Goal: Task Accomplishment & Management: Manage account settings

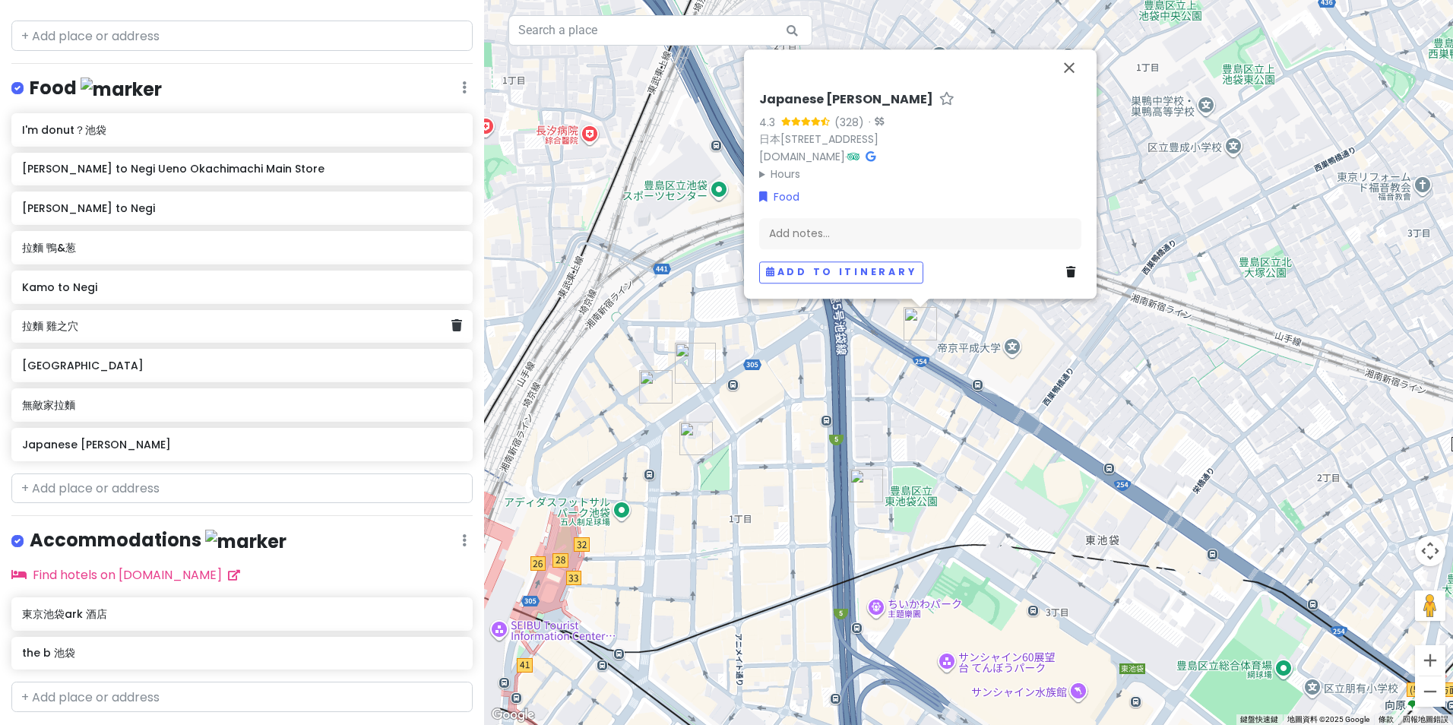
scroll to position [289, 0]
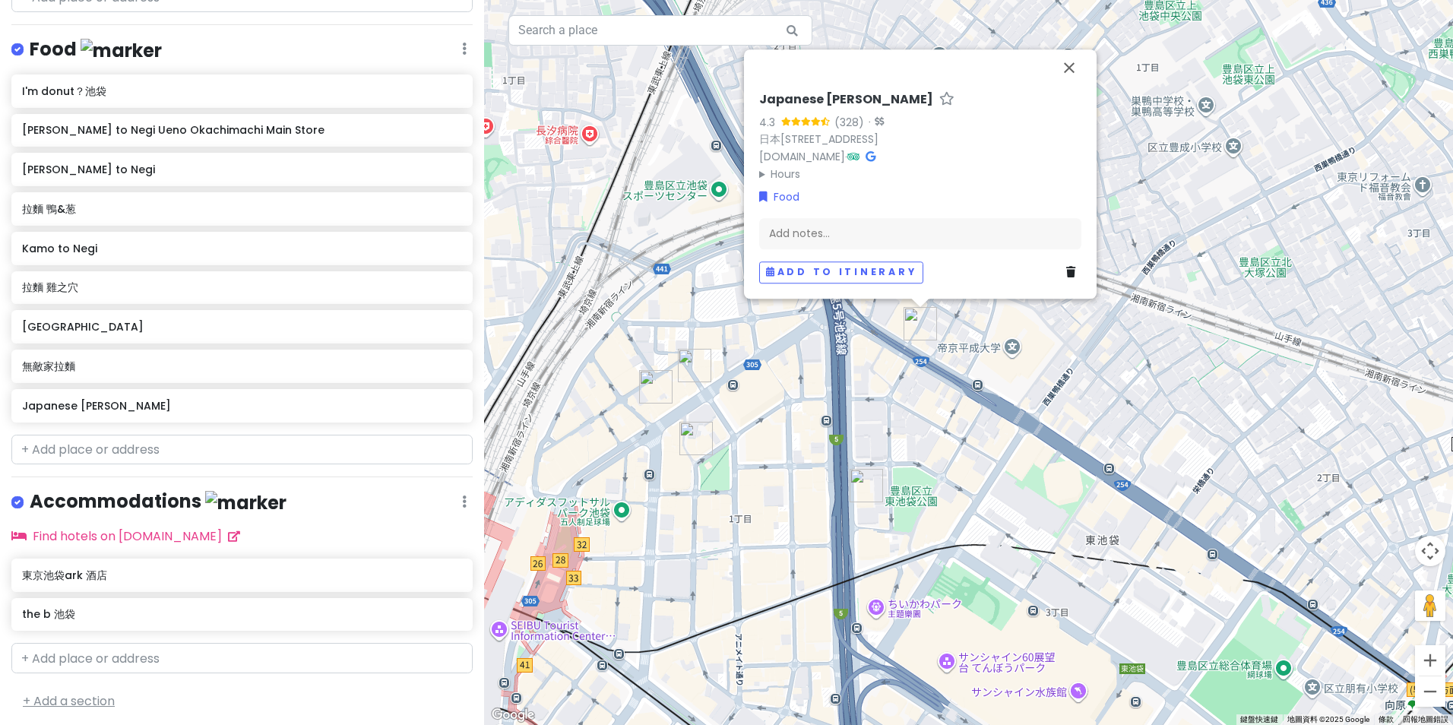
click at [83, 694] on link "+ Add a section" at bounding box center [69, 700] width 92 height 17
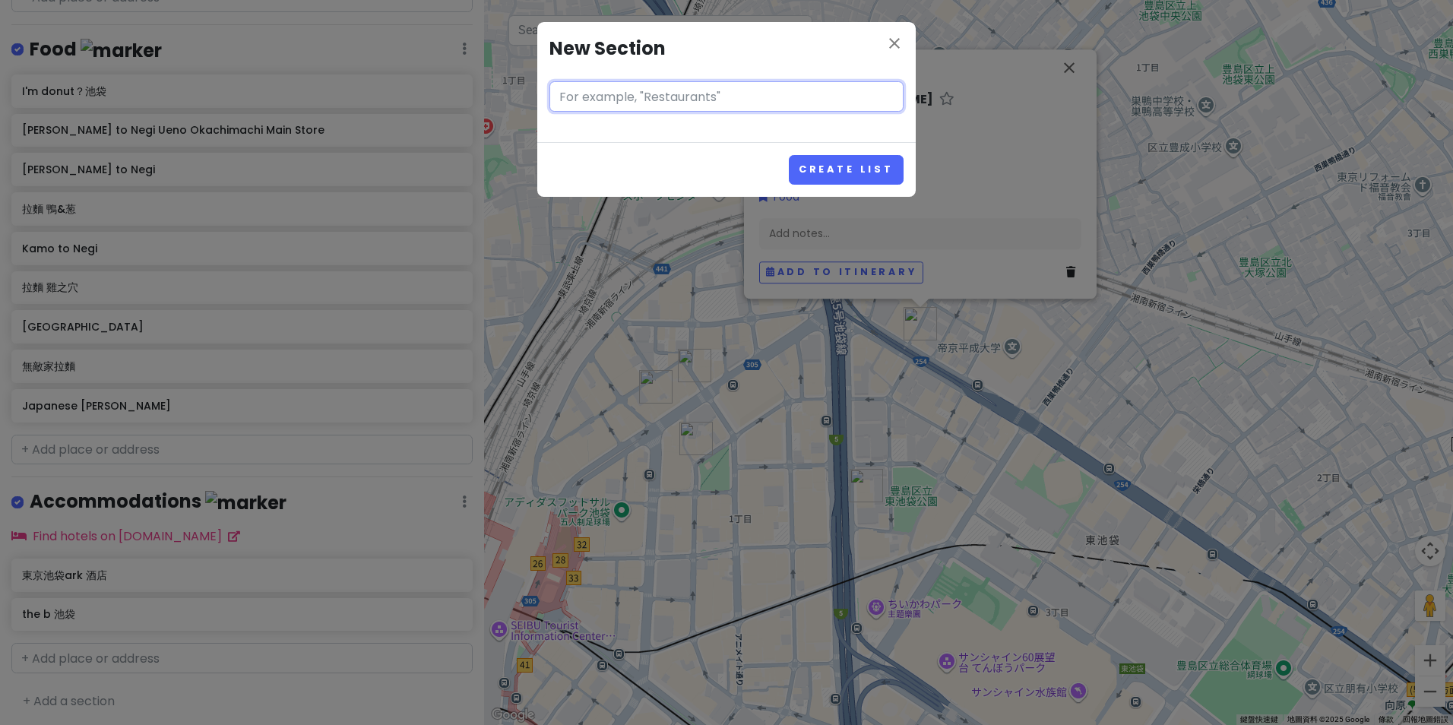
drag, startPoint x: 701, startPoint y: 95, endPoint x: 713, endPoint y: 103, distance: 14.8
click at [701, 95] on input "text" at bounding box center [726, 96] width 354 height 30
paste input "池袋鰻魚"
type input "池袋鰻魚"
click at [845, 169] on button "Create List" at bounding box center [846, 170] width 115 height 30
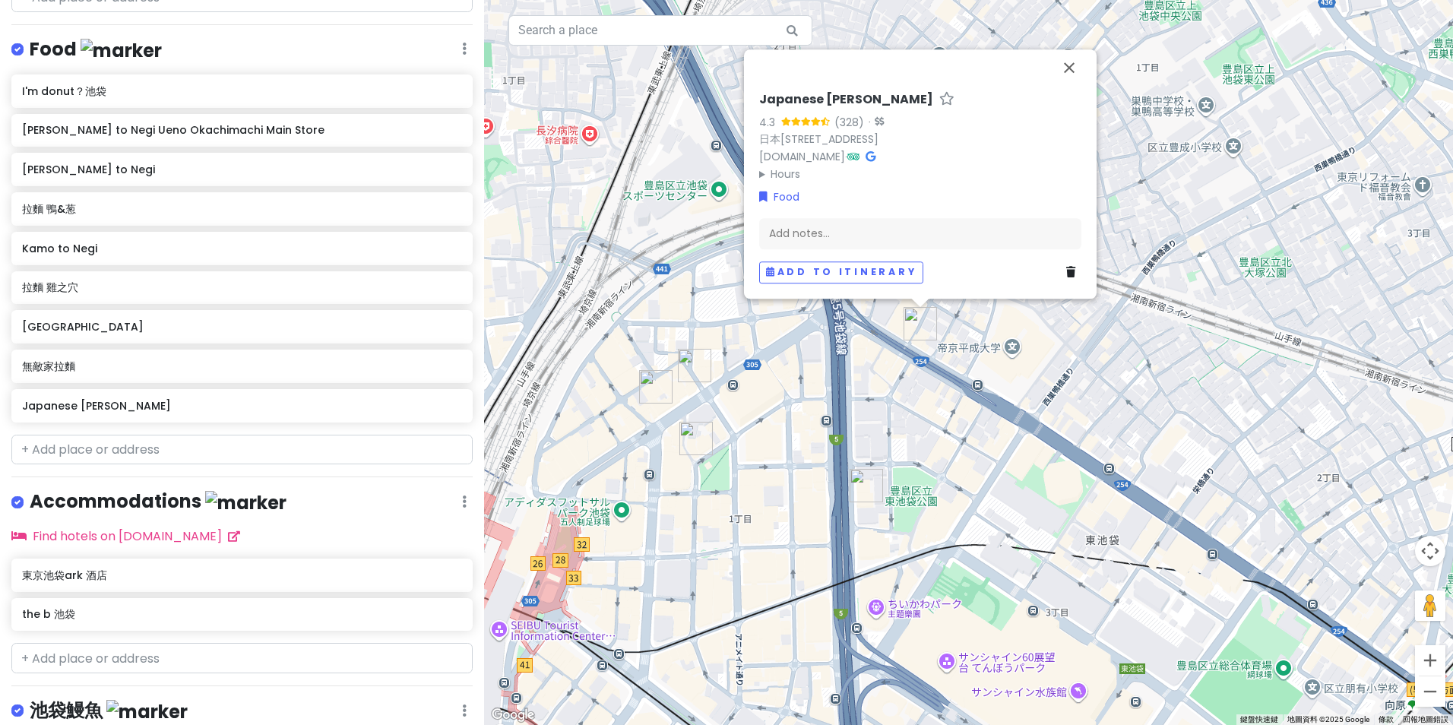
scroll to position [387, 0]
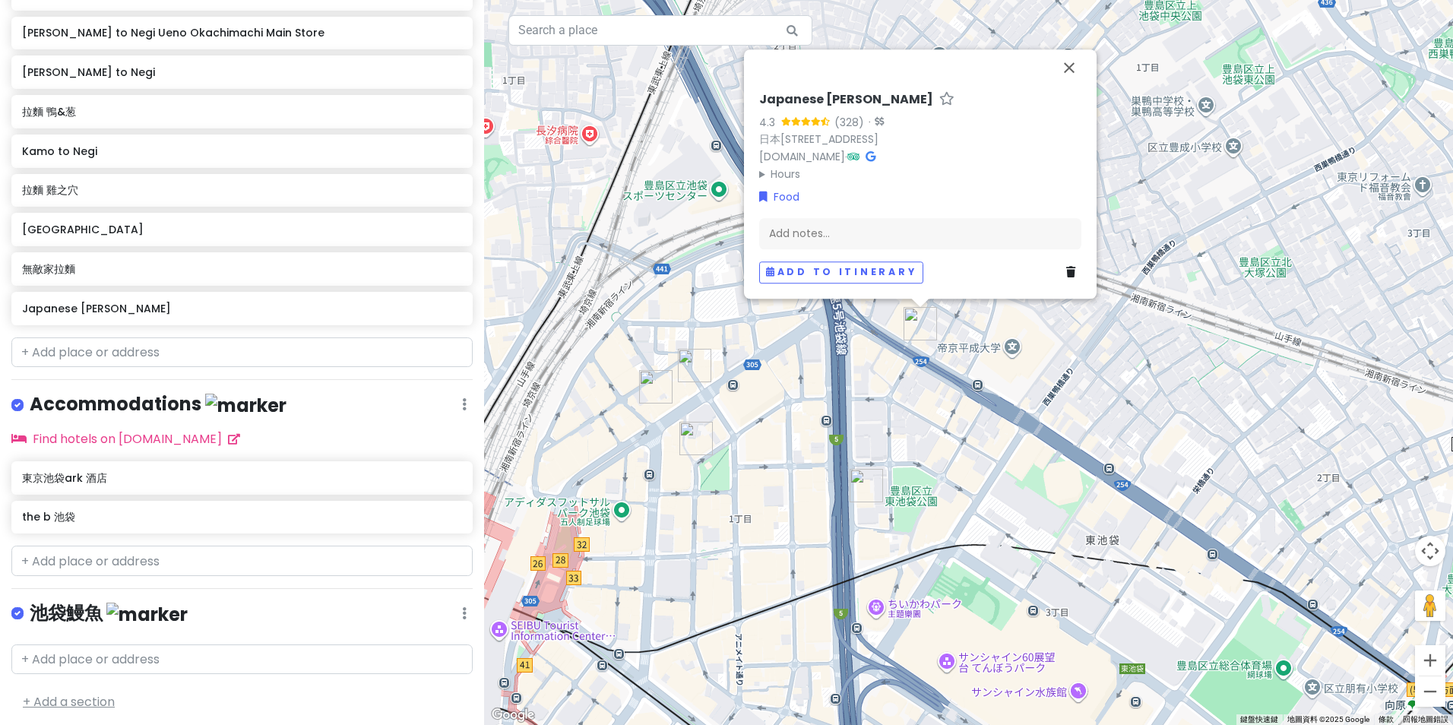
click at [100, 698] on link "+ Add a section" at bounding box center [69, 701] width 92 height 17
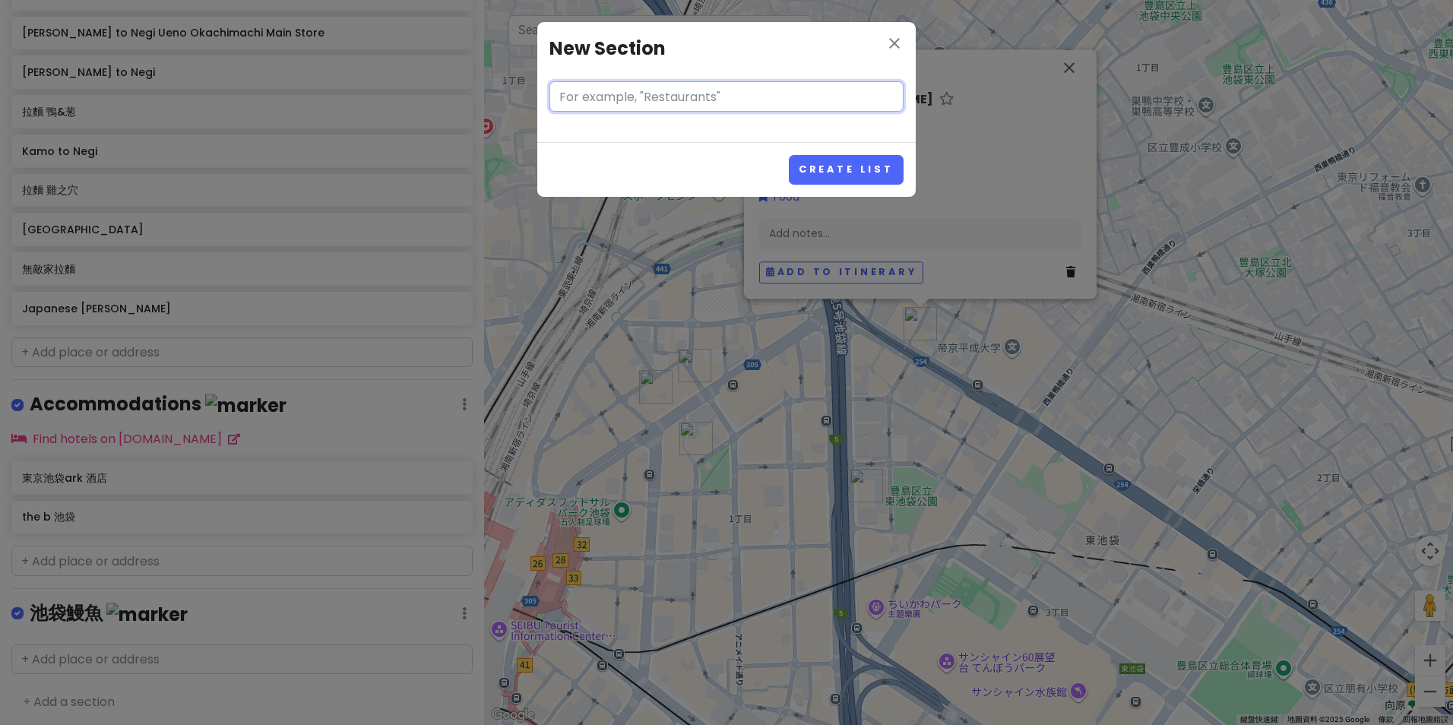
click at [712, 95] on input "text" at bounding box center [726, 96] width 354 height 30
paste input "池袋天丼"
type input "池袋天丼"
click at [831, 158] on button "Create List" at bounding box center [846, 170] width 115 height 30
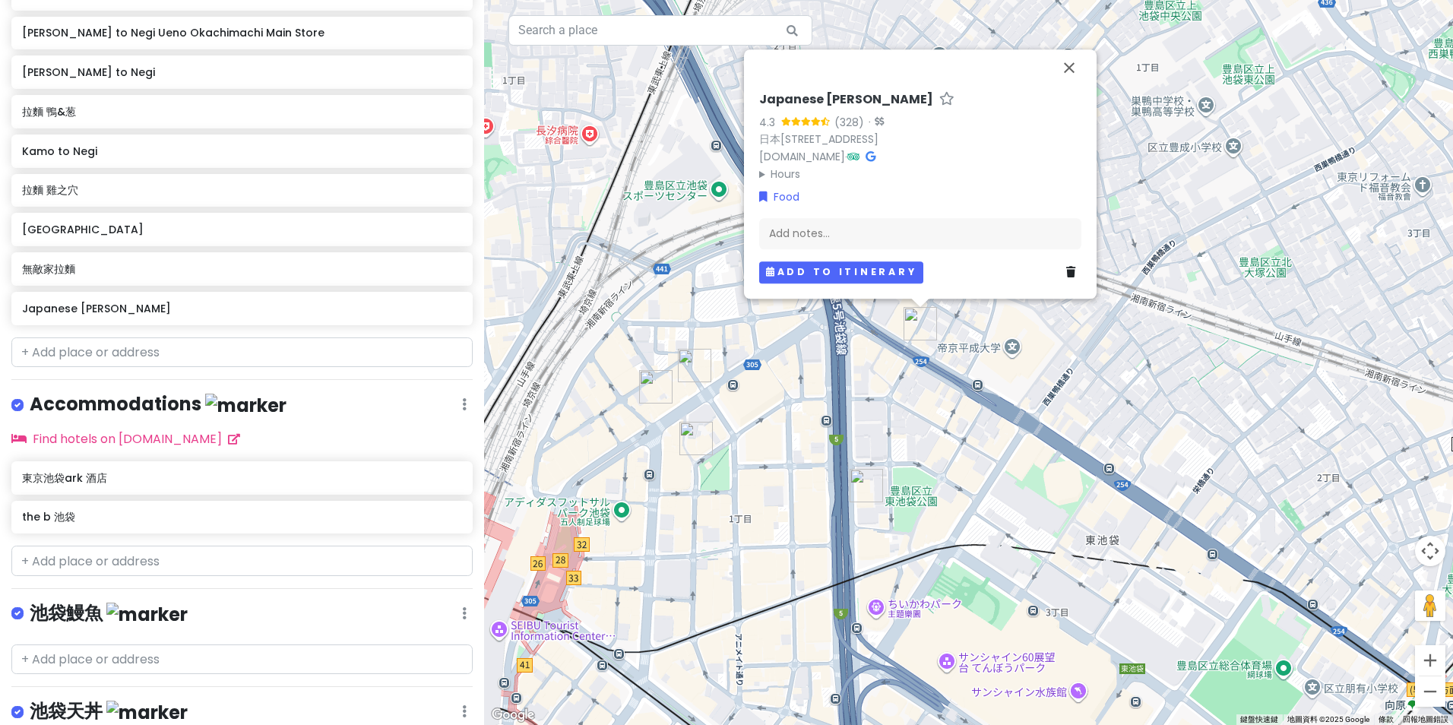
scroll to position [484, 0]
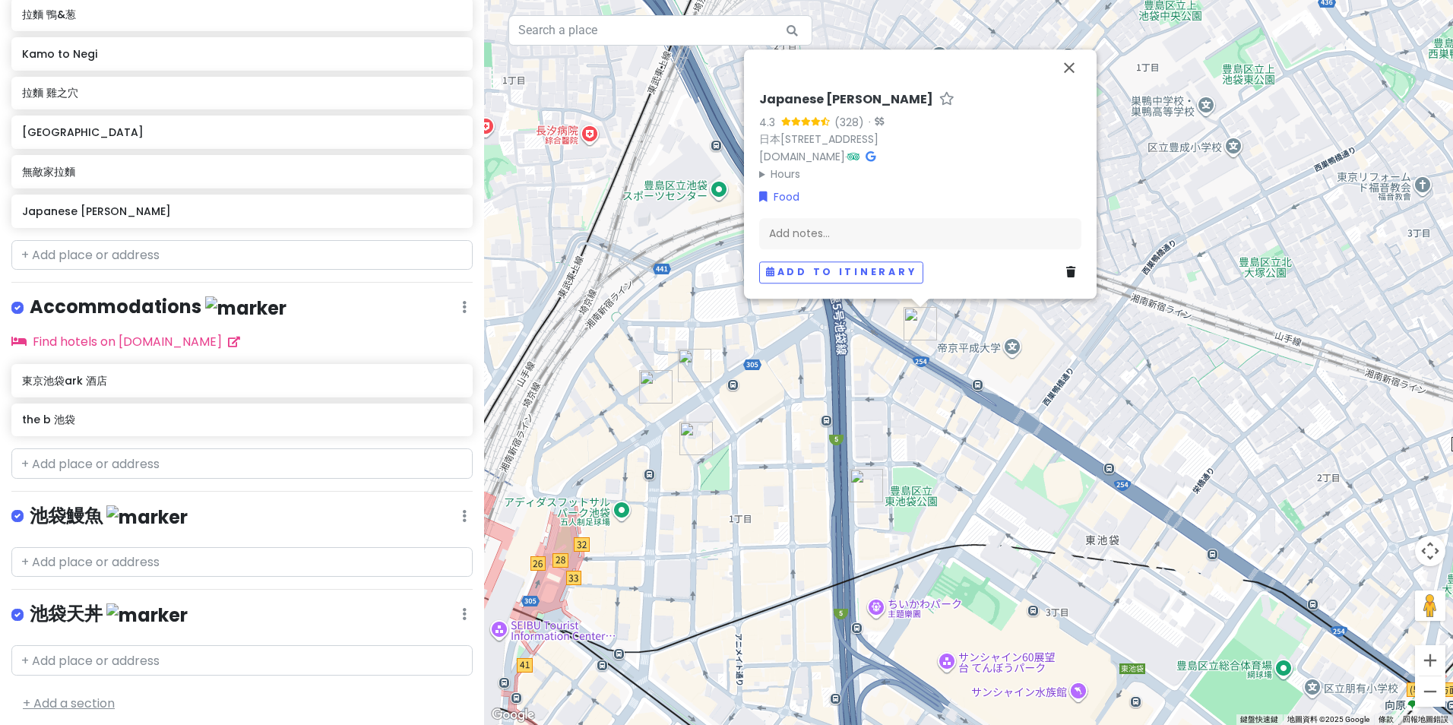
click at [103, 701] on link "+ Add a section" at bounding box center [69, 702] width 92 height 17
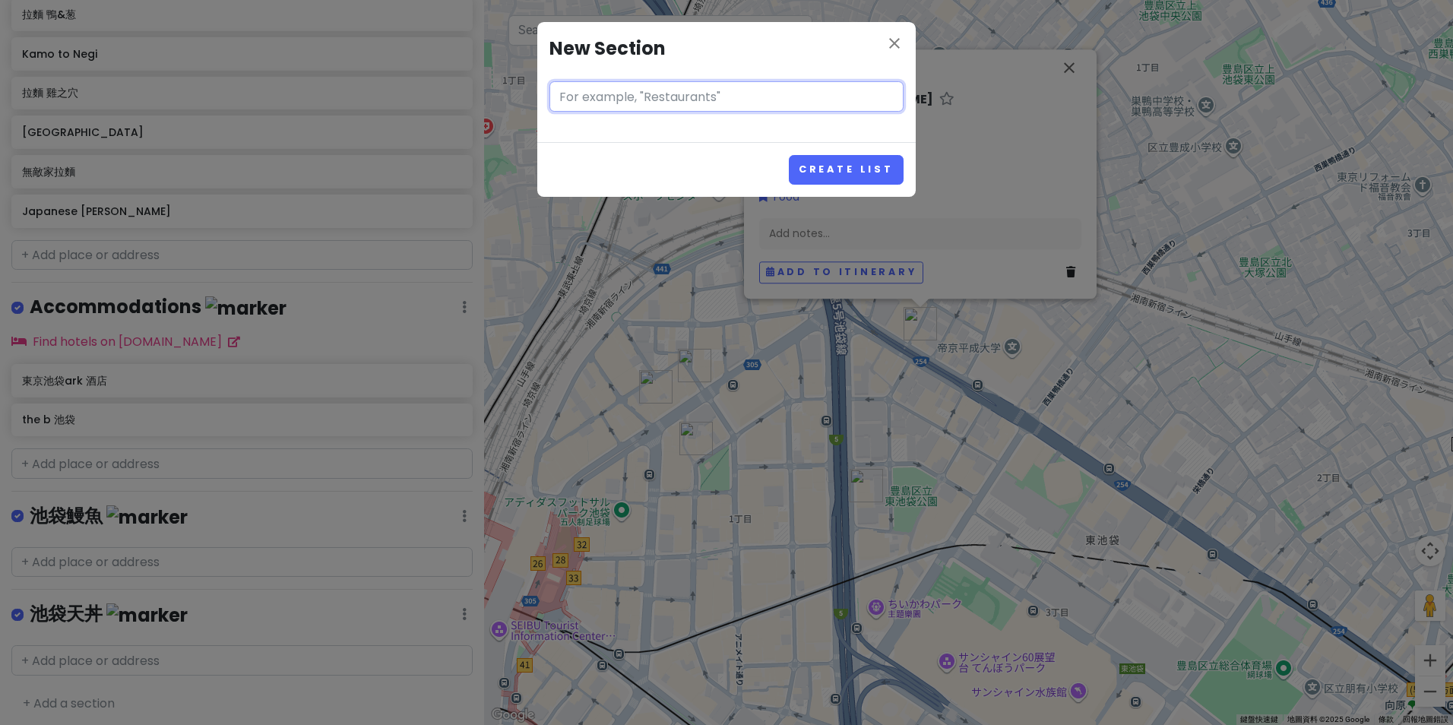
click at [720, 103] on input "text" at bounding box center [726, 96] width 354 height 30
paste input "池袋牛舌"
type input "池袋牛舌"
click at [819, 158] on button "Create List" at bounding box center [846, 170] width 115 height 30
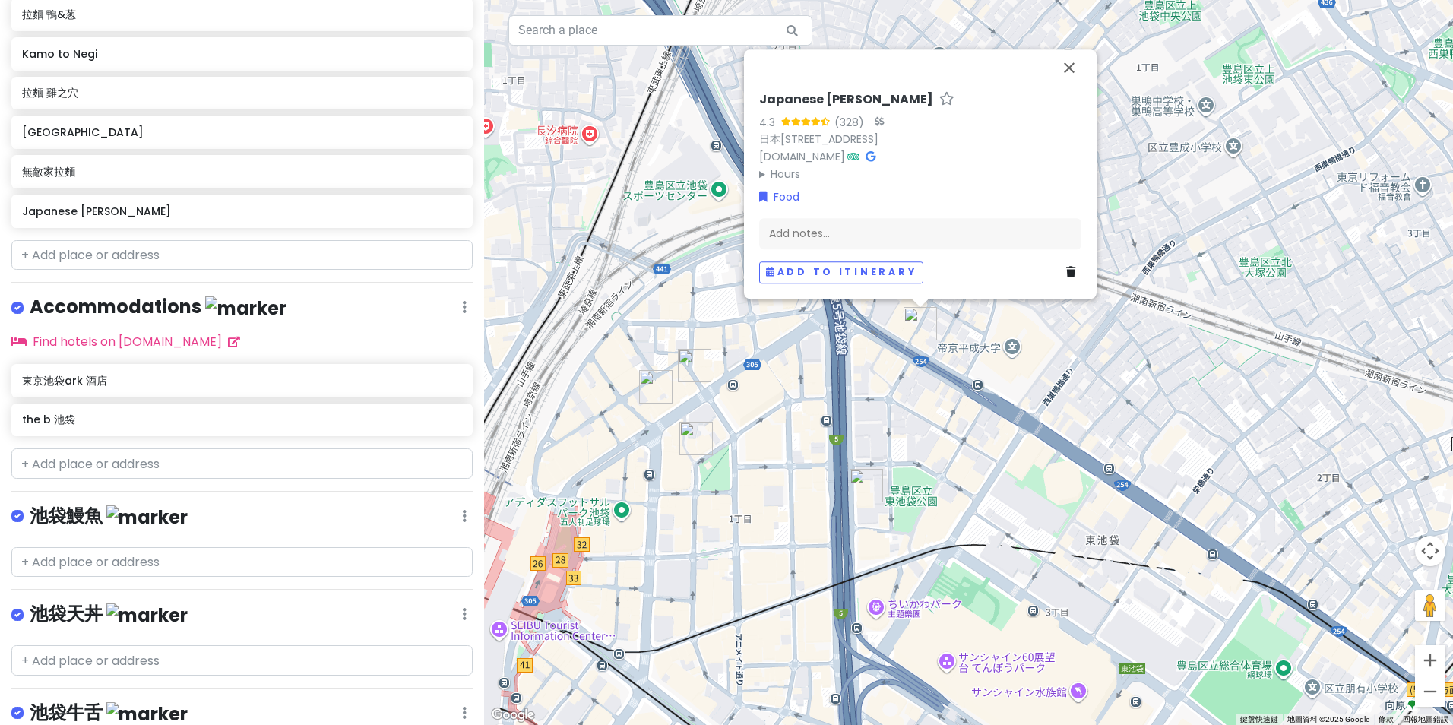
scroll to position [581, 0]
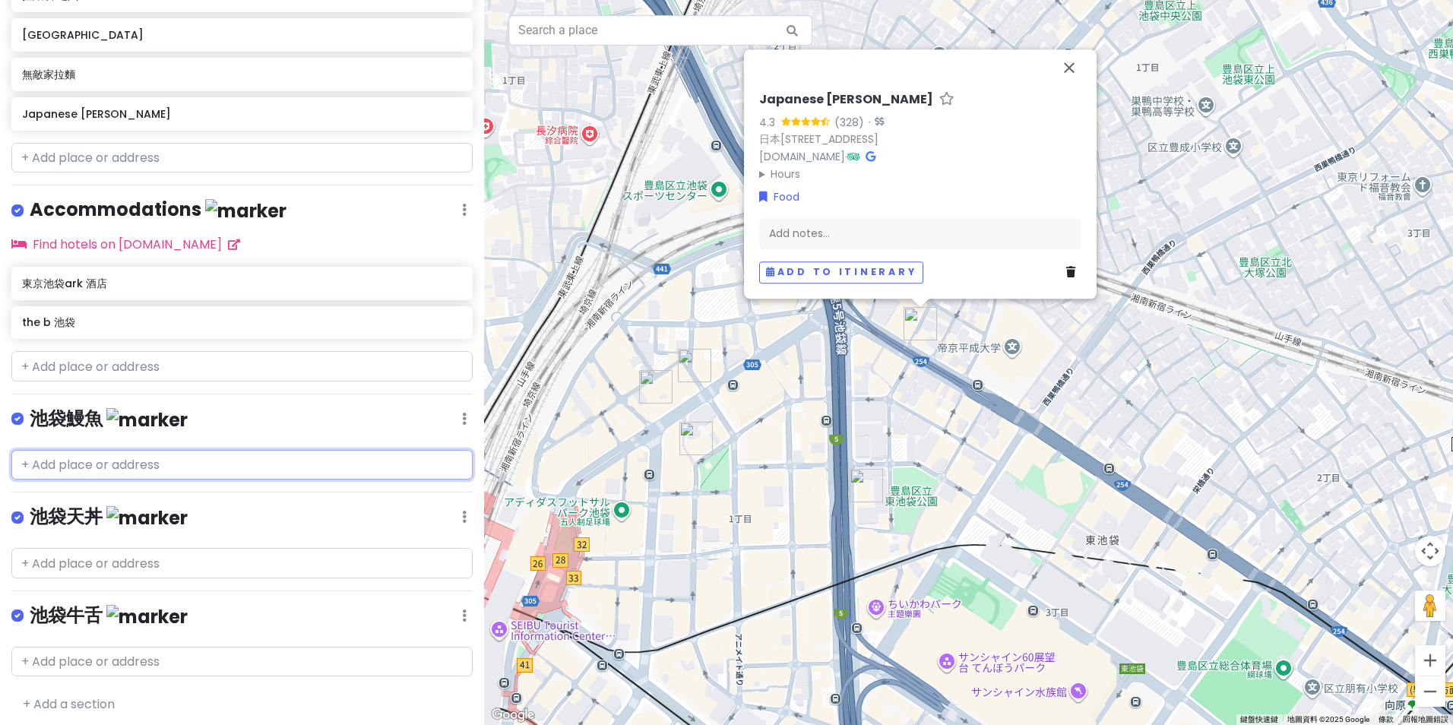
click at [266, 464] on input "text" at bounding box center [241, 465] width 461 height 30
paste input "[PERSON_NAME] (いづも)"
type input "[PERSON_NAME] (いづも)"
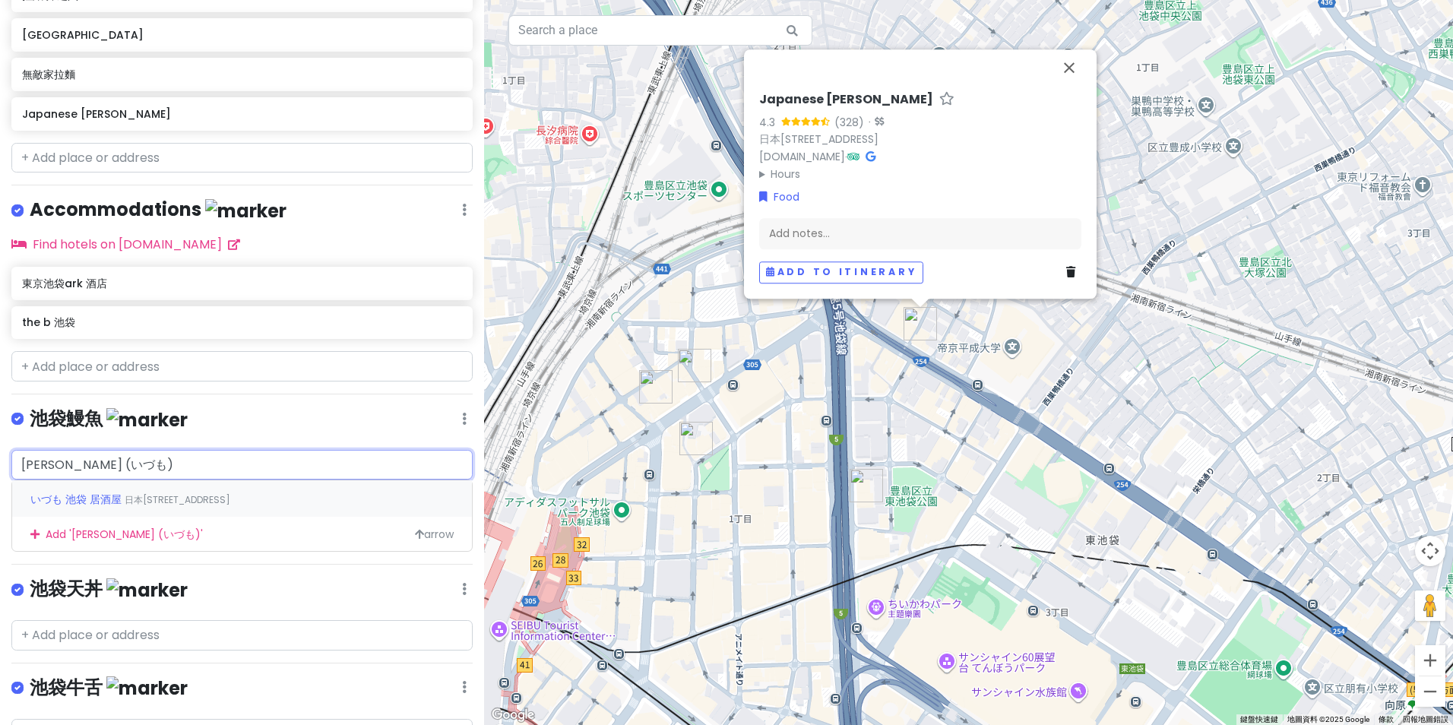
click at [230, 495] on span "日本[STREET_ADDRESS]" at bounding box center [178, 499] width 106 height 13
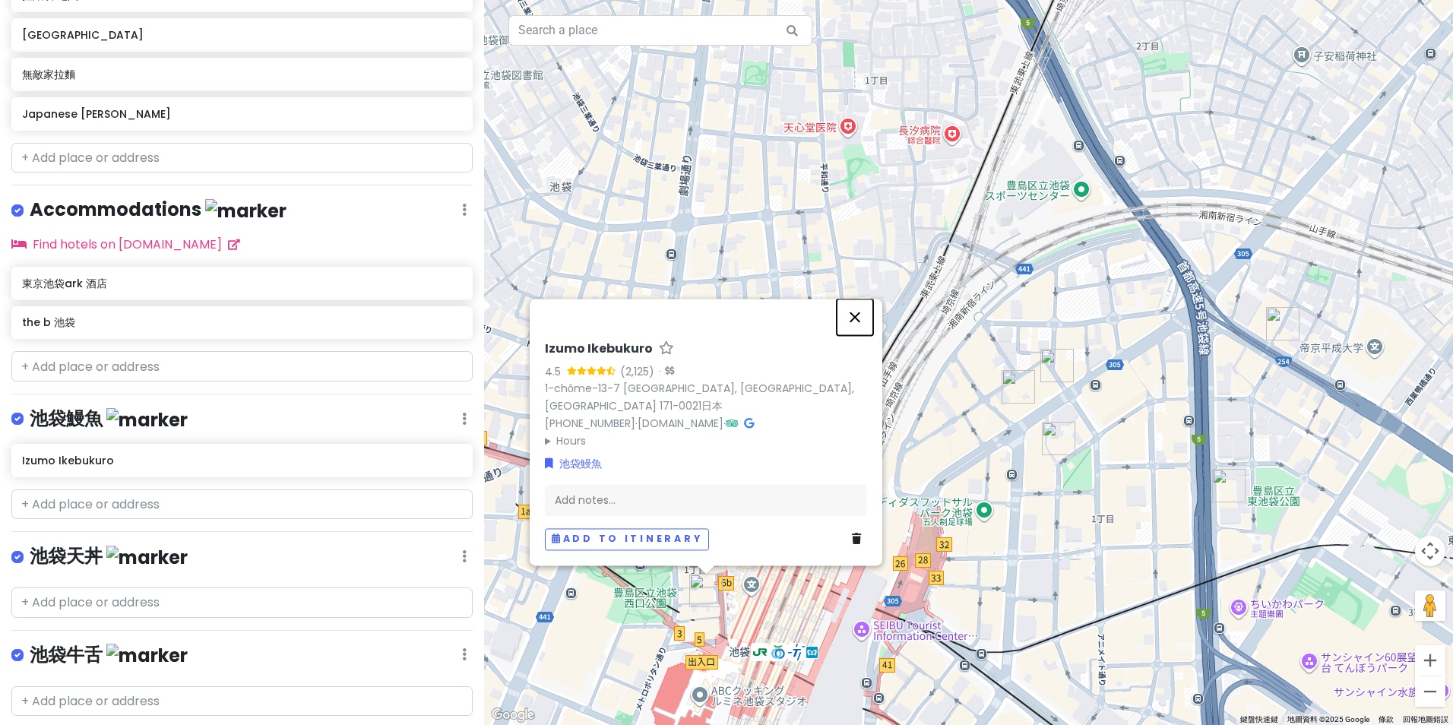
click at [856, 315] on button "關閉" at bounding box center [855, 317] width 36 height 36
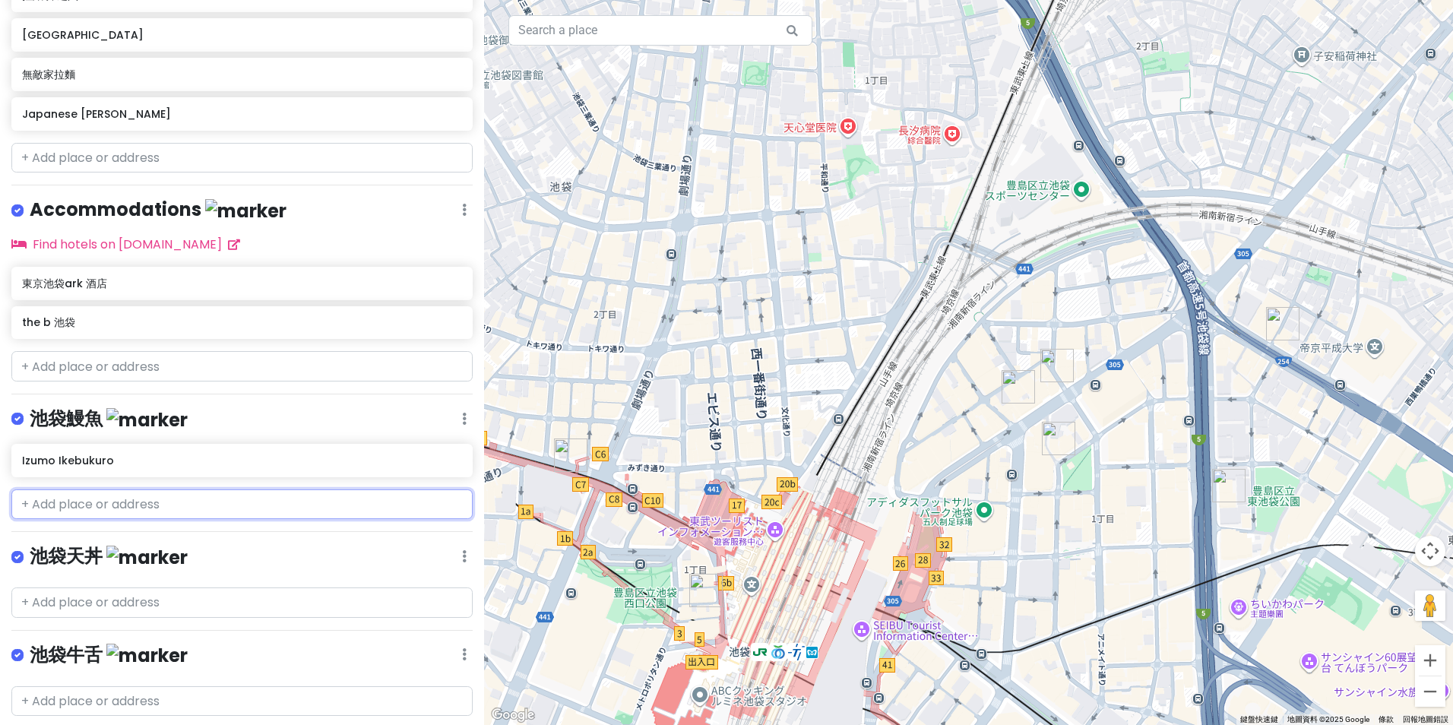
click at [233, 498] on input "text" at bounding box center [241, 504] width 461 height 30
paste input "[PERSON_NAME] Ikebukuro Ten (うなぎ[PERSON_NAME])"
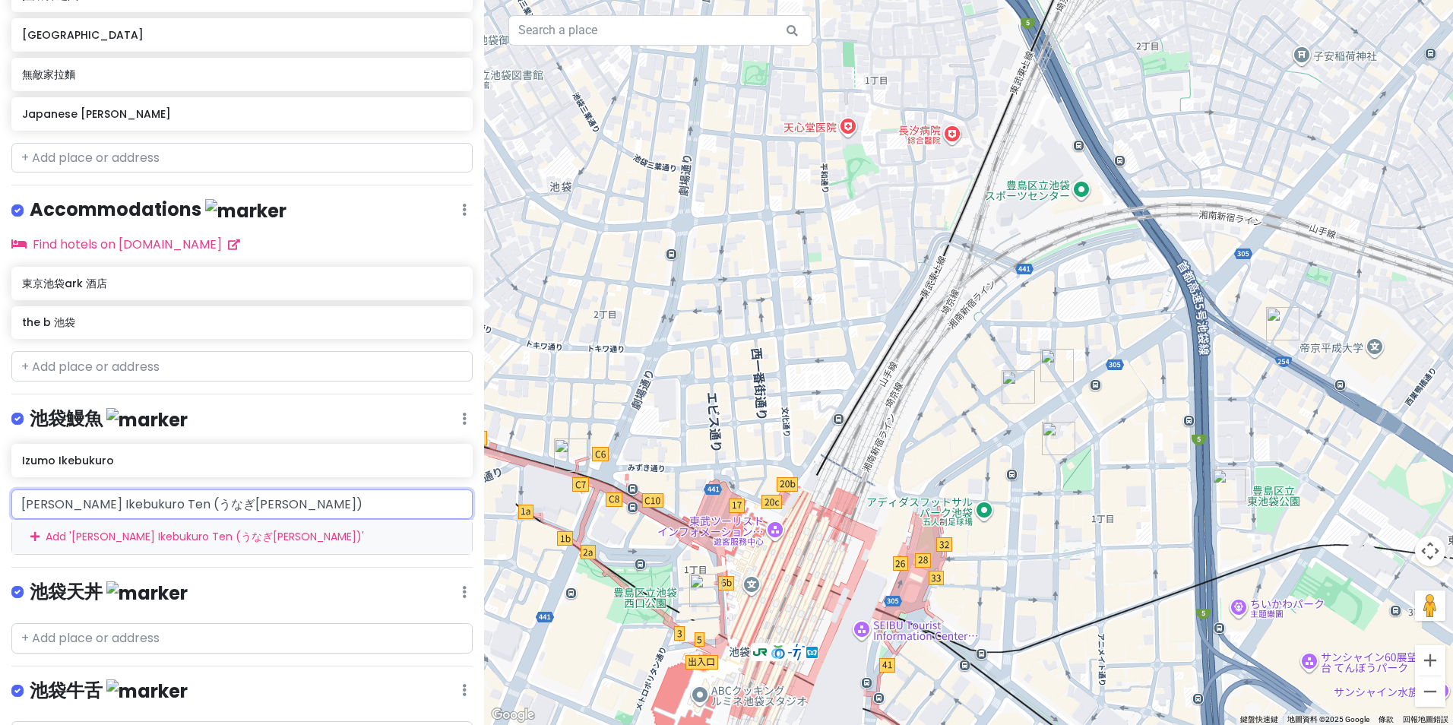
click at [350, 500] on input "[PERSON_NAME] Ikebukuro Ten (うなぎ[PERSON_NAME])" at bounding box center [241, 504] width 461 height 30
type input "[PERSON_NAME] Ikebukuro T"
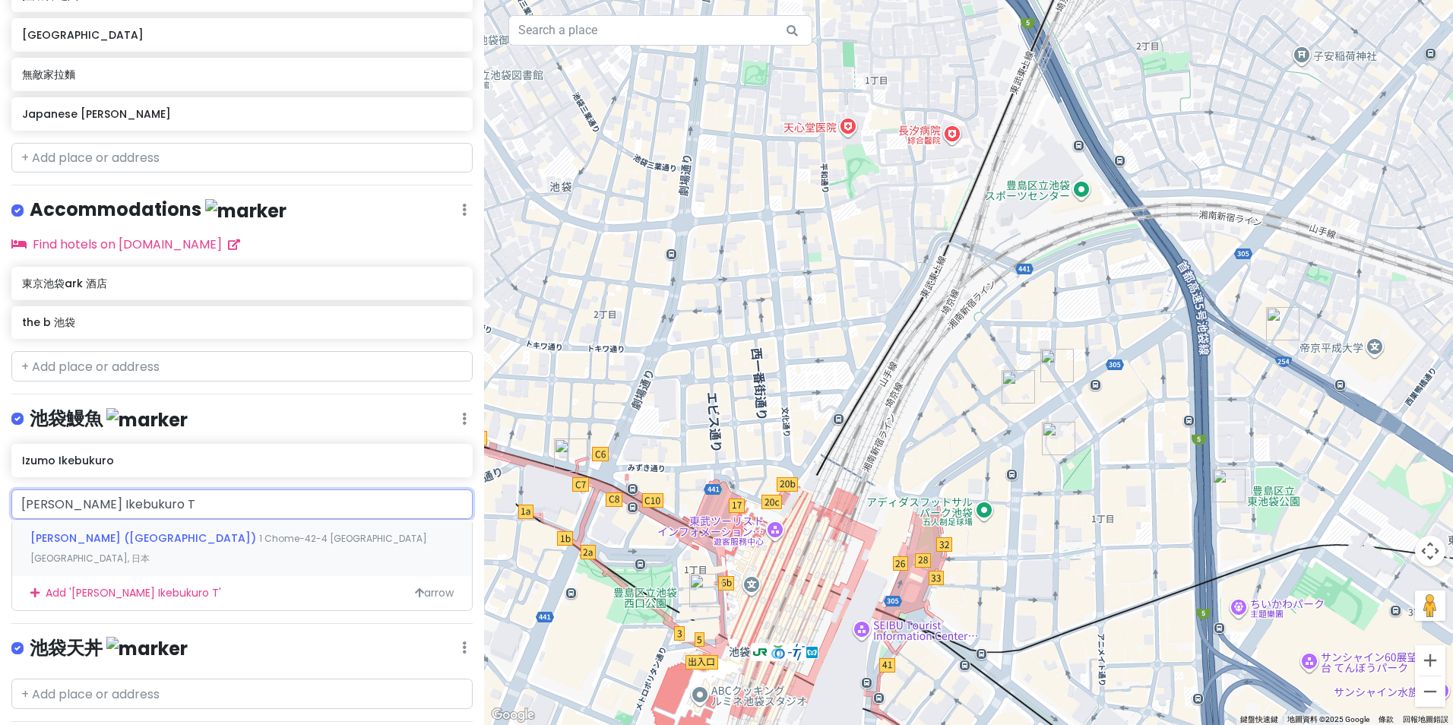
click at [346, 535] on span "1 Chome-42-4 [GEOGRAPHIC_DATA] [GEOGRAPHIC_DATA], 日本" at bounding box center [228, 548] width 397 height 33
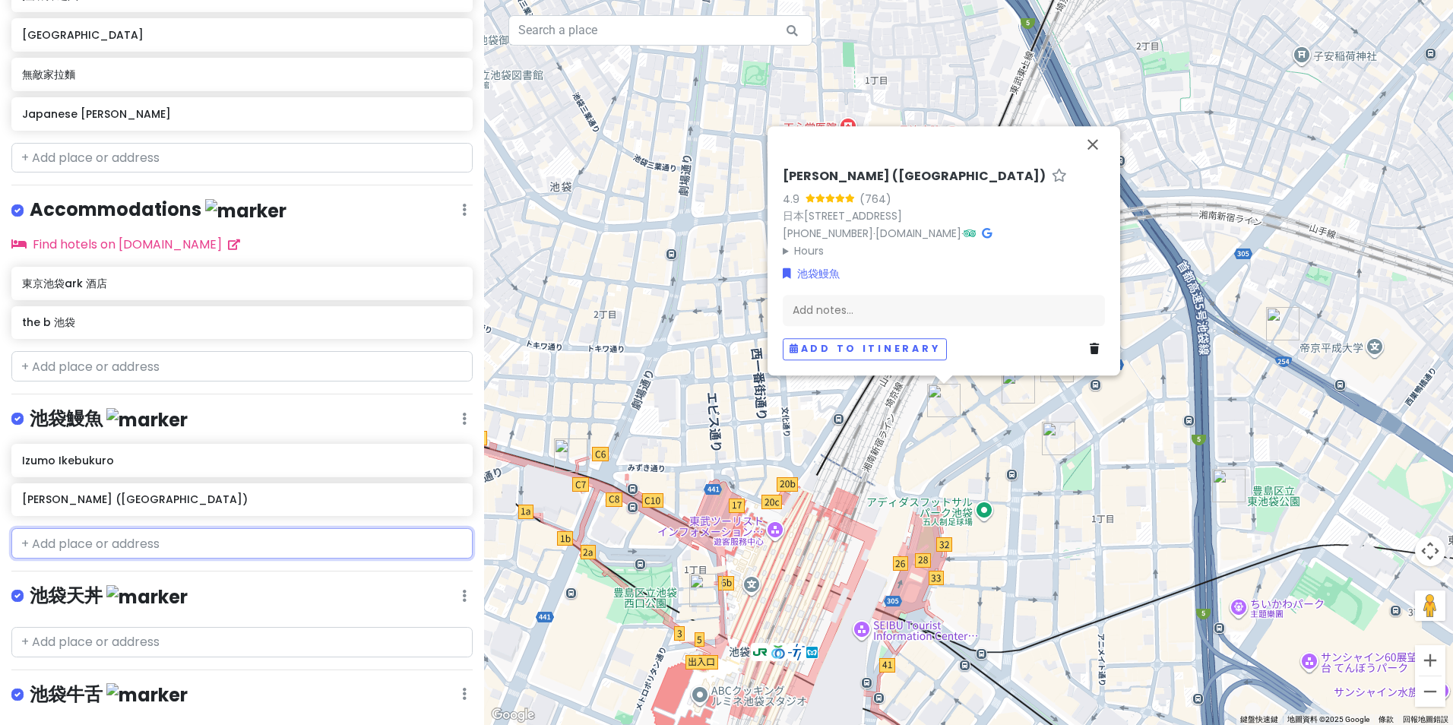
click at [207, 547] on input "text" at bounding box center [241, 543] width 461 height 30
paste input "Kabuto (かぶと)"
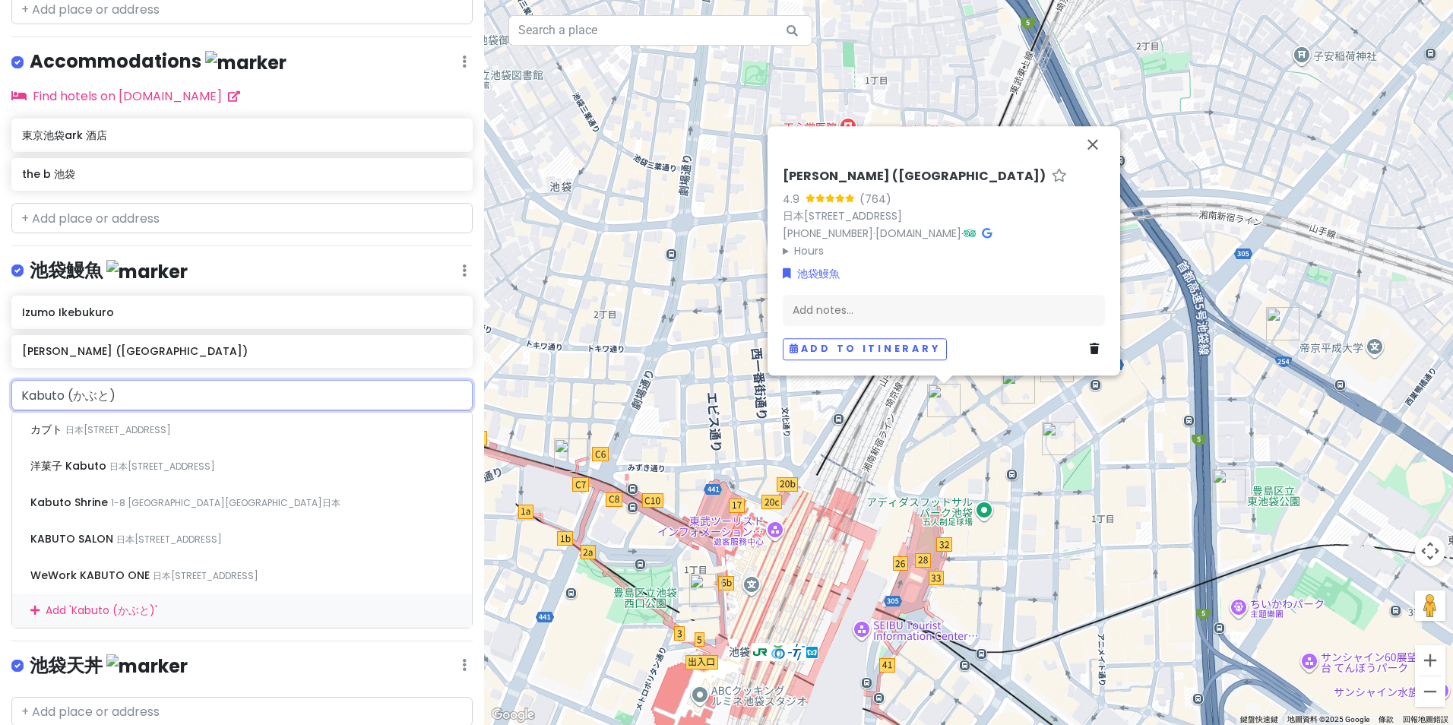
scroll to position [733, 0]
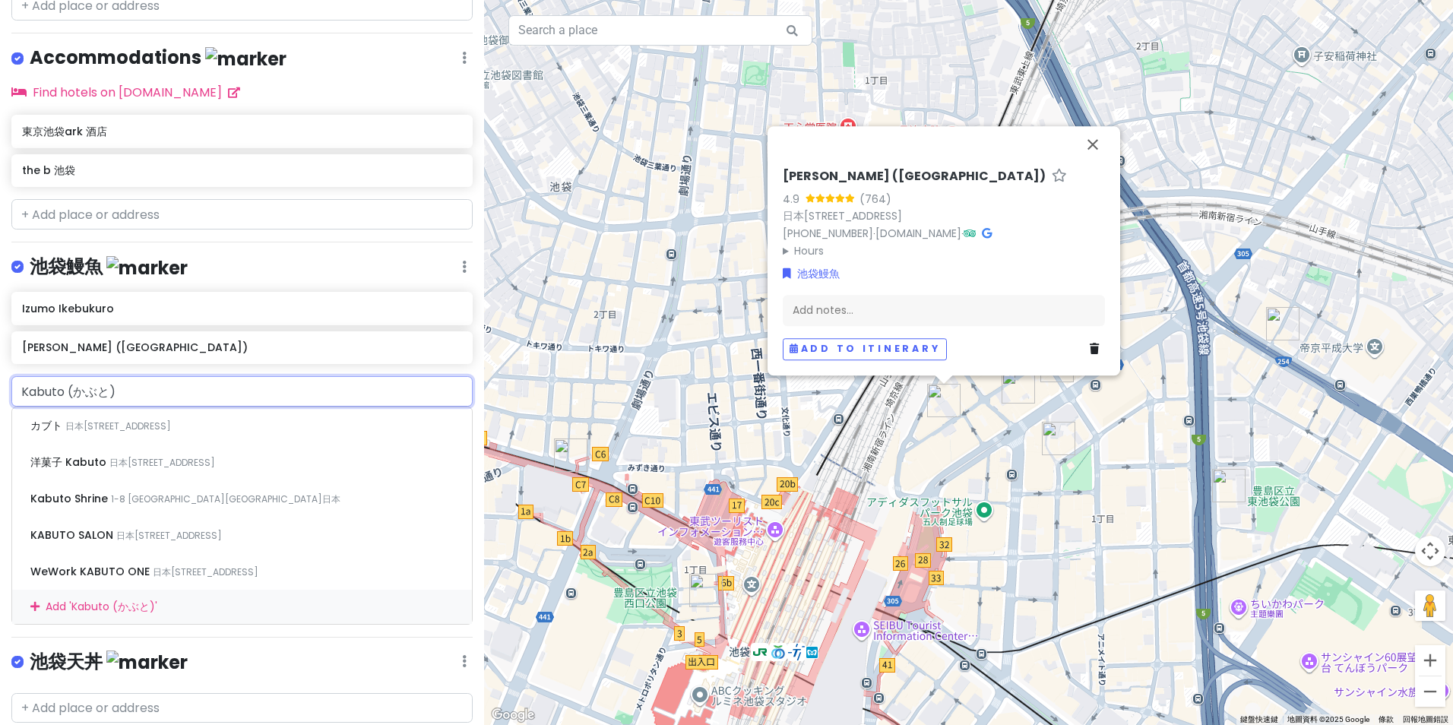
drag, startPoint x: 68, startPoint y: 383, endPoint x: -3, endPoint y: 399, distance: 72.4
click at [0, 399] on html "[GEOGRAPHIC_DATA] with sis Private Change Dates Make a Copy Delete Trip Go Pro …" at bounding box center [726, 362] width 1453 height 725
drag, startPoint x: 144, startPoint y: 385, endPoint x: -3, endPoint y: 384, distance: 147.4
click at [0, 384] on html "[GEOGRAPHIC_DATA] with sis Private Change Dates Make a Copy Delete Trip Go Pro …" at bounding box center [726, 362] width 1453 height 725
paste input "Kabuto"
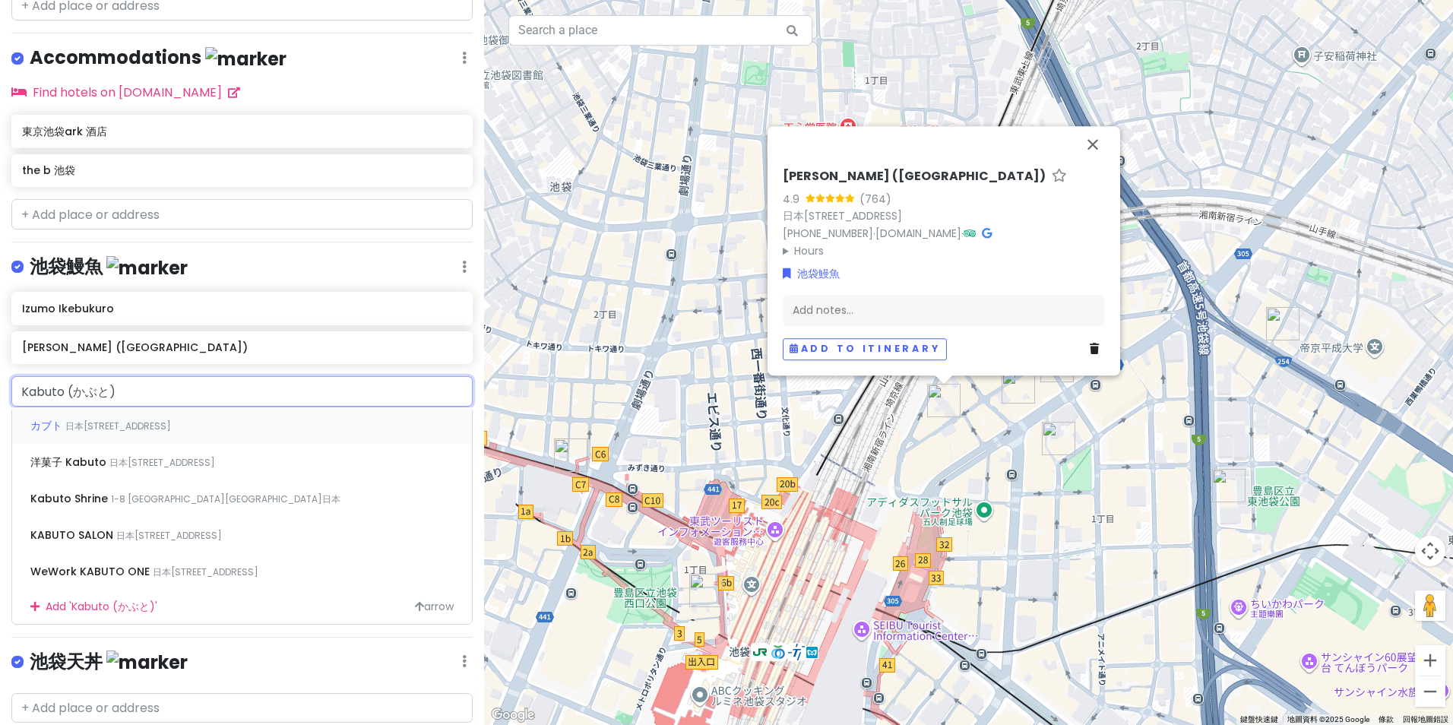
click at [166, 388] on input "Kabuto (かぶと)" at bounding box center [241, 391] width 461 height 30
type input "Kabuto"
drag, startPoint x: 220, startPoint y: 372, endPoint x: -3, endPoint y: 379, distance: 223.5
click at [0, 379] on html "[GEOGRAPHIC_DATA] with sis Private Change Dates Make a Copy Delete Trip Go Pro …" at bounding box center [726, 362] width 1453 height 725
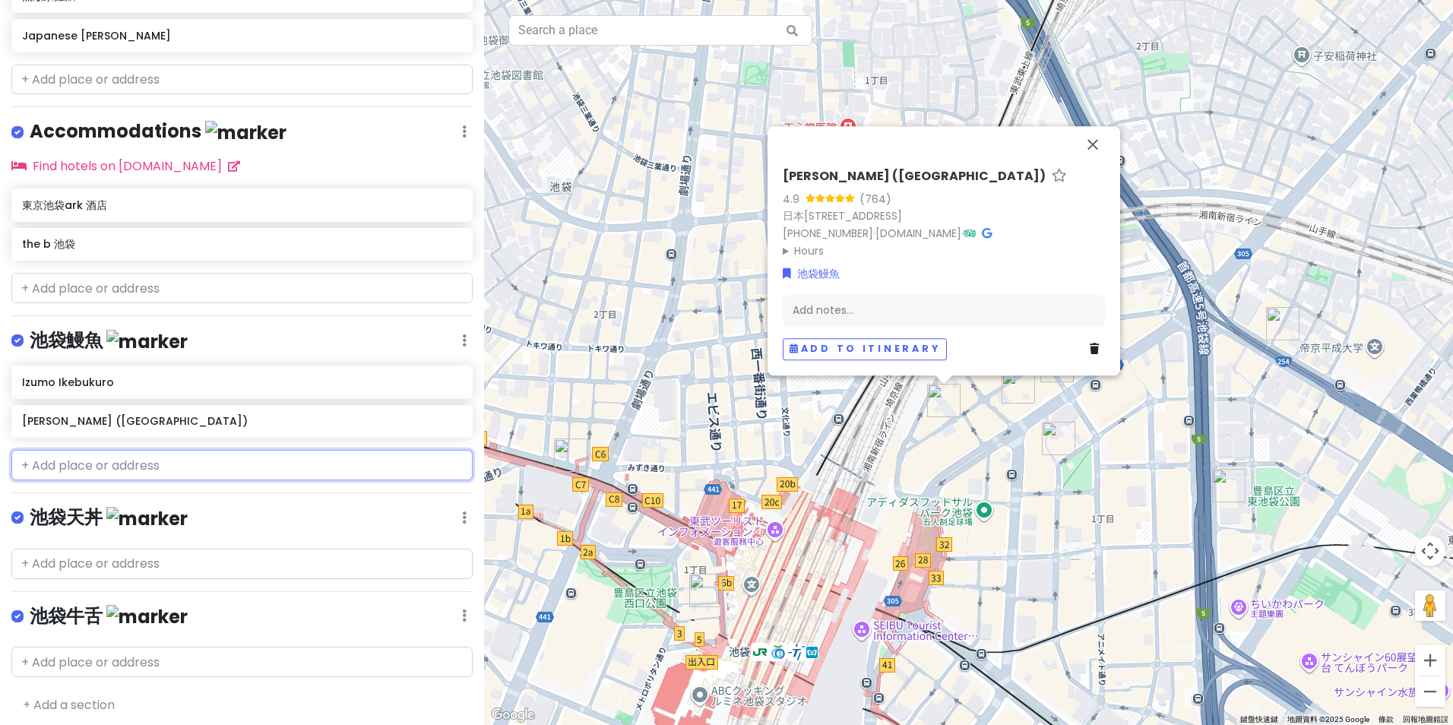
paste input "うなぎ かぶと"
type input "うなぎ かぶと"
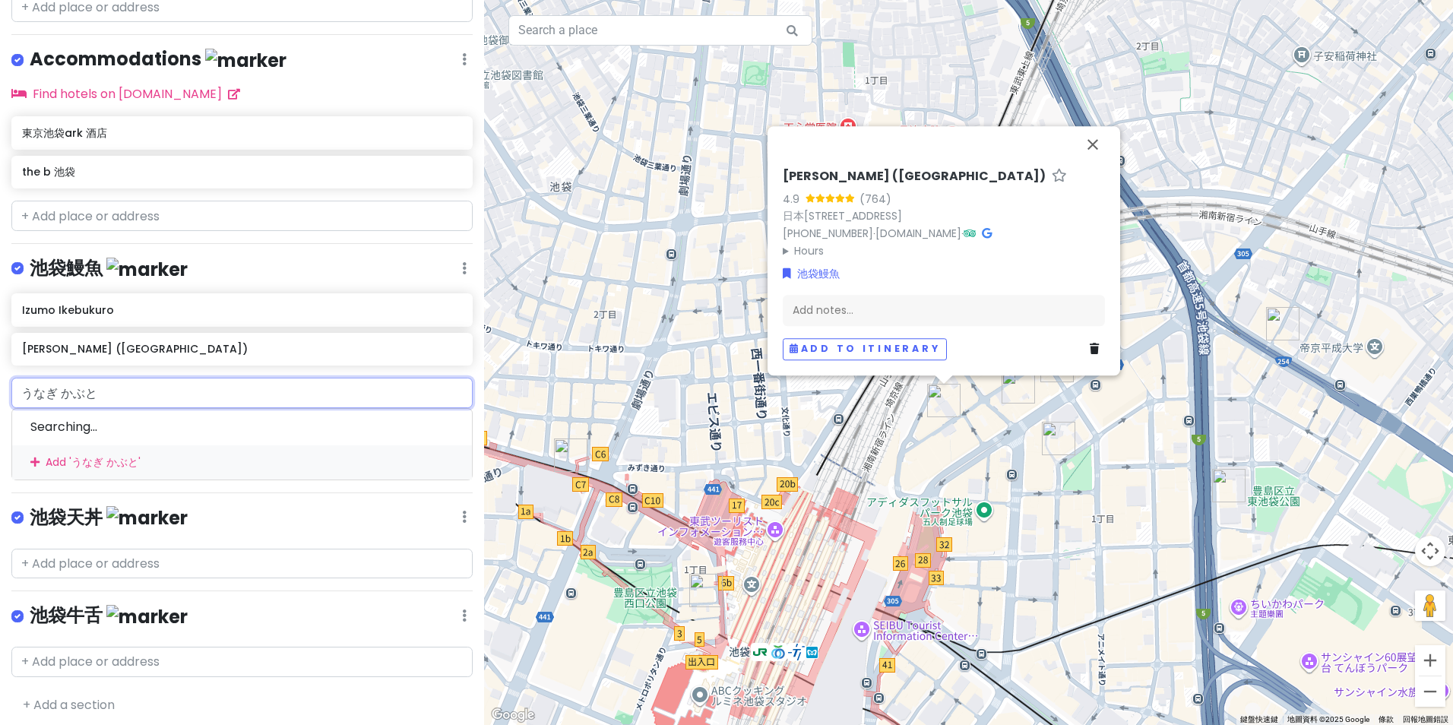
scroll to position [733, 0]
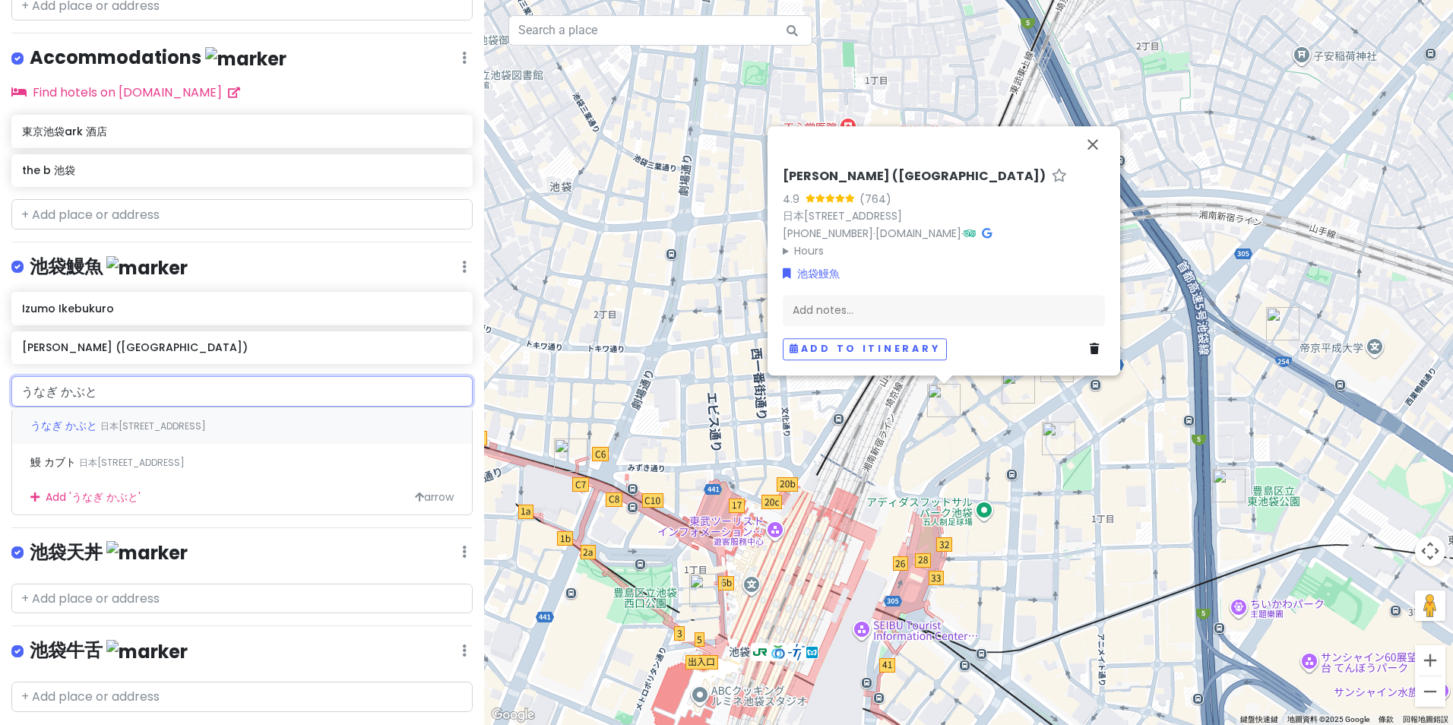
click at [205, 419] on span "日本[STREET_ADDRESS]" at bounding box center [153, 425] width 106 height 13
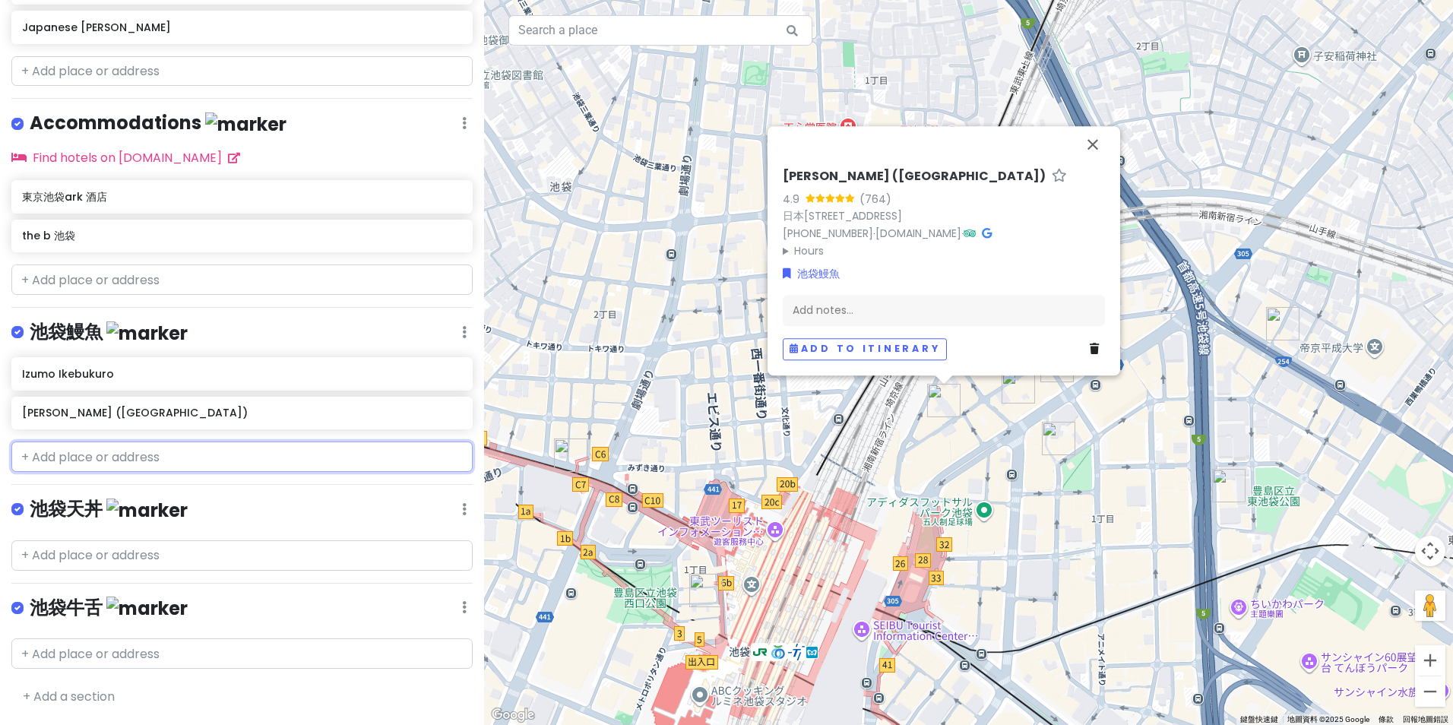
scroll to position [699, 0]
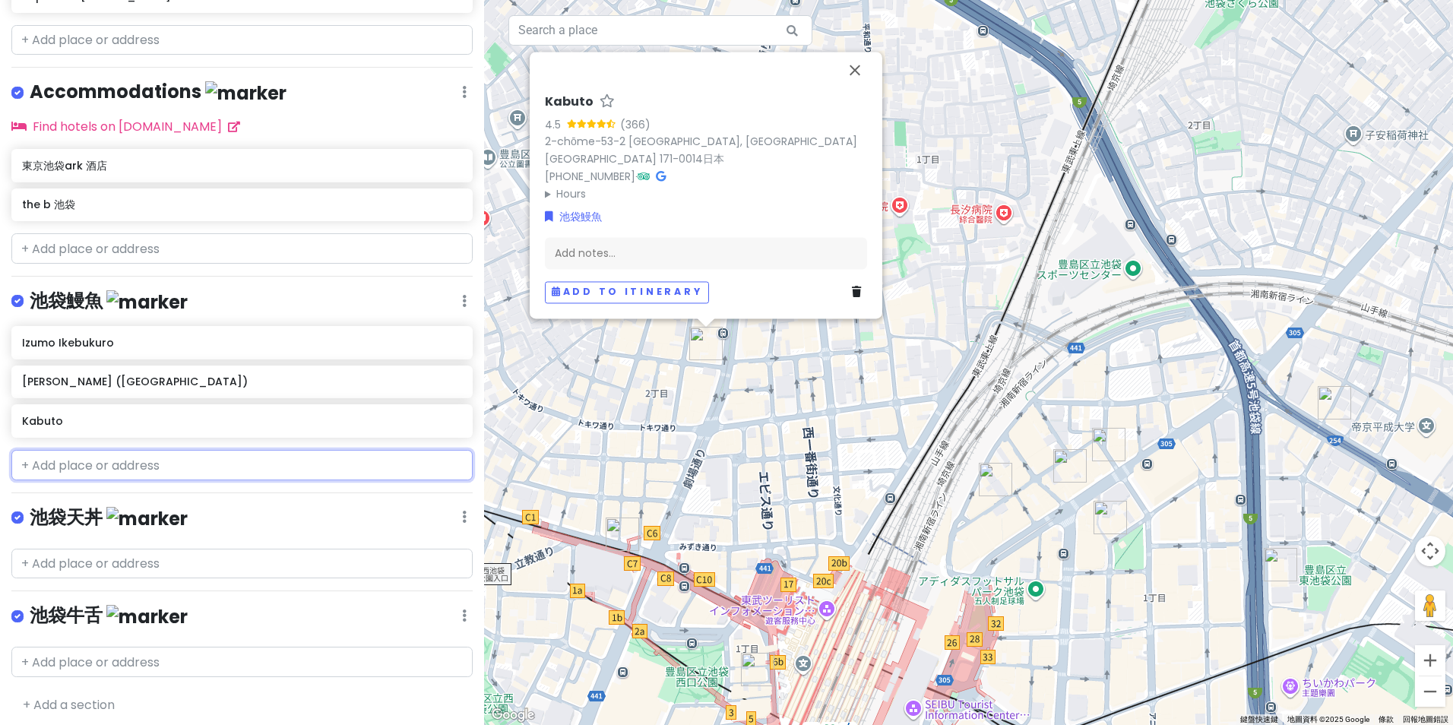
click at [116, 456] on input "text" at bounding box center [241, 465] width 461 height 30
paste input "Hitsumabushi [PERSON_NAME] Paruko Ten (ひつまぶし備長)"
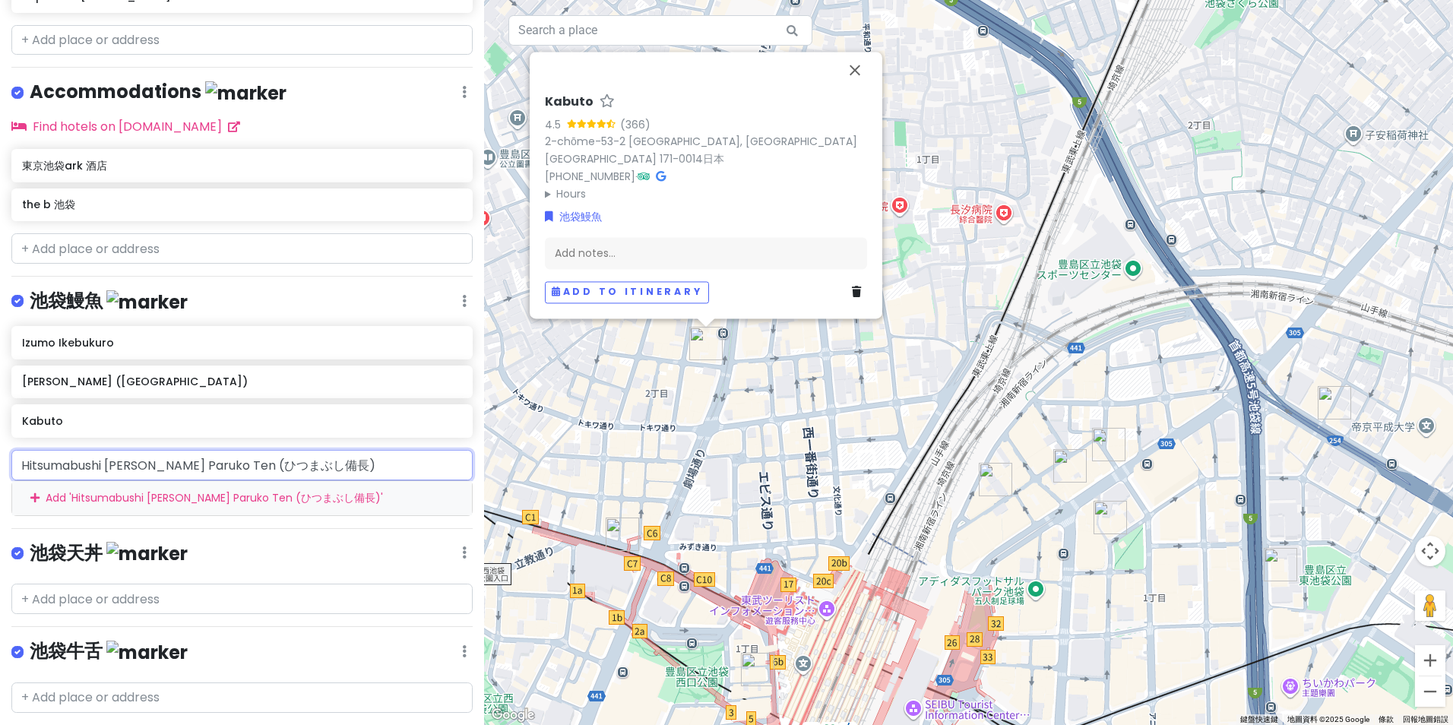
drag, startPoint x: 280, startPoint y: 458, endPoint x: 594, endPoint y: 452, distance: 313.9
click at [570, 458] on div "[GEOGRAPHIC_DATA] with sis Private Change Dates Make a Copy Delete Trip Go Pro …" at bounding box center [726, 362] width 1453 height 725
type input "Hitsumabushi [PERSON_NAME] Paruko Ten"
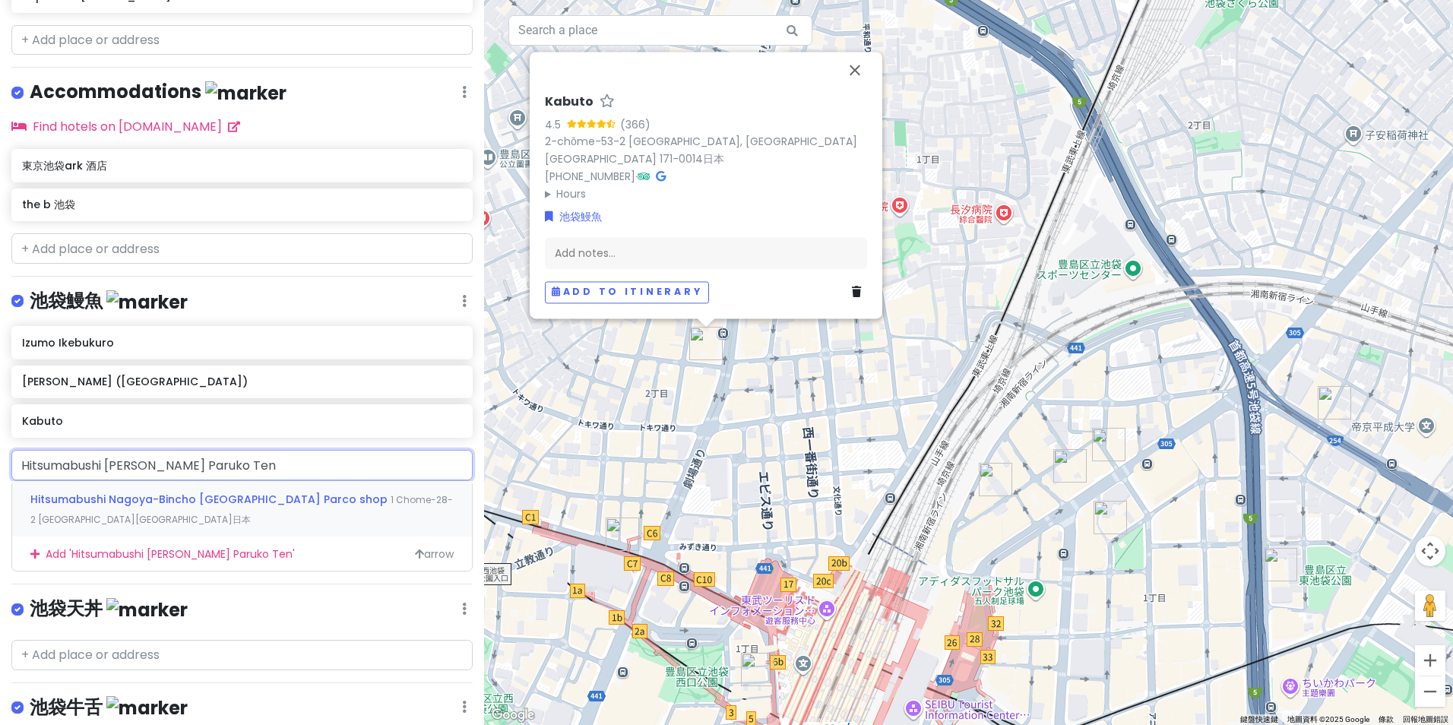
click at [283, 501] on span "Hitsumabushi Nagoya-Bincho [GEOGRAPHIC_DATA] Parco shop" at bounding box center [210, 499] width 360 height 15
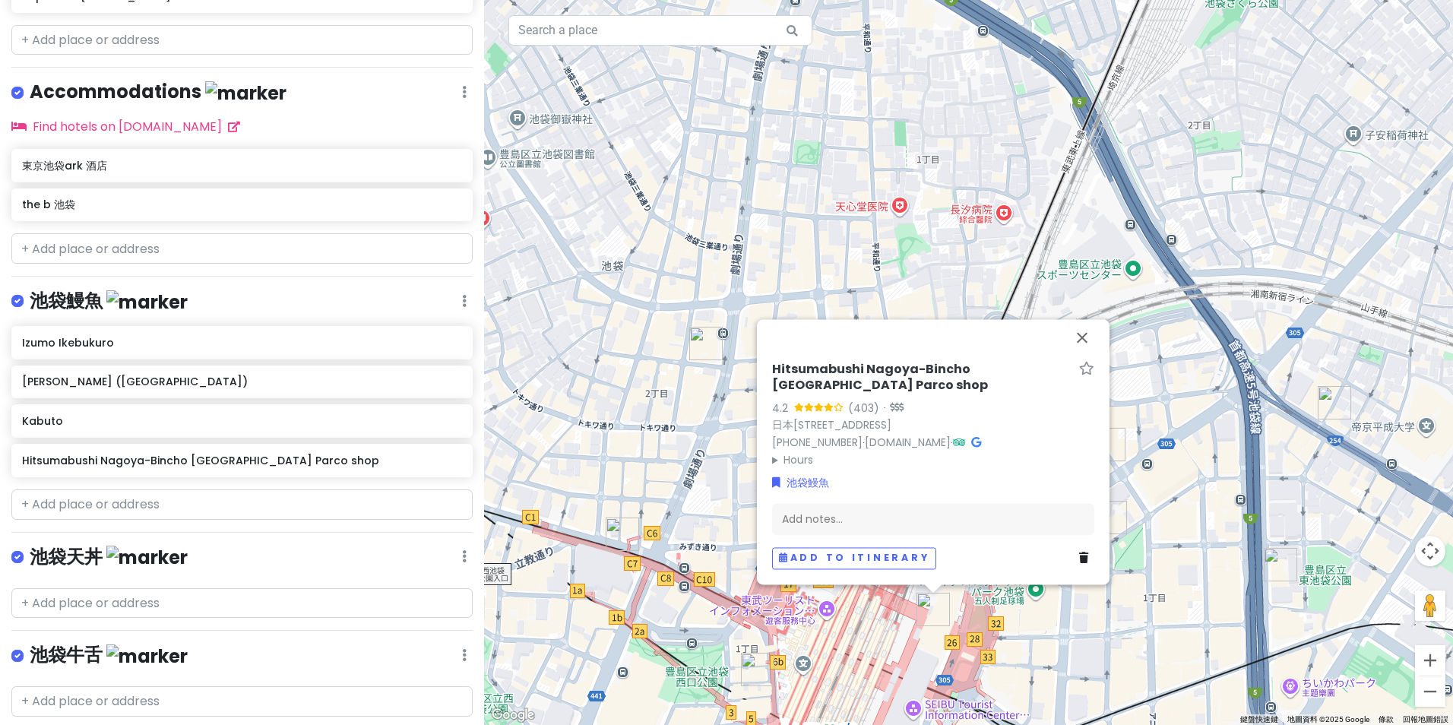
click at [887, 362] on h6 "Hitsumabushi Nagoya-Bincho [GEOGRAPHIC_DATA] Parco shop" at bounding box center [922, 378] width 301 height 32
drag, startPoint x: 1065, startPoint y: 372, endPoint x: 641, endPoint y: 350, distance: 424.6
click at [650, 350] on div "Hitsumabushi Nagoya-Bincho Ikebukuro Parco shop 4.2 (403) · 日本〒[GEOGRAPHIC_DATA…" at bounding box center [968, 362] width 969 height 725
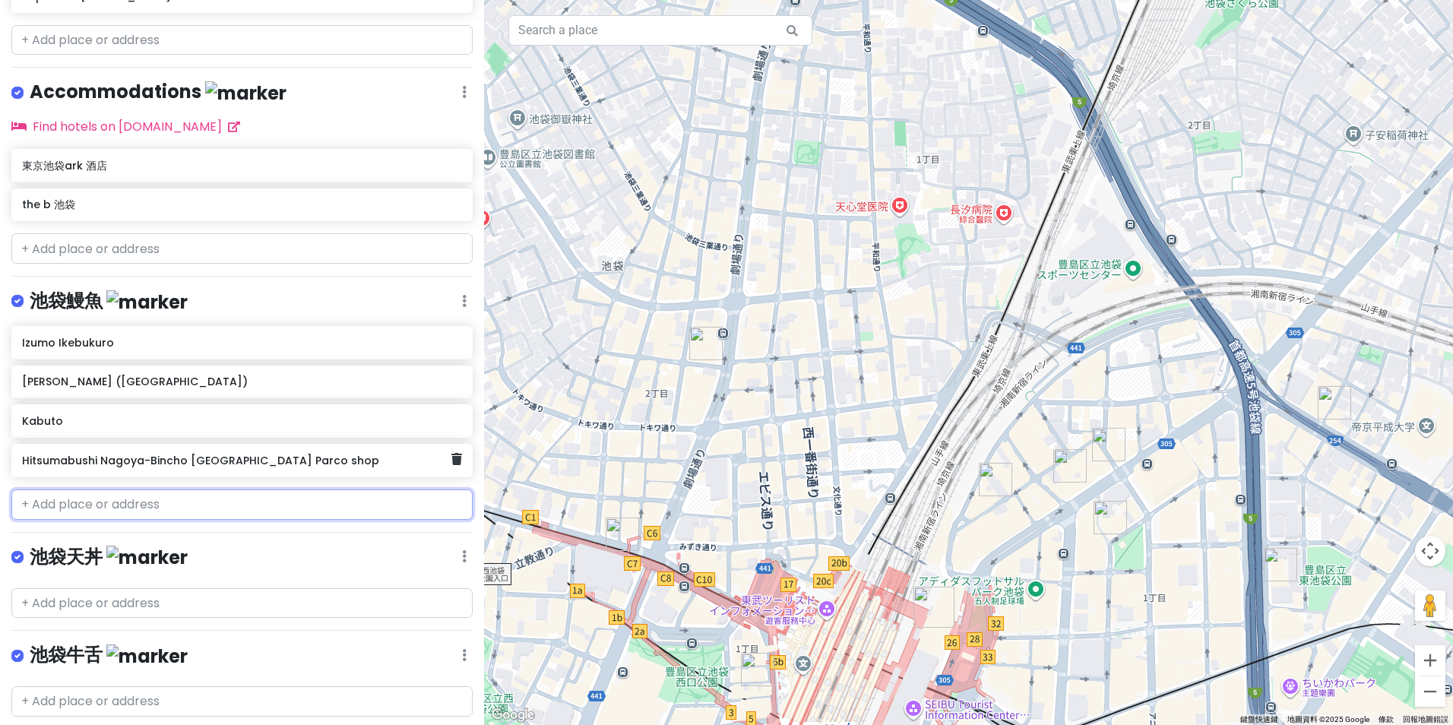
click at [253, 470] on div "Hitsumabushi Nagoya-Bincho [GEOGRAPHIC_DATA] Parco shop" at bounding box center [241, 460] width 461 height 33
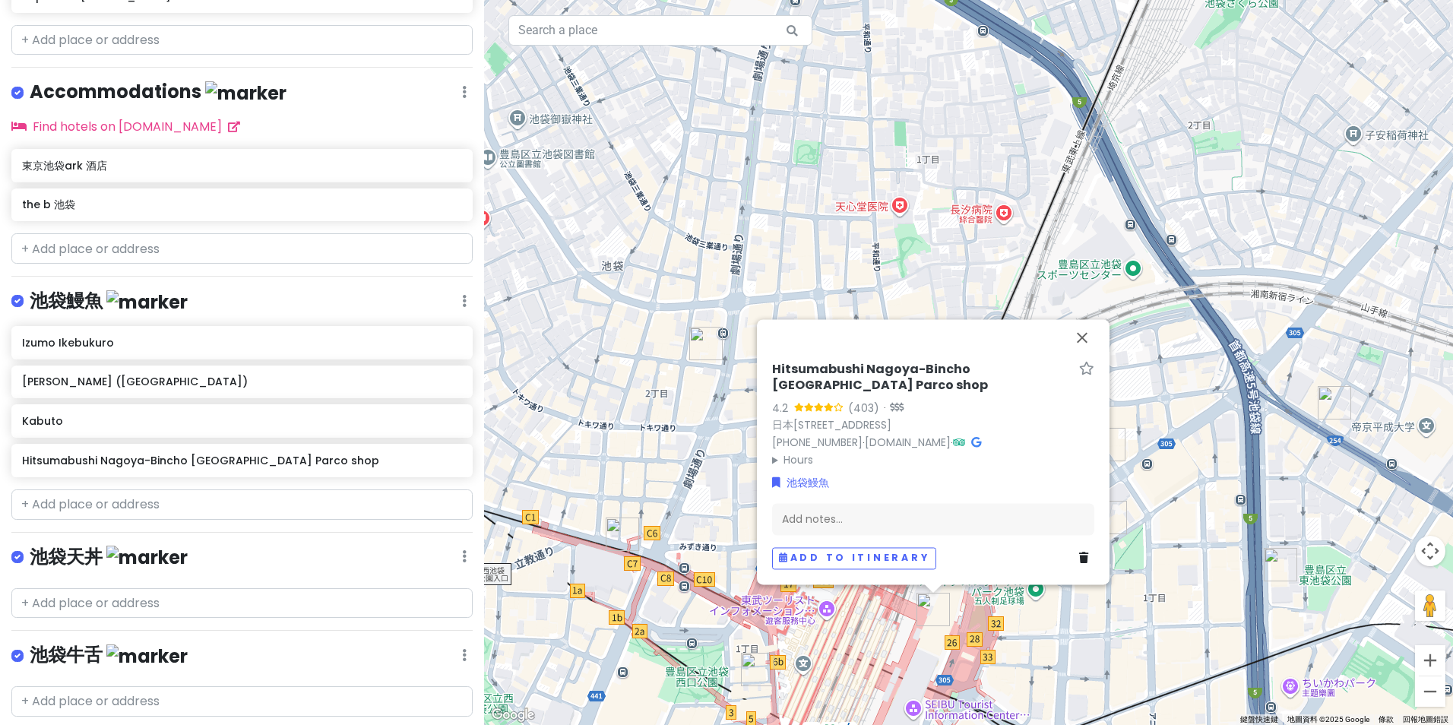
click at [992, 362] on h6 "Hitsumabushi Nagoya-Bincho [GEOGRAPHIC_DATA] Parco shop" at bounding box center [922, 378] width 301 height 32
drag, startPoint x: 1069, startPoint y: 362, endPoint x: 768, endPoint y: 368, distance: 300.9
click at [768, 368] on div "Hitsumabushi Nagoya-Bincho Ikebukuro Parco shop 4.2 (403) · 日本〒[GEOGRAPHIC_DATA…" at bounding box center [933, 468] width 334 height 214
click at [185, 496] on input "text" at bounding box center [241, 504] width 461 height 30
paste input "Manmaru (まんまる)"
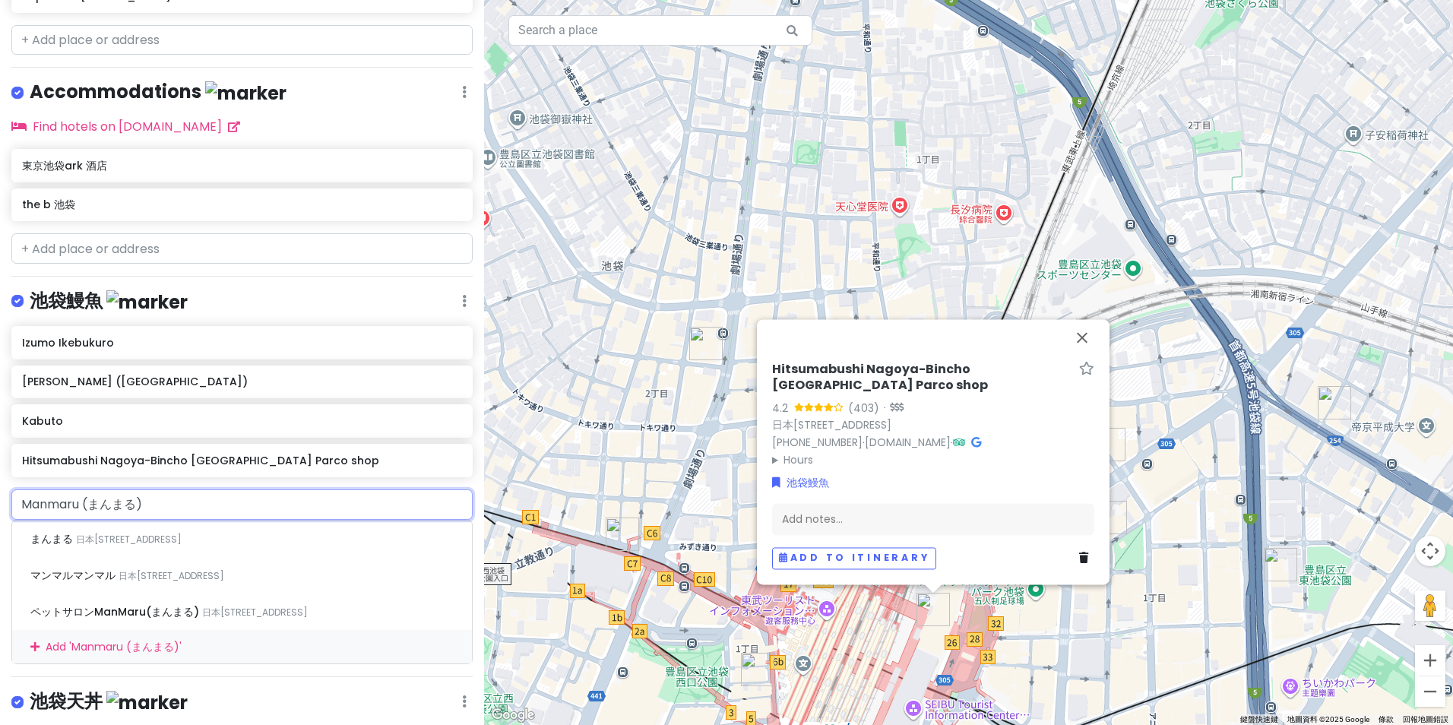
drag, startPoint x: 91, startPoint y: 493, endPoint x: 410, endPoint y: 495, distance: 318.4
click at [399, 496] on input "Manmaru (まんまる)" at bounding box center [241, 504] width 461 height 30
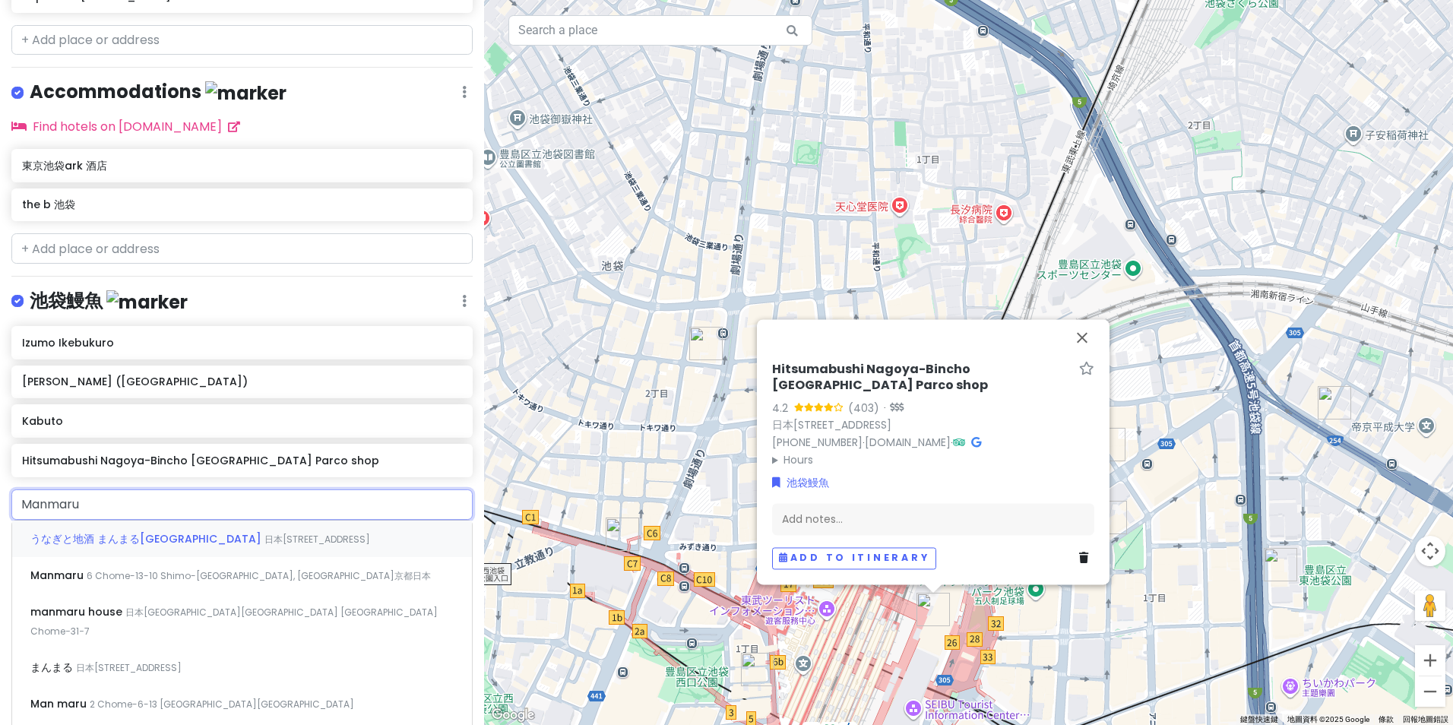
type input "Manmaru"
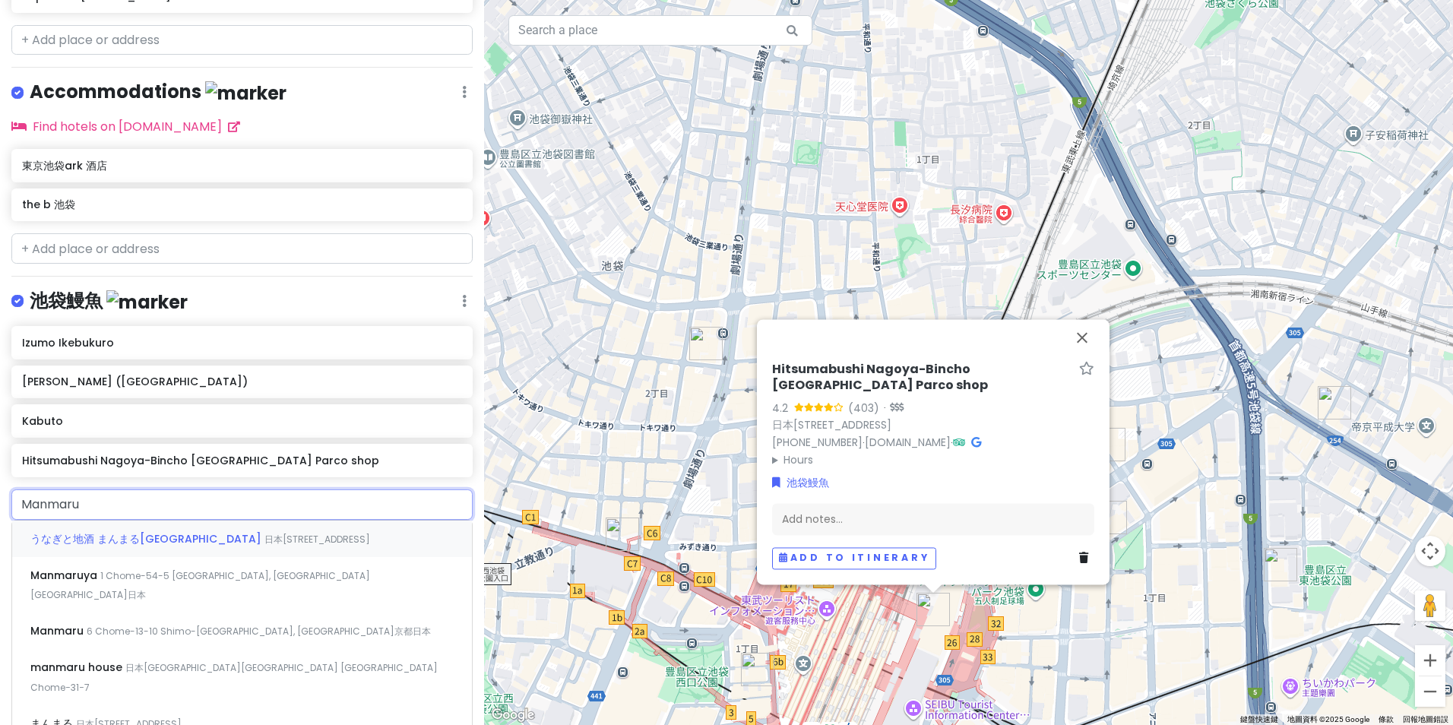
click at [360, 536] on div "うなぎと地酒 まんまる[GEOGRAPHIC_DATA] 日本[STREET_ADDRESS]" at bounding box center [242, 538] width 460 height 36
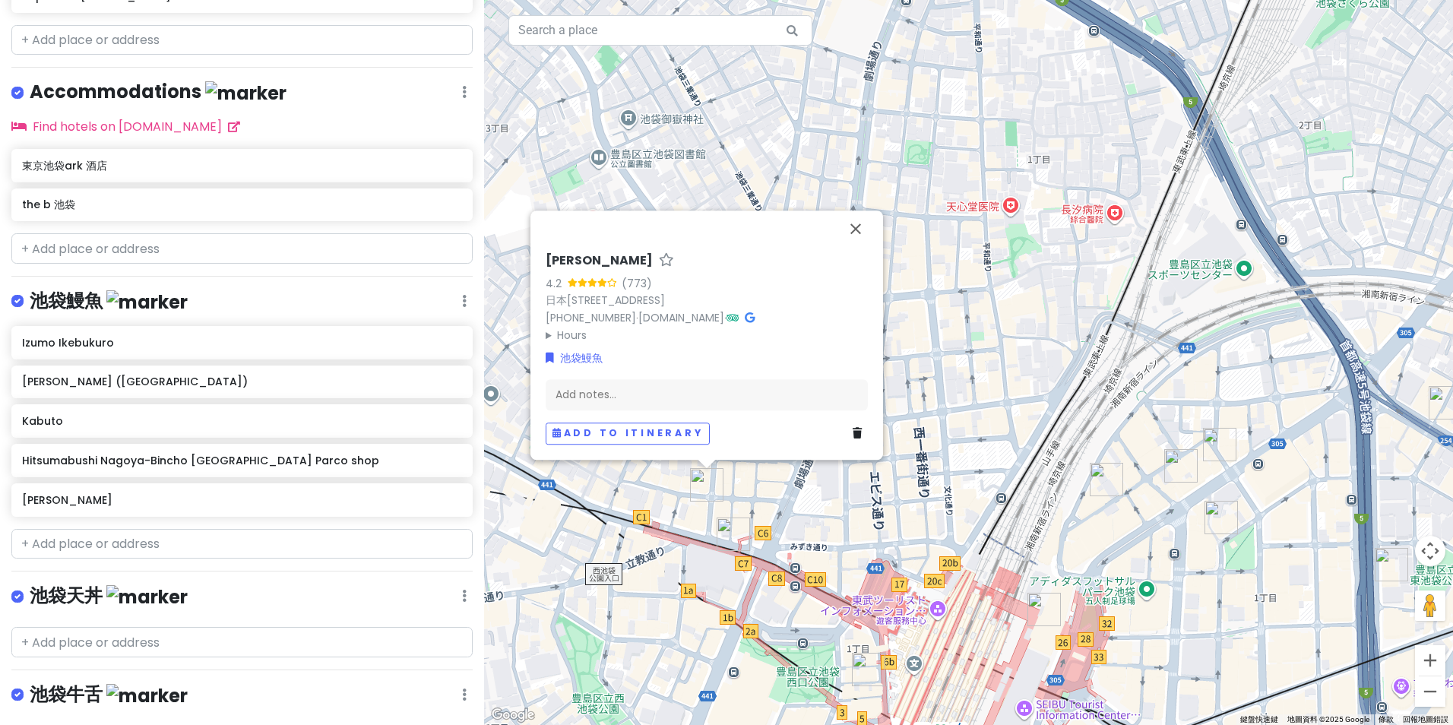
click at [626, 253] on h6 "[PERSON_NAME]" at bounding box center [599, 261] width 107 height 16
drag, startPoint x: 691, startPoint y: 241, endPoint x: 552, endPoint y: 242, distance: 138.3
click at [552, 245] on input "[PERSON_NAME]" at bounding box center [707, 257] width 322 height 24
click at [160, 545] on input "text" at bounding box center [241, 544] width 461 height 30
paste input "Genpin Ikebukuro Fugu [PERSON_NAME] (玄品 池袋 ふぐ・うなぎ・かに料理)"
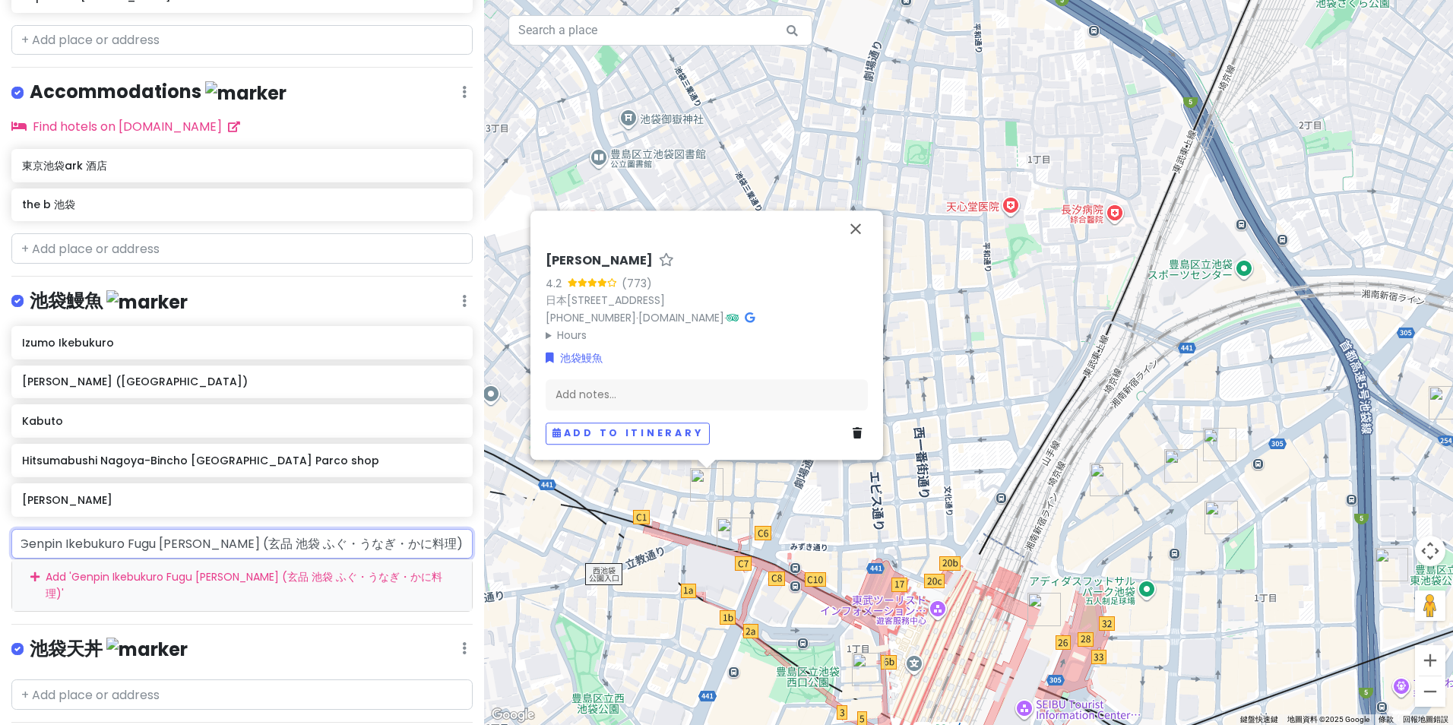
scroll to position [0, 14]
drag, startPoint x: 254, startPoint y: 539, endPoint x: 966, endPoint y: 549, distance: 712.0
click at [960, 548] on div "[GEOGRAPHIC_DATA] with sis Private Change Dates Make a Copy Delete Trip Go Pro …" at bounding box center [726, 362] width 1453 height 725
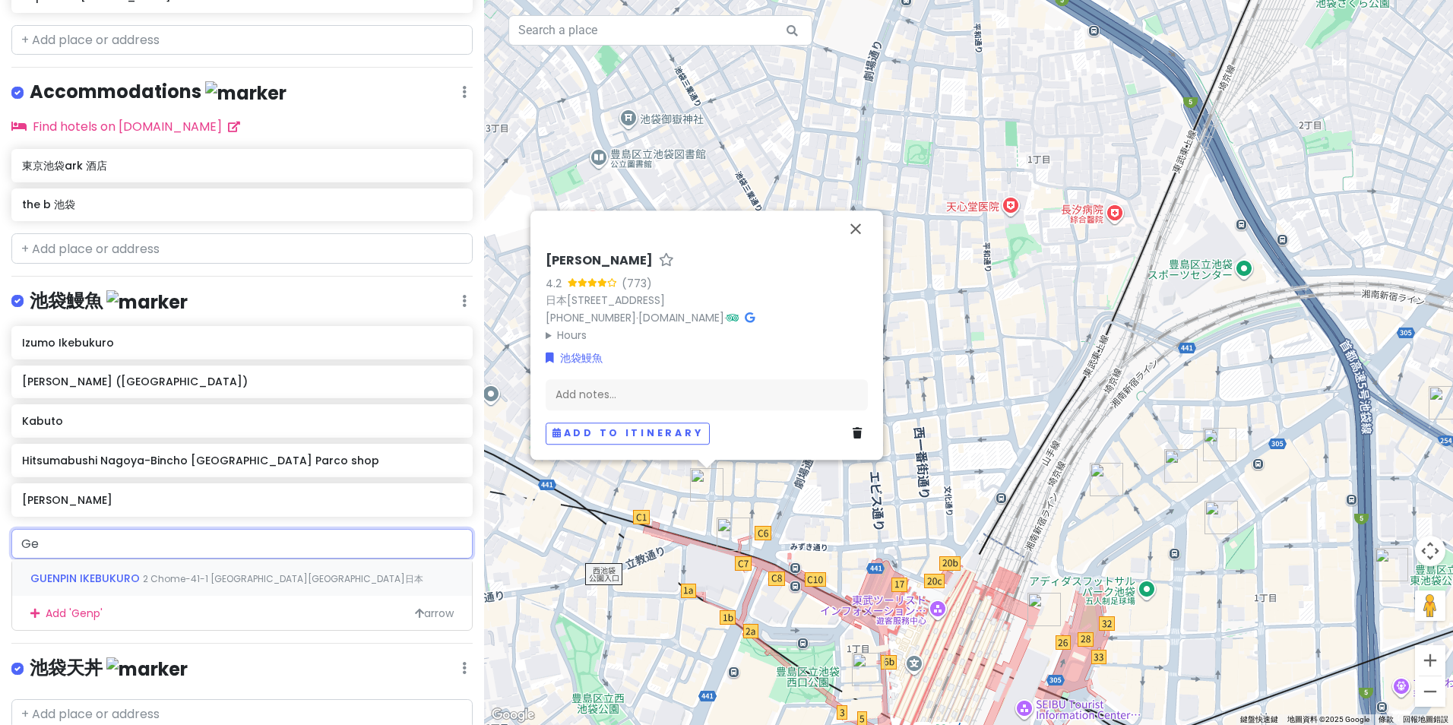
type input "G"
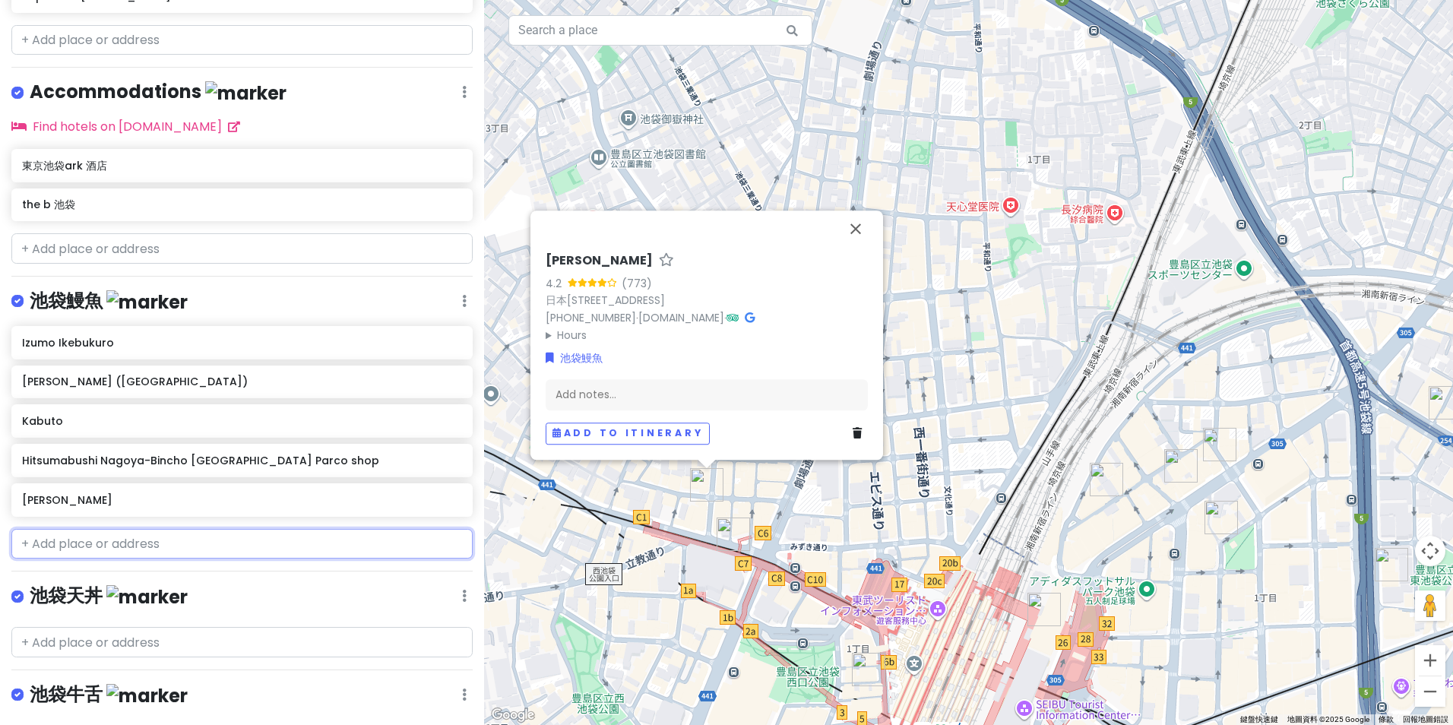
paste input "Genpin Ikebukuro Fugu [PERSON_NAME] (玄品 池袋 ふぐ・うなぎ・かに料理)"
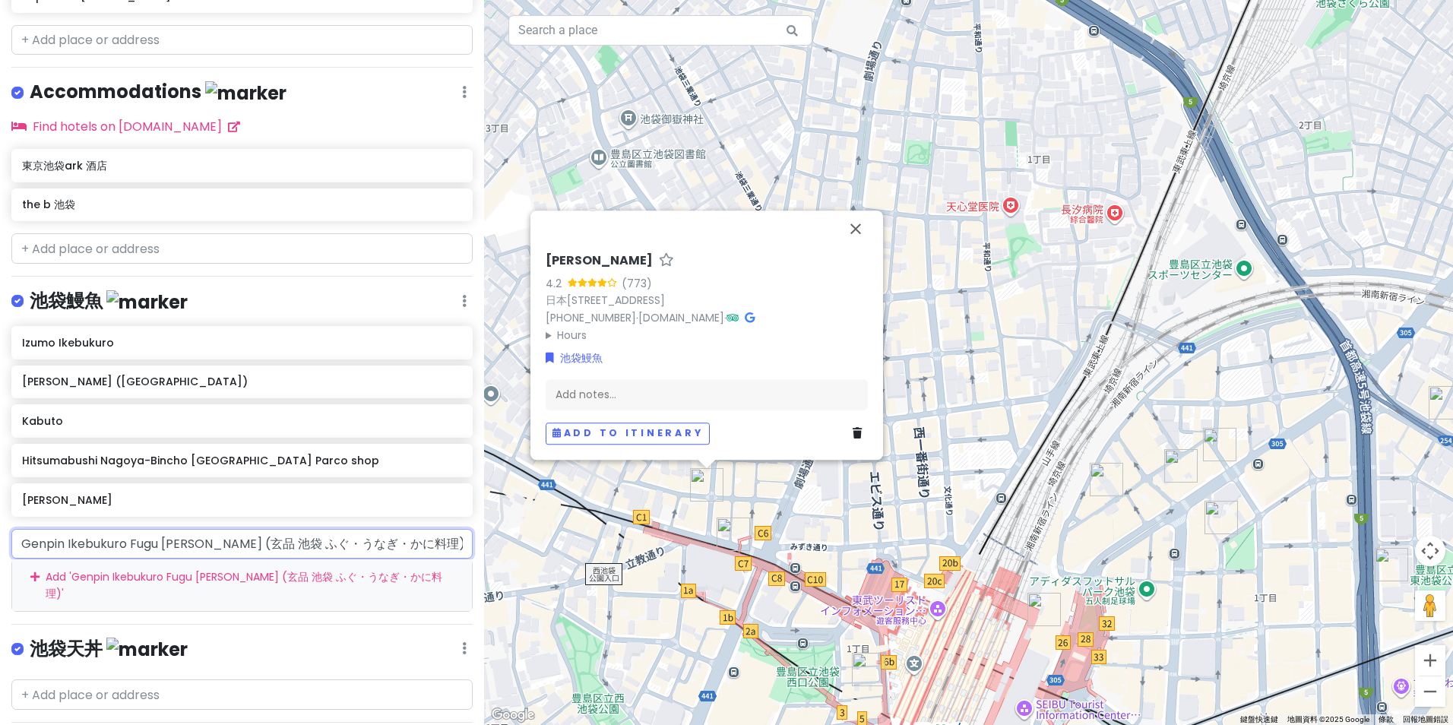
drag, startPoint x: 258, startPoint y: 533, endPoint x: 0, endPoint y: 537, distance: 257.6
click at [0, 537] on html "[GEOGRAPHIC_DATA] with sis Private Change Dates Make a Copy Delete Trip Go Pro …" at bounding box center [726, 362] width 1453 height 725
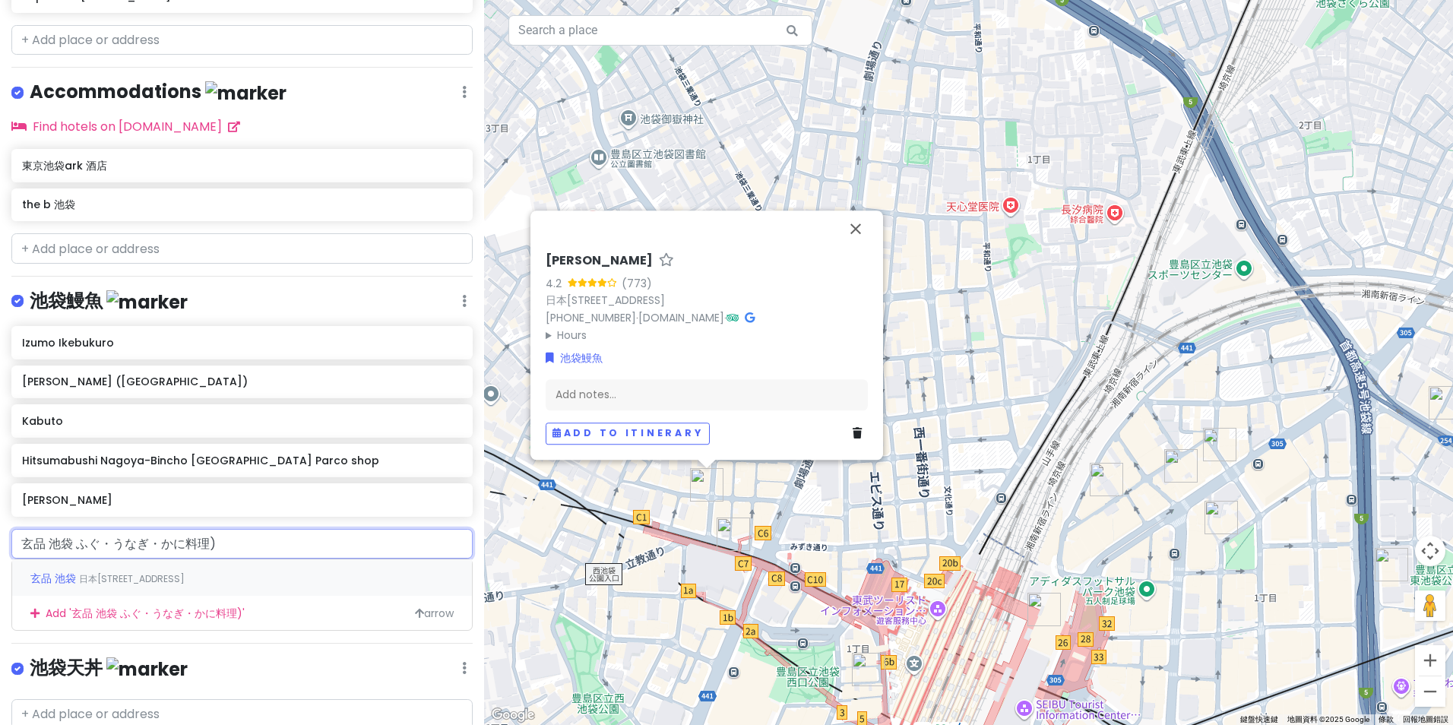
click at [283, 544] on input "玄品 池袋 ふぐ・うなぎ・かに料理)" at bounding box center [241, 544] width 461 height 30
type input "玄品 池袋 ふぐ・うなぎ・かに料理"
click at [281, 572] on div "玄品 池袋 日本[STREET_ADDRESS]" at bounding box center [242, 577] width 460 height 36
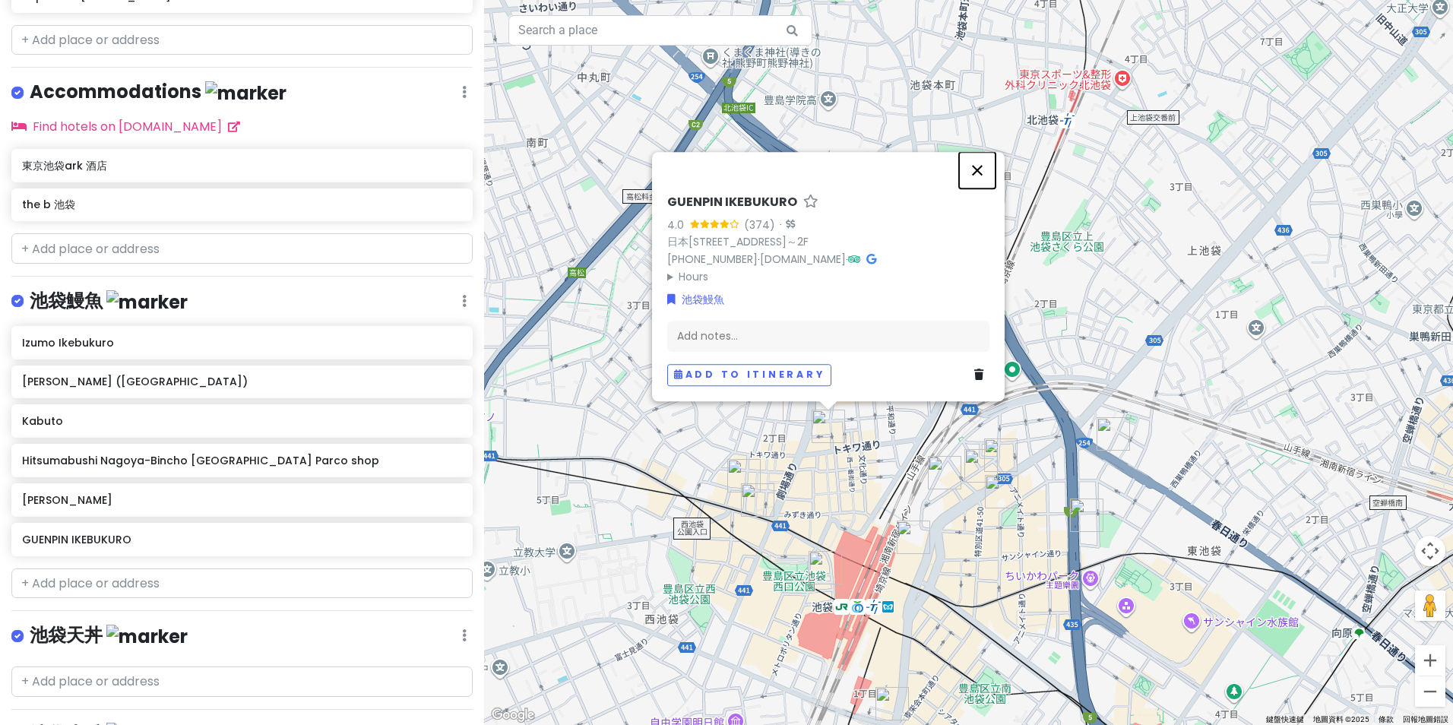
click at [975, 152] on button "關閉" at bounding box center [977, 170] width 36 height 36
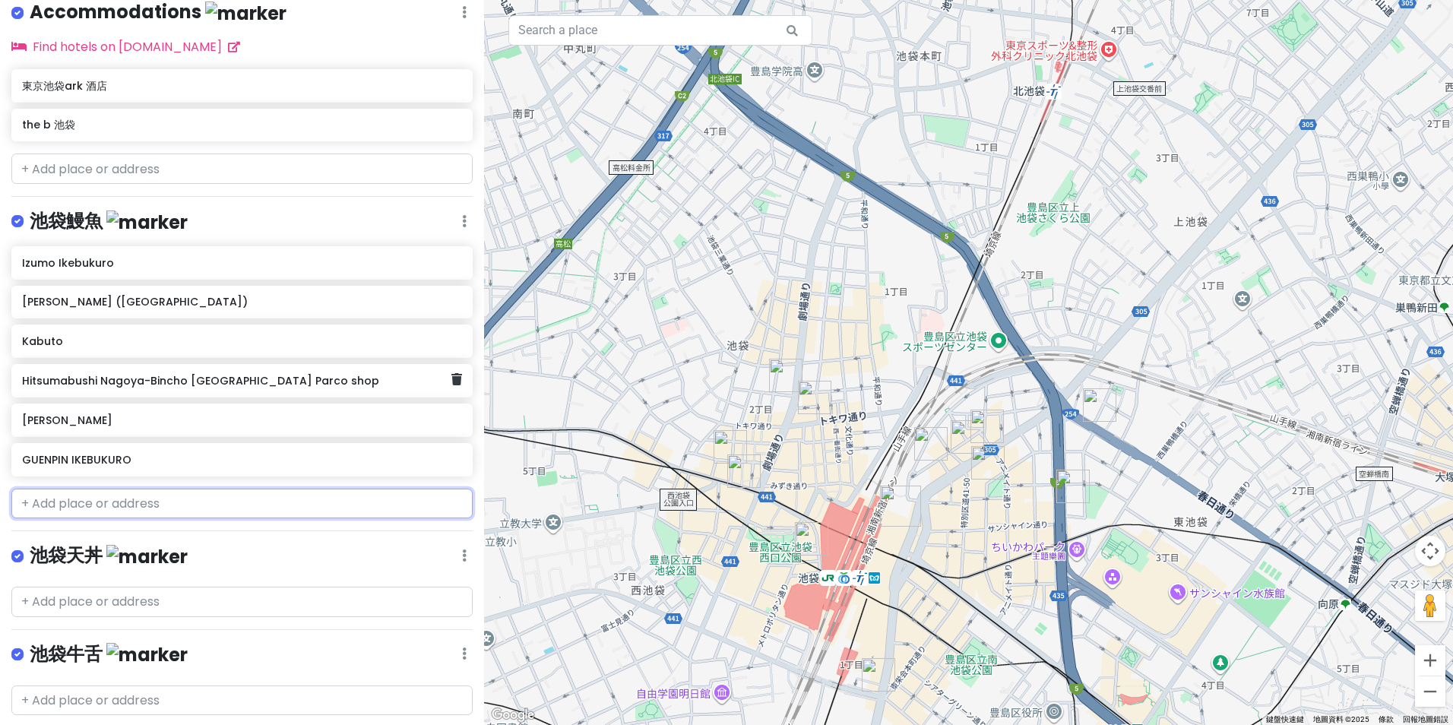
scroll to position [818, 0]
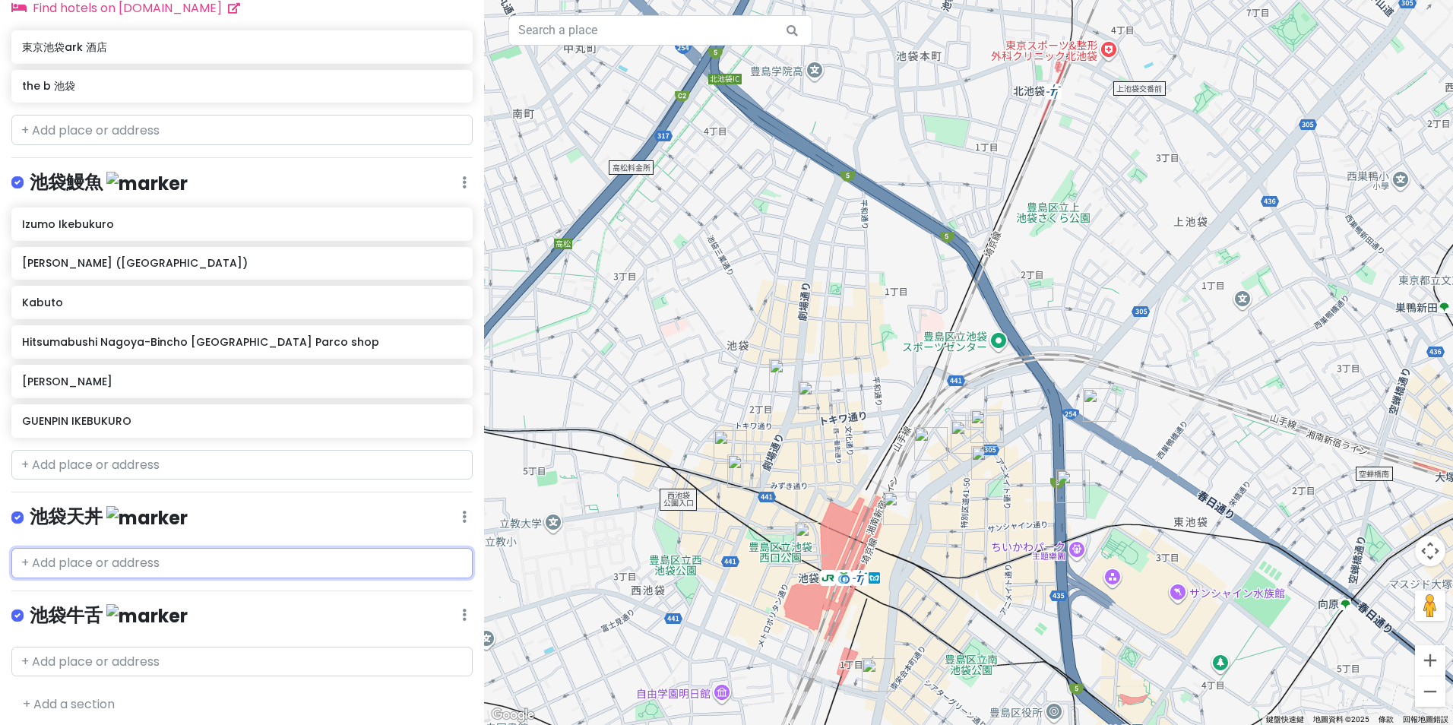
click at [328, 557] on input "text" at bounding box center [241, 563] width 461 height 30
paste input "Ten-[PERSON_NAME] Fuji (天丼ふじ)"
type input "Ten-[PERSON_NAME] Fuji (天丼ふじ)"
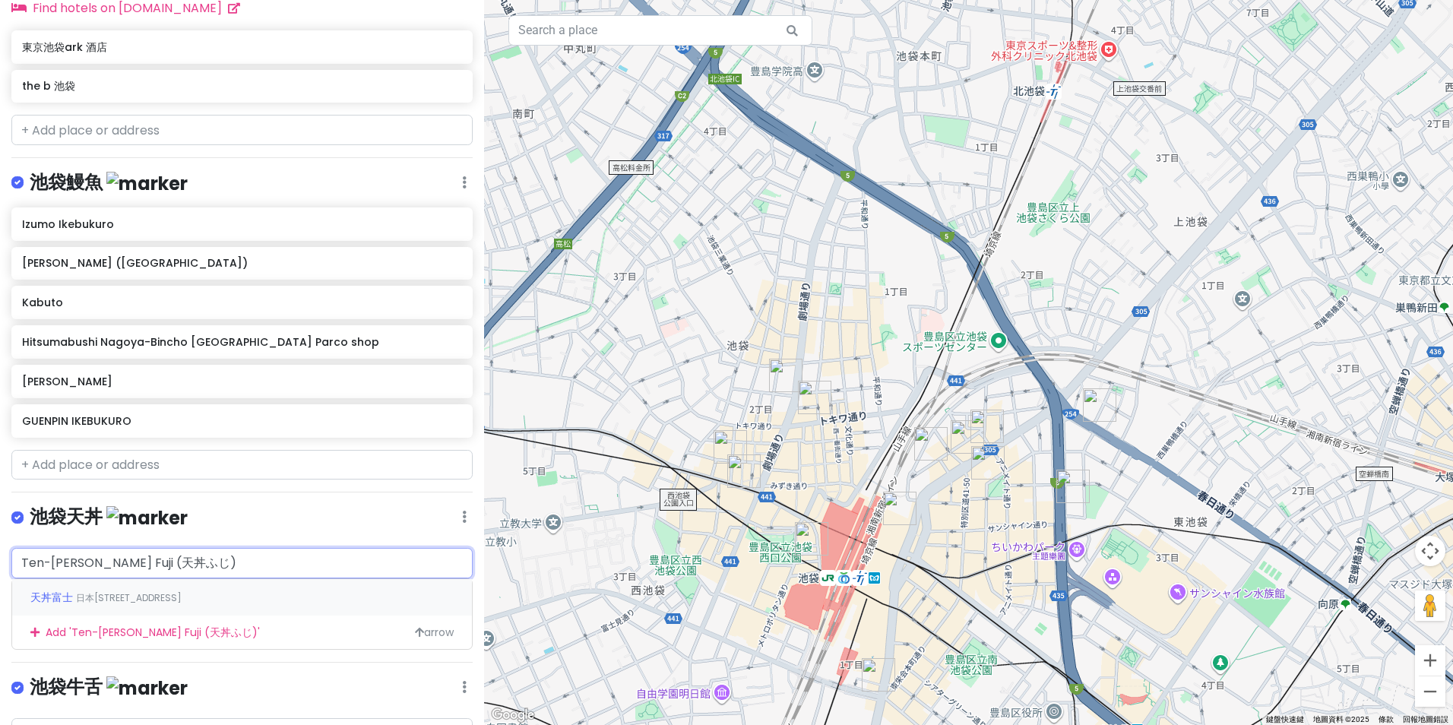
click at [155, 591] on span "日本[STREET_ADDRESS]" at bounding box center [129, 597] width 106 height 13
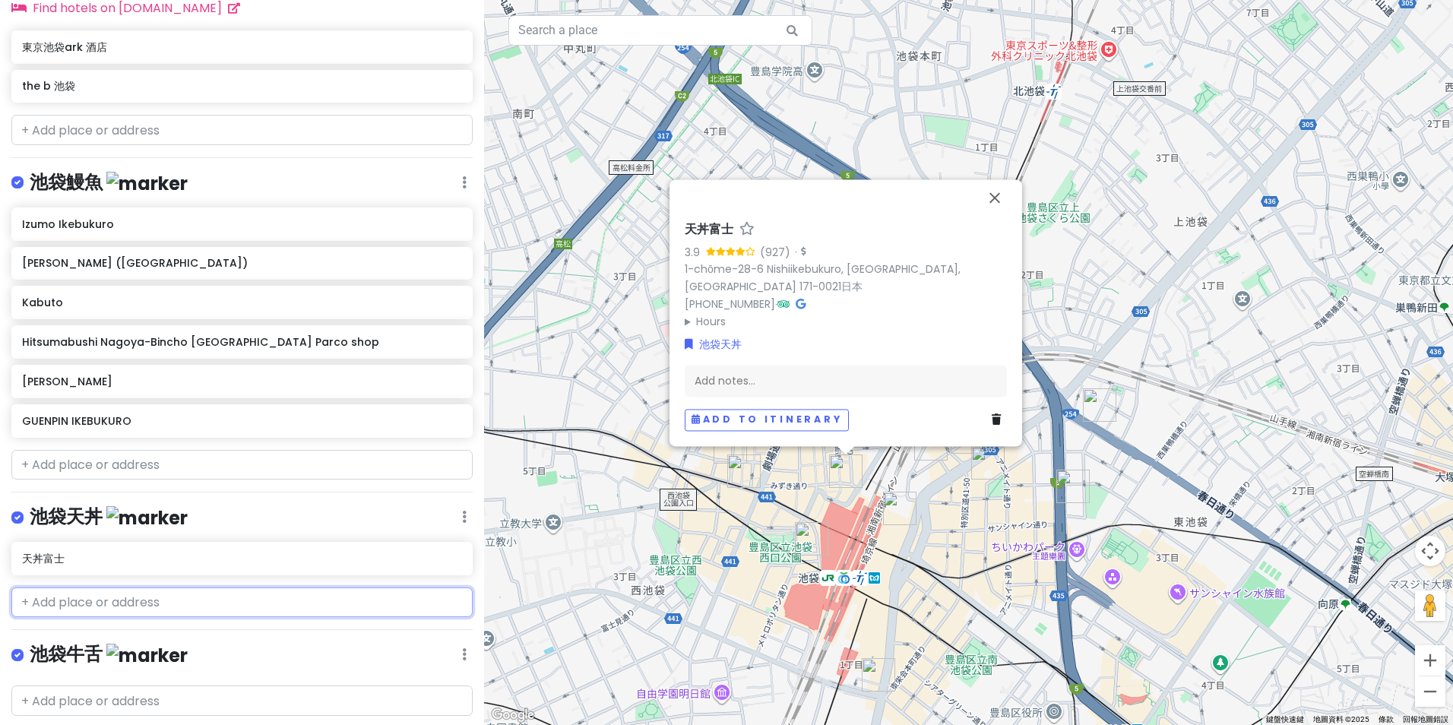
click at [274, 587] on input "text" at bounding box center [241, 602] width 461 height 30
paste input "Tensei (天成)"
type input "Tensei (天成)"
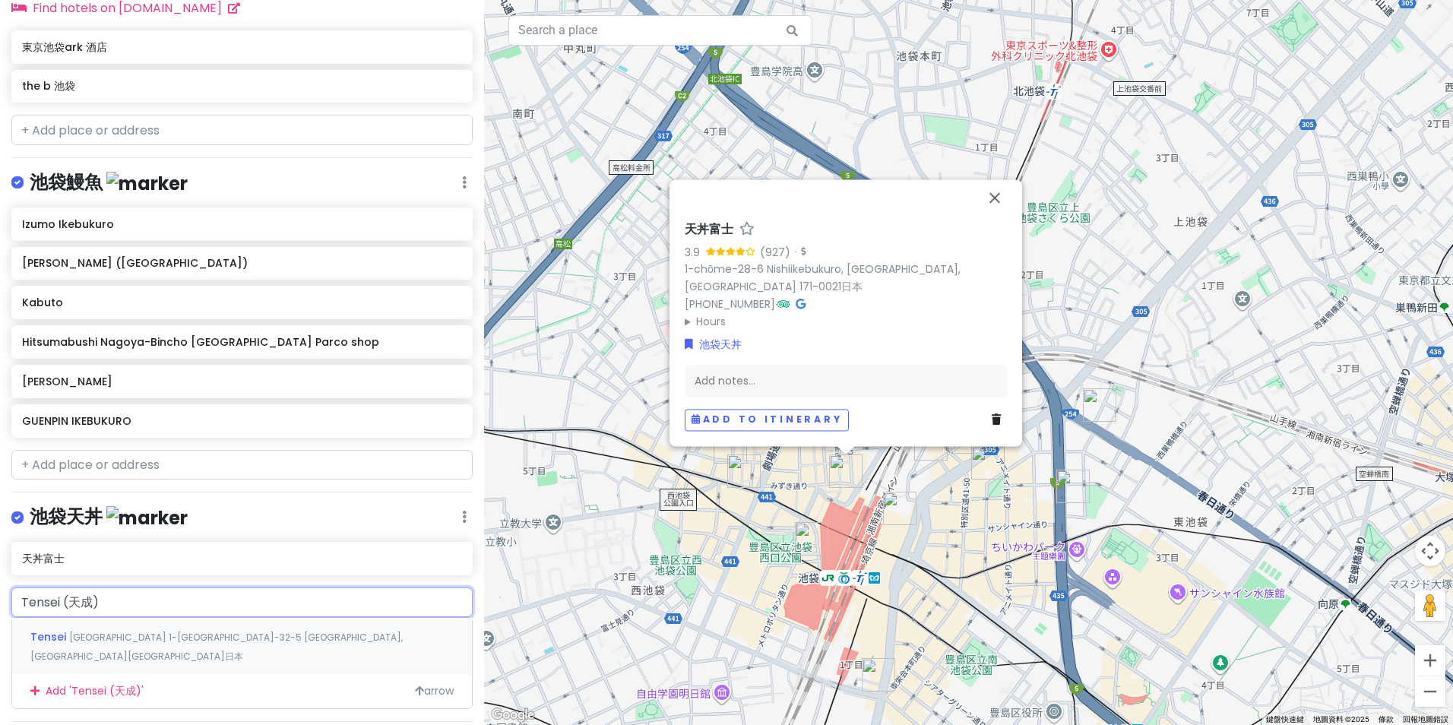
click at [393, 632] on div "Tensei 天成本社ビル 1-chome-32-5 [GEOGRAPHIC_DATA], [GEOGRAPHIC_DATA][GEOGRAPHIC_DATA…" at bounding box center [242, 646] width 460 height 56
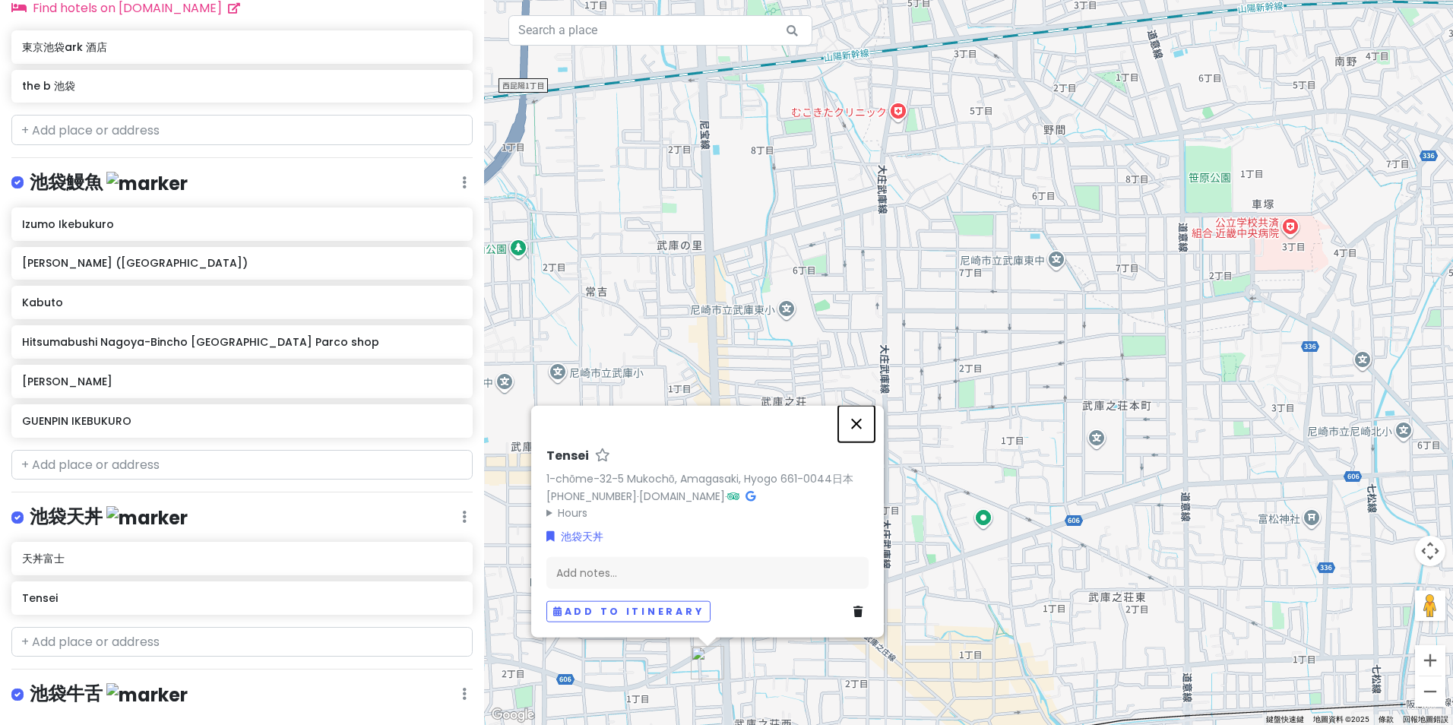
click at [852, 429] on button "關閉" at bounding box center [856, 424] width 36 height 36
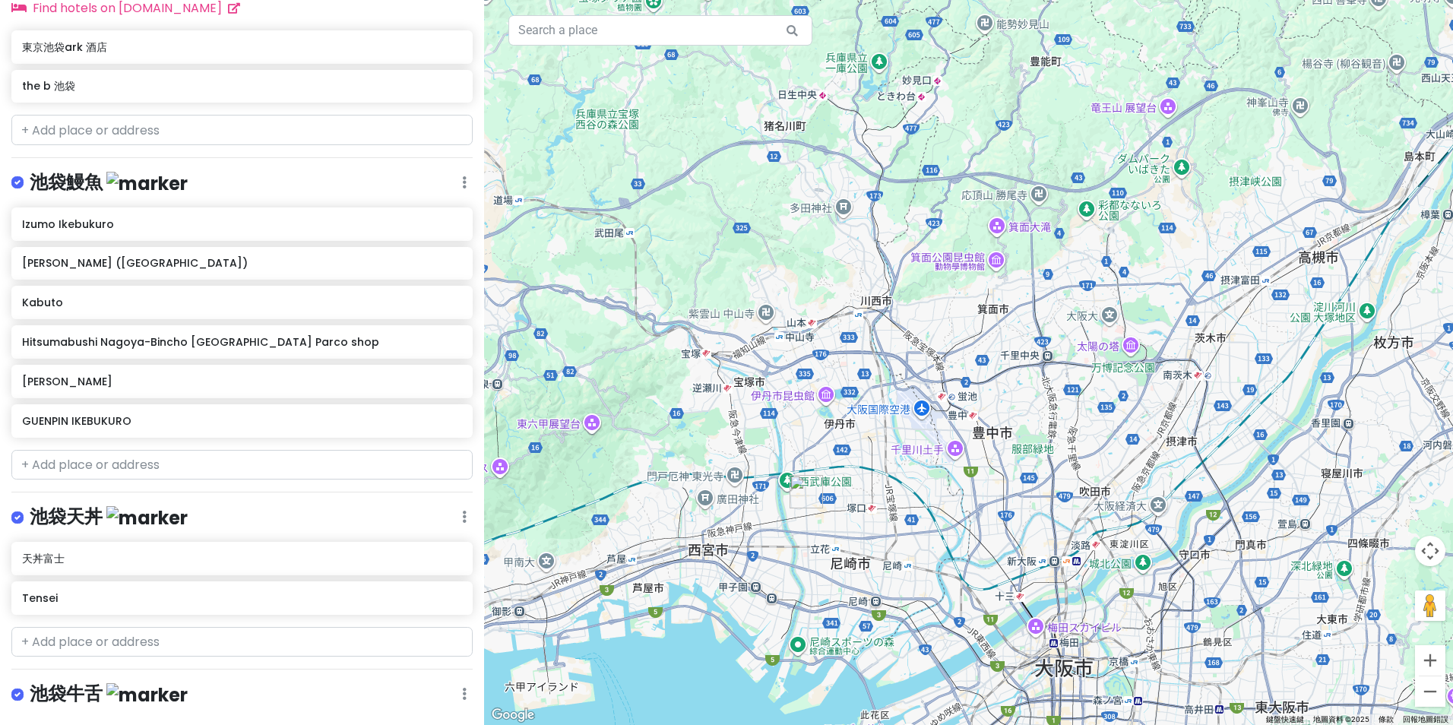
drag, startPoint x: 992, startPoint y: 627, endPoint x: 818, endPoint y: 489, distance: 222.3
click at [821, 491] on div at bounding box center [968, 362] width 969 height 725
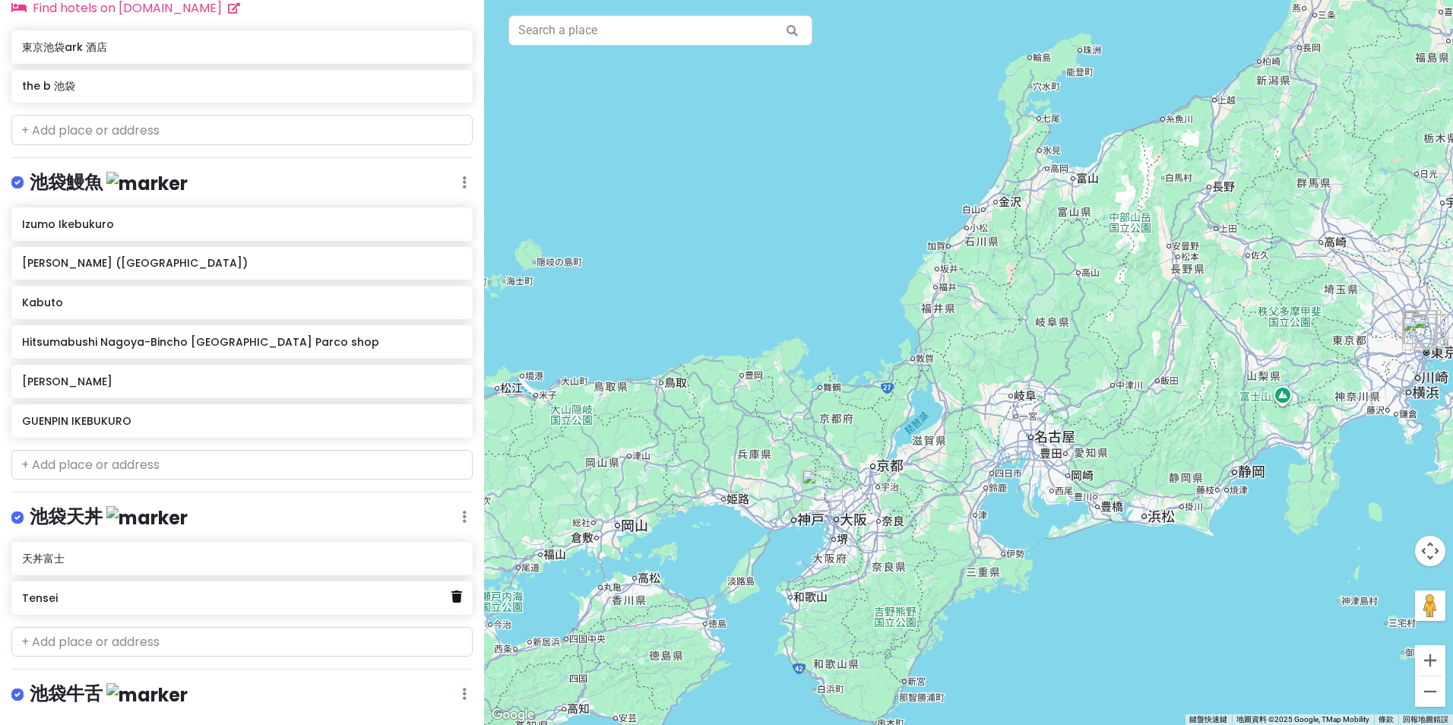
click at [451, 593] on icon at bounding box center [456, 596] width 11 height 12
click at [243, 600] on input "text" at bounding box center [241, 602] width 461 height 30
paste input "Tensei (天成)"
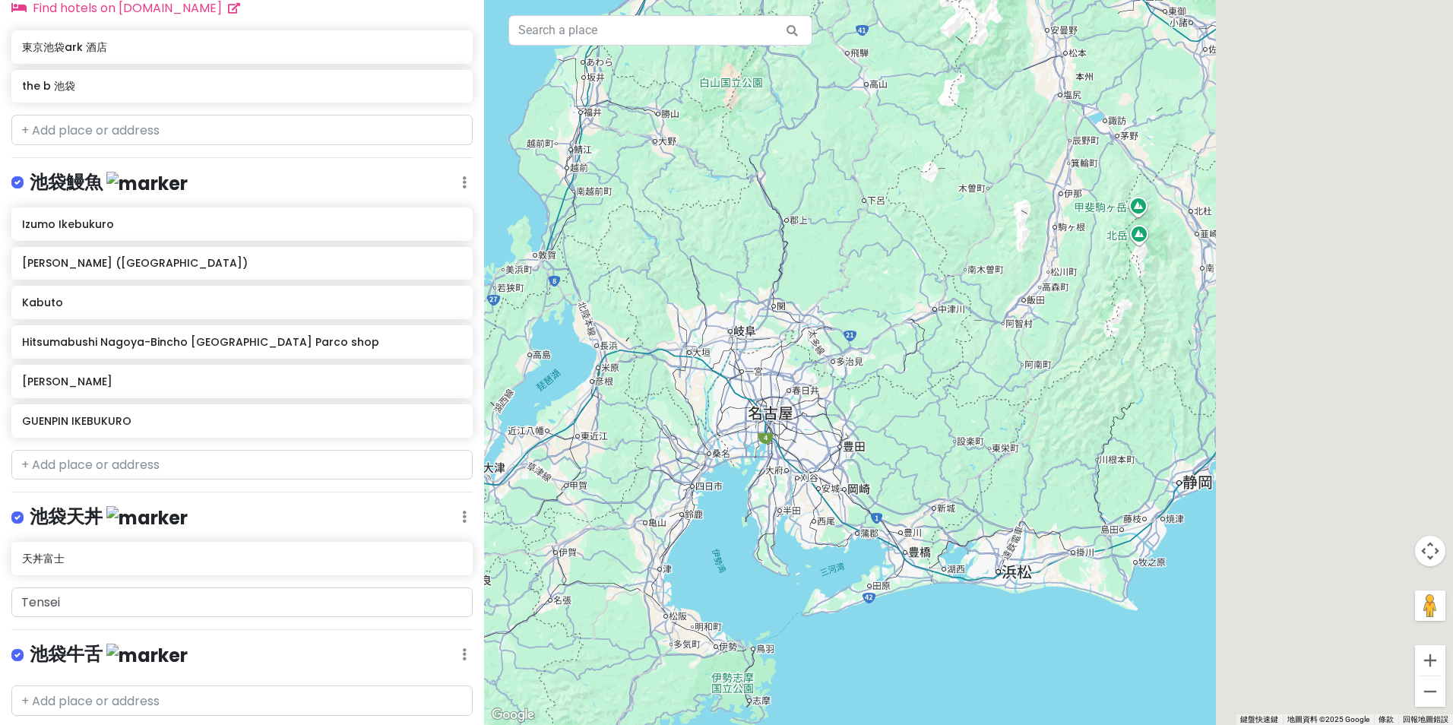
drag, startPoint x: 1186, startPoint y: 471, endPoint x: 261, endPoint y: 575, distance: 931.3
click at [266, 576] on div "[GEOGRAPHIC_DATA] with sis Private Change Dates Make a Copy Delete Trip Go Pro …" at bounding box center [726, 362] width 1453 height 725
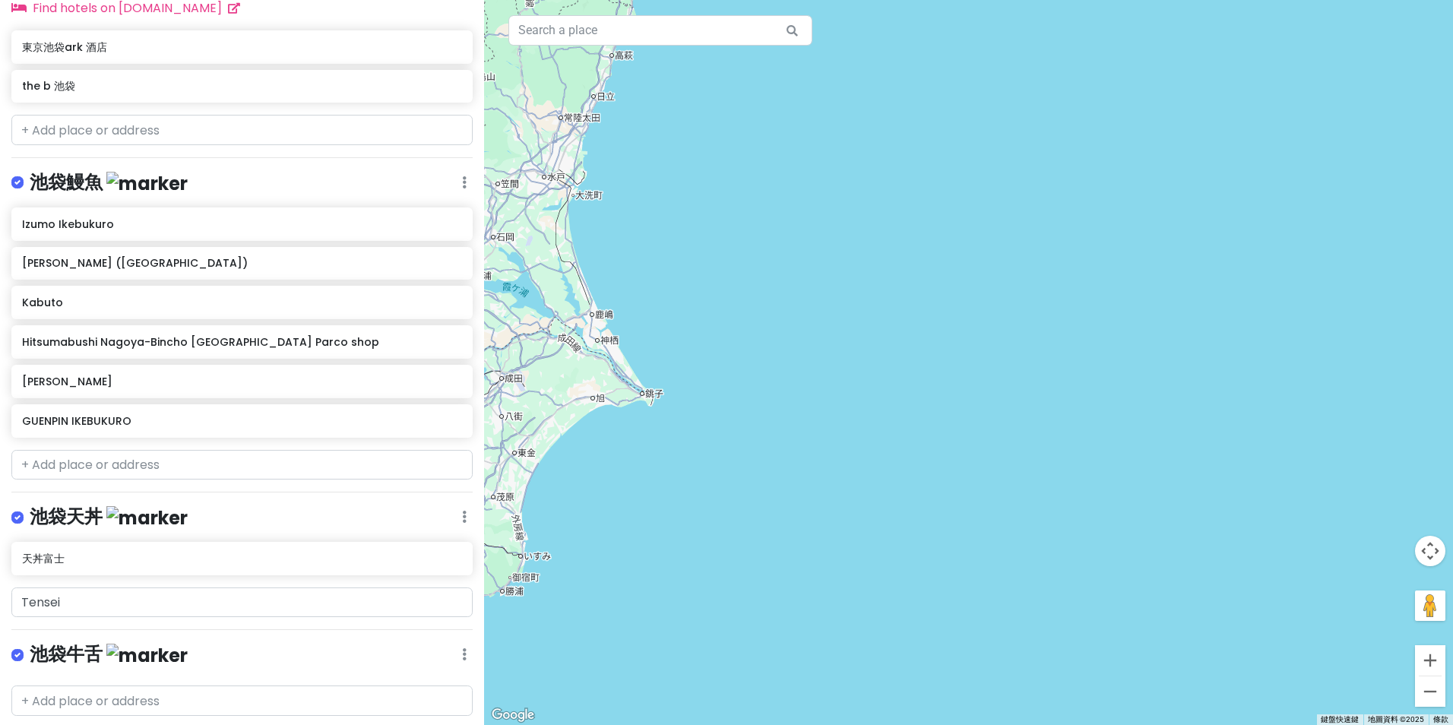
drag, startPoint x: 672, startPoint y: 487, endPoint x: 1083, endPoint y: 491, distance: 410.3
click at [1087, 491] on div at bounding box center [968, 362] width 969 height 725
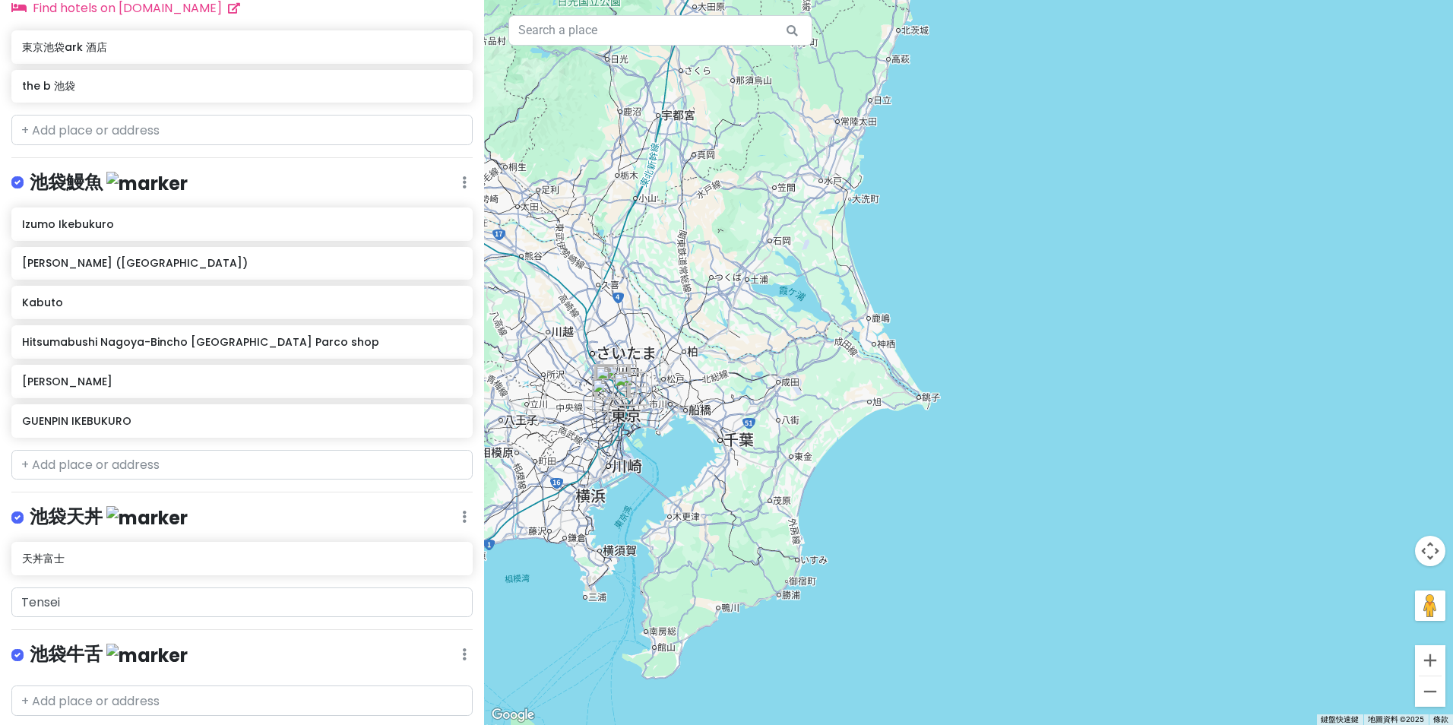
drag, startPoint x: 688, startPoint y: 467, endPoint x: 834, endPoint y: 486, distance: 147.9
click at [835, 486] on div at bounding box center [968, 362] width 969 height 725
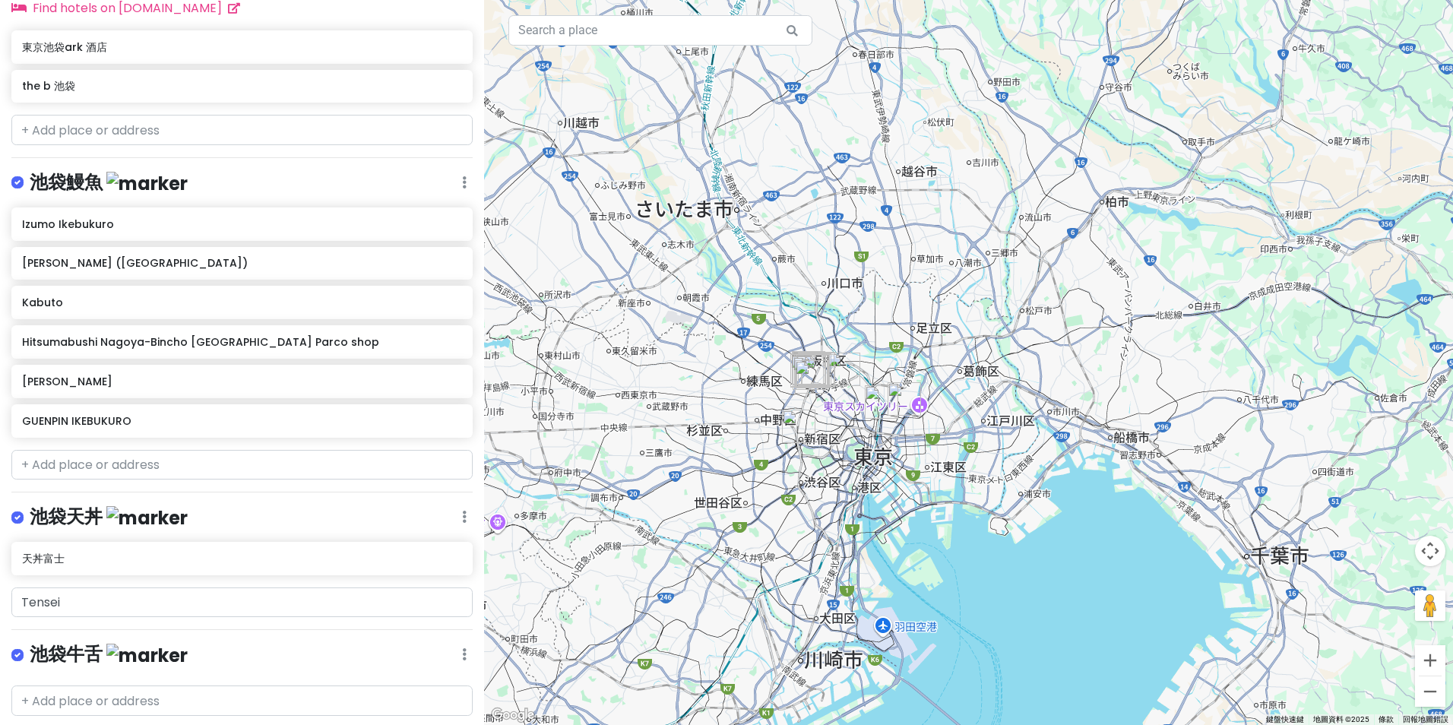
drag, startPoint x: 798, startPoint y: 394, endPoint x: 837, endPoint y: 492, distance: 105.7
click at [837, 492] on div at bounding box center [968, 362] width 969 height 725
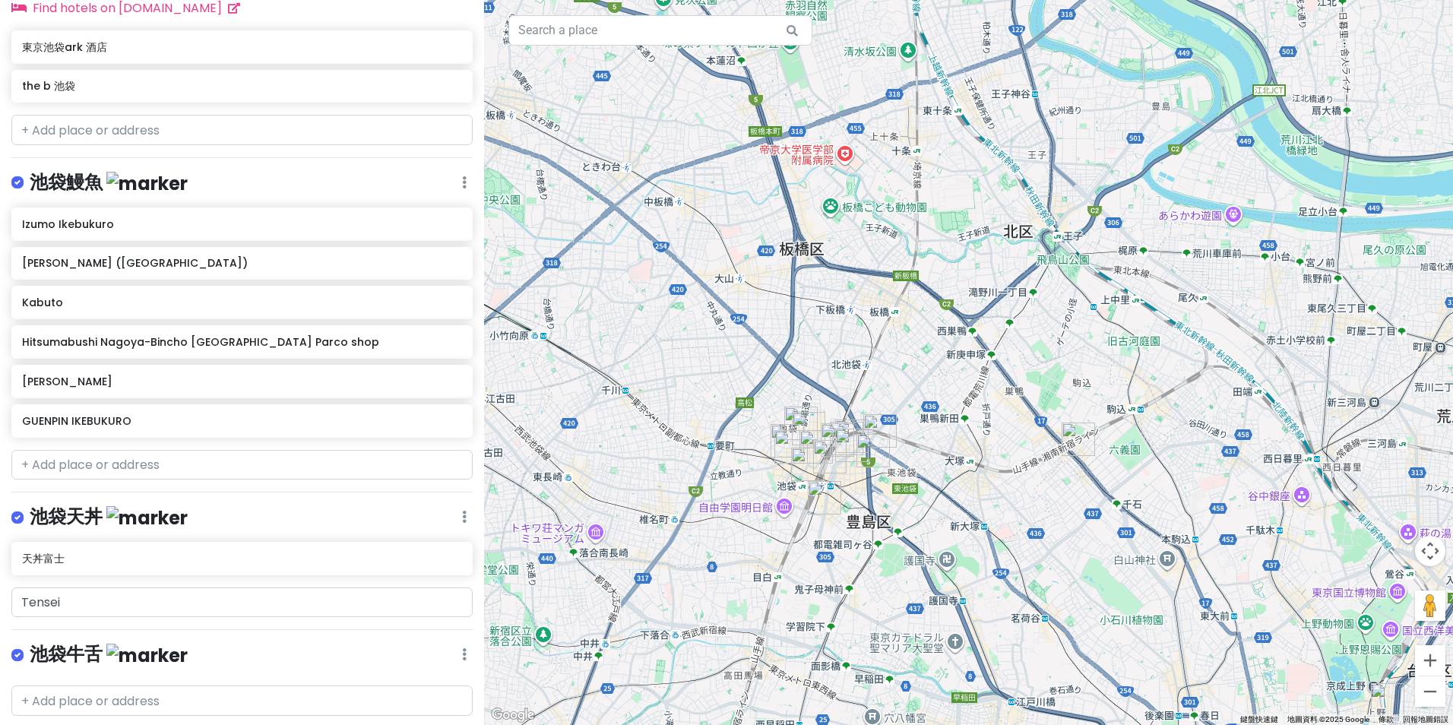
drag, startPoint x: 669, startPoint y: 421, endPoint x: 793, endPoint y: 495, distance: 144.5
click at [751, 485] on div at bounding box center [968, 362] width 969 height 725
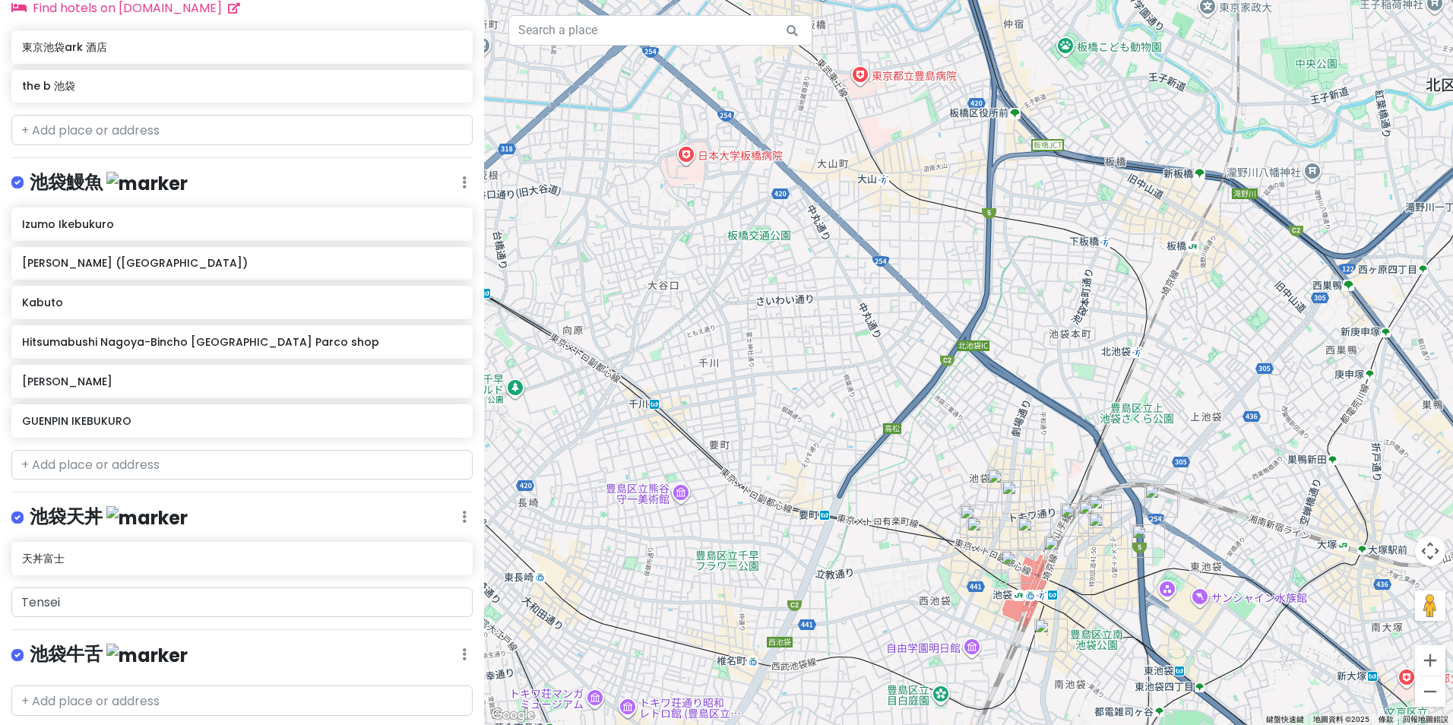
drag, startPoint x: 929, startPoint y: 591, endPoint x: 767, endPoint y: 477, distance: 198.0
click at [767, 477] on div at bounding box center [968, 362] width 969 height 725
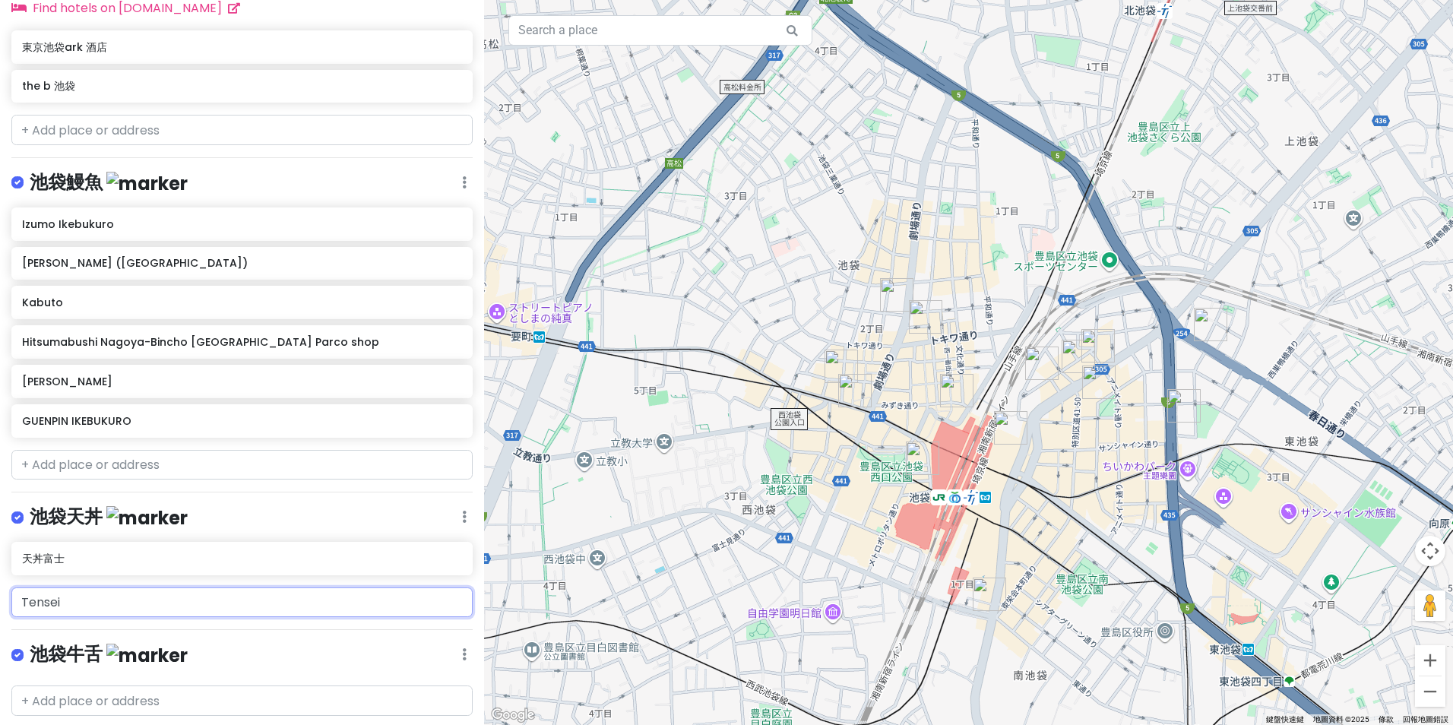
click at [148, 600] on input "Tensei" at bounding box center [241, 602] width 461 height 30
type input "TenseI"
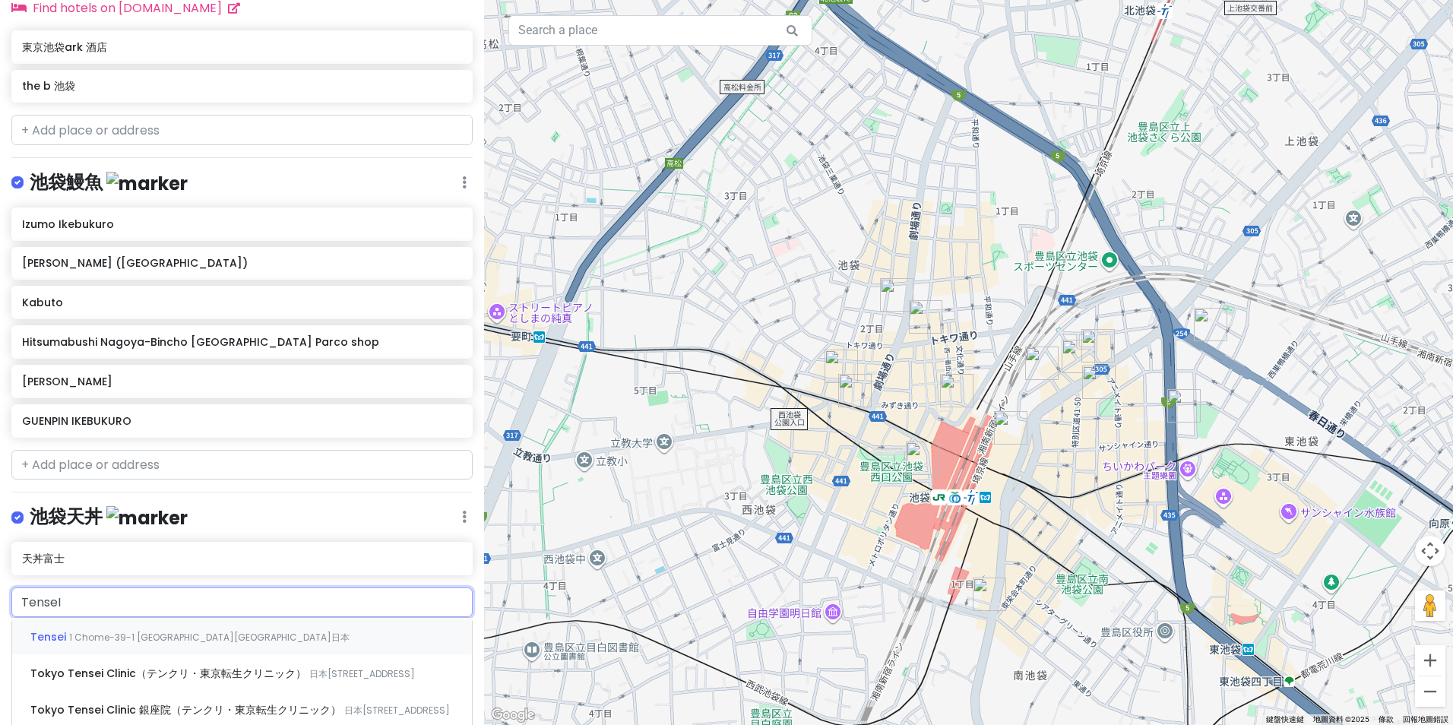
click at [223, 636] on span "1 Chome-39-1 [GEOGRAPHIC_DATA][GEOGRAPHIC_DATA]日本" at bounding box center [209, 637] width 280 height 13
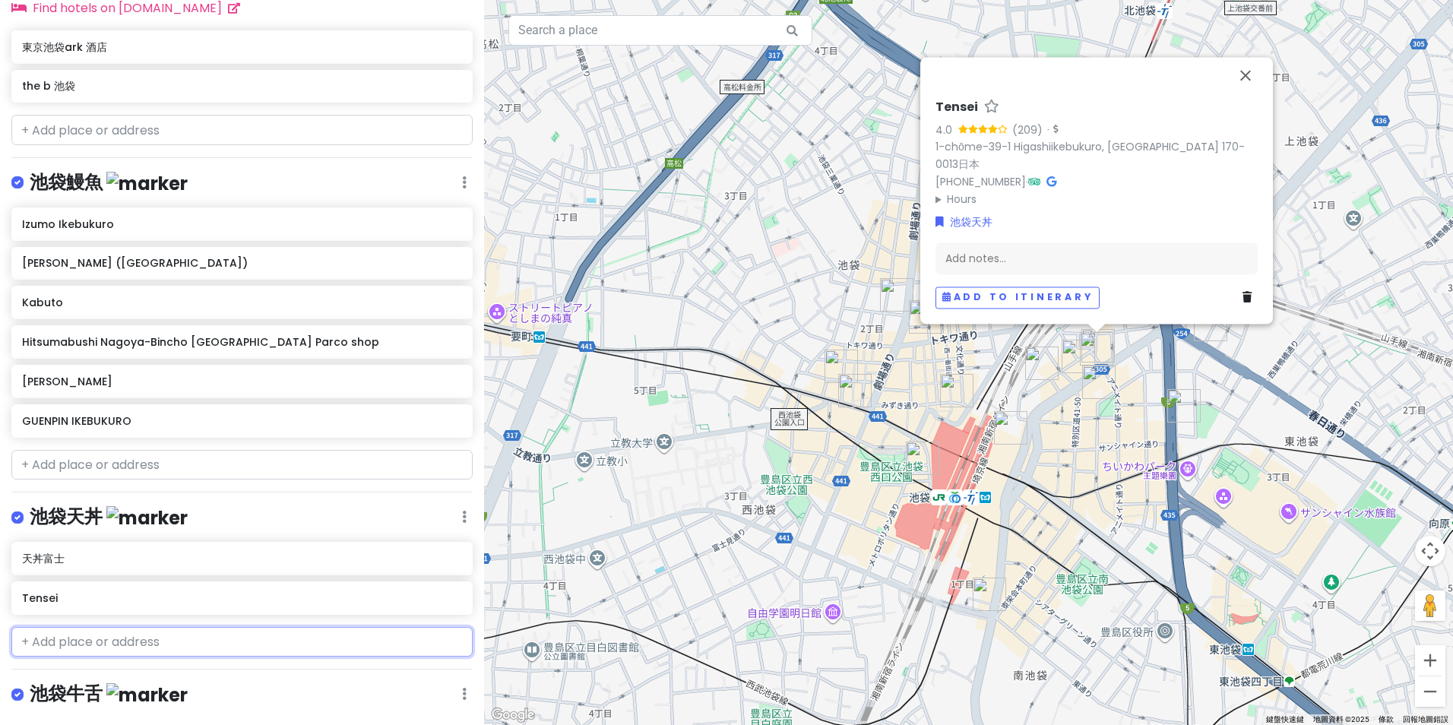
click at [249, 648] on input "text" at bounding box center [241, 642] width 461 height 30
paste input "[PERSON_NAME] ([PERSON_NAME])"
type input "[PERSON_NAME] ([PERSON_NAME])"
click at [269, 672] on div "一久庵 日本[STREET_ADDRESS]" at bounding box center [242, 675] width 460 height 36
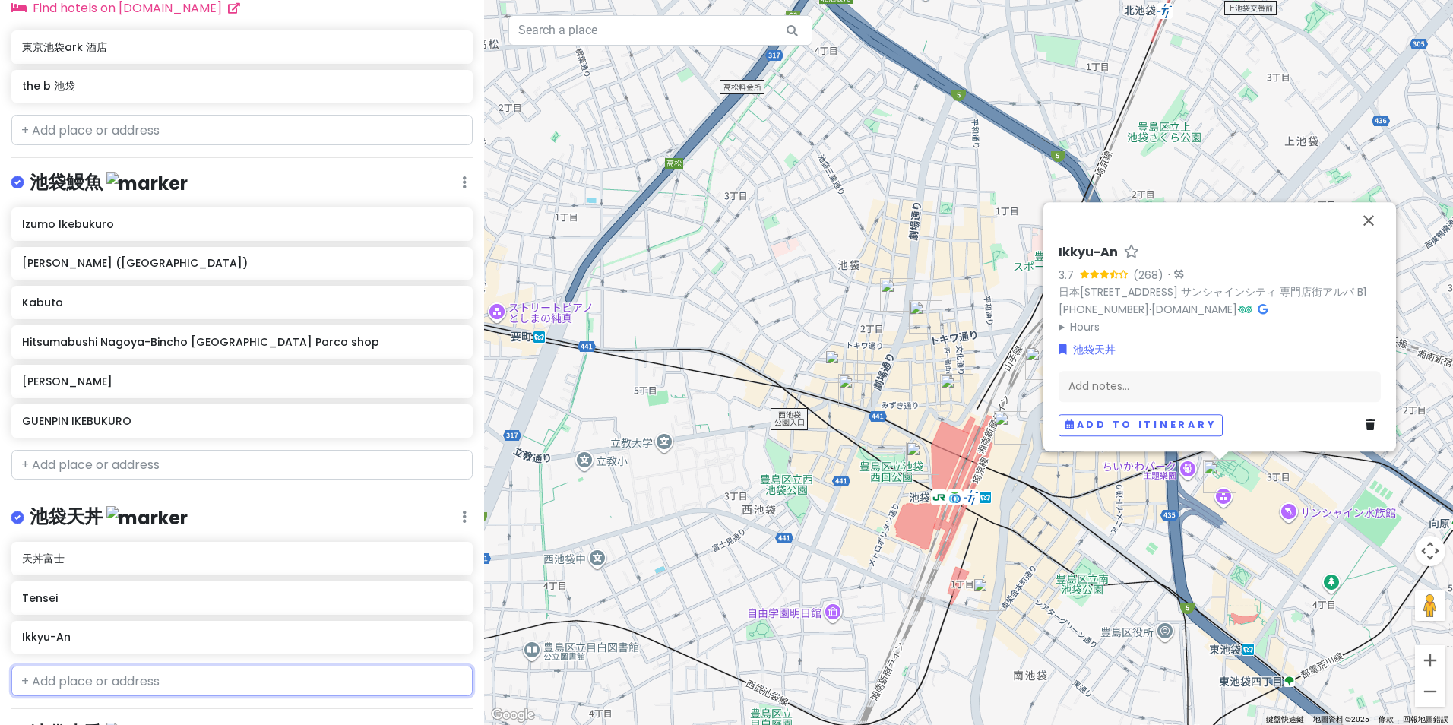
click at [328, 674] on input "text" at bounding box center [241, 681] width 461 height 30
paste input "Ginza Hageten Ikebukuro Tobu Ten (銀座ハゲ天)"
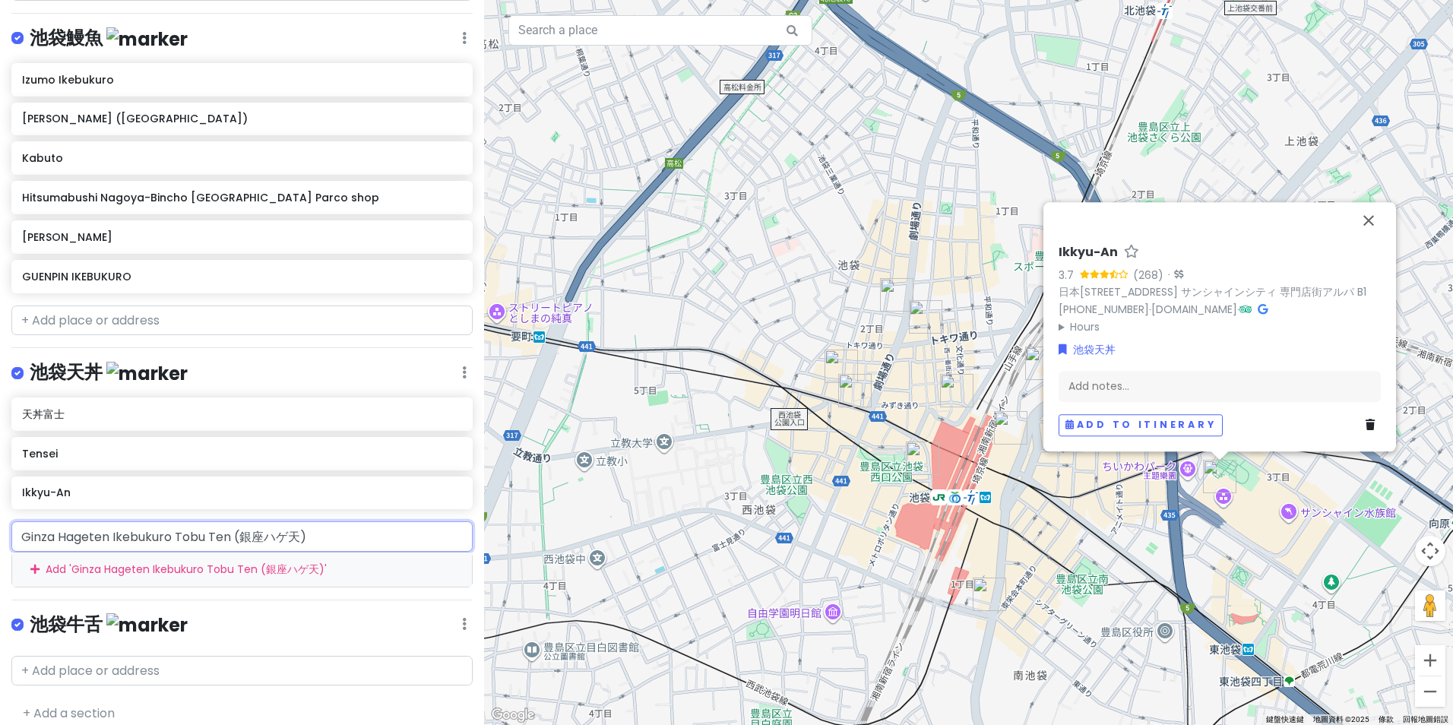
scroll to position [970, 0]
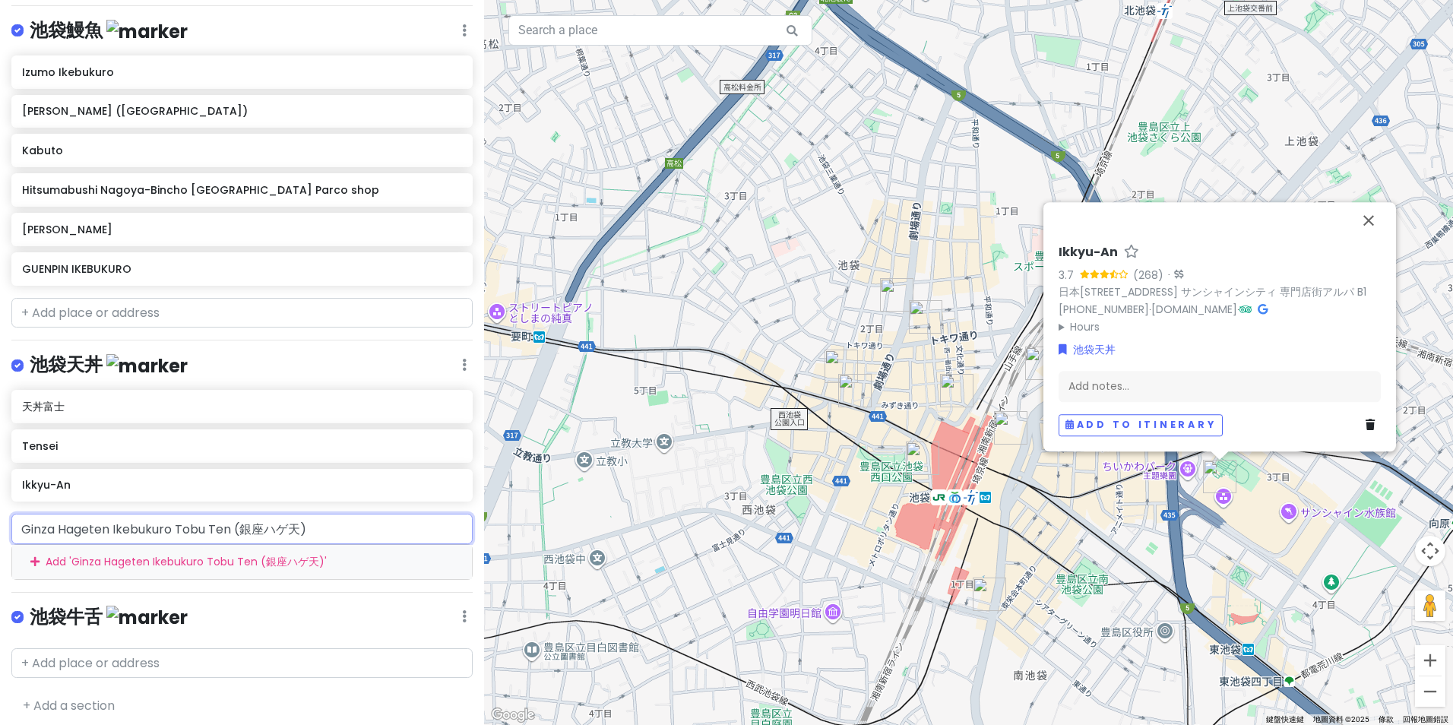
drag, startPoint x: 233, startPoint y: 524, endPoint x: 604, endPoint y: 511, distance: 371.0
click at [603, 512] on div "[GEOGRAPHIC_DATA] with sis Private Change Dates Make a Copy Delete Trip Go Pro …" at bounding box center [726, 362] width 1453 height 725
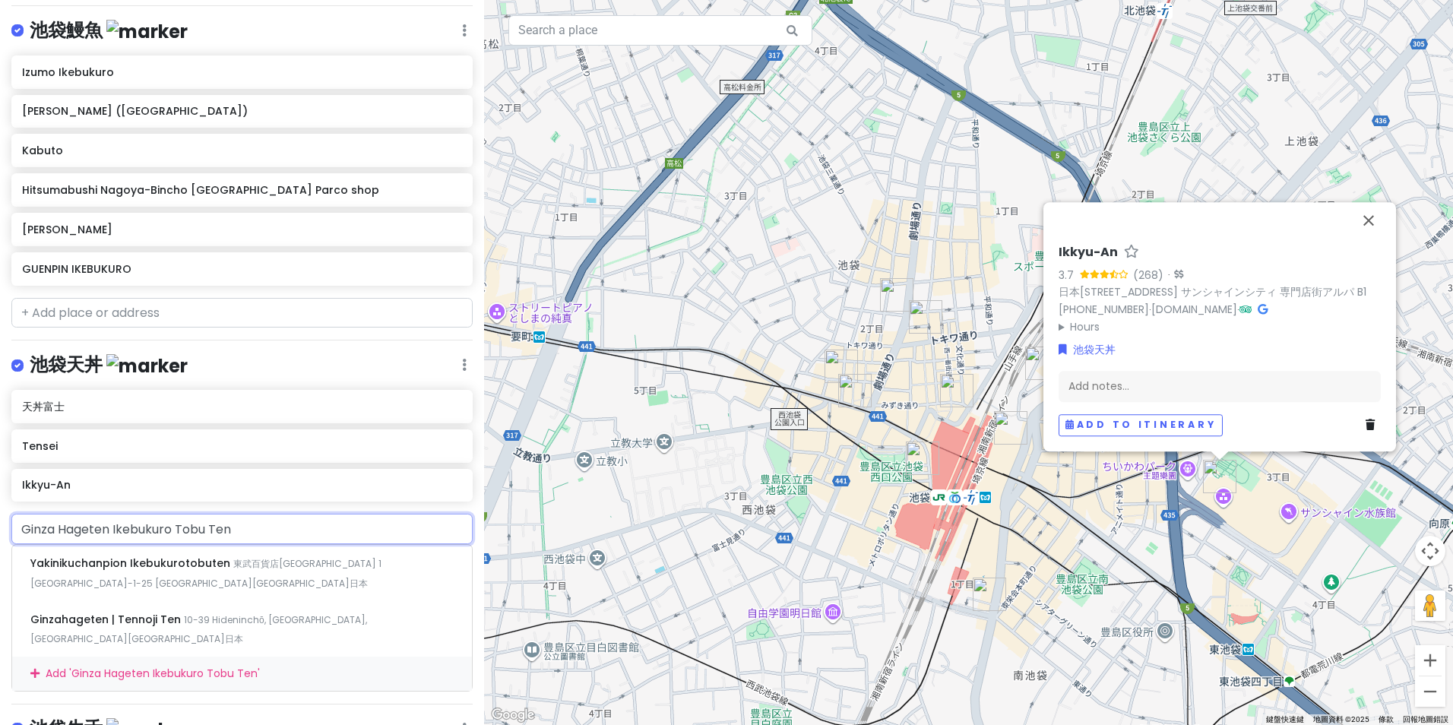
drag, startPoint x: 302, startPoint y: 520, endPoint x: -3, endPoint y: 536, distance: 305.1
click at [0, 536] on html "[GEOGRAPHIC_DATA] with sis Private Change Dates Make a Copy Delete Trip Go Pro …" at bounding box center [726, 362] width 1453 height 725
paste input "(銀座ハゲ天)"
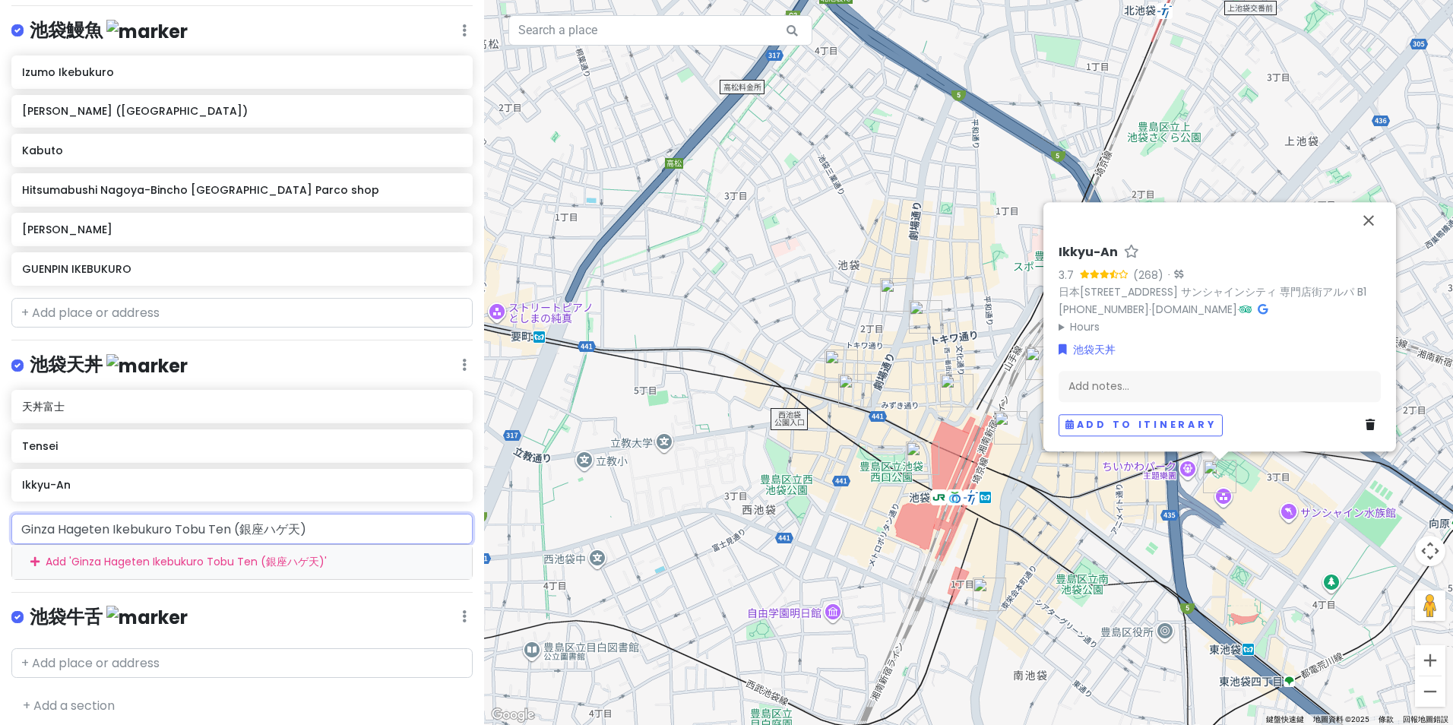
drag, startPoint x: 236, startPoint y: 516, endPoint x: 0, endPoint y: 525, distance: 236.5
click at [0, 525] on html "[GEOGRAPHIC_DATA] with sis Private Change Dates Make a Copy Delete Trip Go Pro …" at bounding box center [726, 362] width 1453 height 725
type input "(銀座ハゲ天)"
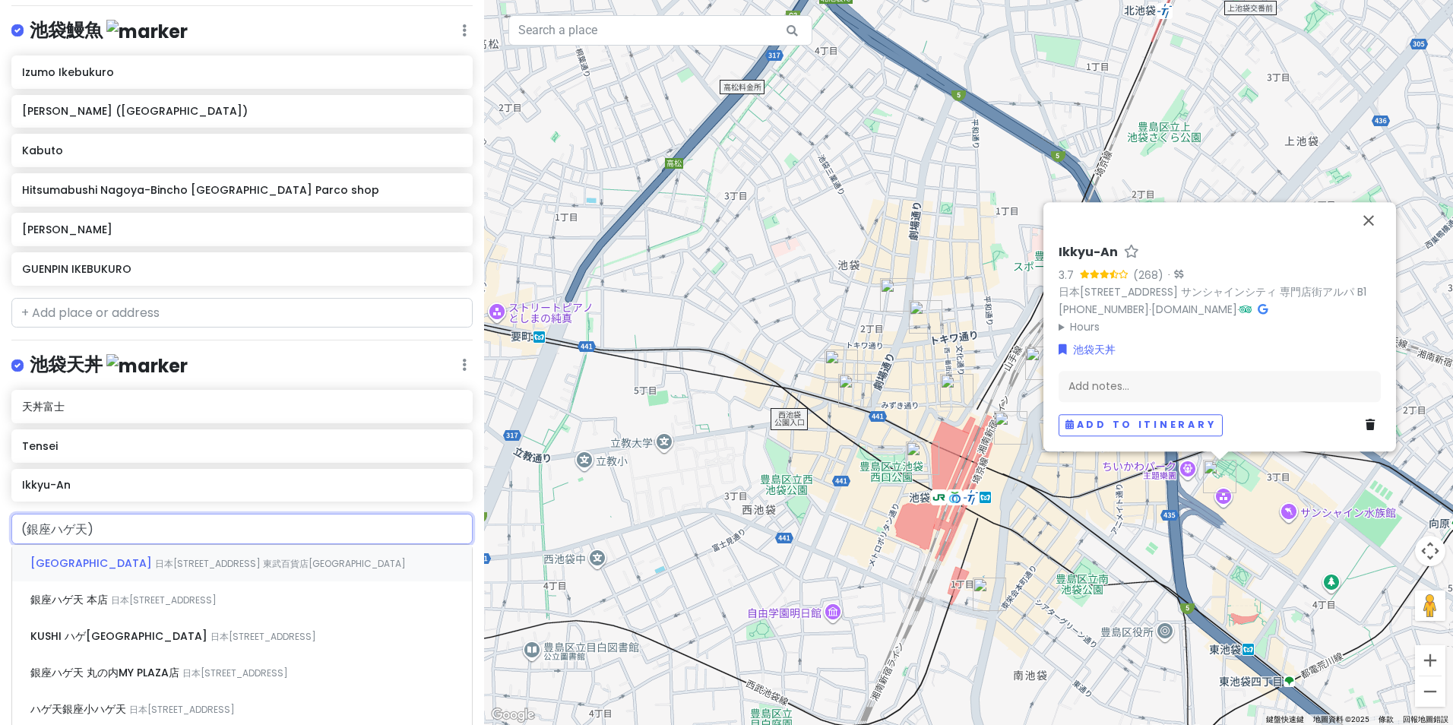
click at [296, 558] on span "日本[STREET_ADDRESS] 東武百貨店[GEOGRAPHIC_DATA]" at bounding box center [280, 563] width 251 height 13
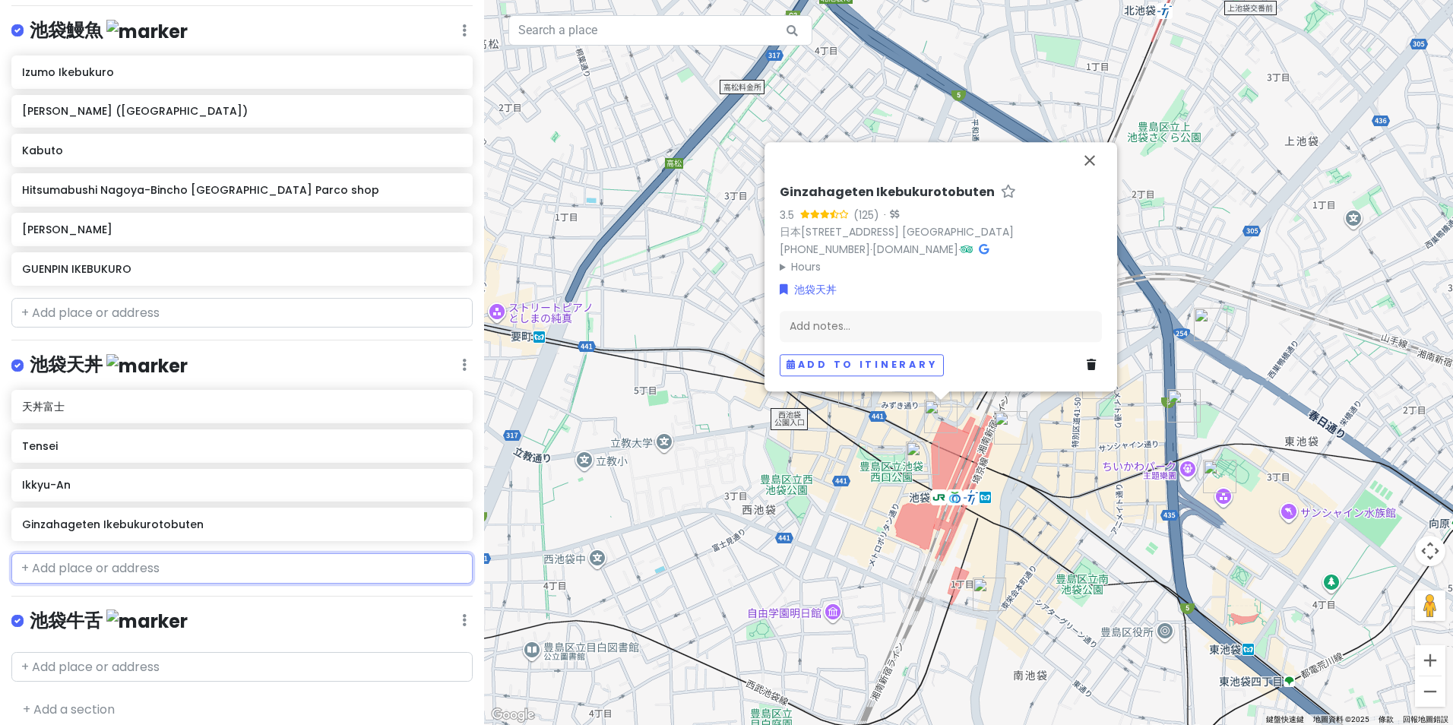
click at [172, 561] on input "text" at bounding box center [241, 568] width 461 height 30
paste input "銀座 天一)"
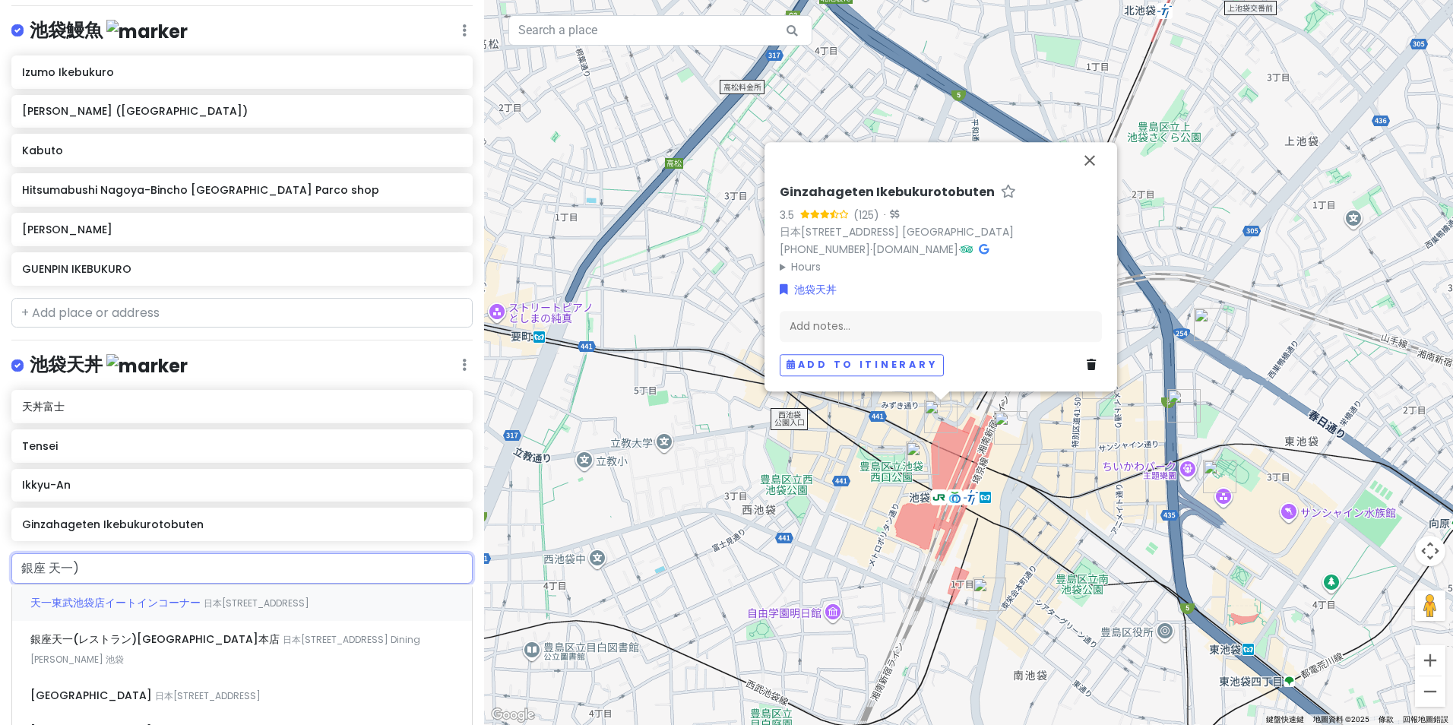
type input "銀座 天一"
click at [175, 596] on span "天一東武池袋店イートインコーナー" at bounding box center [116, 602] width 173 height 15
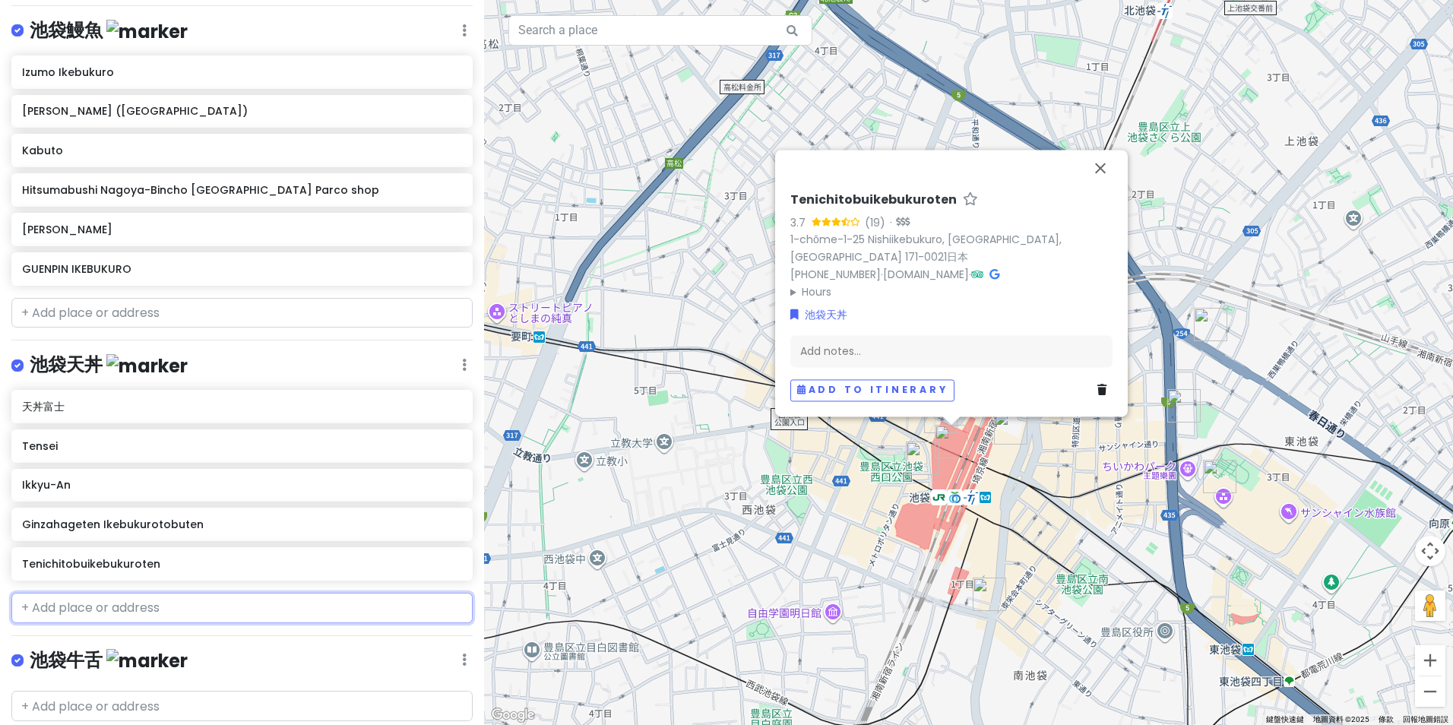
click at [184, 599] on input "text" at bounding box center [241, 608] width 461 height 30
paste input "銀座 天一)"
type input "銀座 天一)"
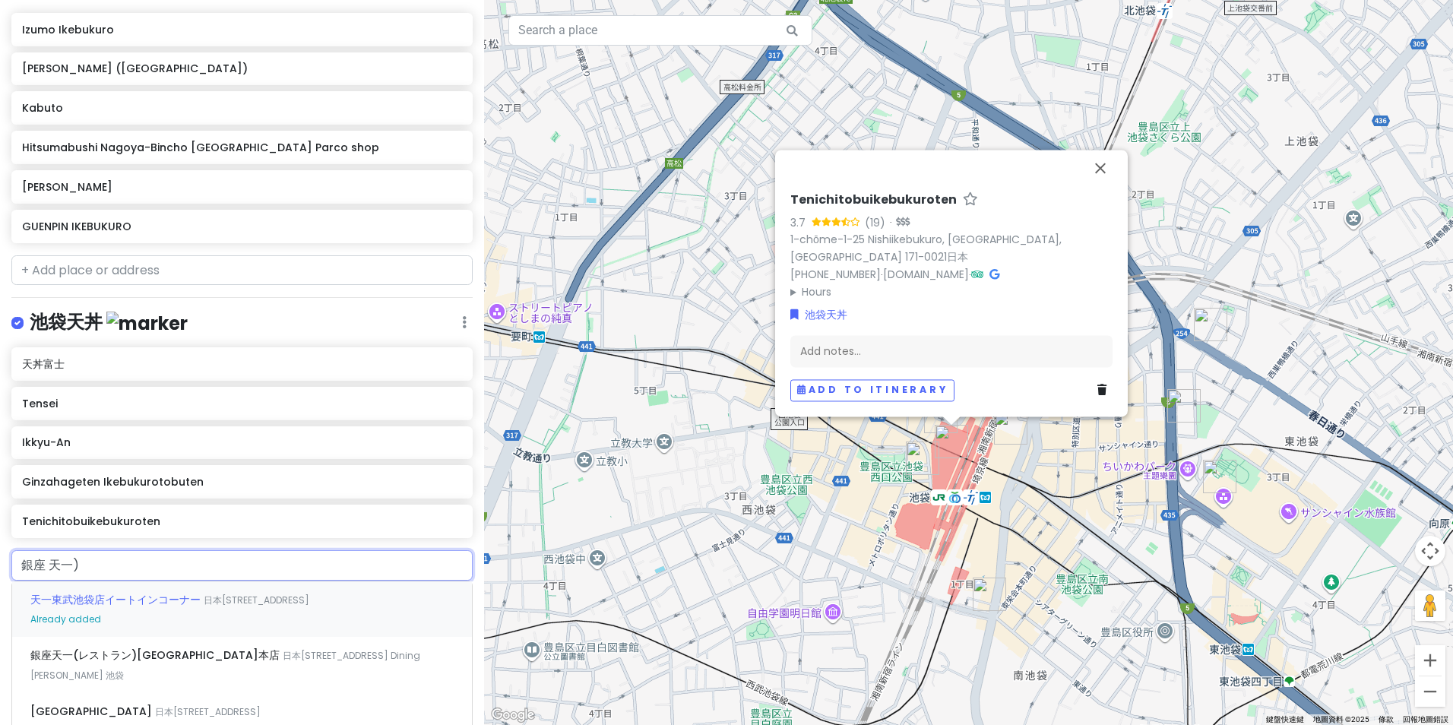
scroll to position [1046, 0]
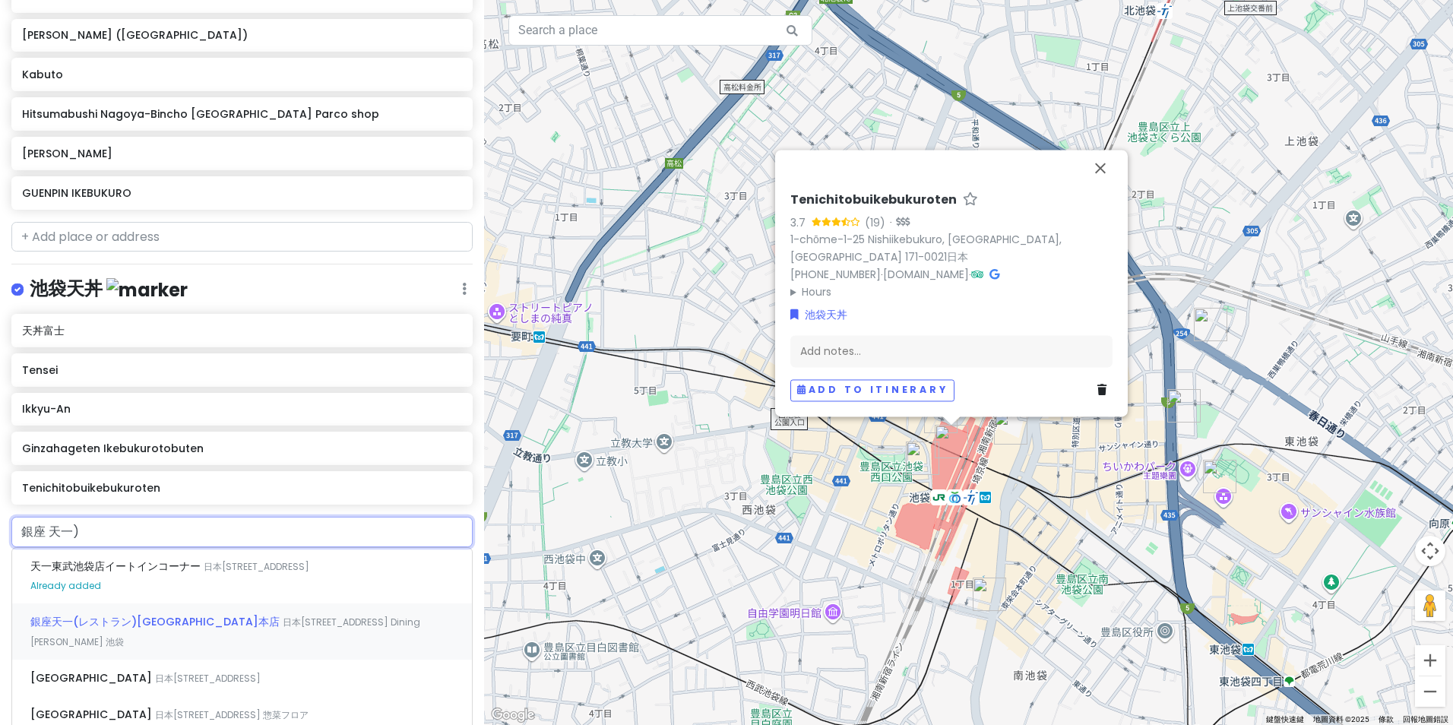
click at [140, 631] on div "銀座天一(レストラン)[GEOGRAPHIC_DATA]本店 日本[STREET_ADDRESS] [GEOGRAPHIC_DATA][PERSON_NAME]" at bounding box center [242, 631] width 460 height 56
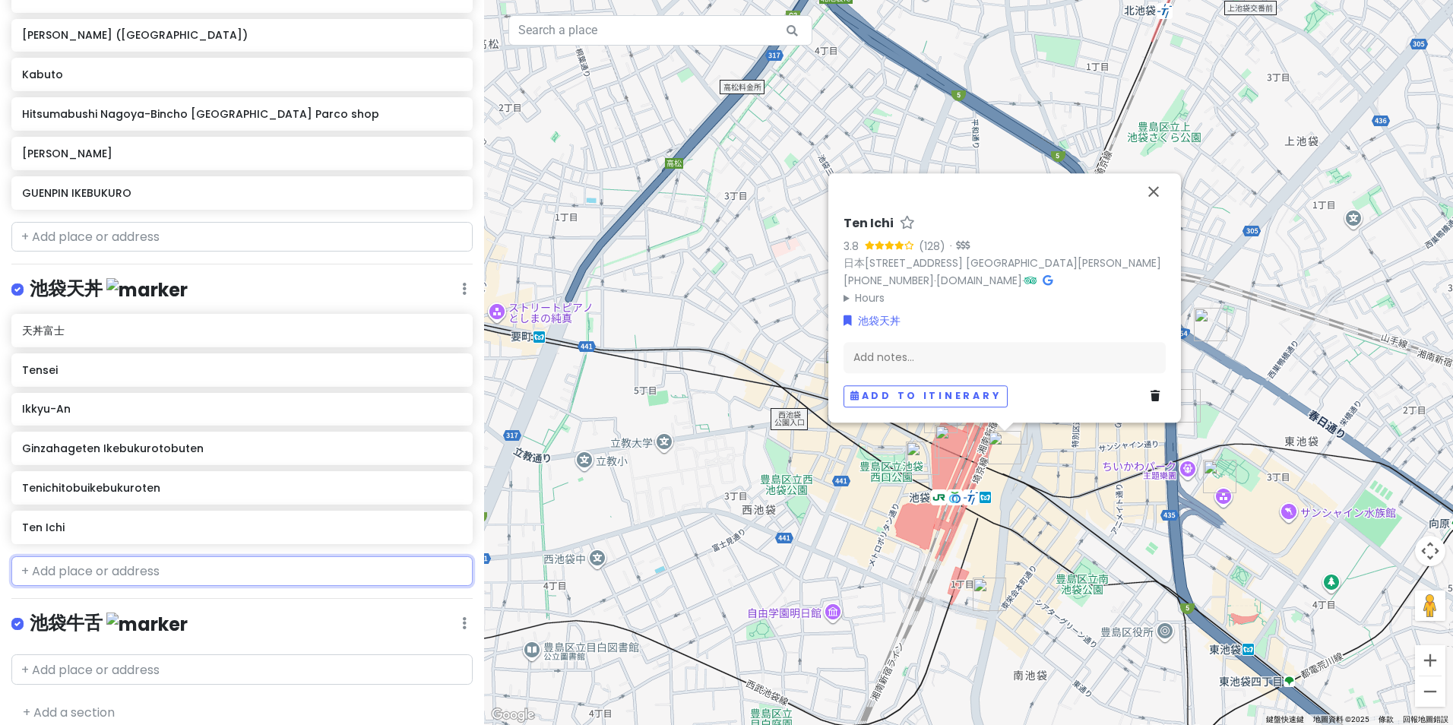
click at [242, 556] on input "text" at bounding box center [241, 571] width 461 height 30
paste input "Ginza Tenichi Ikebukuro Nishibu Ten"
type input "Ginza Tenichi Ikebukuro Nishibu Ten"
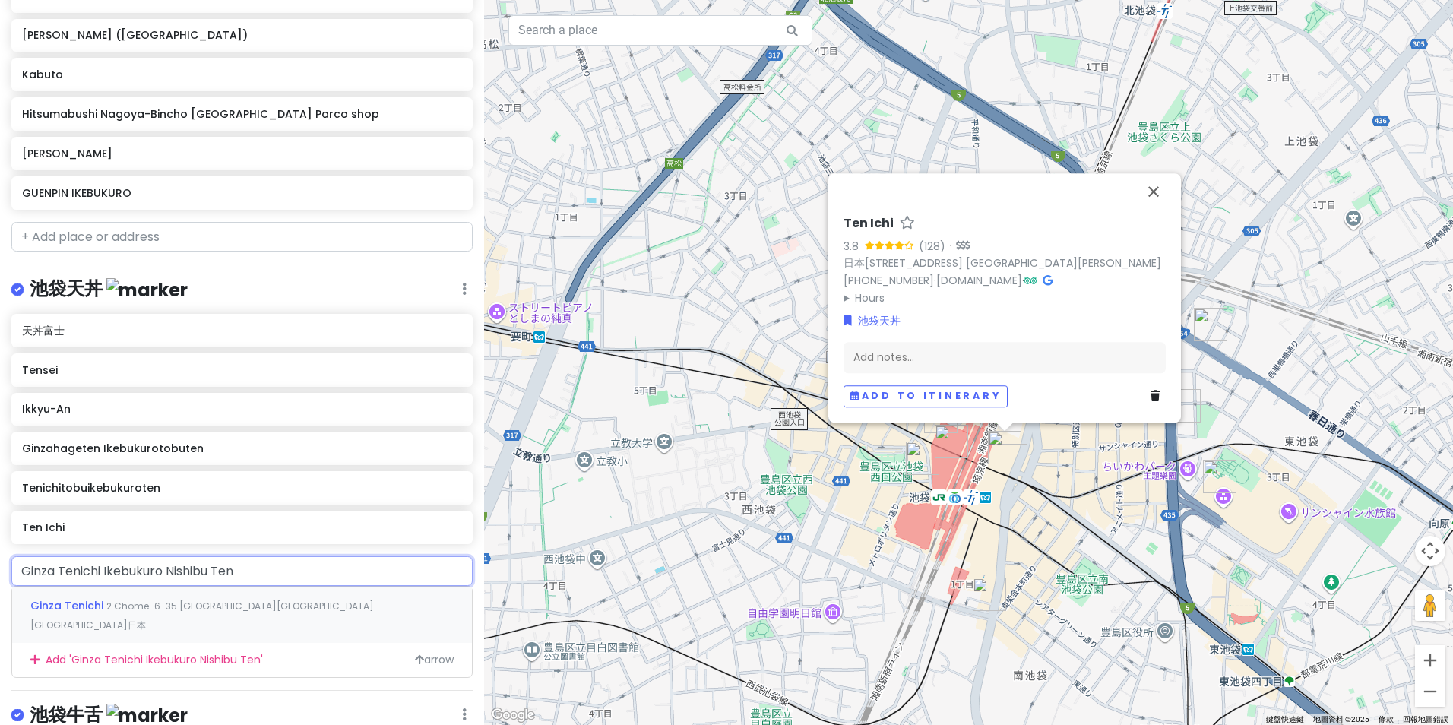
click at [225, 600] on span "2 Chome-6-35 [GEOGRAPHIC_DATA][GEOGRAPHIC_DATA][GEOGRAPHIC_DATA]日本" at bounding box center [201, 616] width 343 height 33
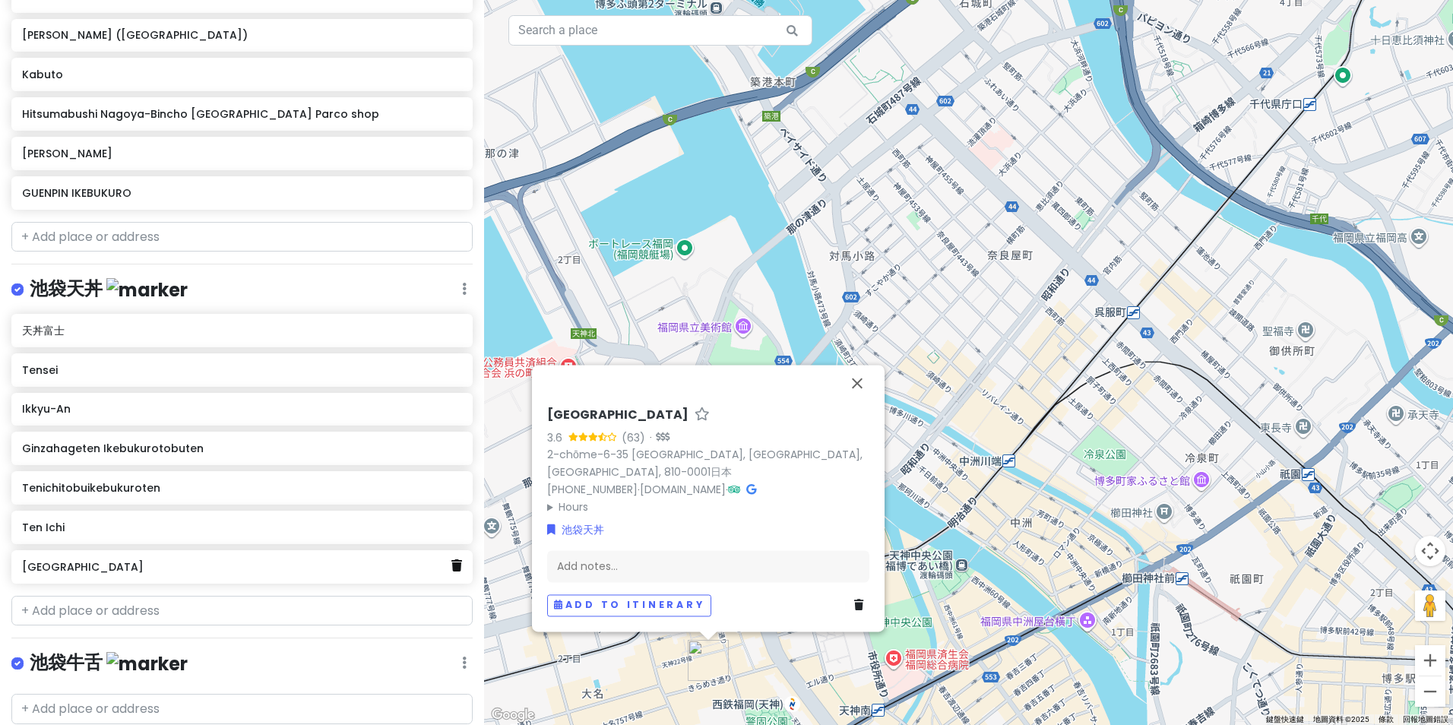
click at [451, 562] on icon at bounding box center [456, 565] width 11 height 12
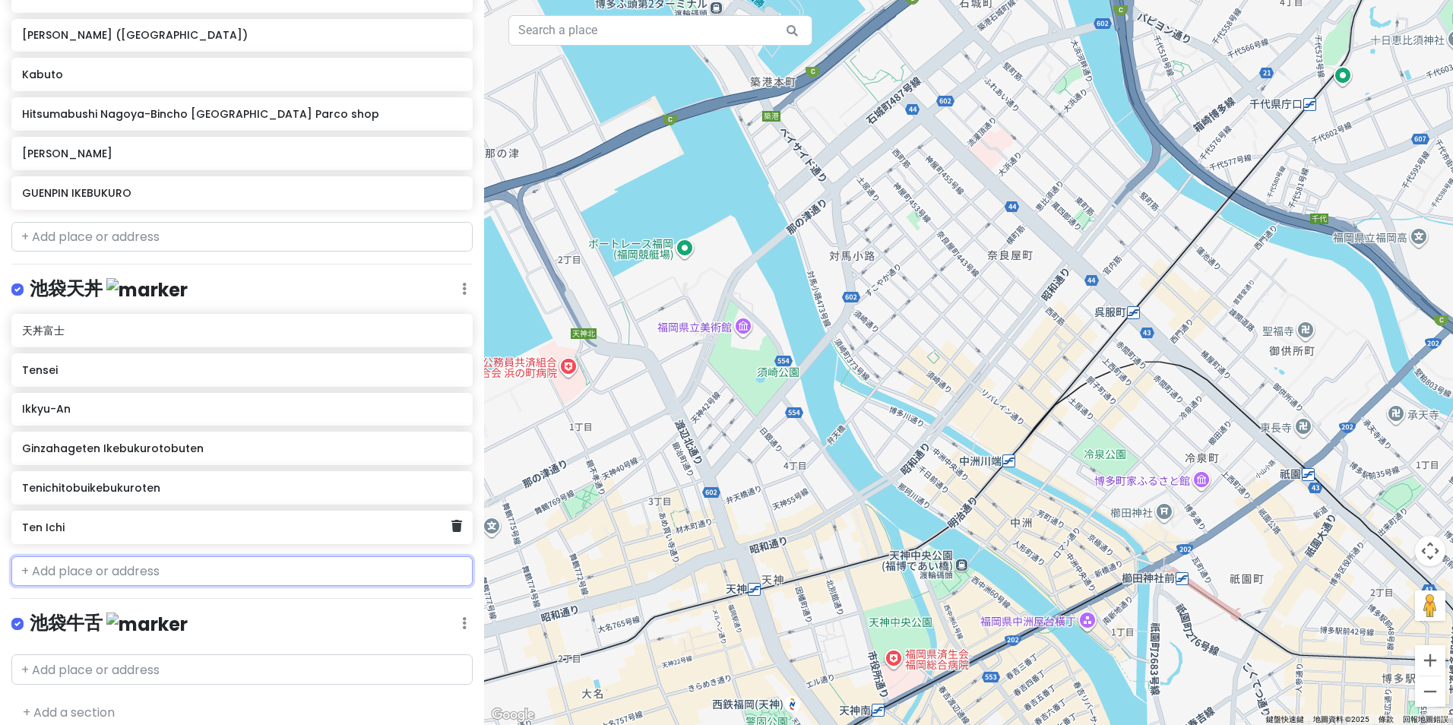
click at [234, 520] on h6 "Ten Ichi" at bounding box center [236, 527] width 429 height 14
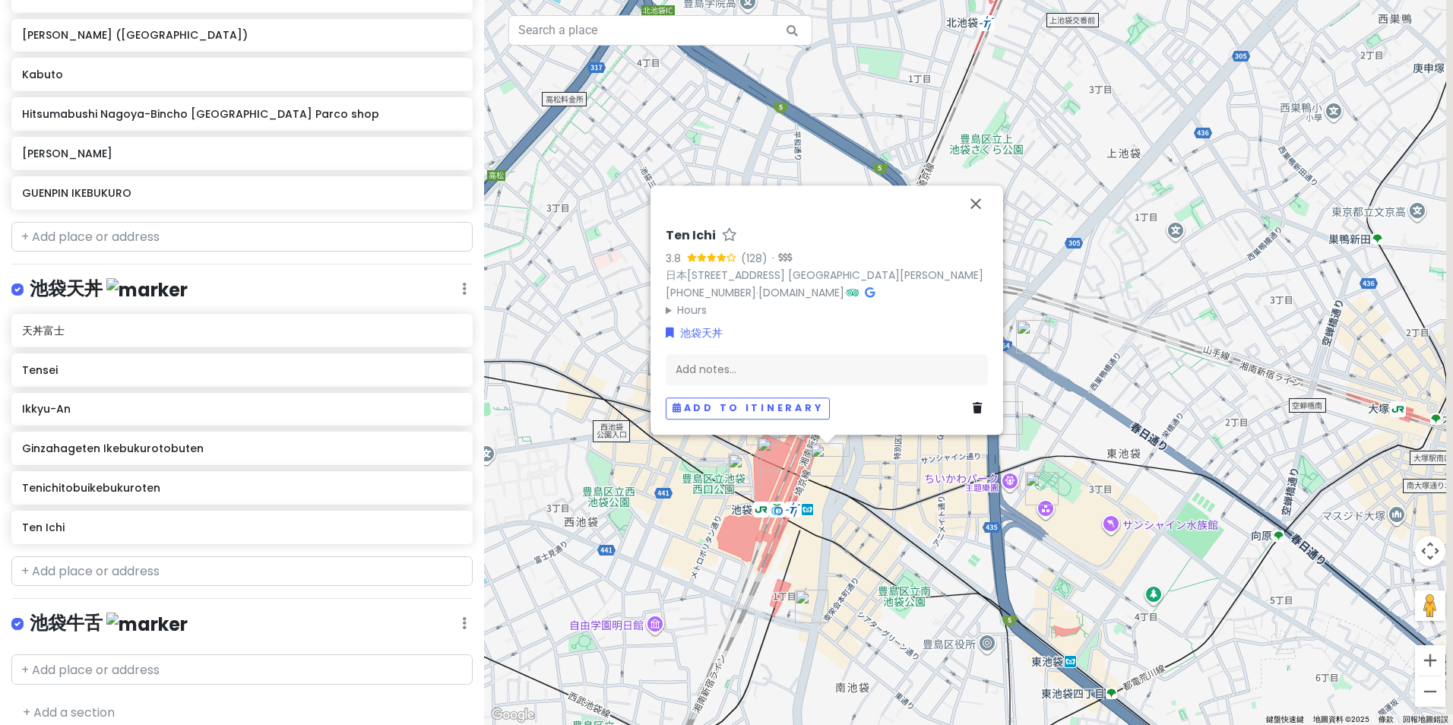
drag, startPoint x: 1080, startPoint y: 412, endPoint x: 670, endPoint y: 536, distance: 428.8
click at [670, 536] on div "Ten Ichi 3.8 (128) · 日本[STREET_ADDRESS] [GEOGRAPHIC_DATA][PERSON_NAME] [PHONE_N…" at bounding box center [968, 362] width 969 height 725
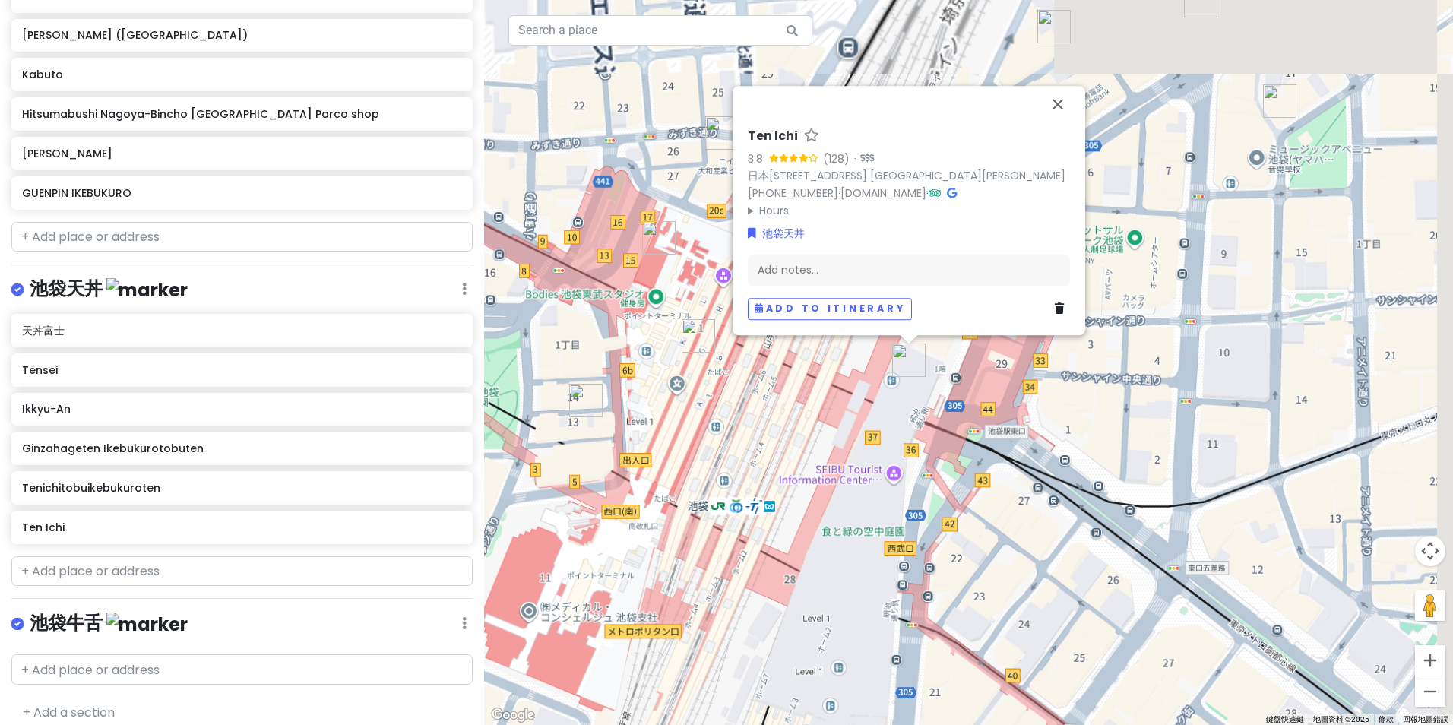
drag, startPoint x: 752, startPoint y: 516, endPoint x: 703, endPoint y: 671, distance: 162.7
click at [703, 671] on div "Ten Ichi 3.8 (128) · 日本[STREET_ADDRESS] [GEOGRAPHIC_DATA][PERSON_NAME] [PHONE_N…" at bounding box center [968, 362] width 969 height 725
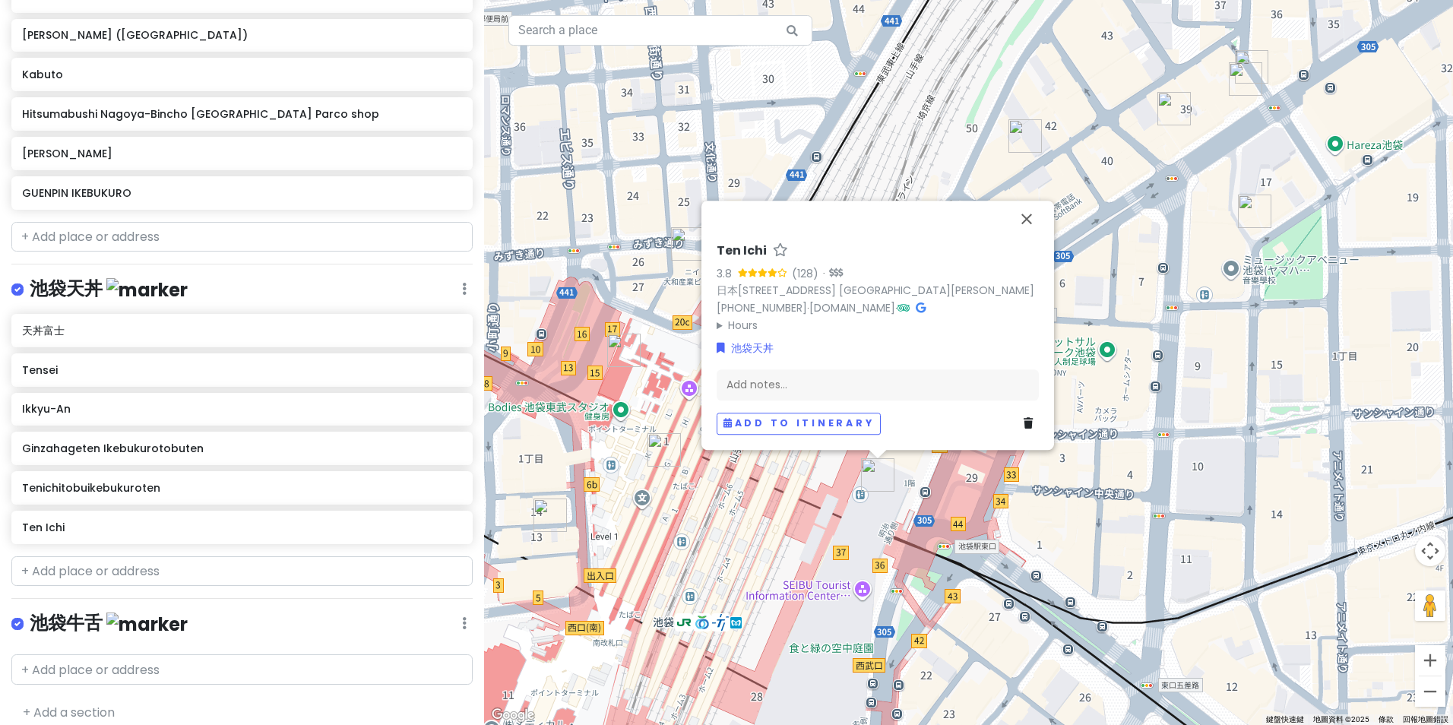
drag, startPoint x: 729, startPoint y: 464, endPoint x: 705, endPoint y: 577, distance: 115.1
click at [705, 577] on div "Ten Ichi 3.8 (128) · 日本[STREET_ADDRESS] [GEOGRAPHIC_DATA][PERSON_NAME] [PHONE_N…" at bounding box center [968, 362] width 969 height 725
click at [663, 452] on img "Tenichitobuikebukuroten" at bounding box center [663, 449] width 33 height 33
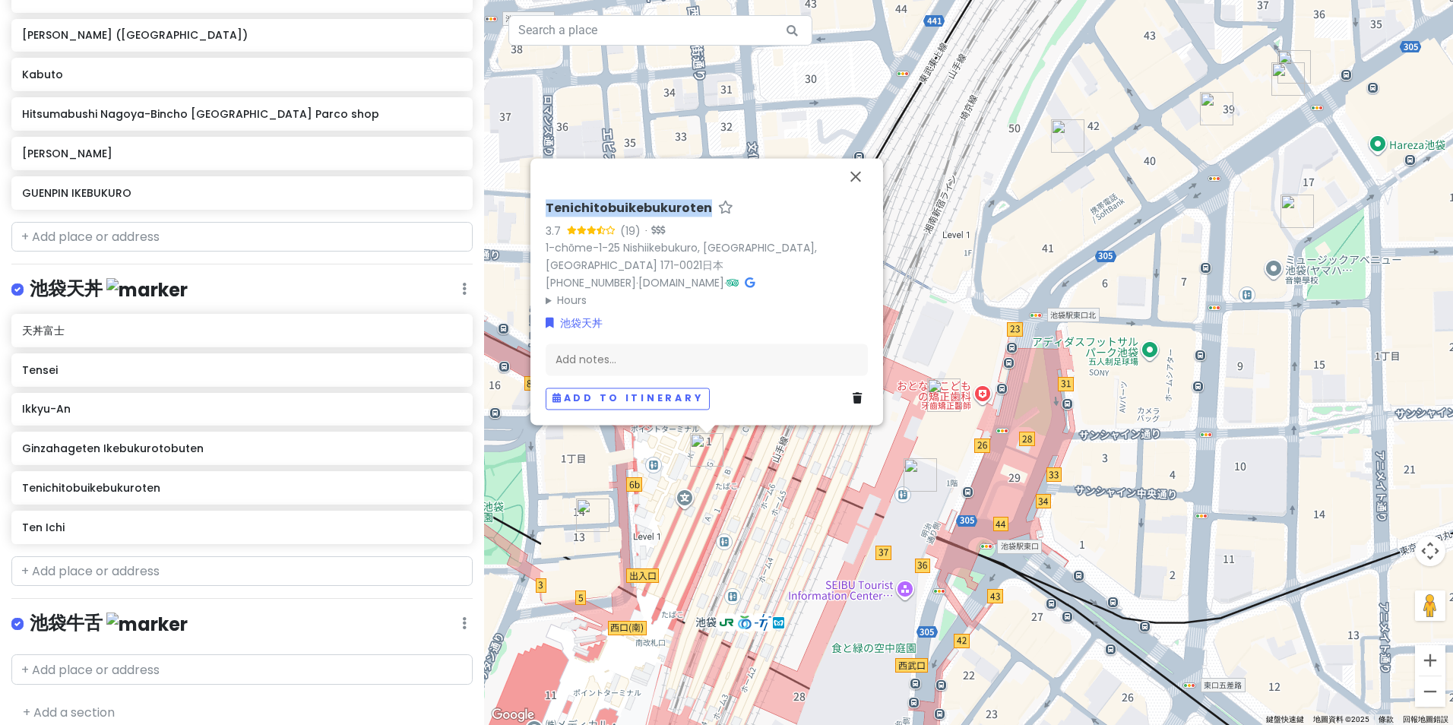
drag, startPoint x: 543, startPoint y: 210, endPoint x: 703, endPoint y: 210, distance: 159.6
click at [703, 210] on div "Tenichitobuikebukuroten 3.7 (19) · 1-chōme-1-25 Nishiikebukuro, [GEOGRAPHIC_DAT…" at bounding box center [706, 305] width 334 height 221
click at [685, 245] on link "1-chōme-1-25 Nishiikebukuro, [GEOGRAPHIC_DATA], [GEOGRAPHIC_DATA] 171-0021日本" at bounding box center [681, 257] width 271 height 33
click at [215, 528] on div "Ten Ichi" at bounding box center [236, 527] width 429 height 21
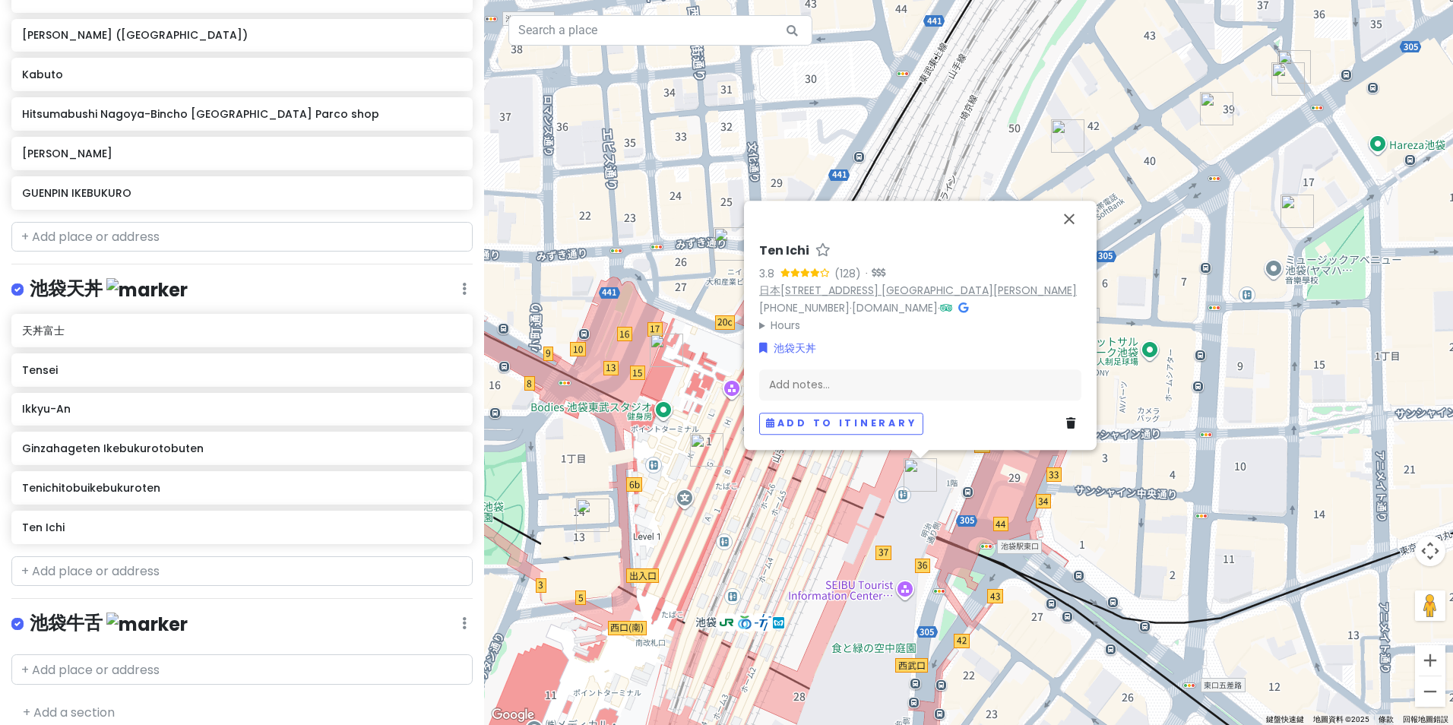
click at [879, 283] on link "日本[STREET_ADDRESS] [GEOGRAPHIC_DATA][PERSON_NAME]" at bounding box center [918, 290] width 318 height 15
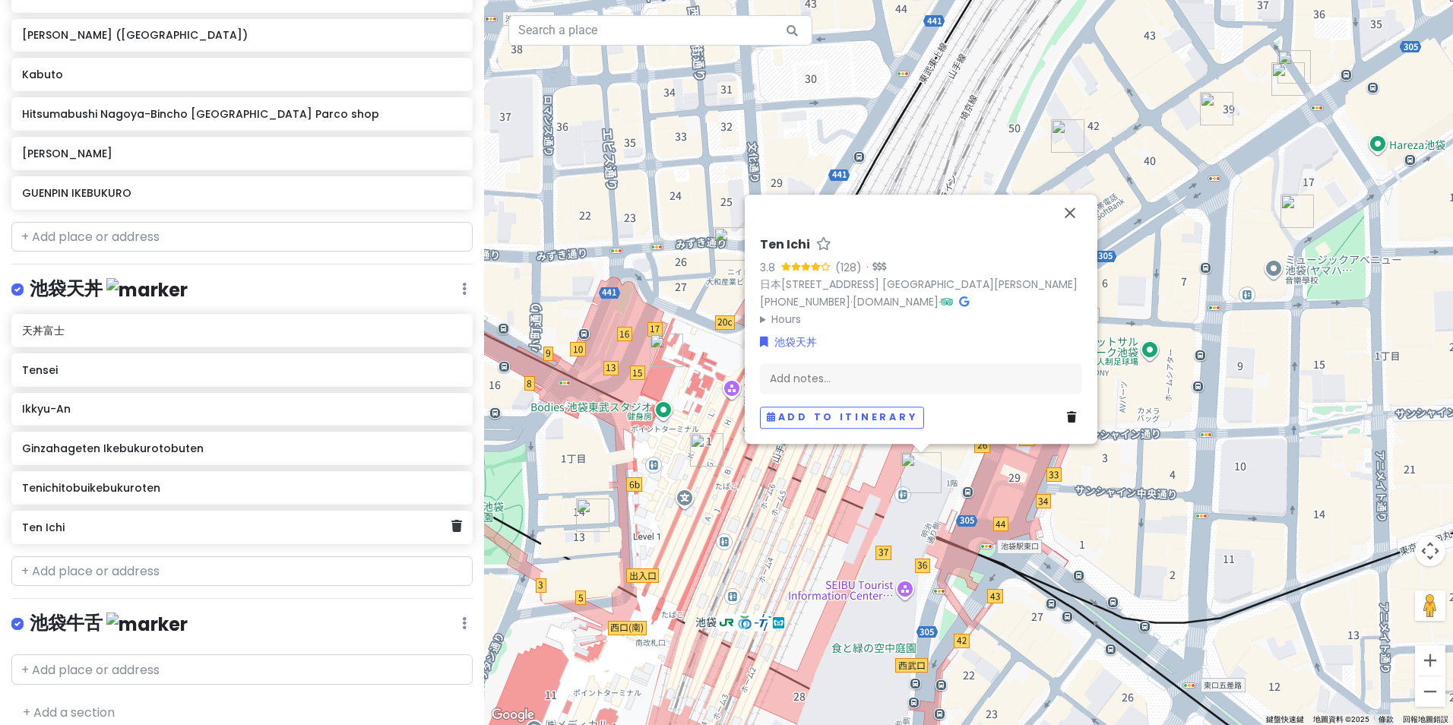
click at [137, 520] on h6 "Ten Ichi" at bounding box center [236, 527] width 429 height 14
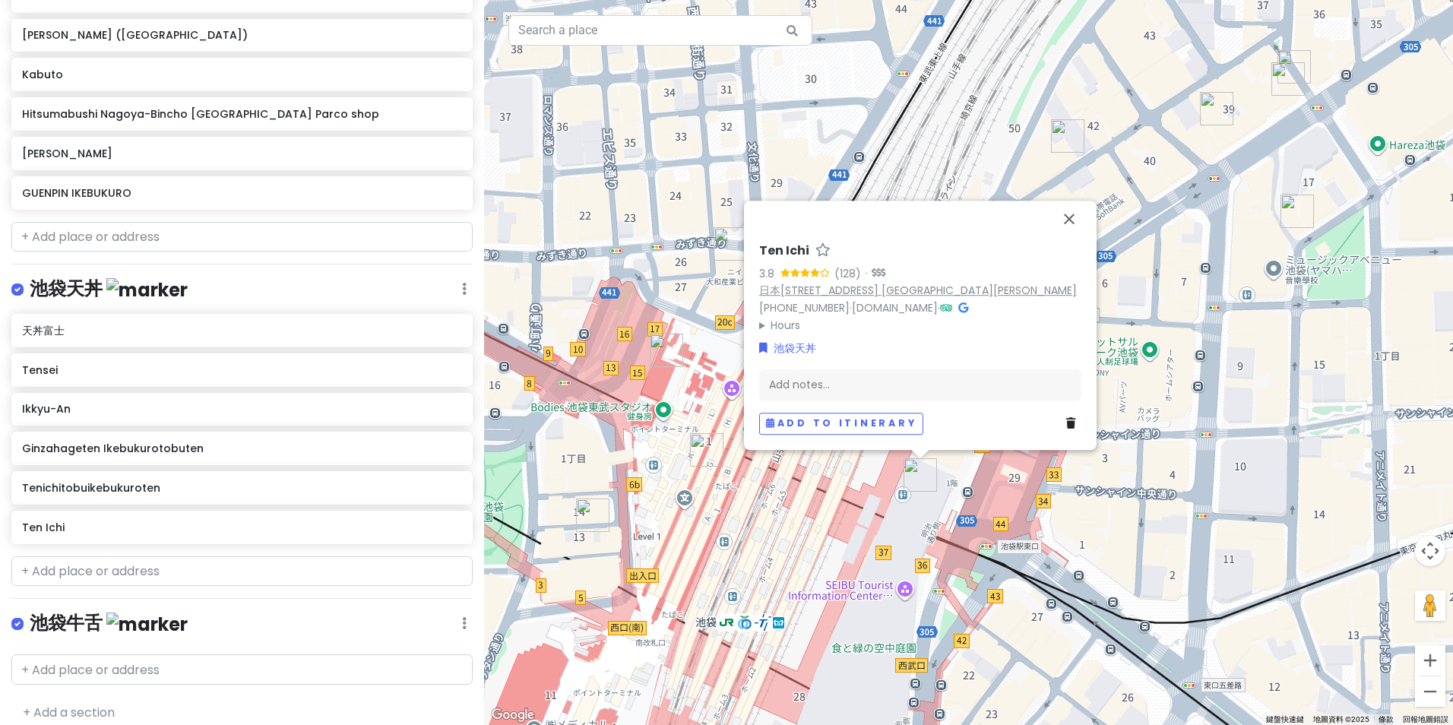
click at [844, 289] on link "日本[STREET_ADDRESS] [GEOGRAPHIC_DATA][PERSON_NAME]" at bounding box center [918, 290] width 318 height 15
click at [166, 448] on h6 "Ginzahageten Ikebukurotobuten" at bounding box center [236, 448] width 429 height 14
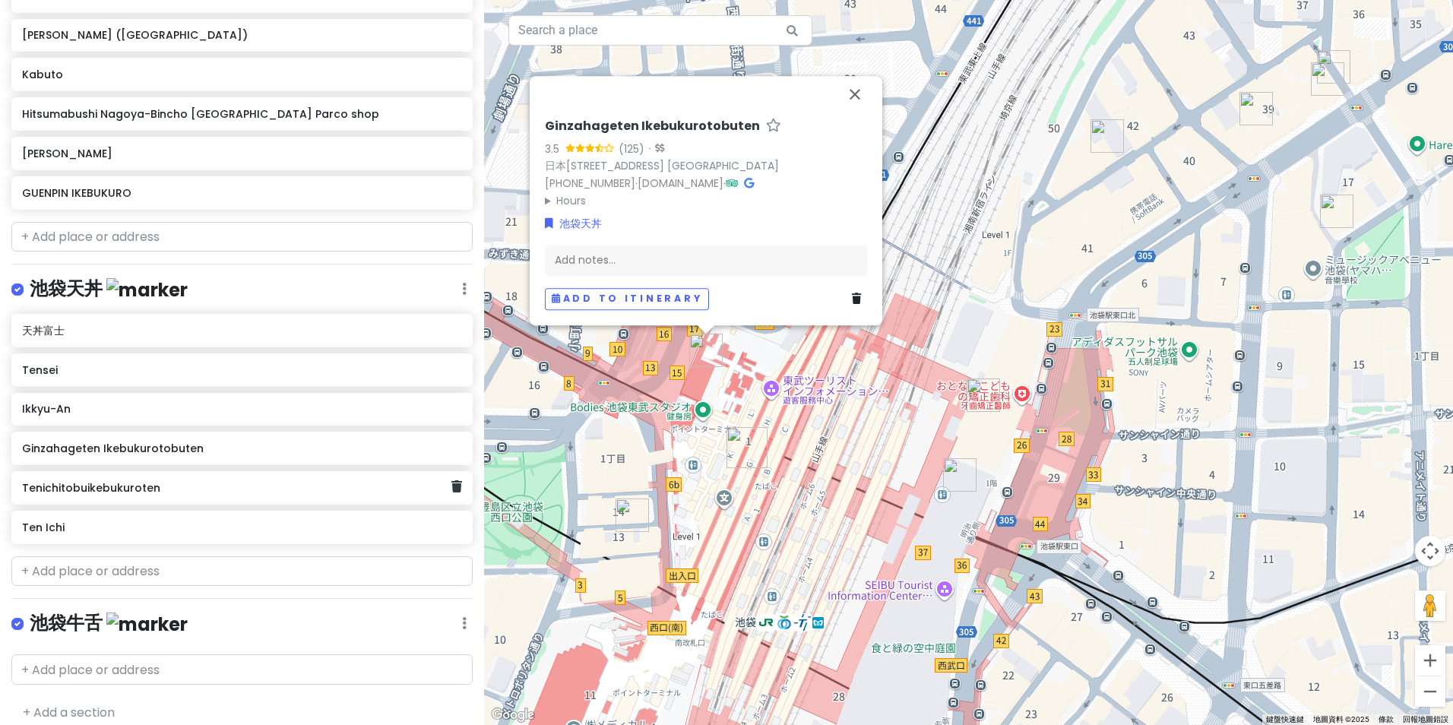
click at [146, 489] on div "Tenichitobuikebukuroten" at bounding box center [236, 487] width 429 height 21
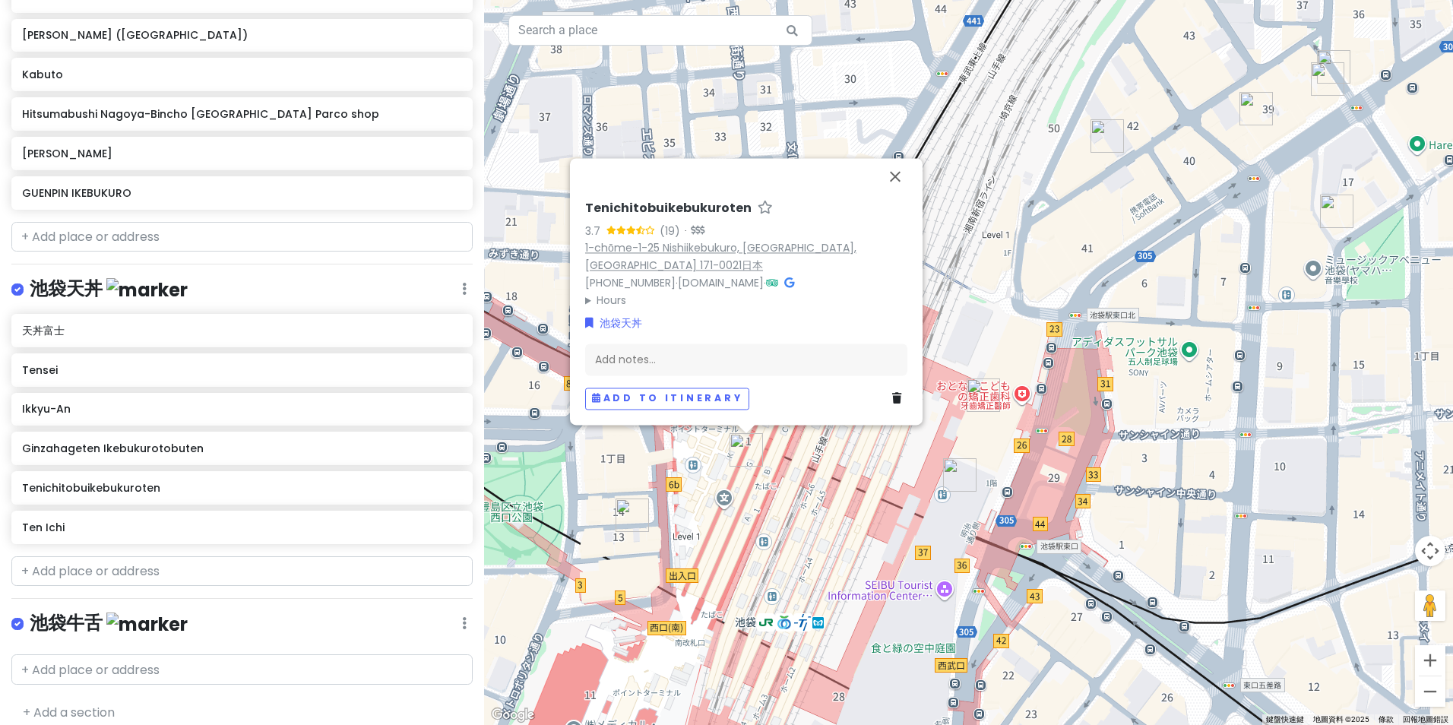
click at [716, 246] on link "1-chōme-1-25 Nishiikebukuro, [GEOGRAPHIC_DATA], [GEOGRAPHIC_DATA] 171-0021日本" at bounding box center [720, 257] width 271 height 33
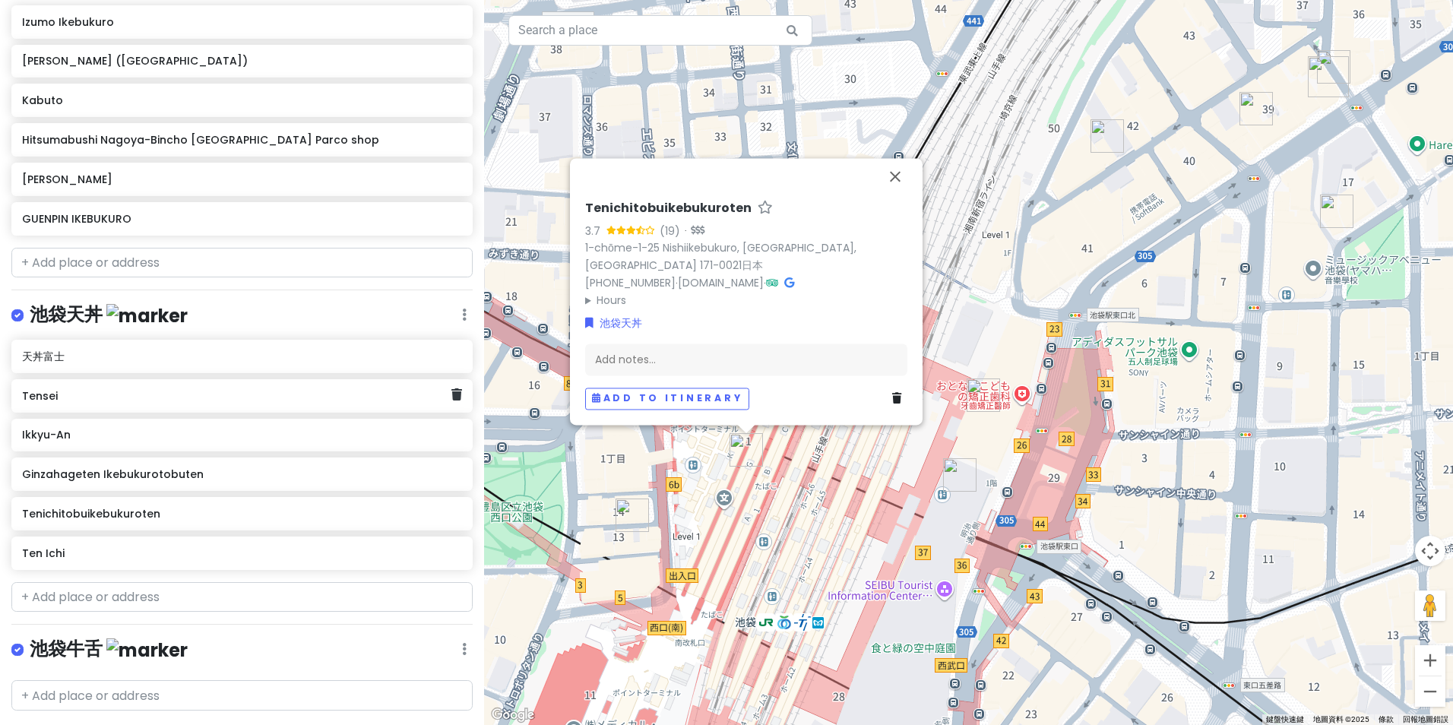
scroll to position [1053, 0]
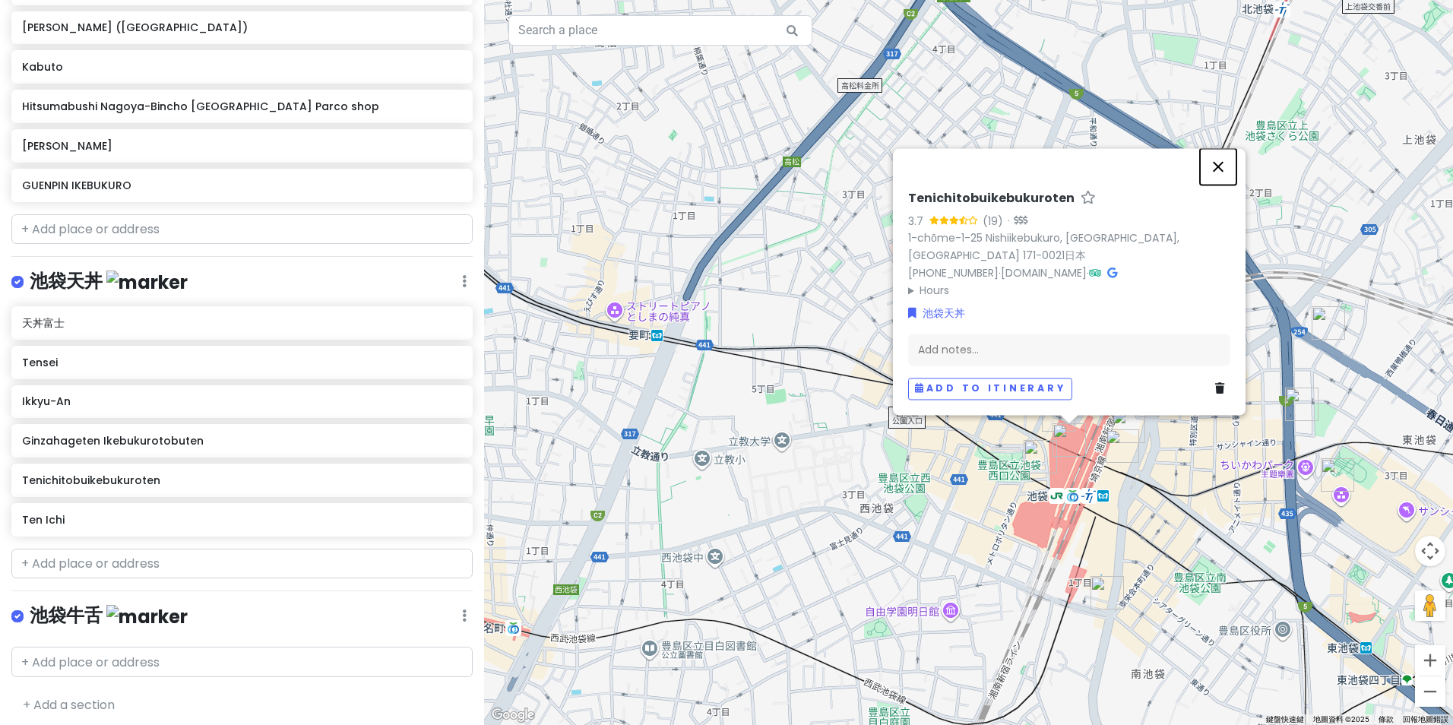
click at [1218, 169] on button "關閉" at bounding box center [1218, 166] width 36 height 36
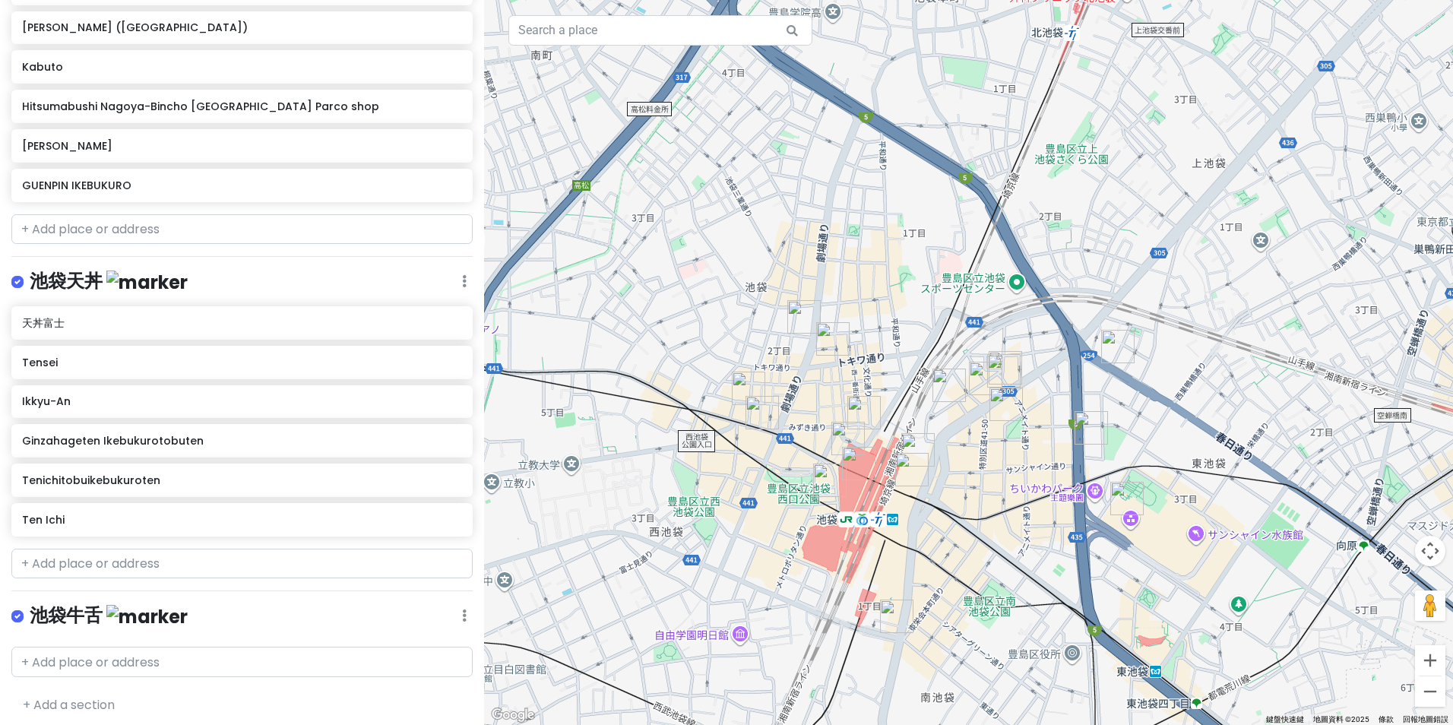
drag, startPoint x: 1198, startPoint y: 476, endPoint x: 986, endPoint y: 501, distance: 213.4
click at [986, 501] on div at bounding box center [968, 362] width 969 height 725
click at [292, 653] on input "text" at bounding box center [241, 662] width 461 height 30
paste input "炭火焼き 牛タン酒場 いけたん"
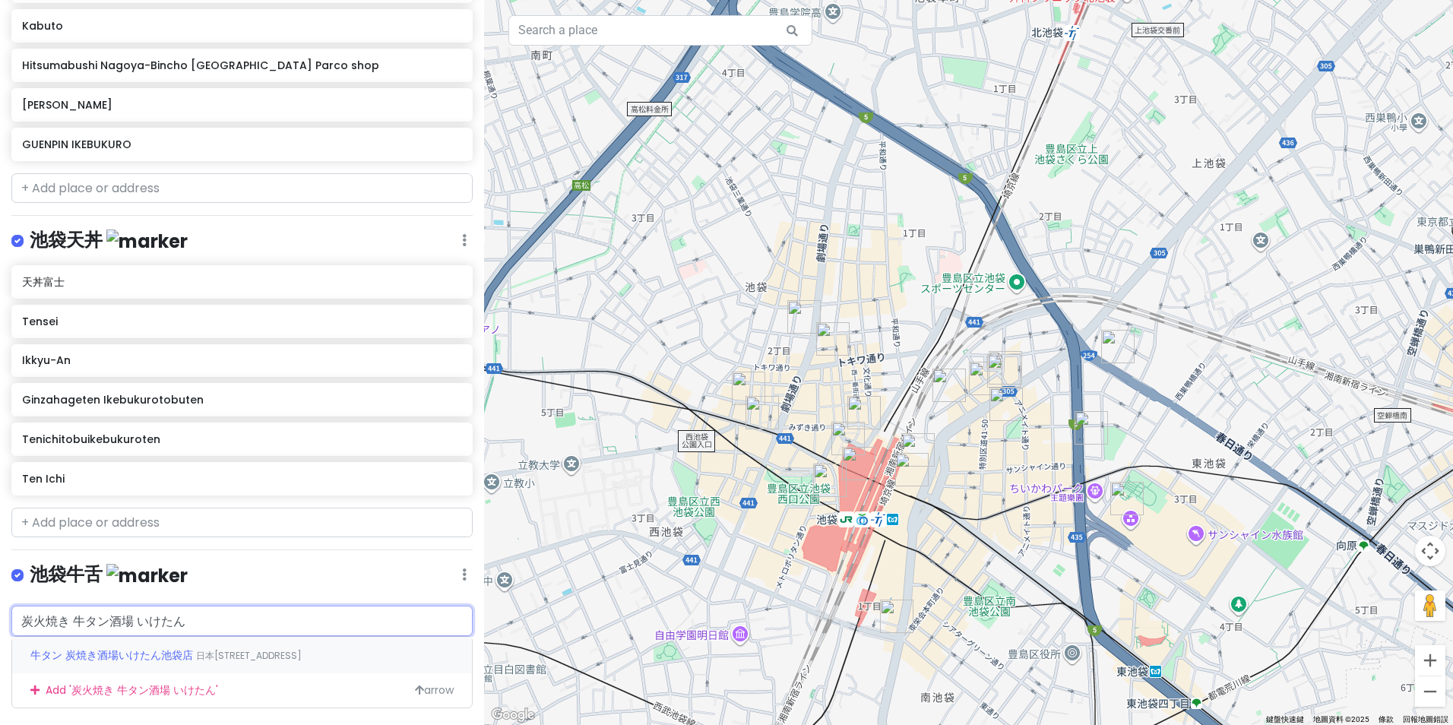
scroll to position [1125, 0]
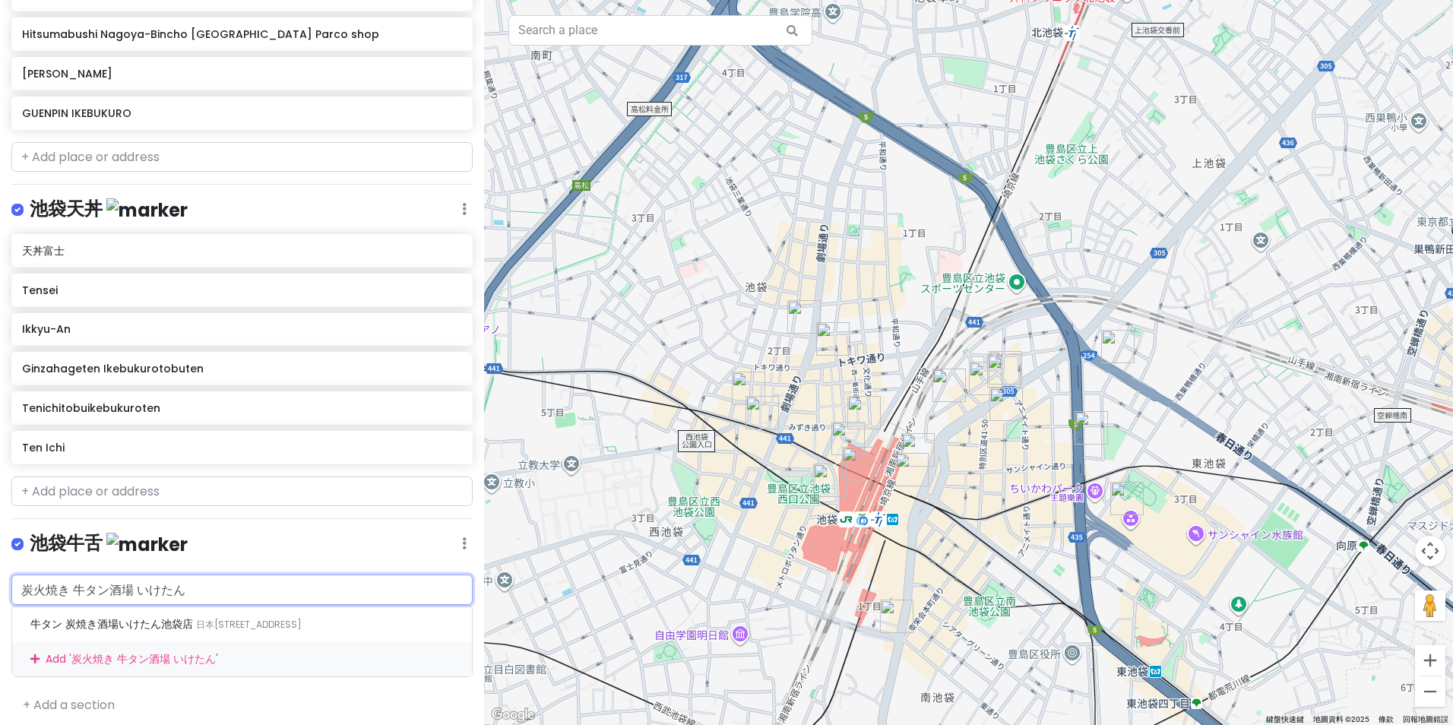
type input "炭火焼き 牛タン酒場 いけたん"
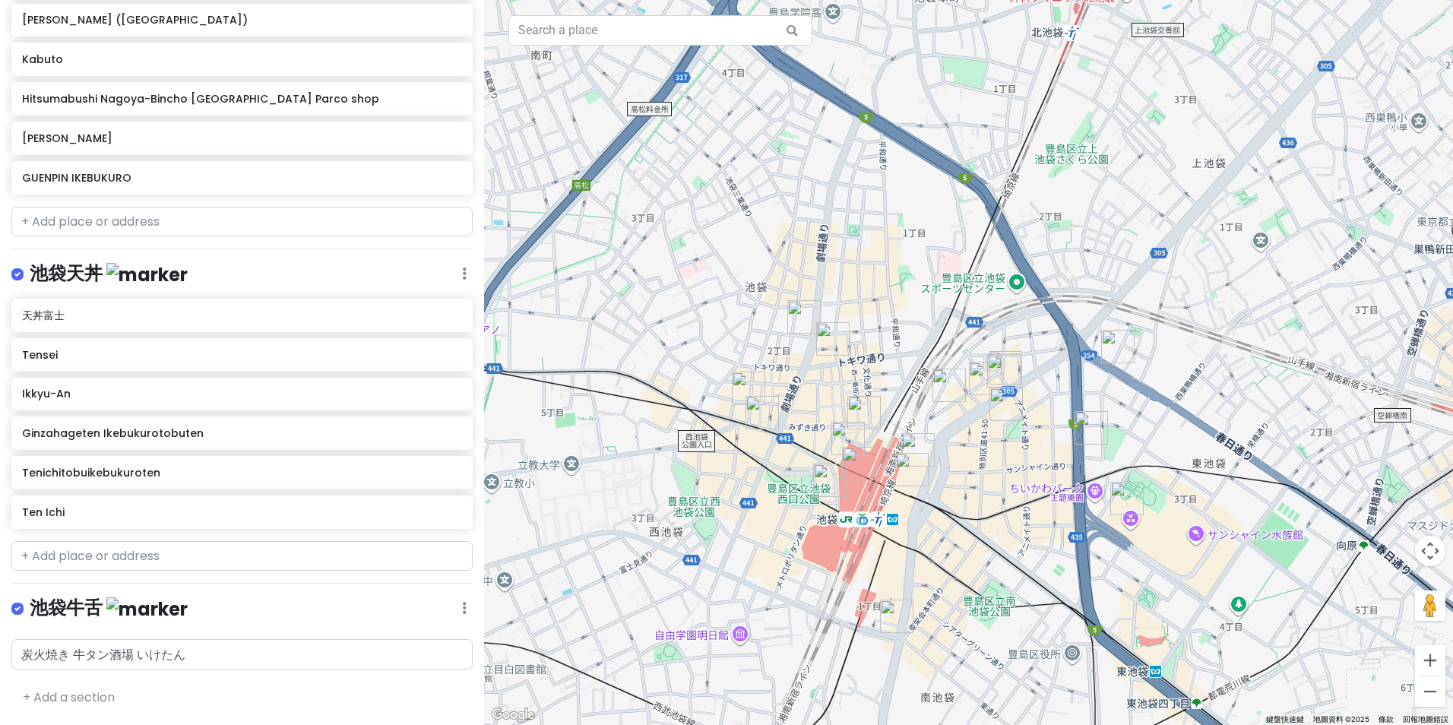
scroll to position [1053, 0]
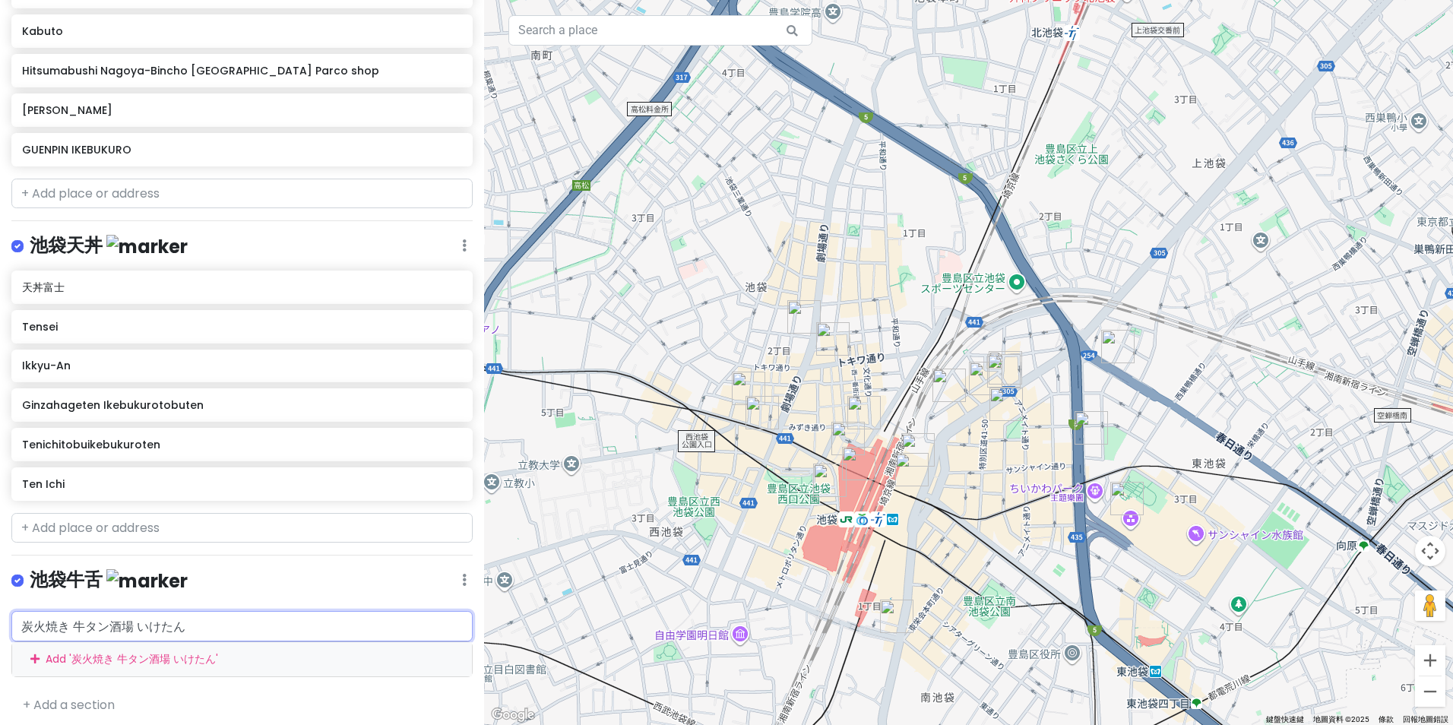
click at [14, 649] on div "Add ' 炭火焼き 牛タン酒場 いけたん '" at bounding box center [242, 659] width 460 height 34
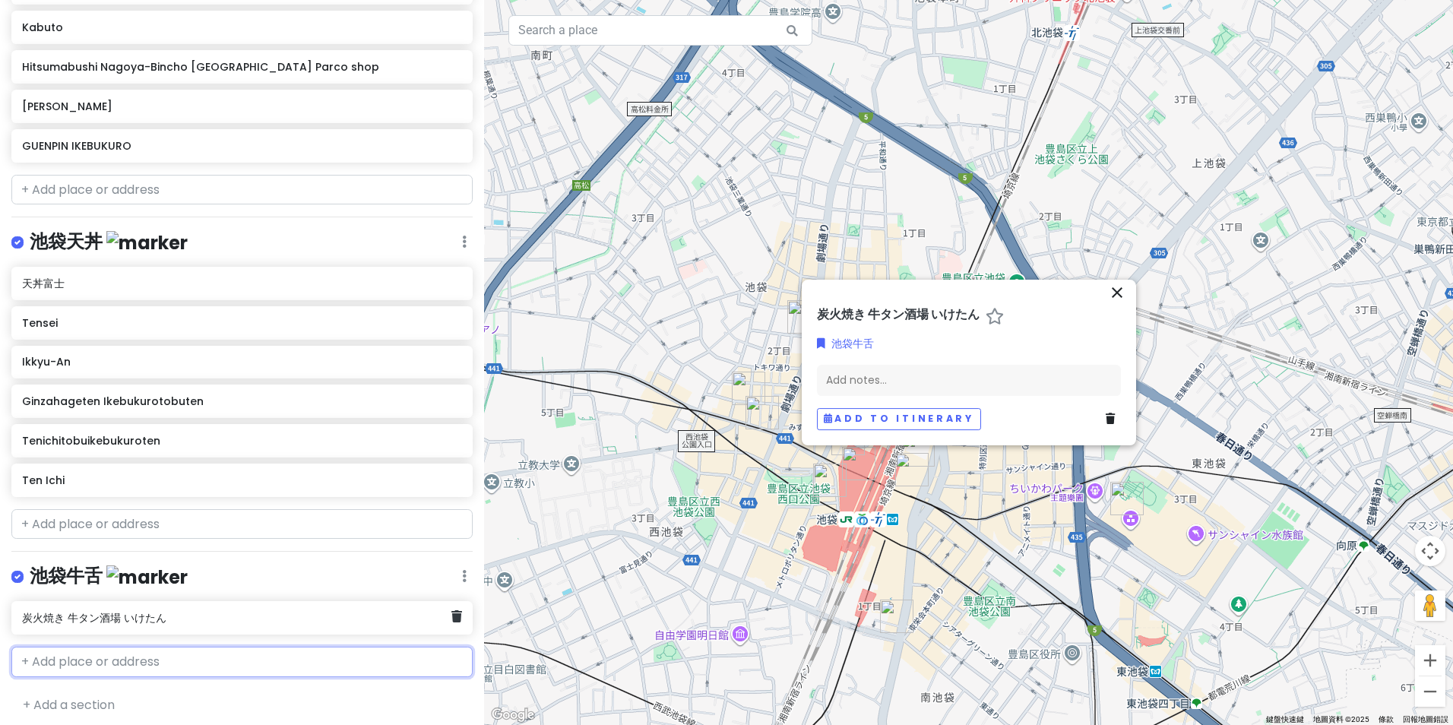
click at [255, 611] on h6 "炭火焼き 牛タン酒場 いけたん" at bounding box center [236, 618] width 429 height 14
click at [310, 653] on input "text" at bounding box center [241, 662] width 461 height 30
paste input "Sumibiyaki Gyutan Sakaba Iketan Ikebukuro Ten"
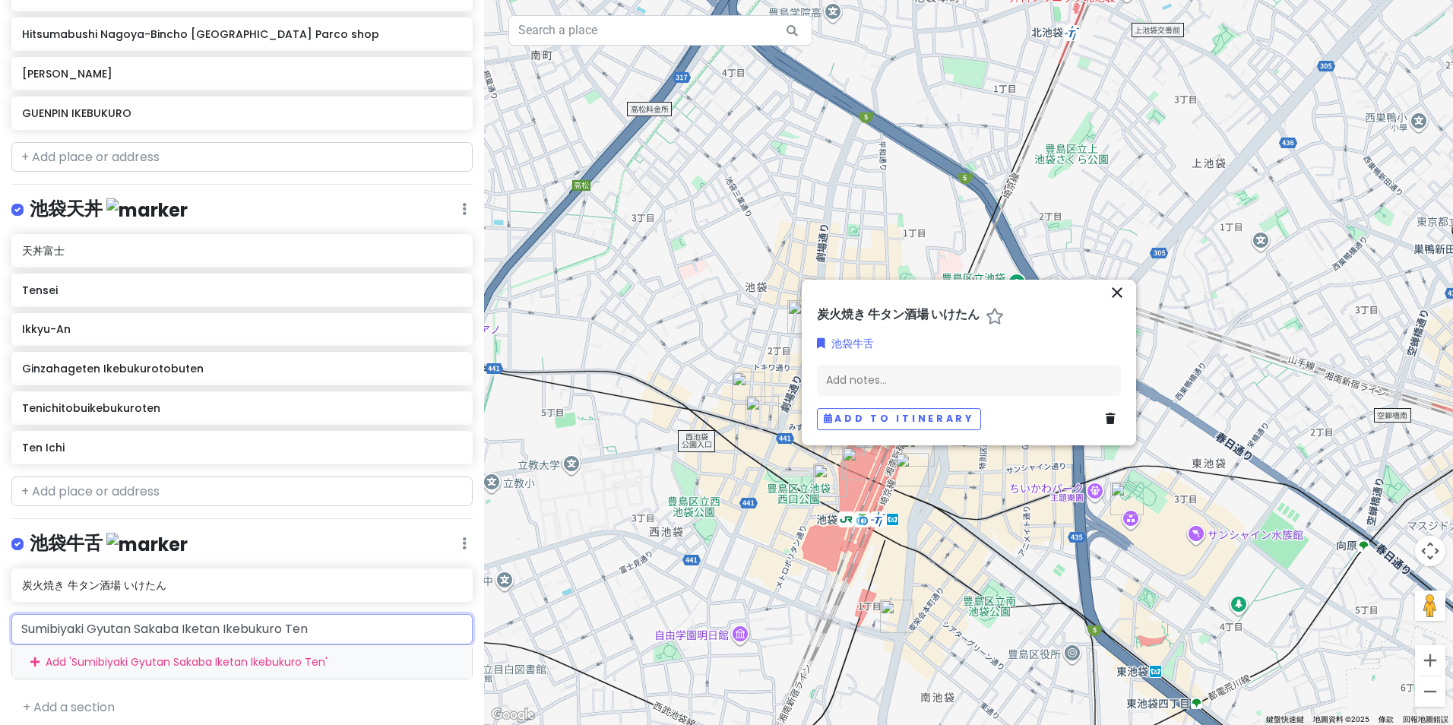
drag, startPoint x: 377, startPoint y: 622, endPoint x: 293, endPoint y: 631, distance: 84.0
click at [293, 631] on input "Sumibiyaki Gyutan Sakaba Iketan Ikebukuro Ten" at bounding box center [241, 629] width 461 height 30
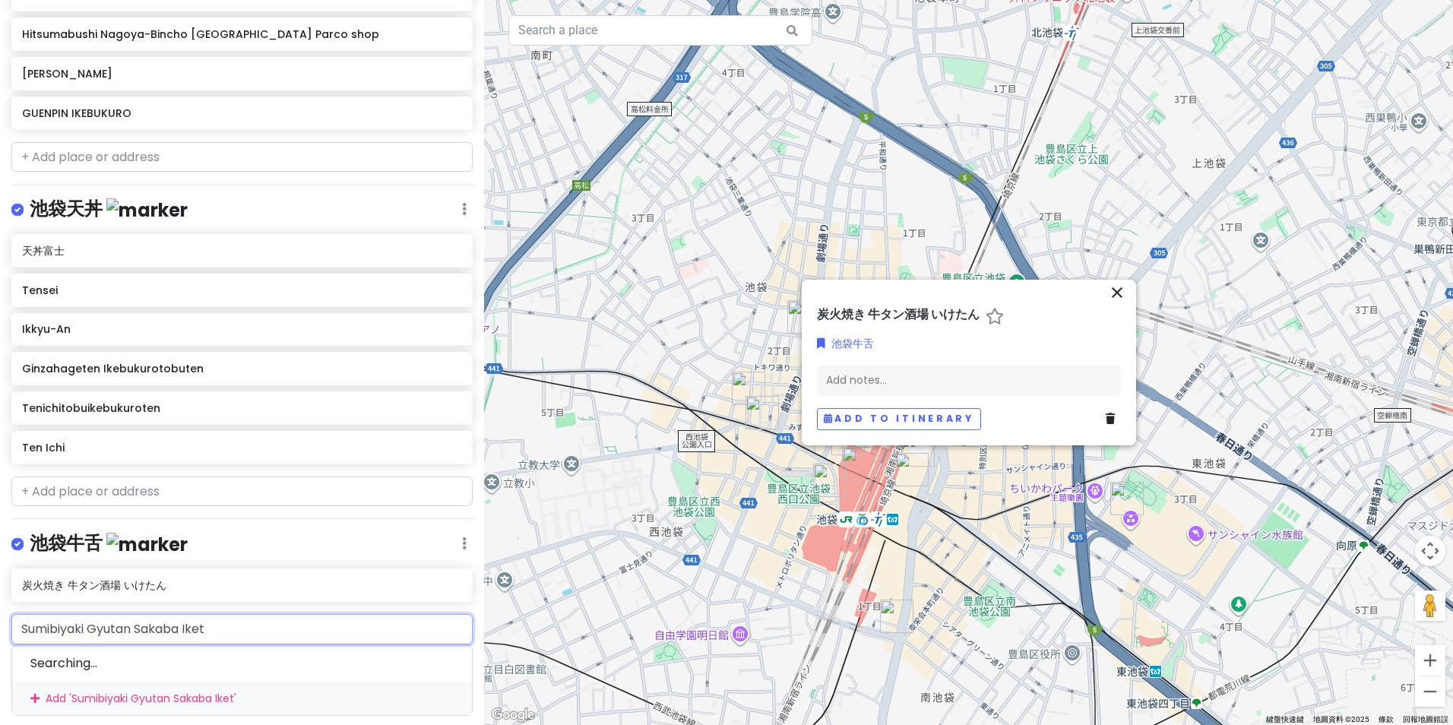
type input "Sumibiyaki Gyutan Sakaba Ike"
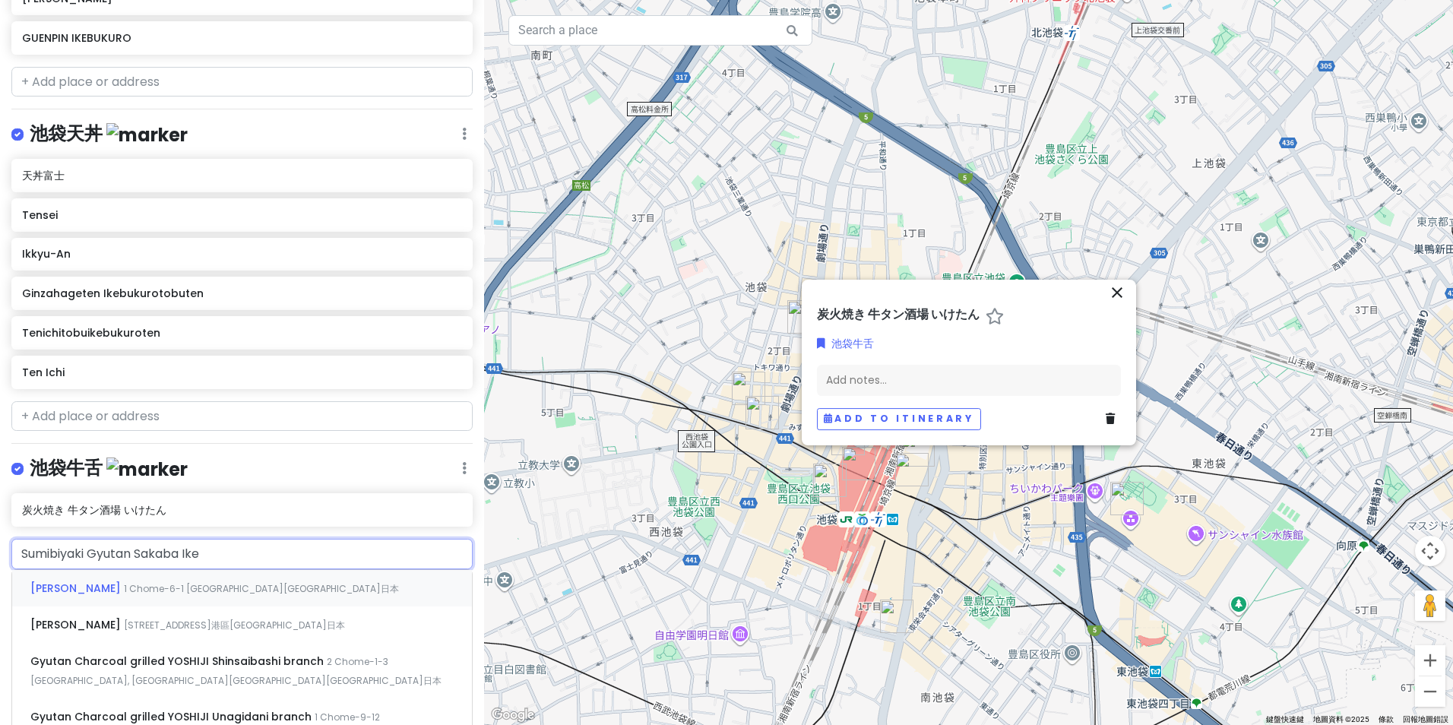
scroll to position [1201, 0]
drag, startPoint x: 261, startPoint y: 541, endPoint x: -3, endPoint y: 584, distance: 267.9
click at [0, 584] on html "[GEOGRAPHIC_DATA] with sis Private Change Dates Make a Copy Delete Trip Go Pro …" at bounding box center [726, 362] width 1453 height 725
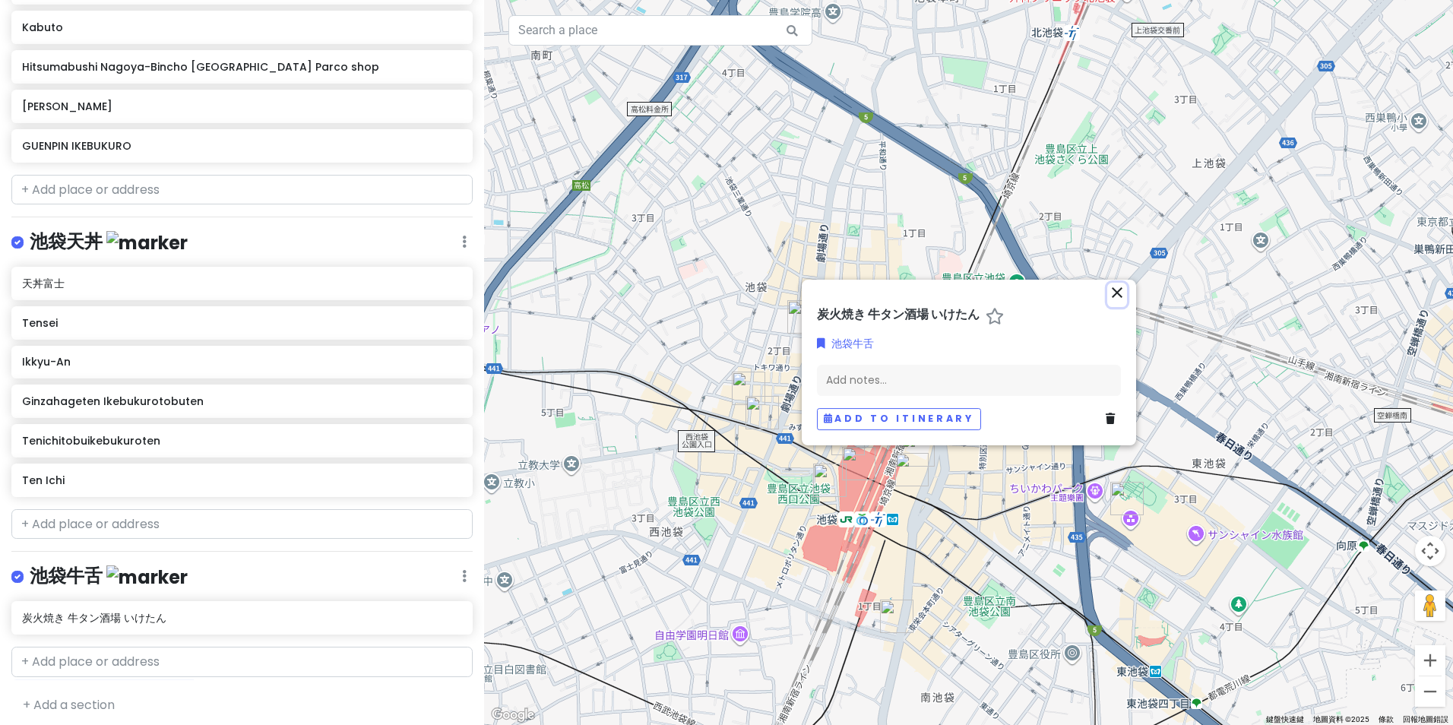
click at [1114, 295] on icon "close" at bounding box center [1117, 292] width 18 height 18
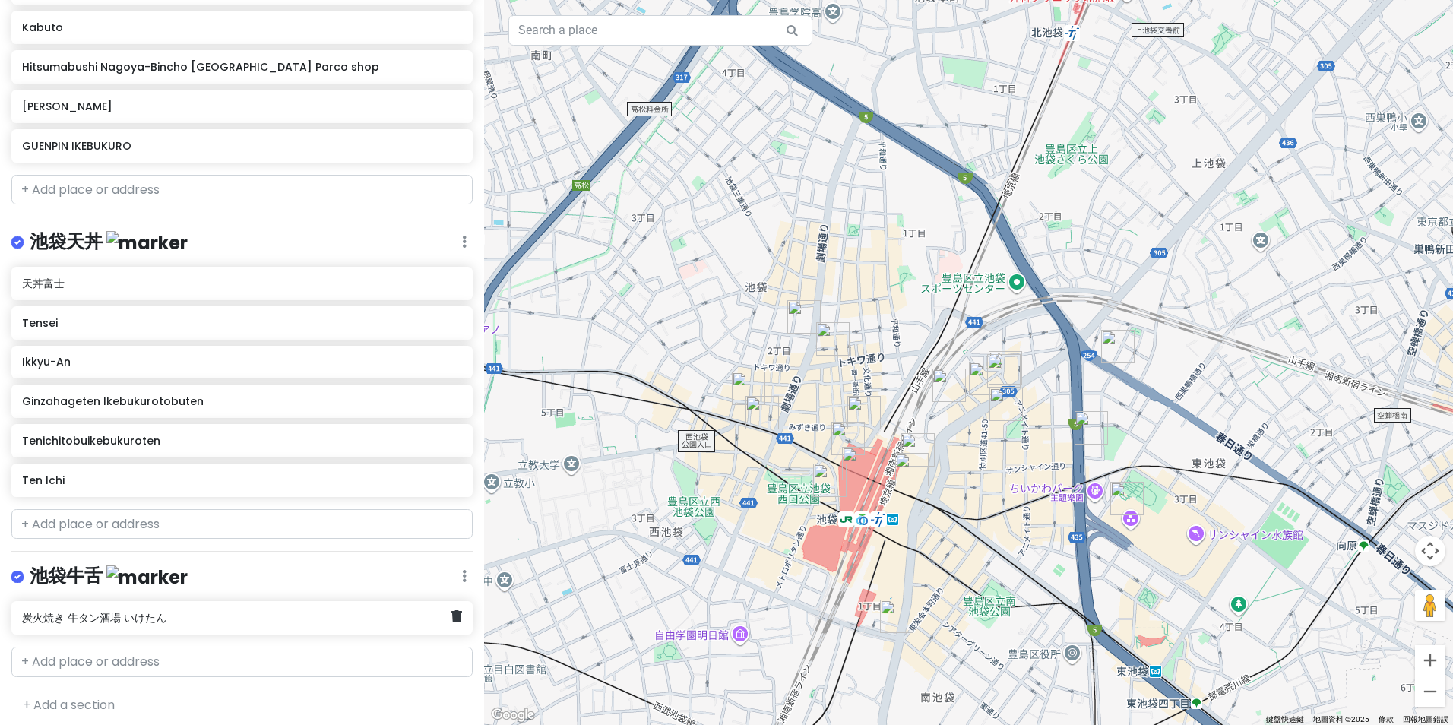
click at [269, 616] on h6 "炭火焼き 牛タン酒場 いけたん" at bounding box center [236, 618] width 429 height 14
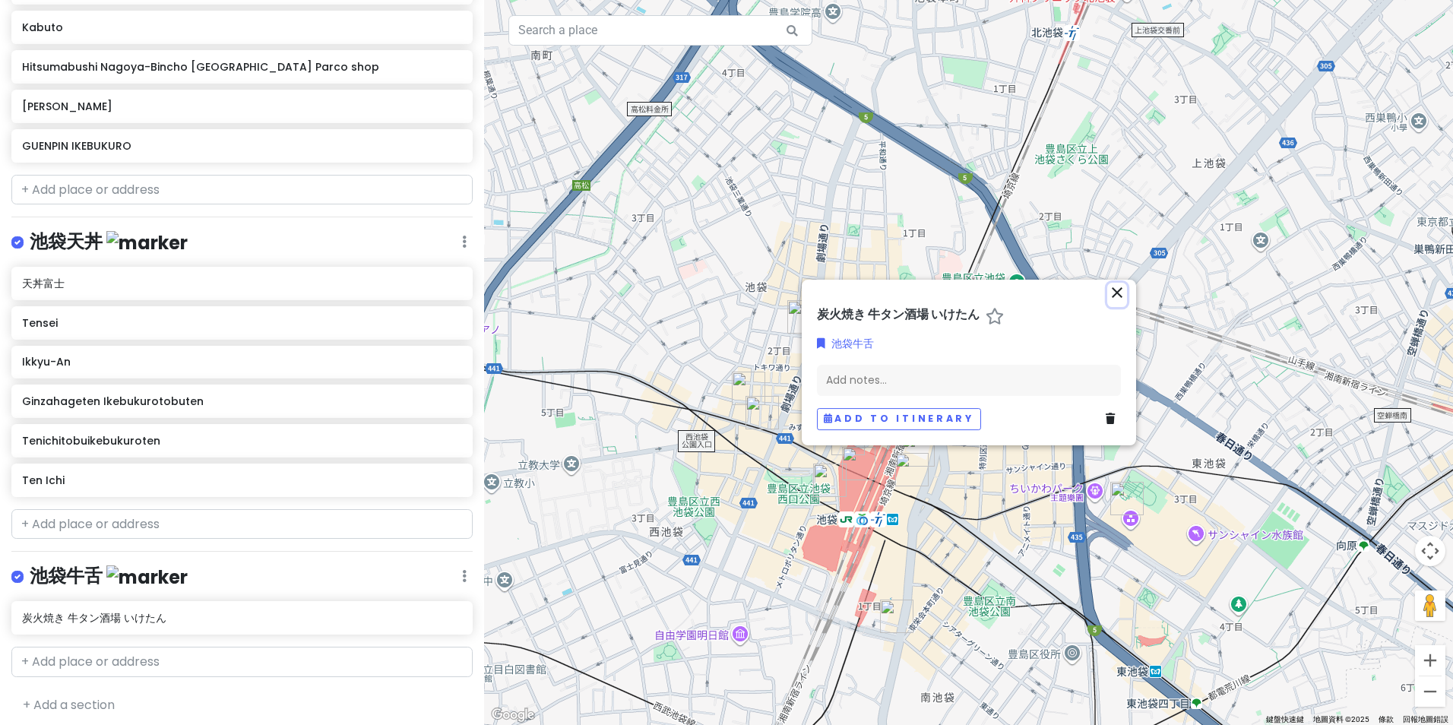
click at [1122, 298] on icon "close" at bounding box center [1117, 292] width 18 height 18
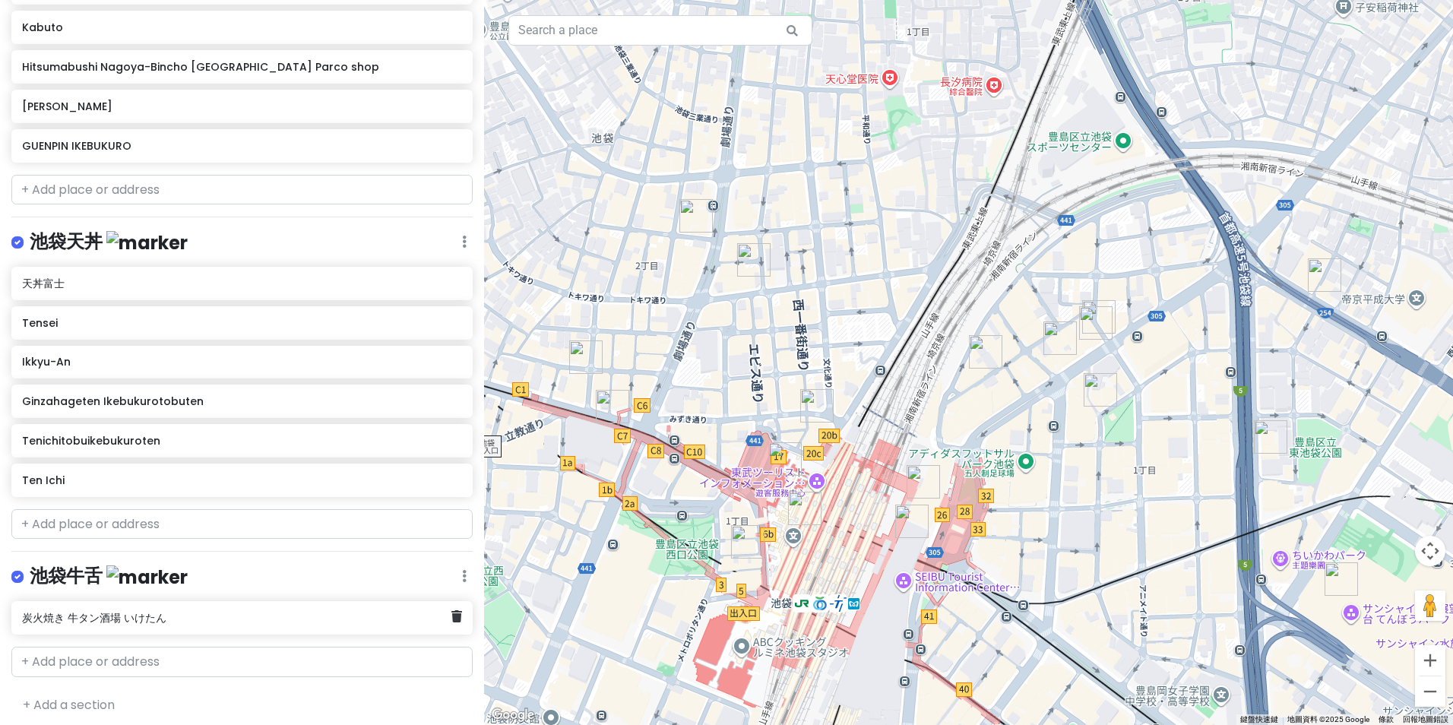
click at [314, 615] on h6 "炭火焼き 牛タン酒場 いけたん" at bounding box center [236, 618] width 429 height 14
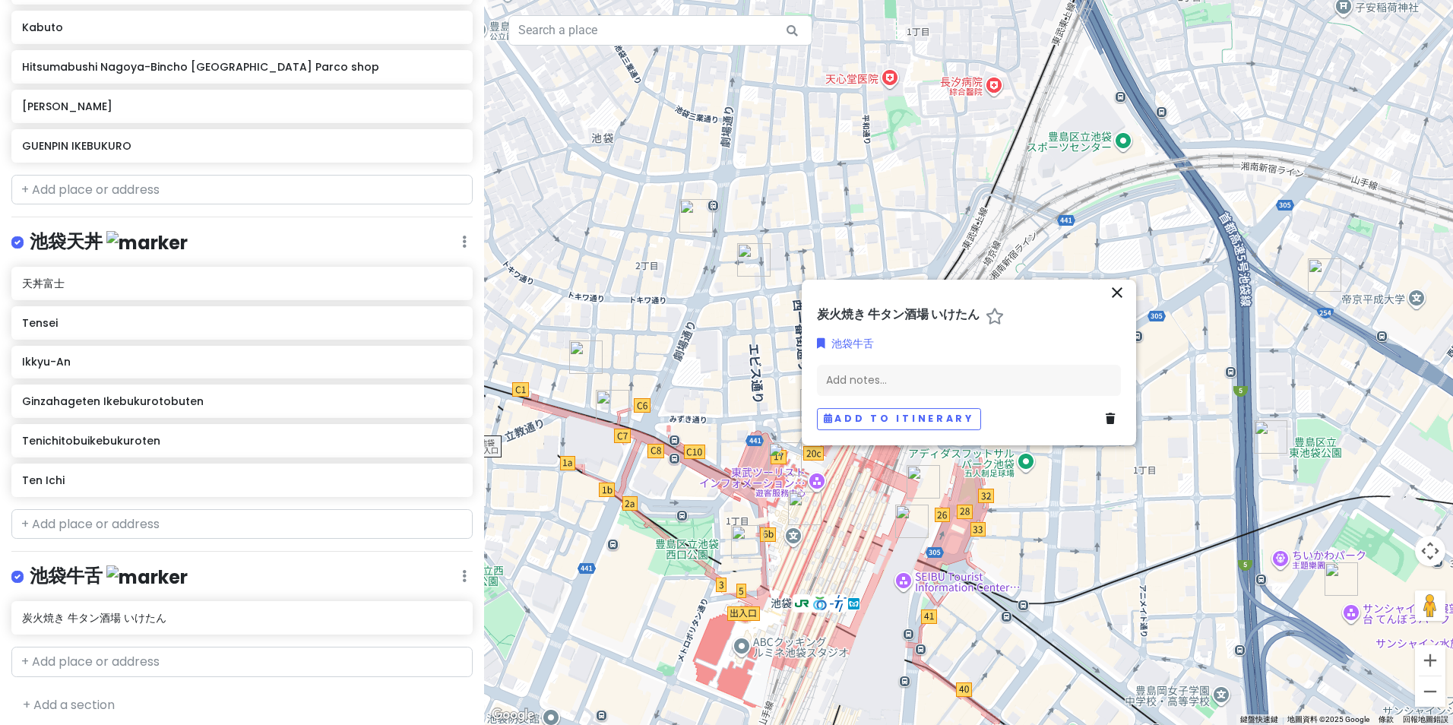
drag, startPoint x: 930, startPoint y: 296, endPoint x: 971, endPoint y: 283, distance: 43.0
click at [971, 283] on div "close" at bounding box center [969, 295] width 316 height 24
click at [1118, 291] on icon "close" at bounding box center [1117, 292] width 18 height 18
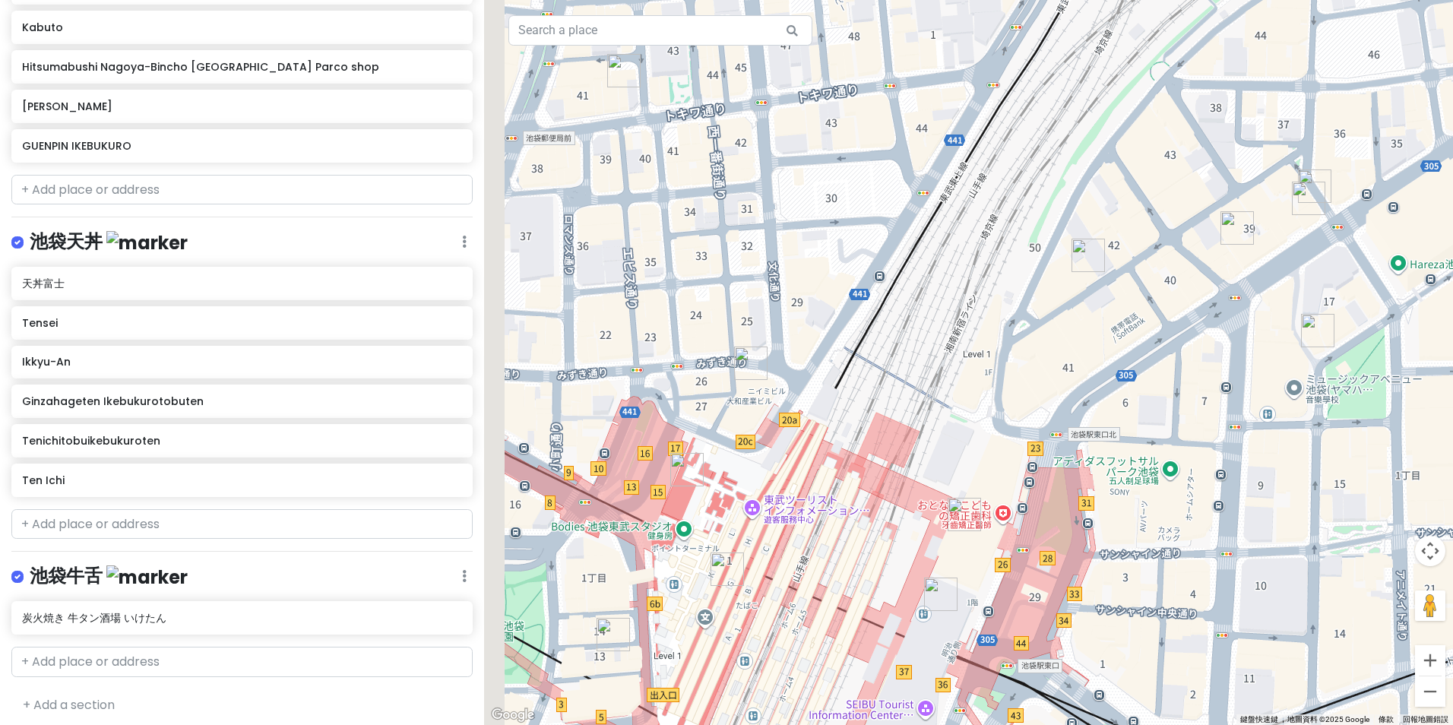
drag, startPoint x: 755, startPoint y: 536, endPoint x: 1011, endPoint y: 447, distance: 271.3
click at [1011, 447] on div at bounding box center [968, 362] width 969 height 725
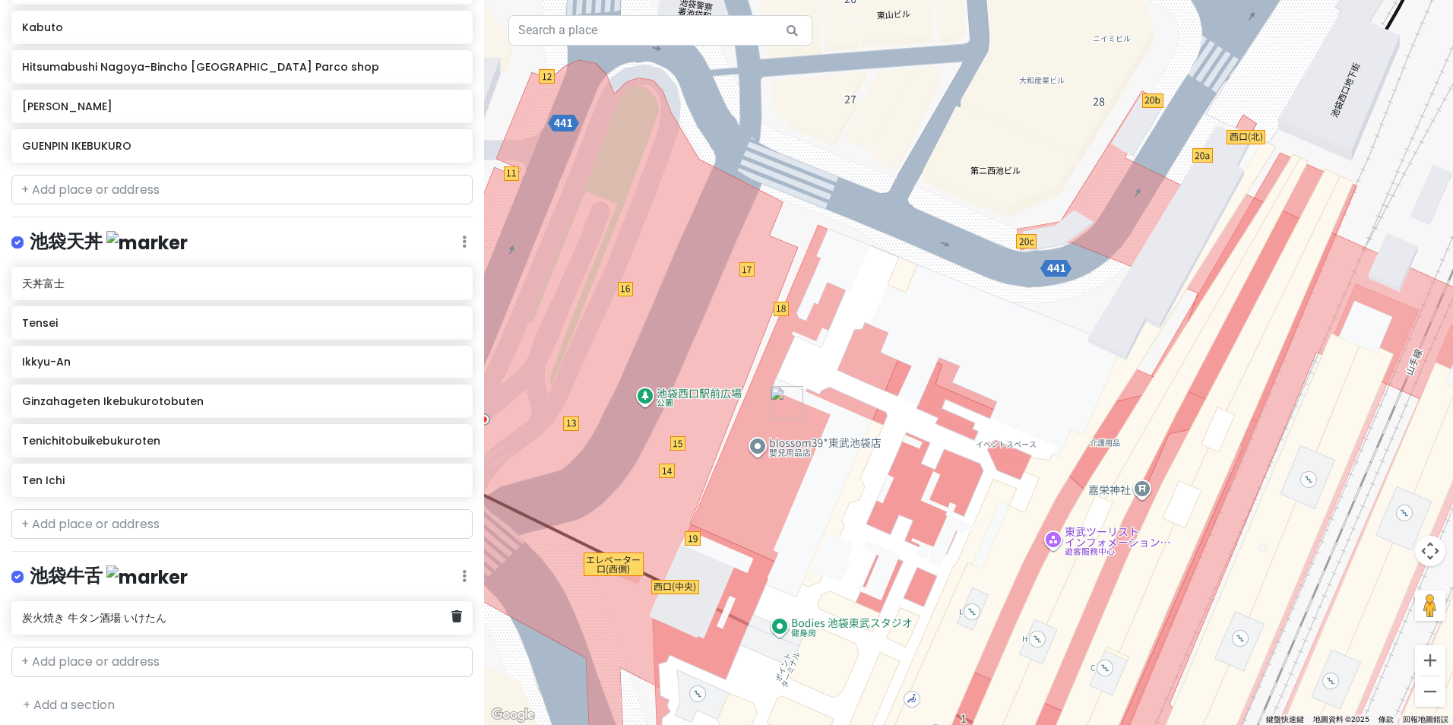
click at [274, 616] on h6 "炭火焼き 牛タン酒場 いけたん" at bounding box center [236, 618] width 429 height 14
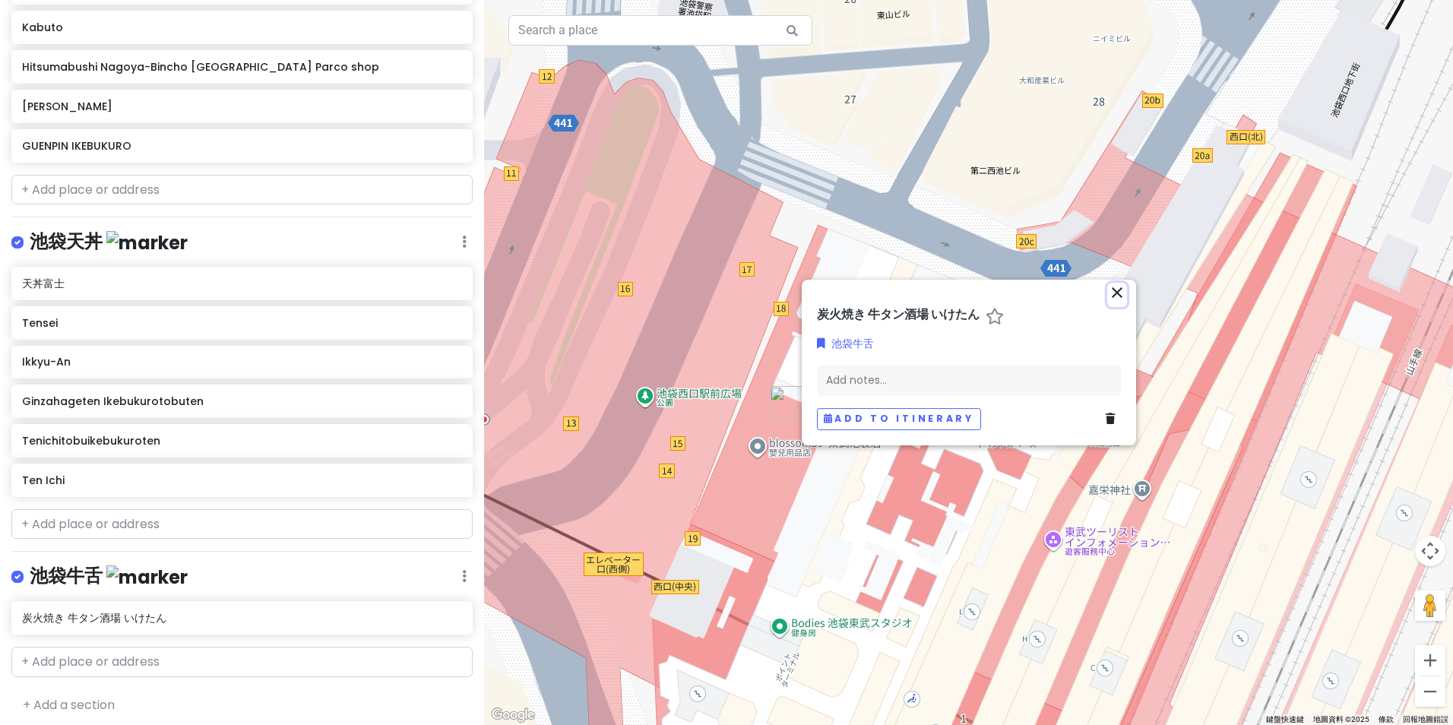
click at [1115, 295] on icon "close" at bounding box center [1117, 292] width 18 height 18
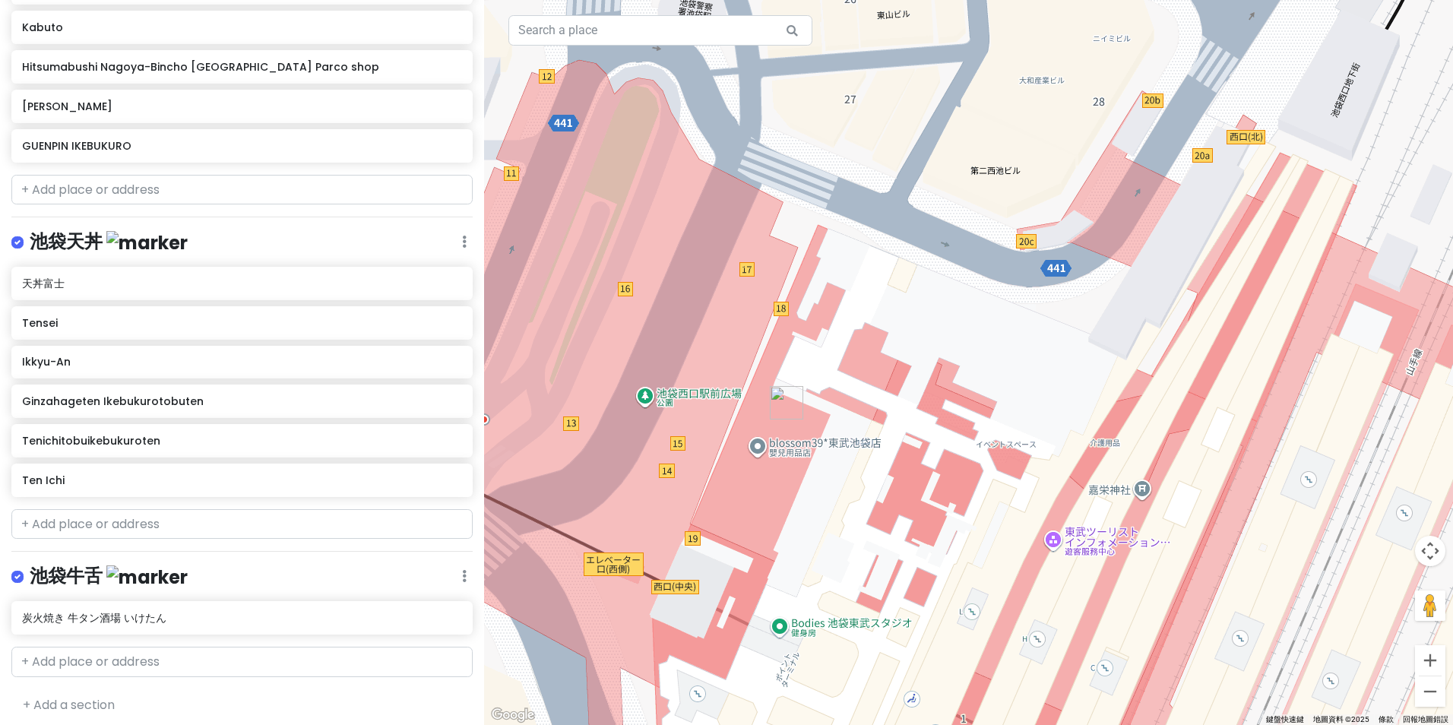
drag, startPoint x: 926, startPoint y: 443, endPoint x: 955, endPoint y: 212, distance: 232.8
click at [954, 213] on div at bounding box center [968, 362] width 969 height 725
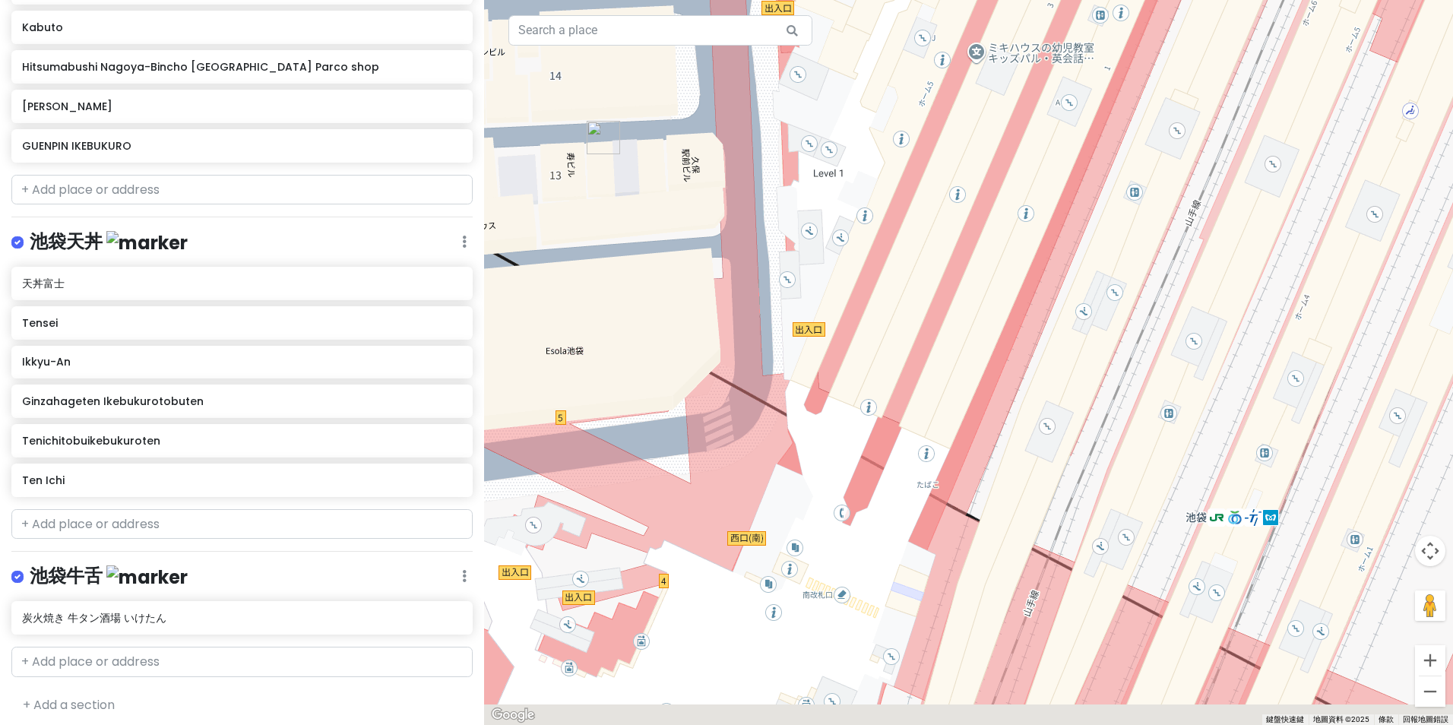
drag, startPoint x: 886, startPoint y: 399, endPoint x: 914, endPoint y: 291, distance: 111.5
click at [914, 291] on div at bounding box center [968, 362] width 969 height 725
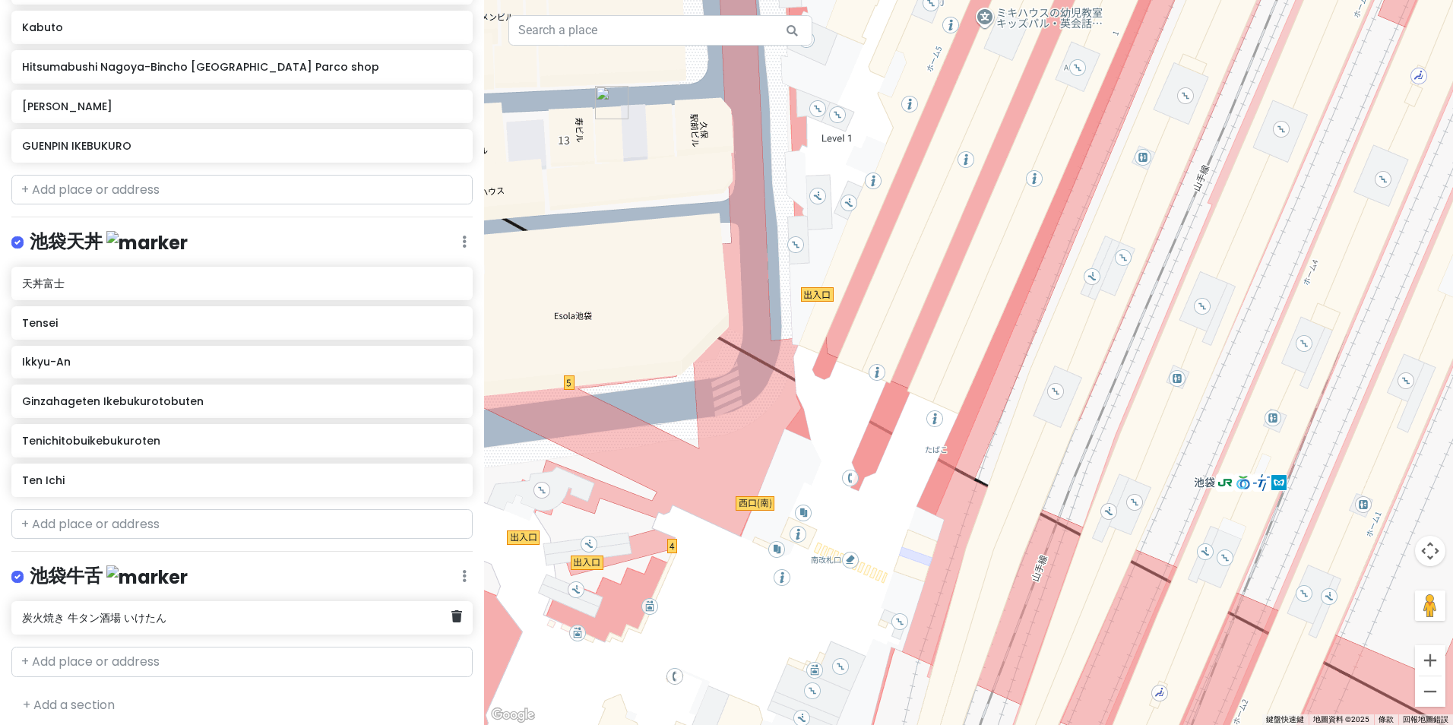
click at [277, 611] on h6 "炭火焼き 牛タン酒場 いけたん" at bounding box center [236, 618] width 429 height 14
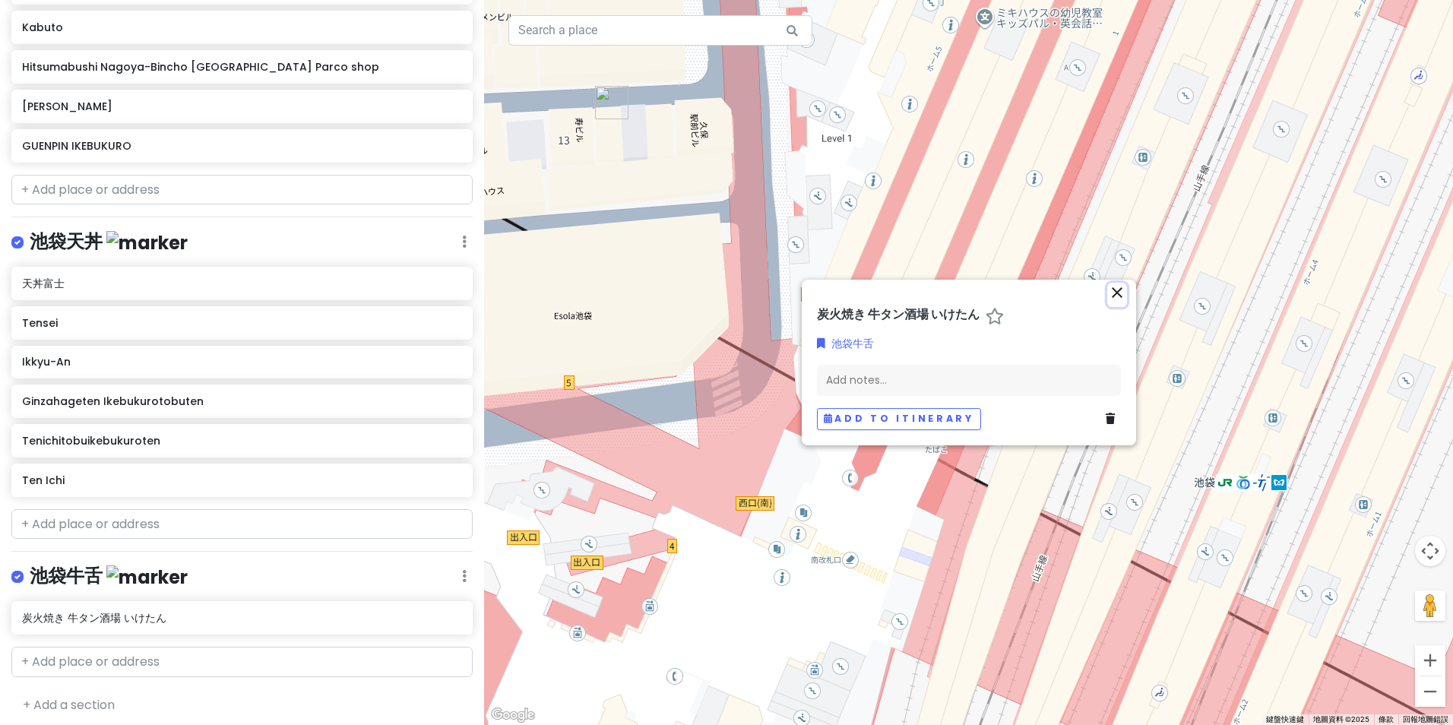
click at [1115, 293] on icon "close" at bounding box center [1117, 292] width 18 height 18
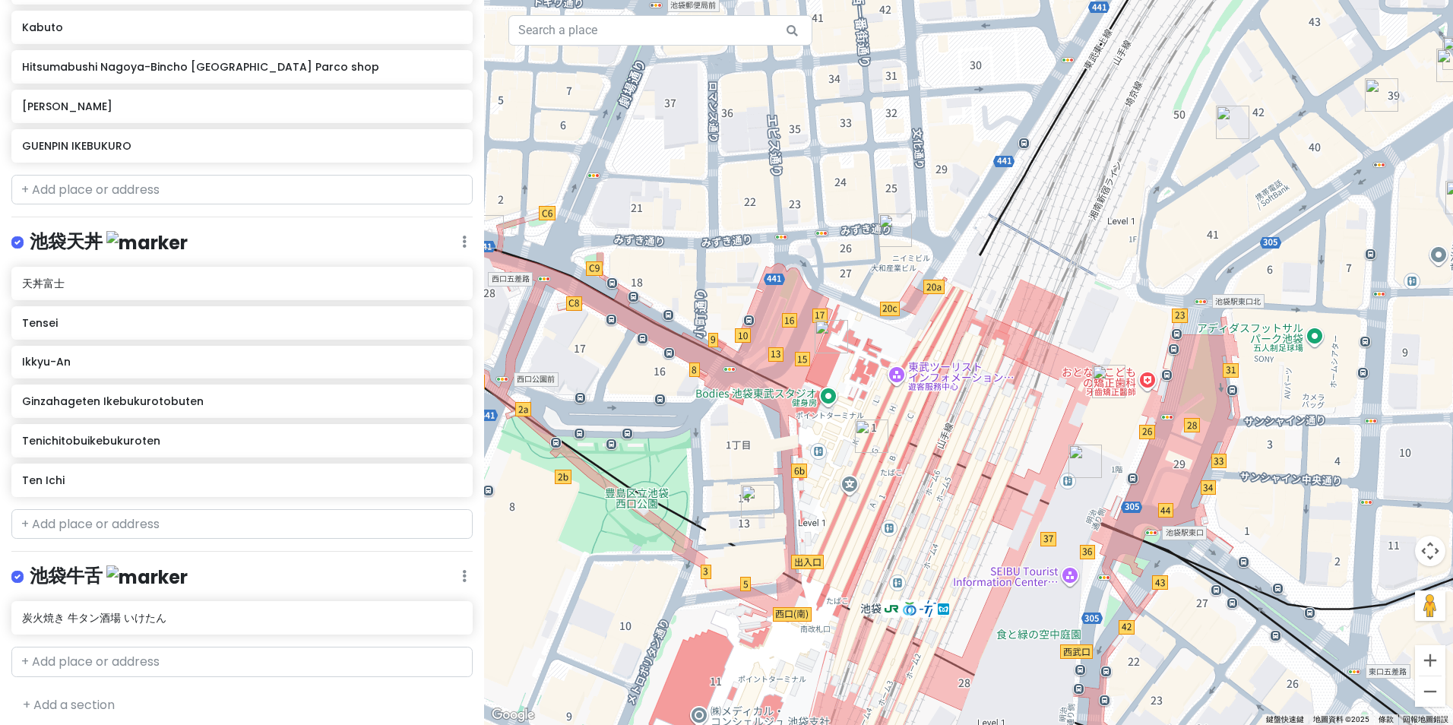
drag, startPoint x: 1111, startPoint y: 358, endPoint x: 871, endPoint y: 586, distance: 331.1
click at [906, 590] on div at bounding box center [968, 362] width 969 height 725
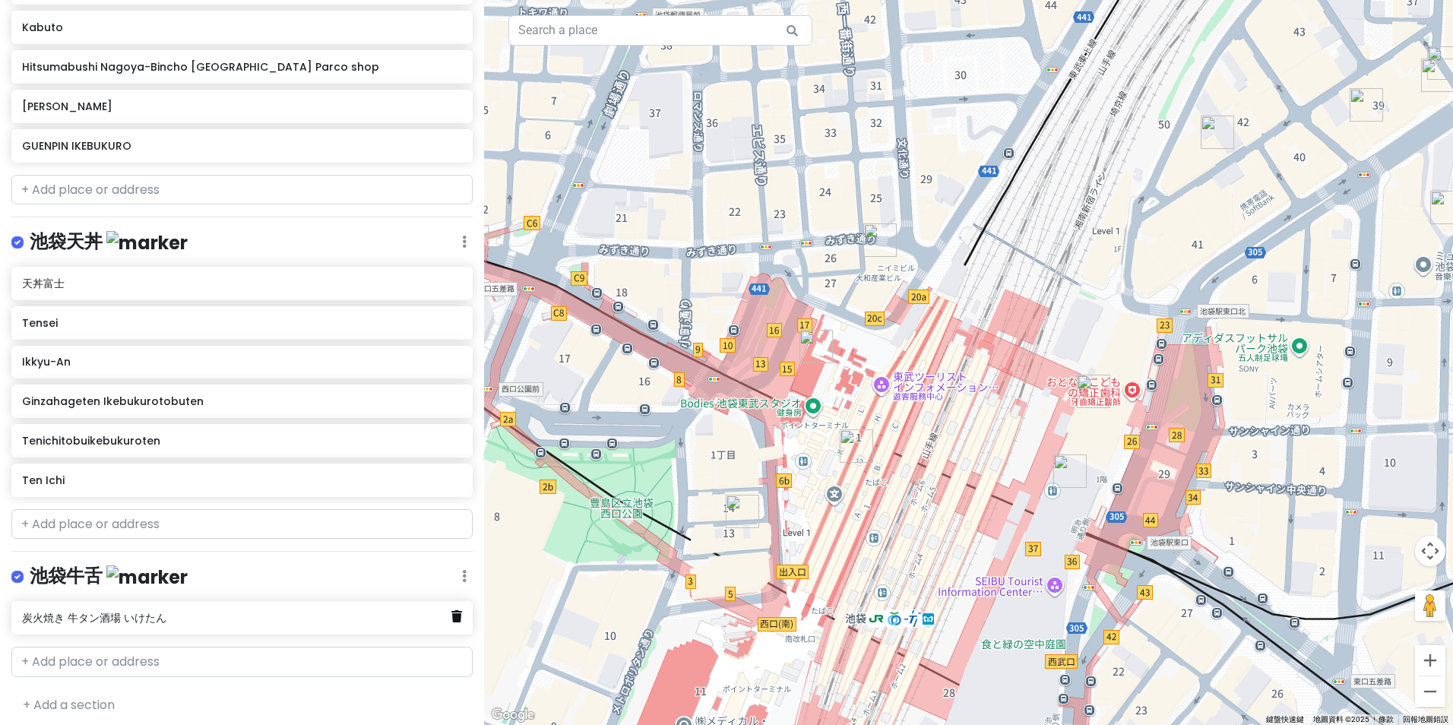
click at [451, 611] on icon at bounding box center [456, 616] width 11 height 12
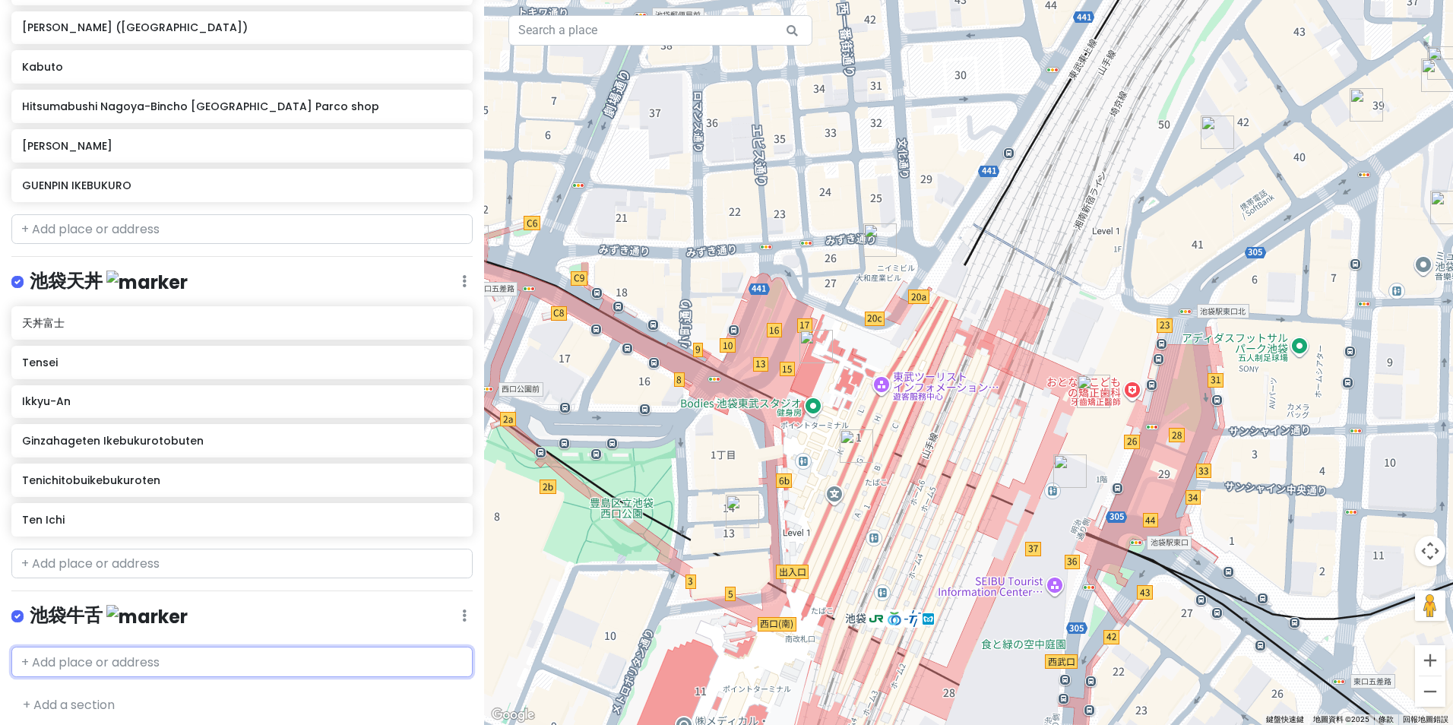
click at [242, 654] on input "text" at bounding box center [241, 662] width 461 height 30
paste input "炭火焼き 牛タン酒場 いけたん"
type input "炭火焼き 牛タン酒場 いけたん"
click at [225, 690] on span "日本[STREET_ADDRESS]" at bounding box center [249, 696] width 106 height 13
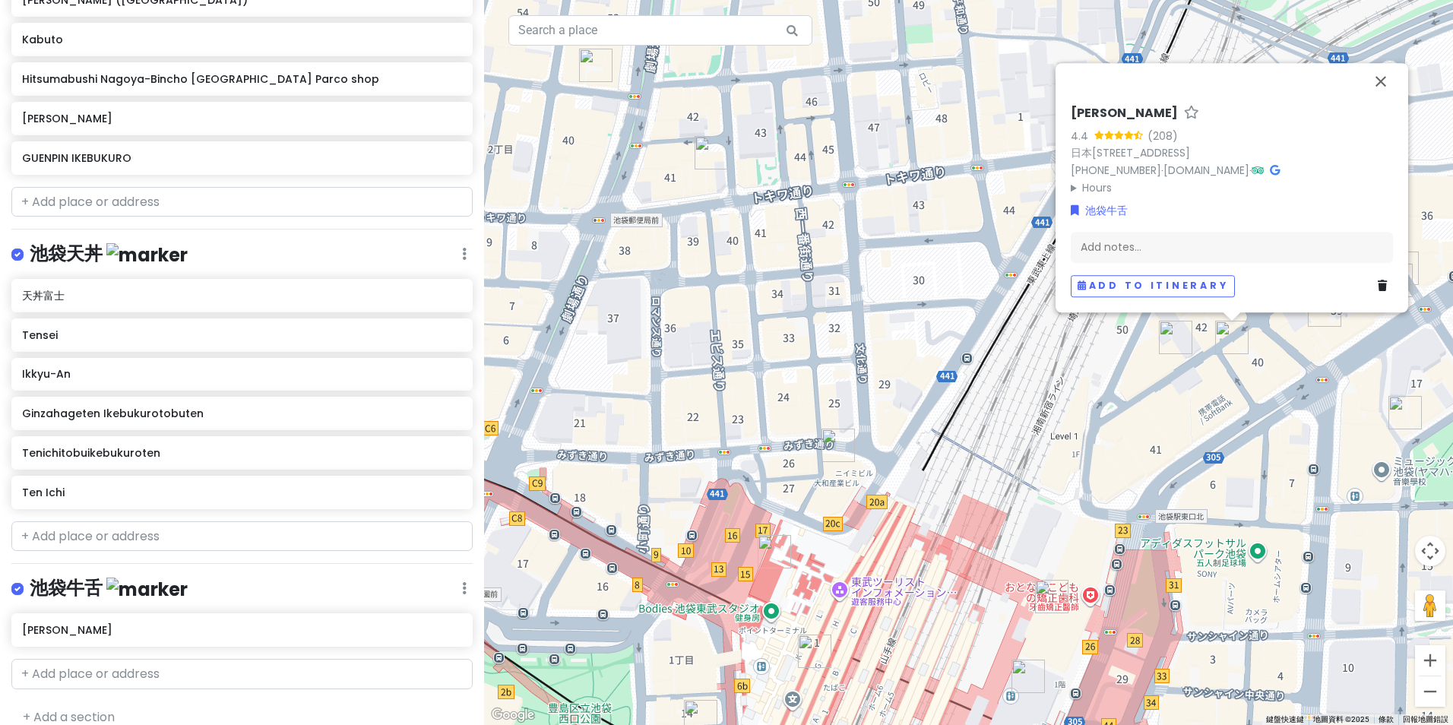
scroll to position [1093, 0]
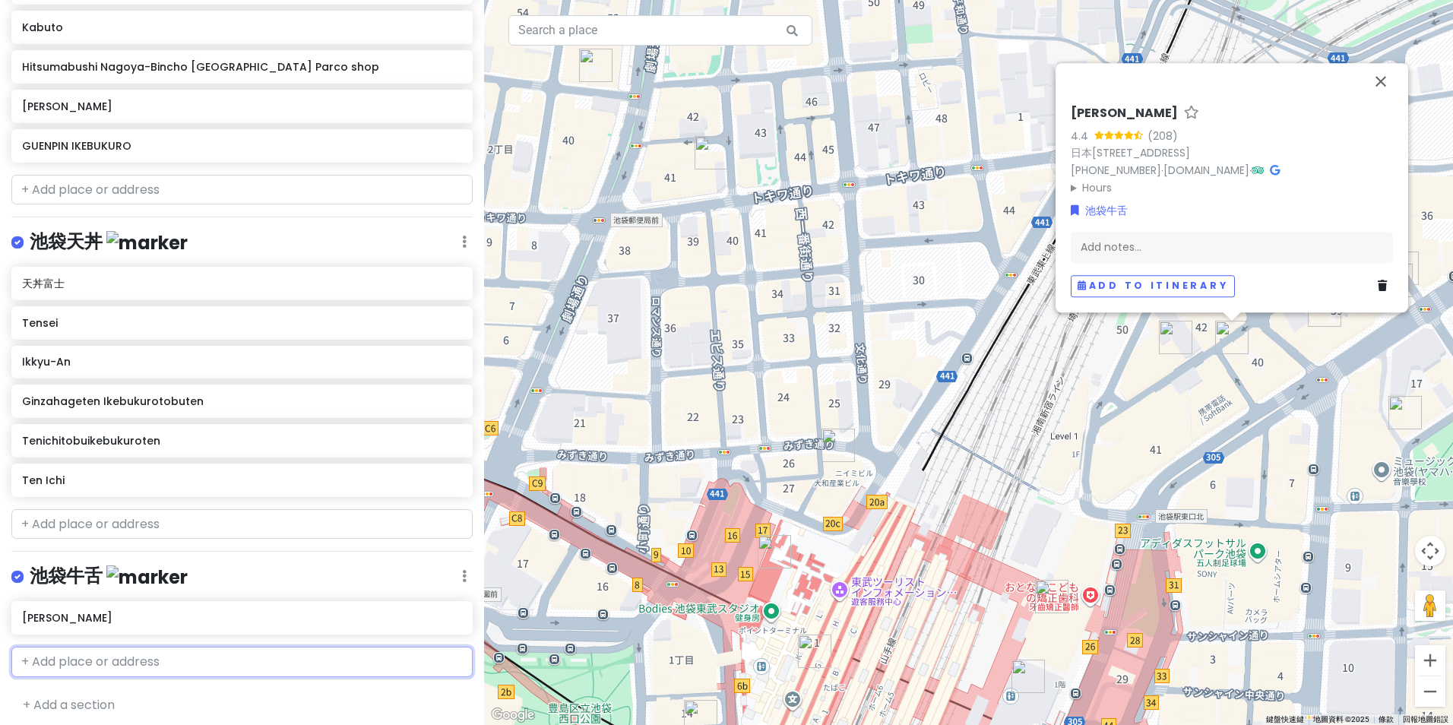
click at [214, 650] on input "text" at bounding box center [241, 662] width 461 height 30
paste input "焼肉一心たん助"
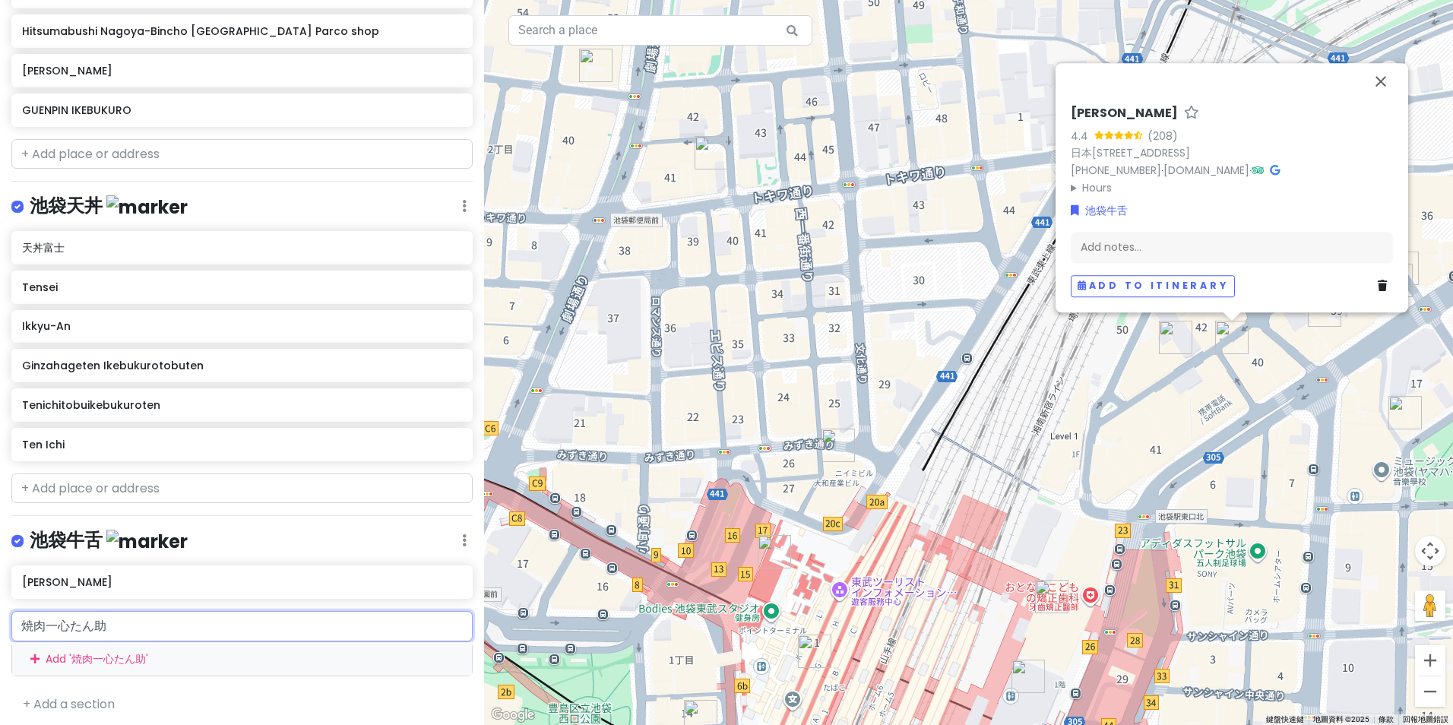
click at [0, 656] on html "[GEOGRAPHIC_DATA] with sis Private Change Dates Make a Copy Delete Trip Go Pro …" at bounding box center [726, 362] width 1453 height 725
paste input "Yakiniku [PERSON_NAME] Ten"
drag, startPoint x: 233, startPoint y: 626, endPoint x: -3, endPoint y: 627, distance: 236.3
click at [0, 627] on html "[GEOGRAPHIC_DATA] with sis Private Change Dates Make a Copy Delete Trip Go Pro …" at bounding box center [726, 362] width 1453 height 725
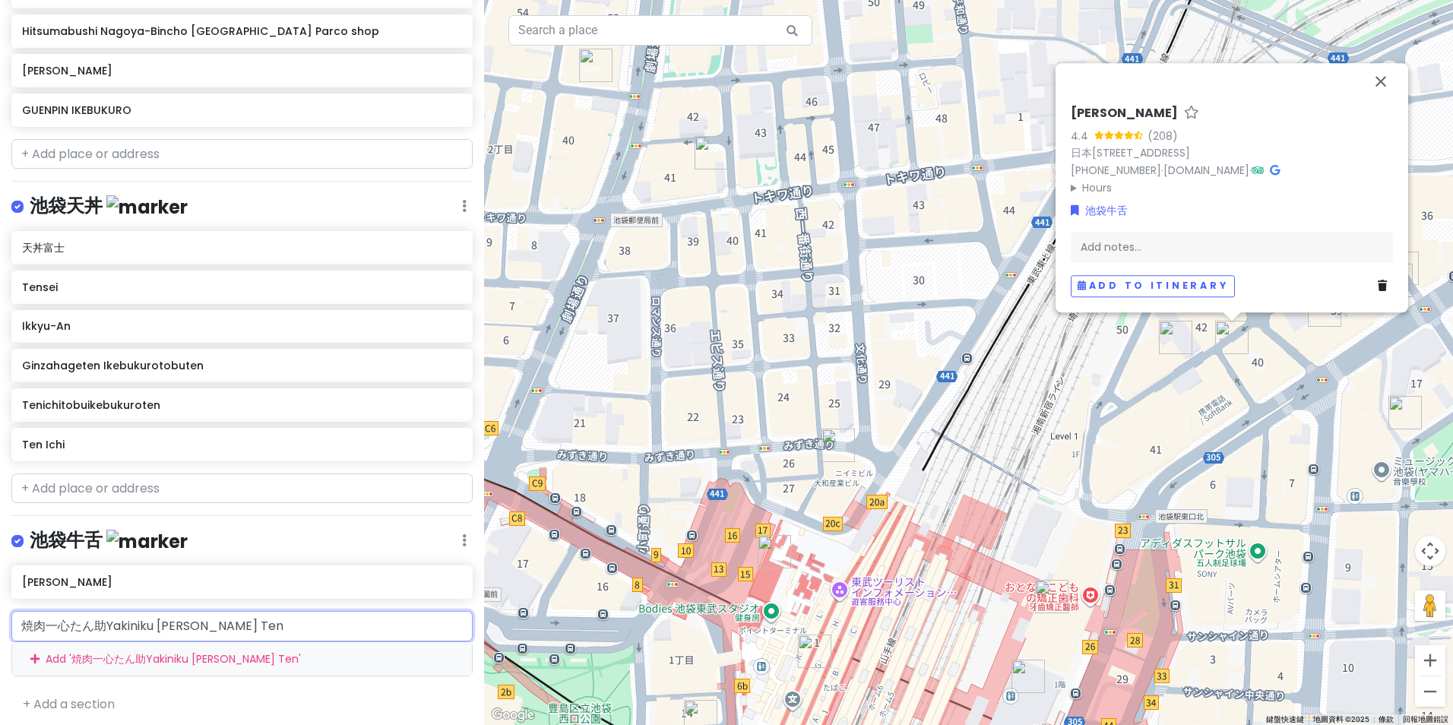
paste input "text"
click at [321, 611] on input "Yakiniku [PERSON_NAME] Ten" at bounding box center [241, 626] width 461 height 30
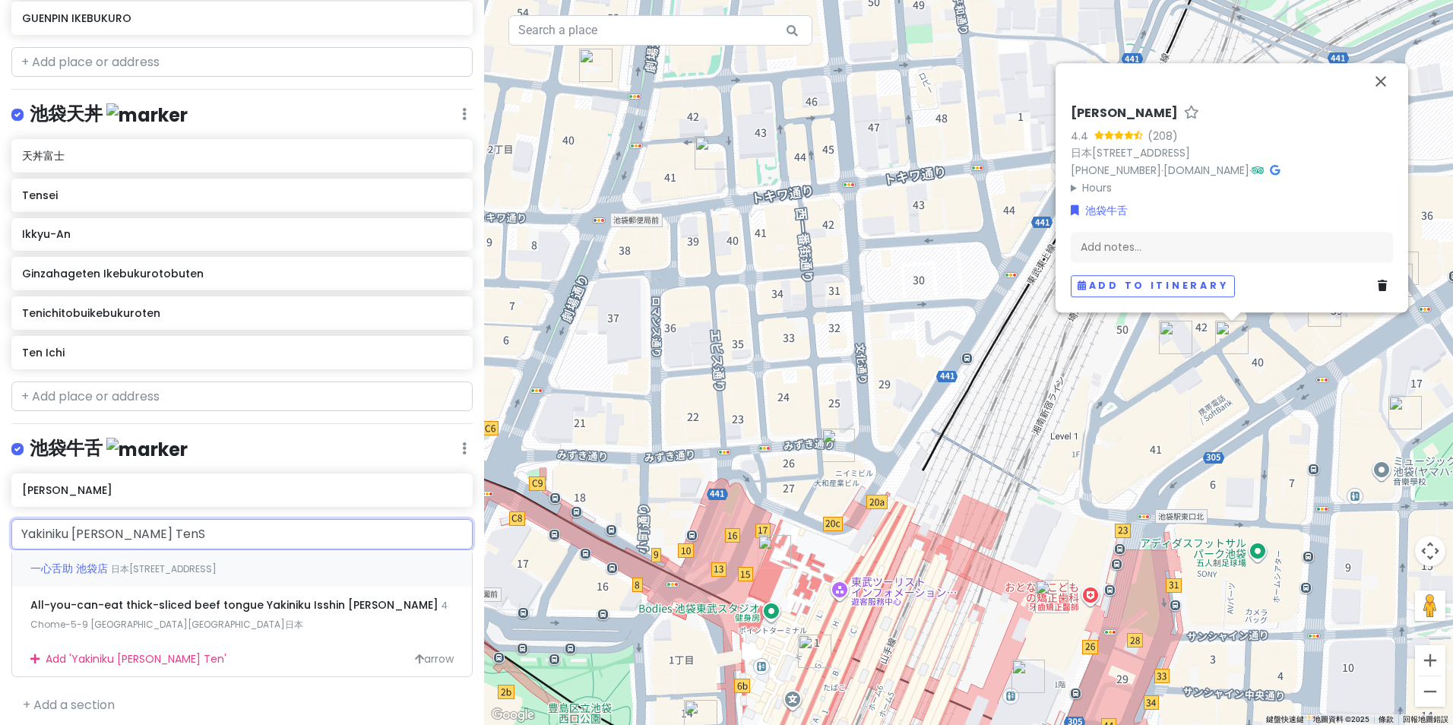
type input "Yakiniku [PERSON_NAME] Ten"
click at [329, 567] on div "一心舌助 [GEOGRAPHIC_DATA] 日本[STREET_ADDRESS]" at bounding box center [242, 568] width 460 height 36
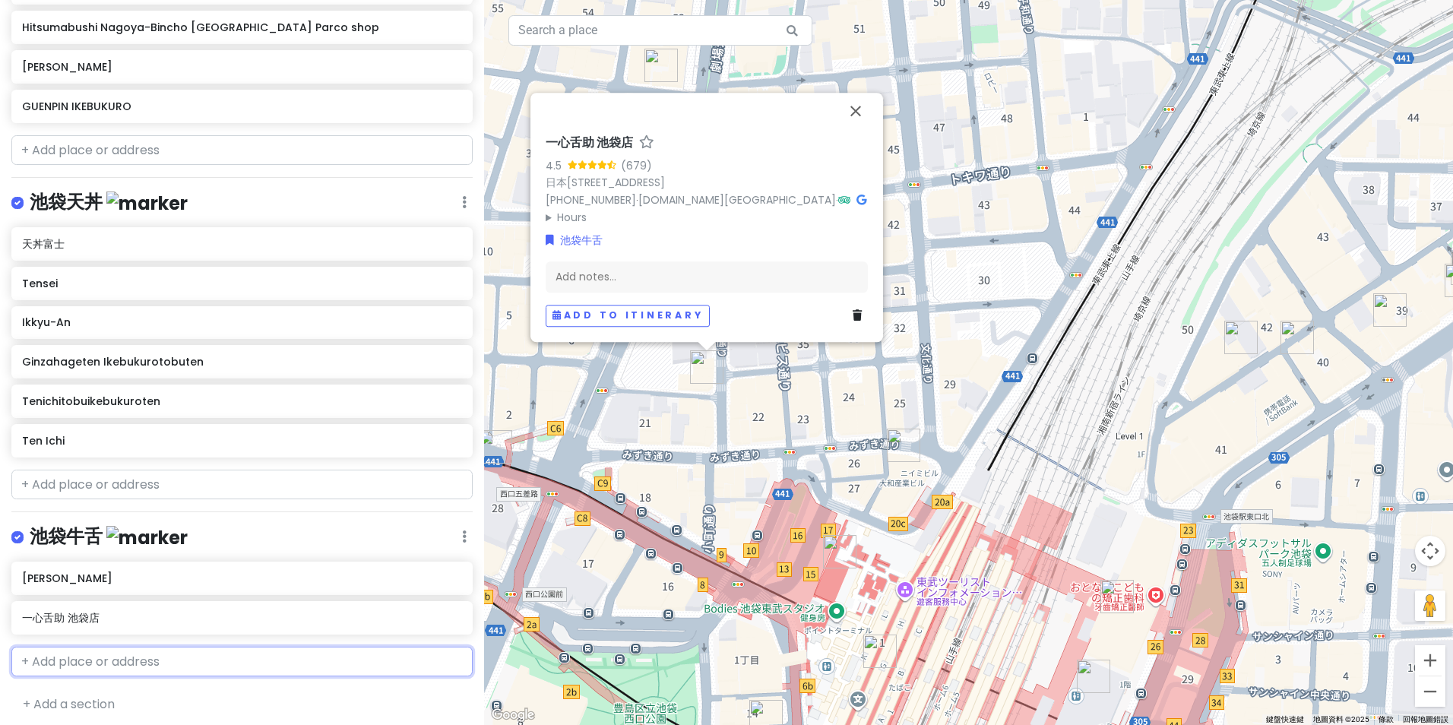
click at [321, 656] on input "text" at bounding box center [241, 662] width 461 height 30
paste input "Gyutan no [PERSON_NAME]"
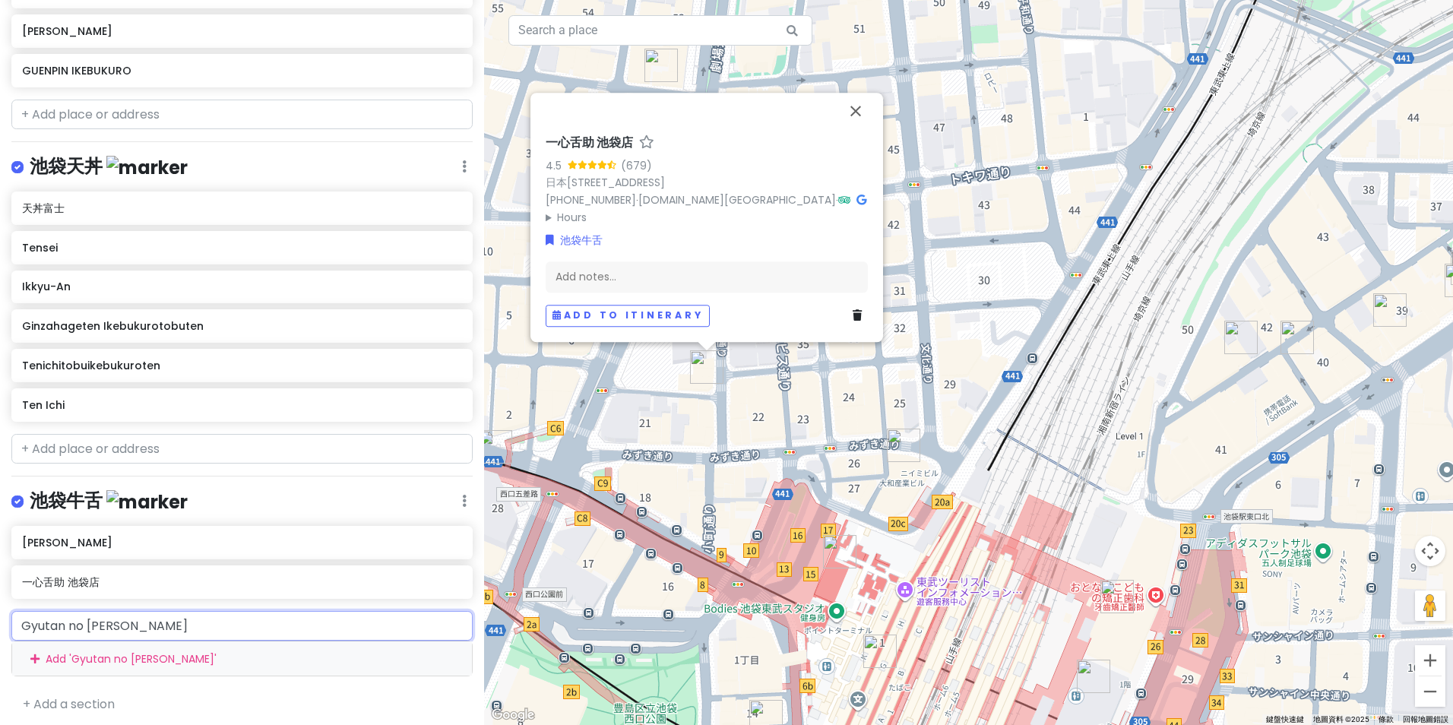
drag, startPoint x: 240, startPoint y: 654, endPoint x: 0, endPoint y: 661, distance: 240.2
click at [0, 661] on html "[GEOGRAPHIC_DATA] with sis Private Change Dates Make a Copy Delete Trip Go Pro …" at bounding box center [726, 362] width 1453 height 725
paste input "牛舌の店 多津よし"
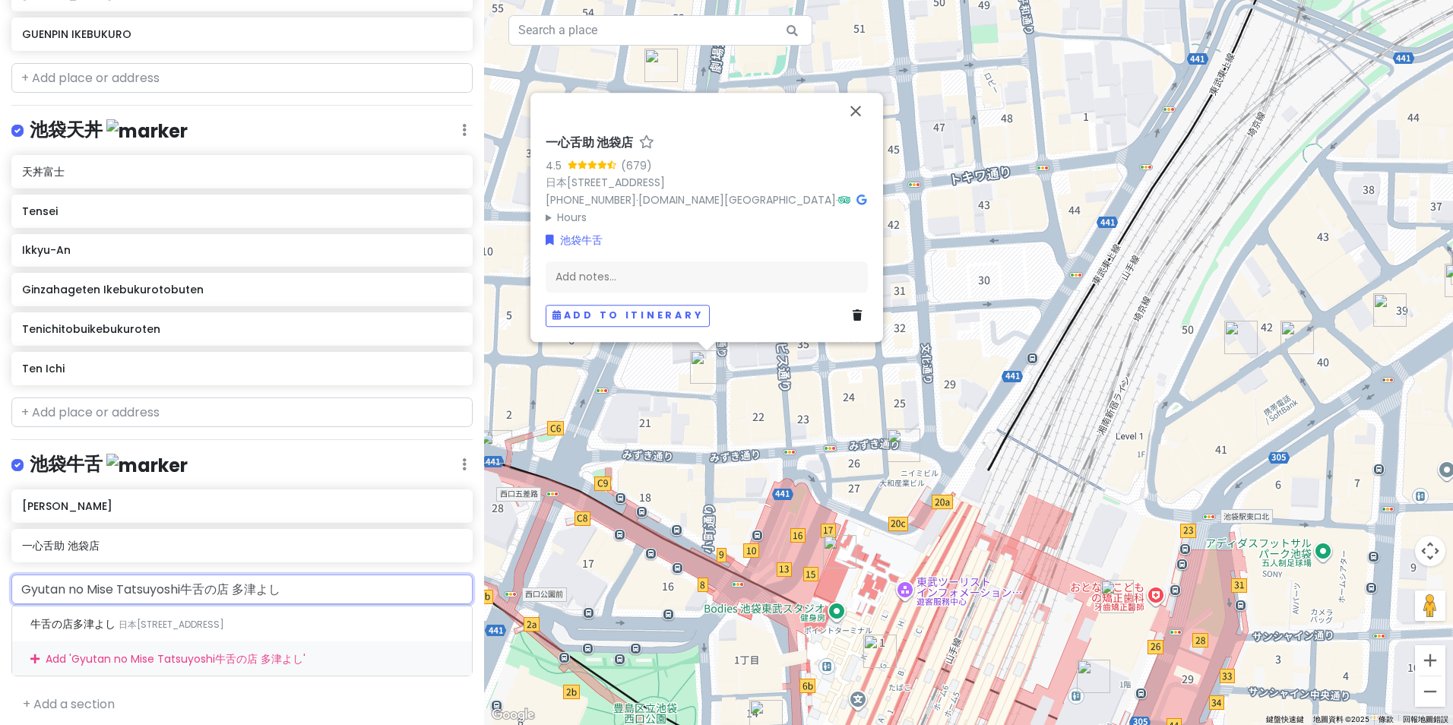
drag, startPoint x: 346, startPoint y: 574, endPoint x: -3, endPoint y: 593, distance: 350.0
click at [0, 593] on html "[GEOGRAPHIC_DATA] with sis Private Change Dates Make a Copy Delete Trip Go Pro …" at bounding box center [726, 362] width 1453 height 725
paste input "text"
type input "牛舌の店 多津よし"
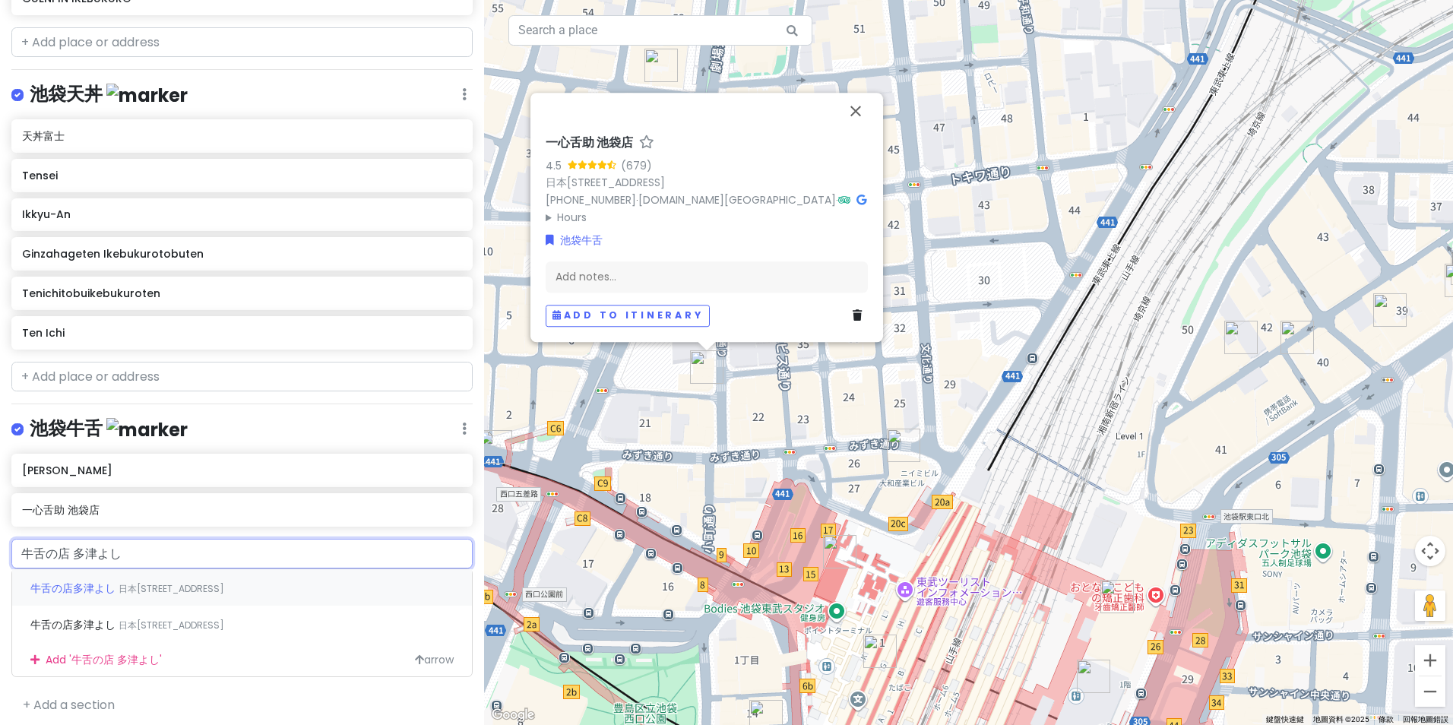
click at [184, 583] on span "日本[STREET_ADDRESS]" at bounding box center [172, 588] width 106 height 13
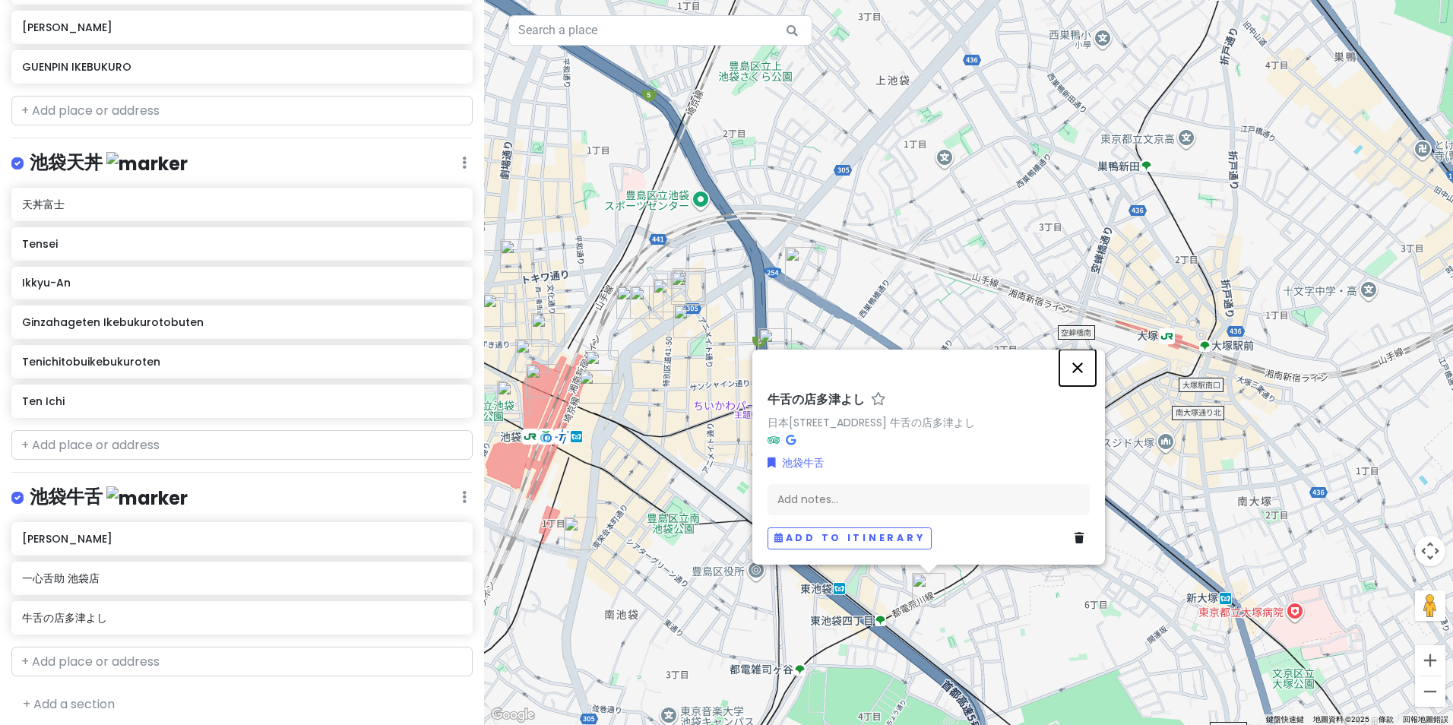
click at [1075, 350] on button "關閉" at bounding box center [1077, 368] width 36 height 36
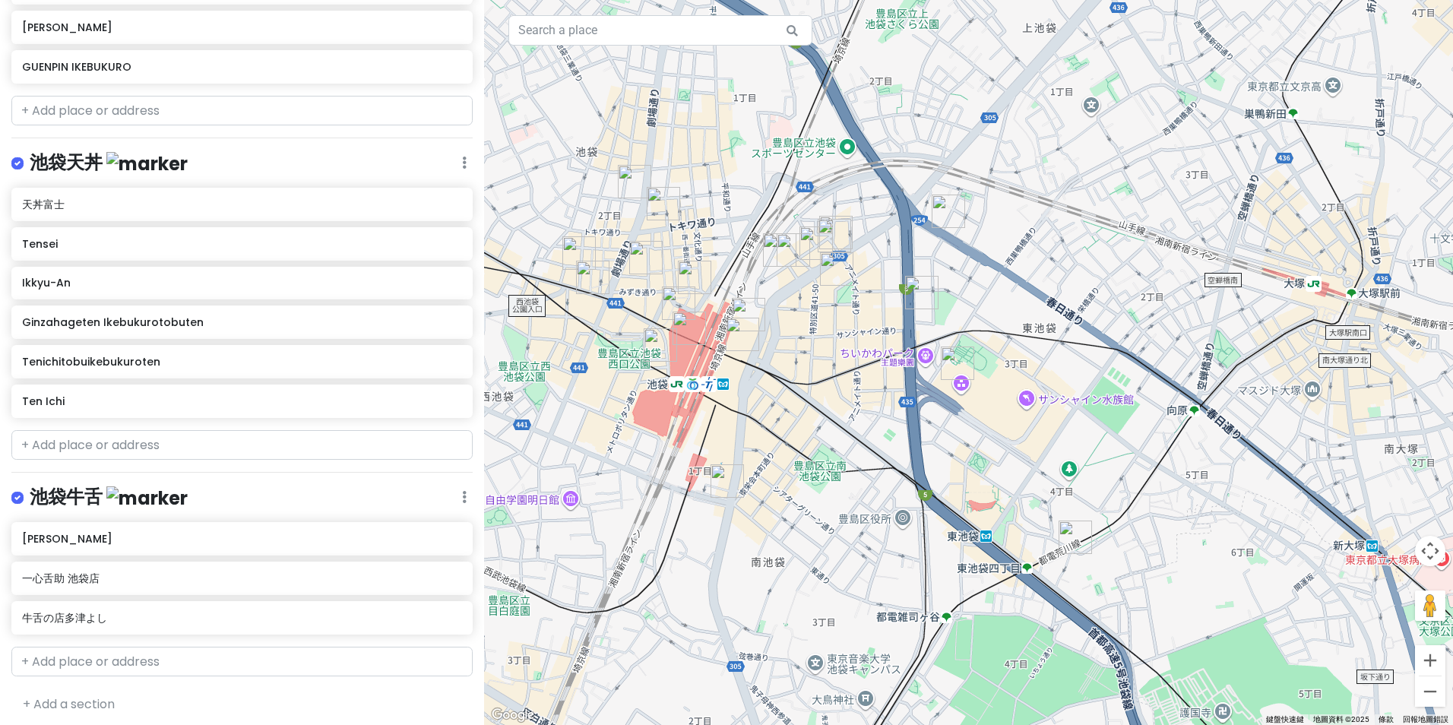
drag, startPoint x: 878, startPoint y: 581, endPoint x: 1005, endPoint y: 536, distance: 134.3
click at [1005, 536] on div at bounding box center [968, 362] width 969 height 725
click at [93, 658] on input "text" at bounding box center [241, 662] width 461 height 30
paste input "タン料理居酒屋 BEROBE"
type input "タン料理居酒屋 BEROBE"
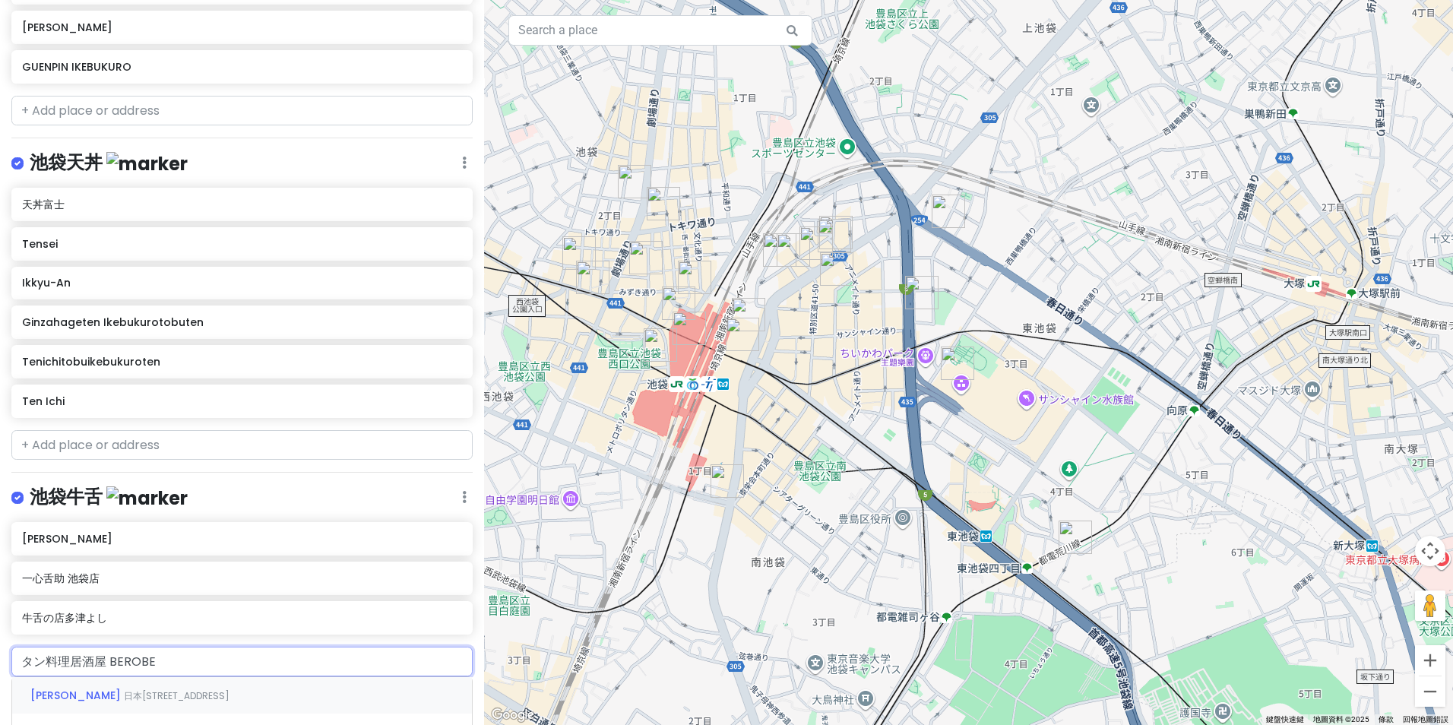
click at [180, 693] on span "日本[STREET_ADDRESS]" at bounding box center [177, 695] width 106 height 13
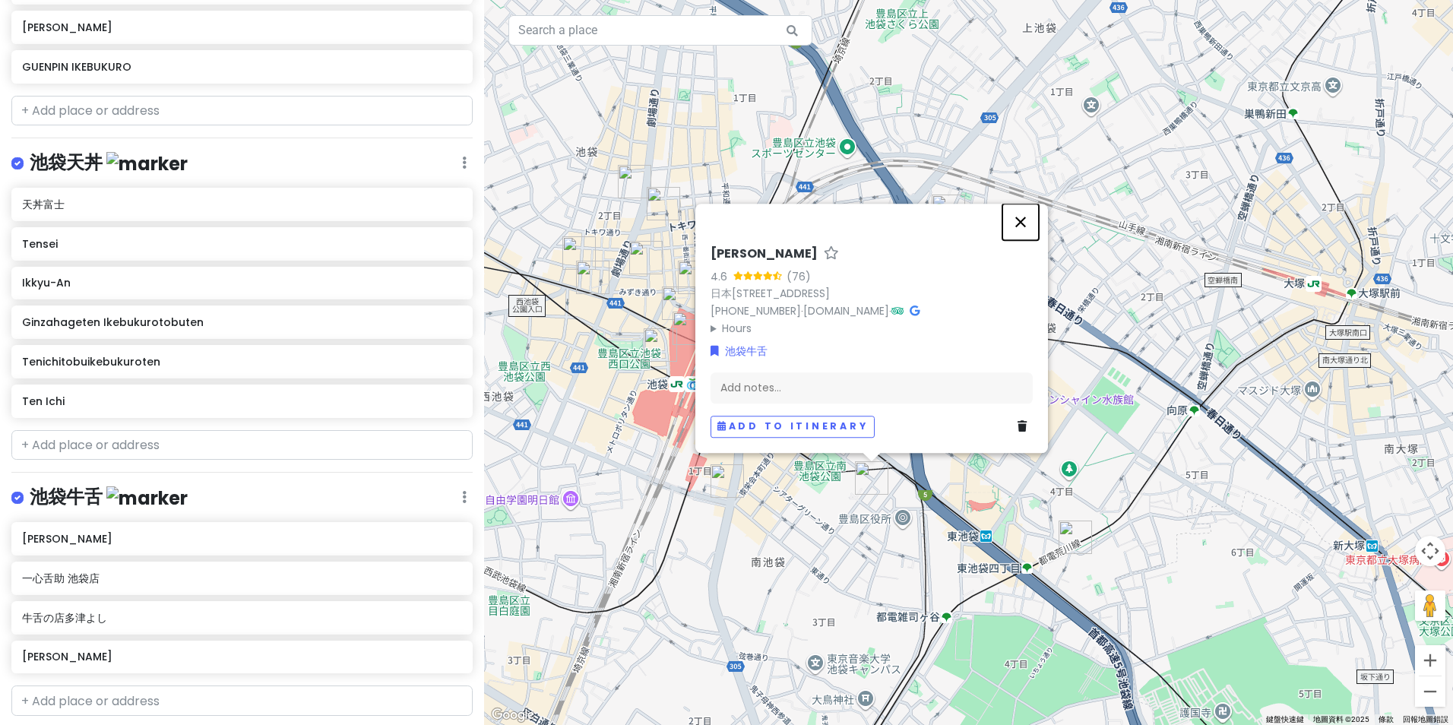
click at [1024, 211] on button "關閉" at bounding box center [1020, 222] width 36 height 36
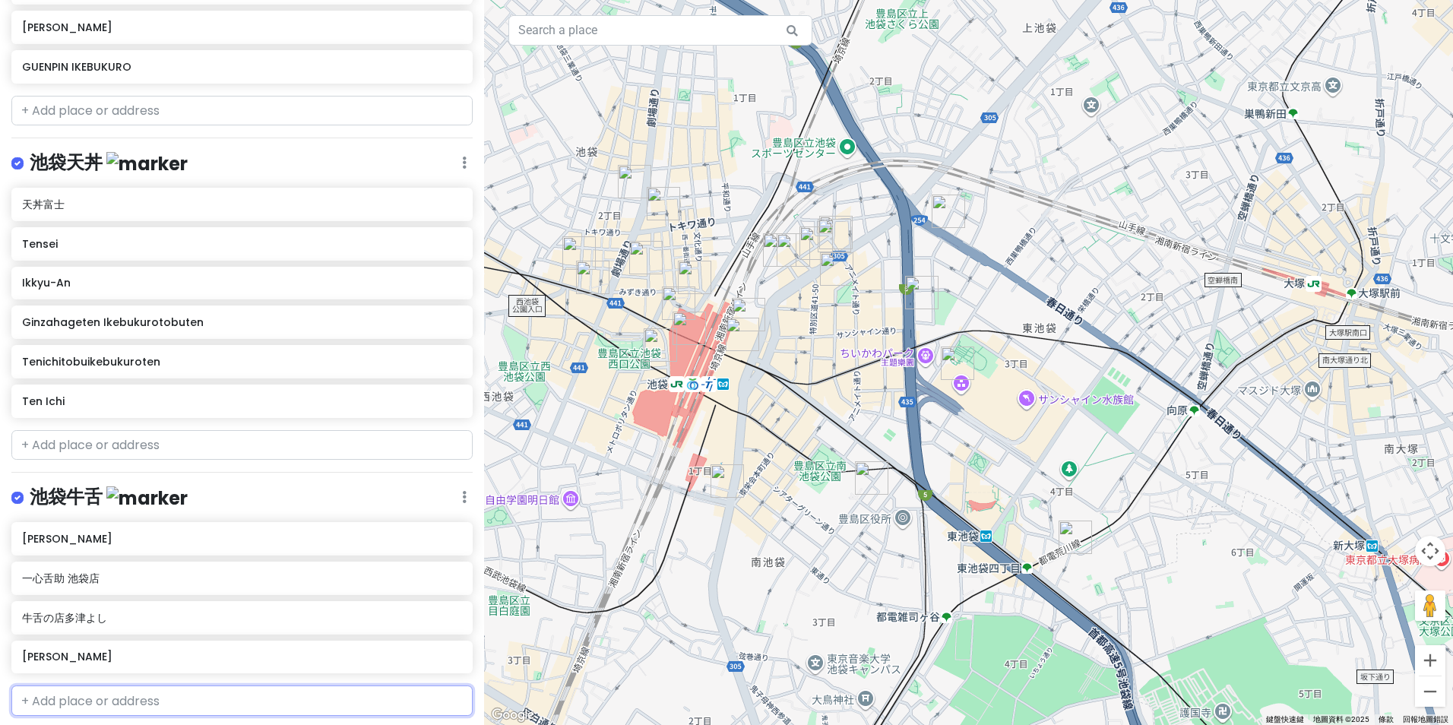
click at [297, 698] on input "text" at bounding box center [241, 700] width 461 height 30
paste input "Negishi 牛舌專門店"
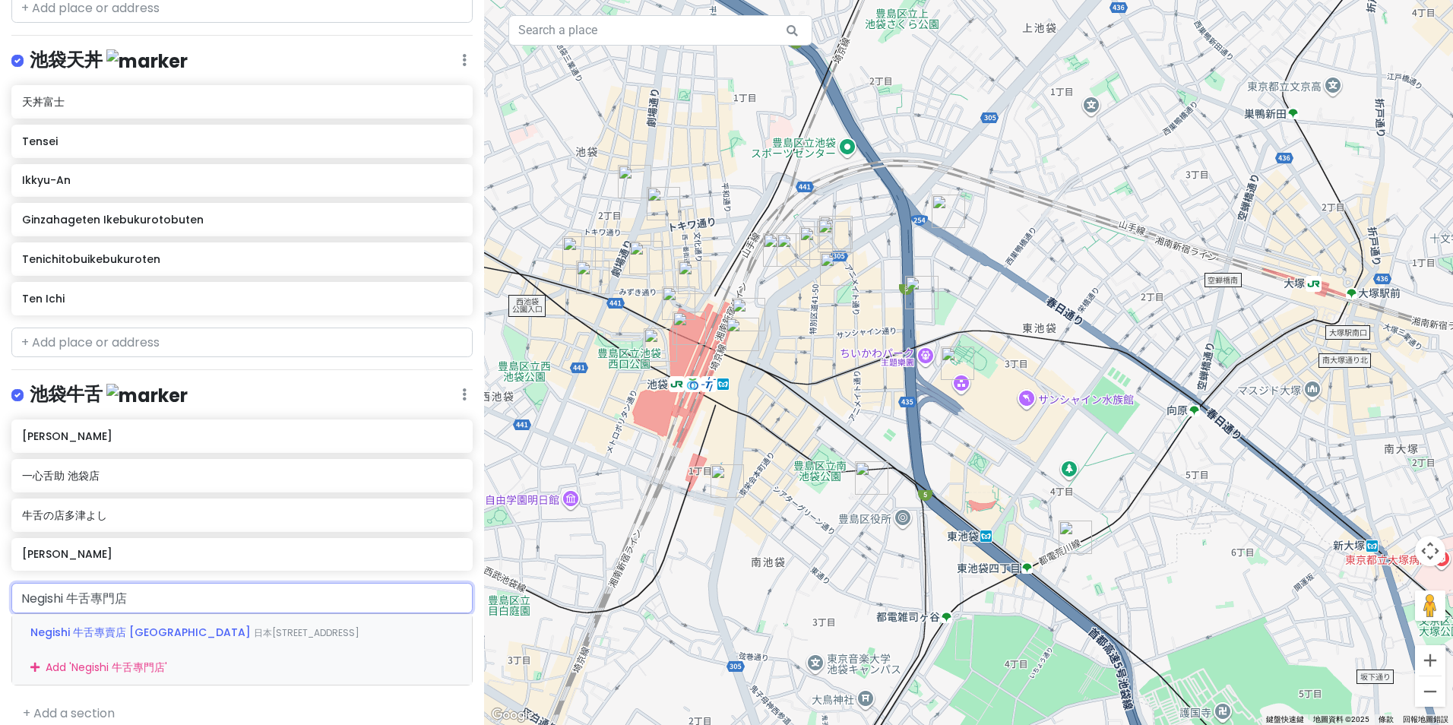
scroll to position [1283, 0]
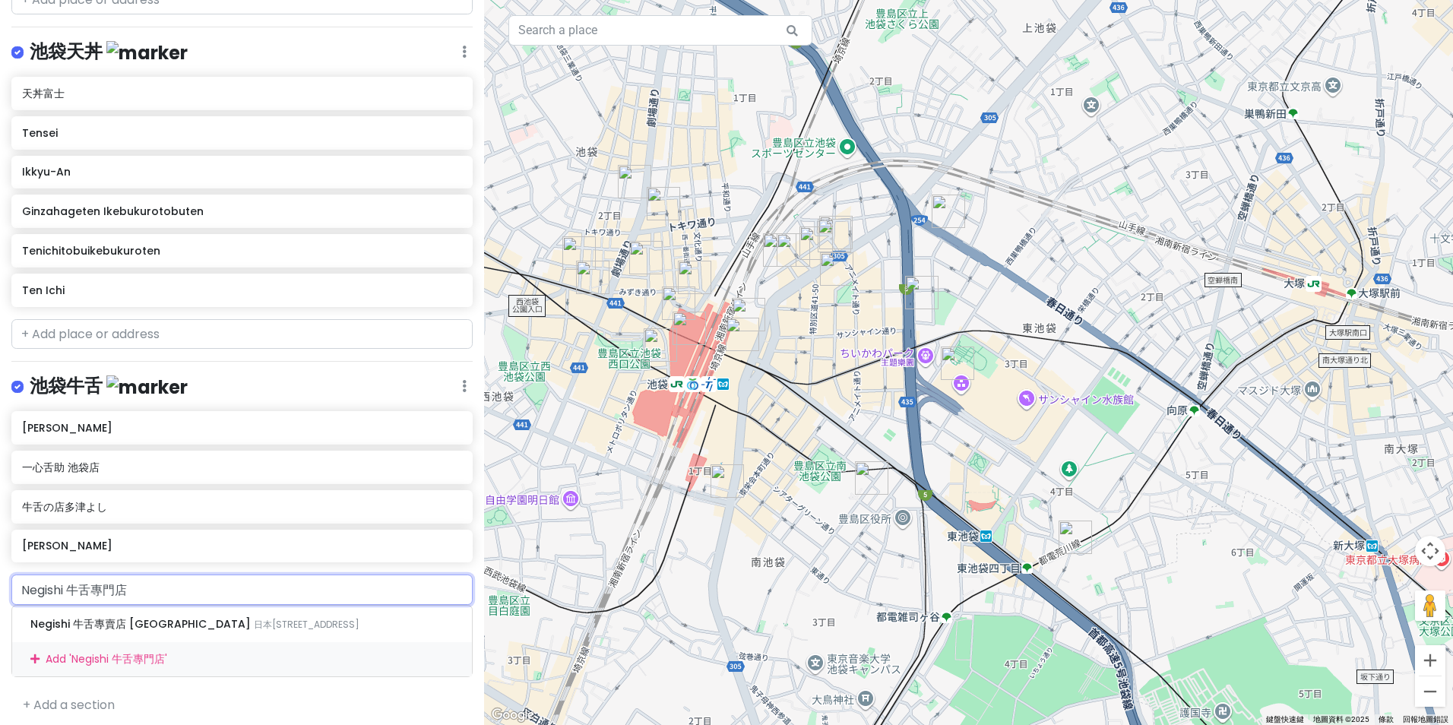
drag, startPoint x: 65, startPoint y: 581, endPoint x: 483, endPoint y: 553, distance: 419.6
click at [428, 565] on div "[GEOGRAPHIC_DATA] with sis Private Change Dates Make a Copy Delete Trip Go Pro …" at bounding box center [242, 362] width 484 height 725
type input "Negishi"
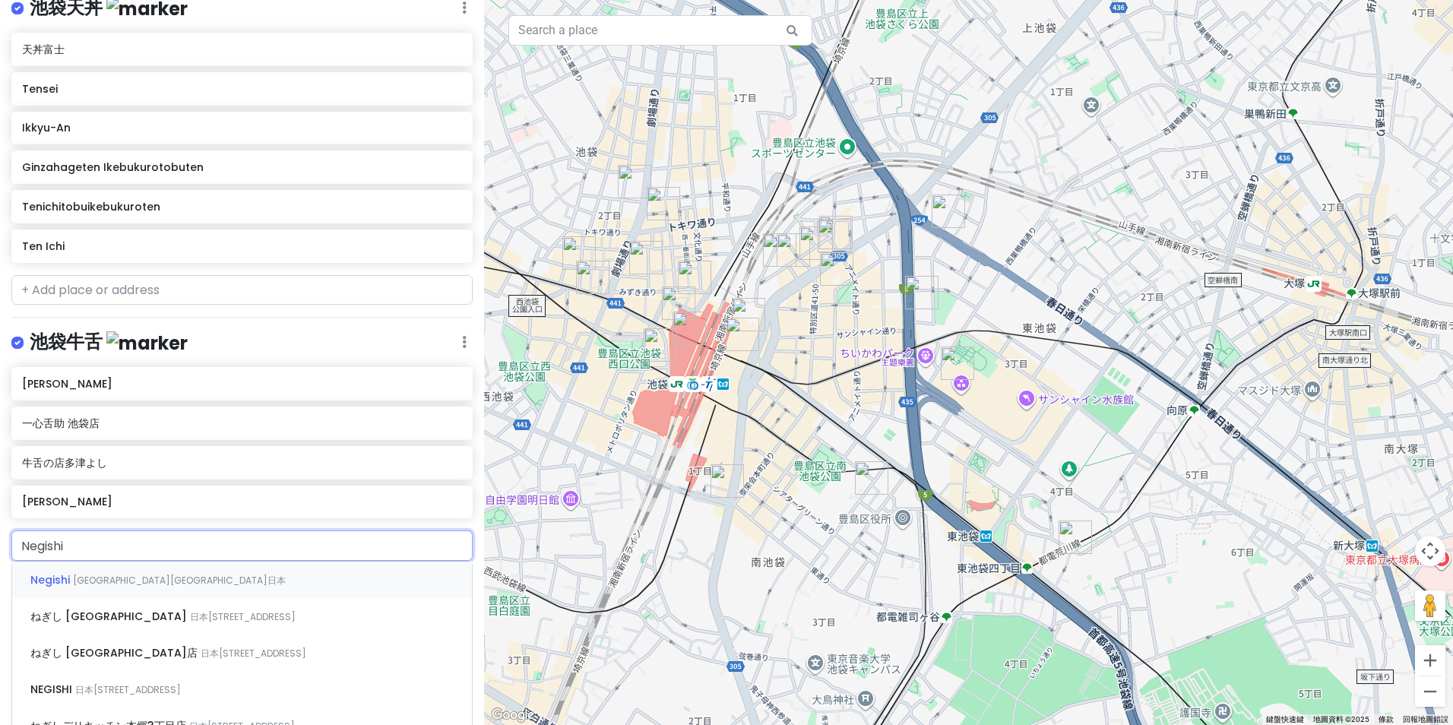
scroll to position [1359, 0]
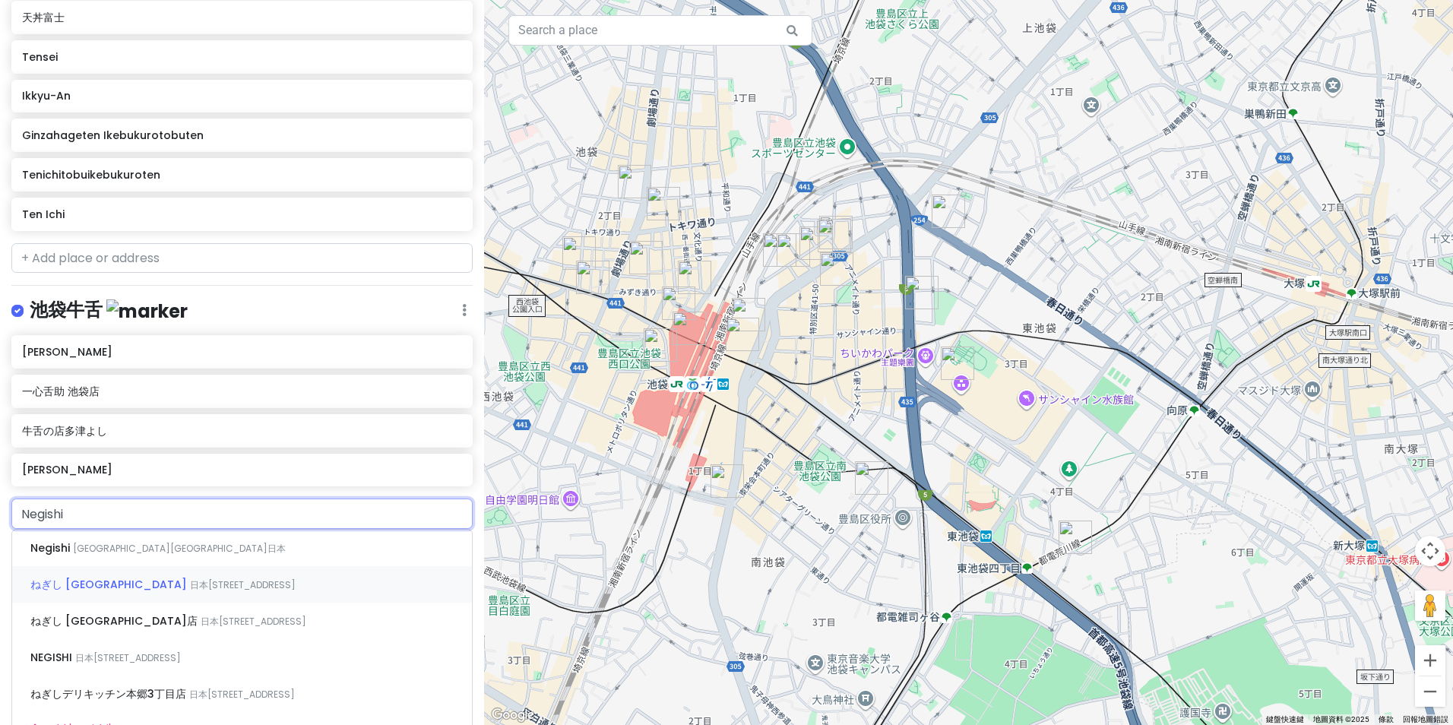
click at [152, 587] on div "ねぎし [GEOGRAPHIC_DATA] 日本[STREET_ADDRESS]" at bounding box center [242, 584] width 460 height 36
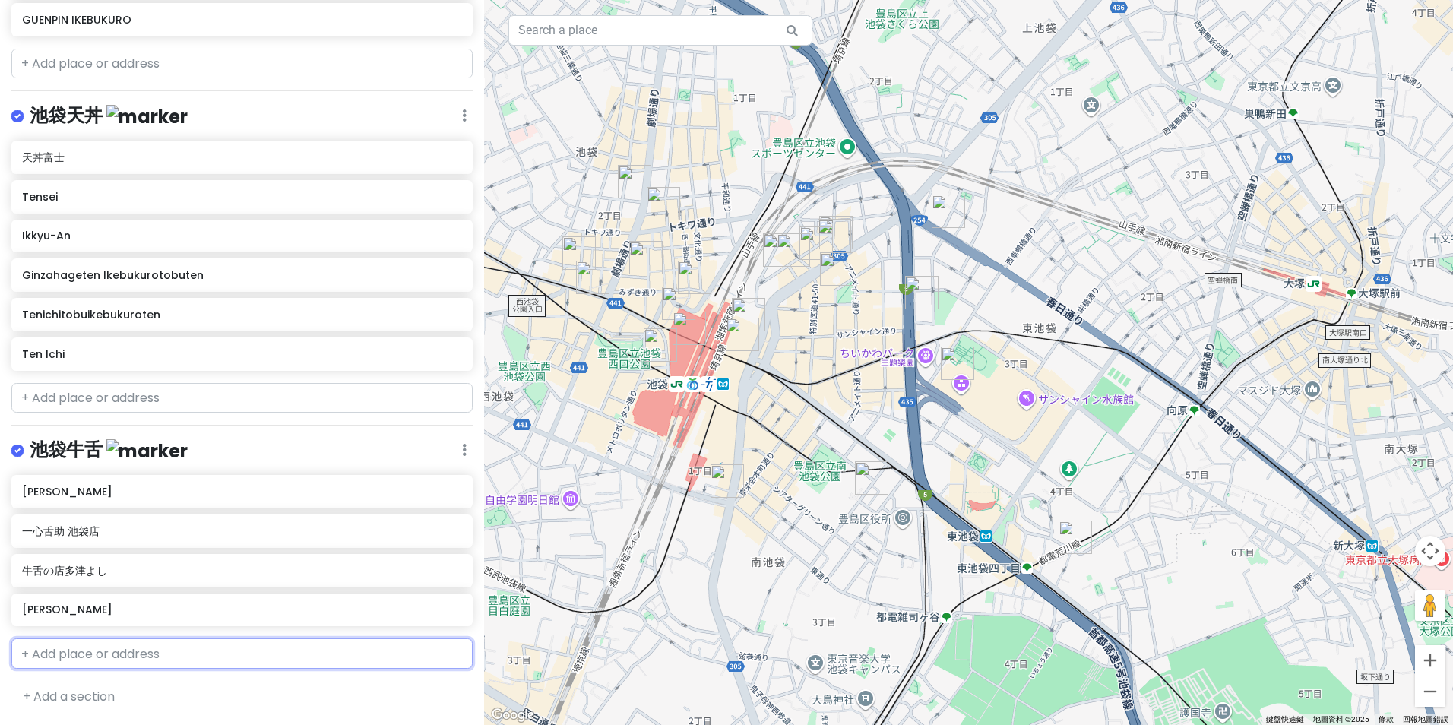
scroll to position [1250, 0]
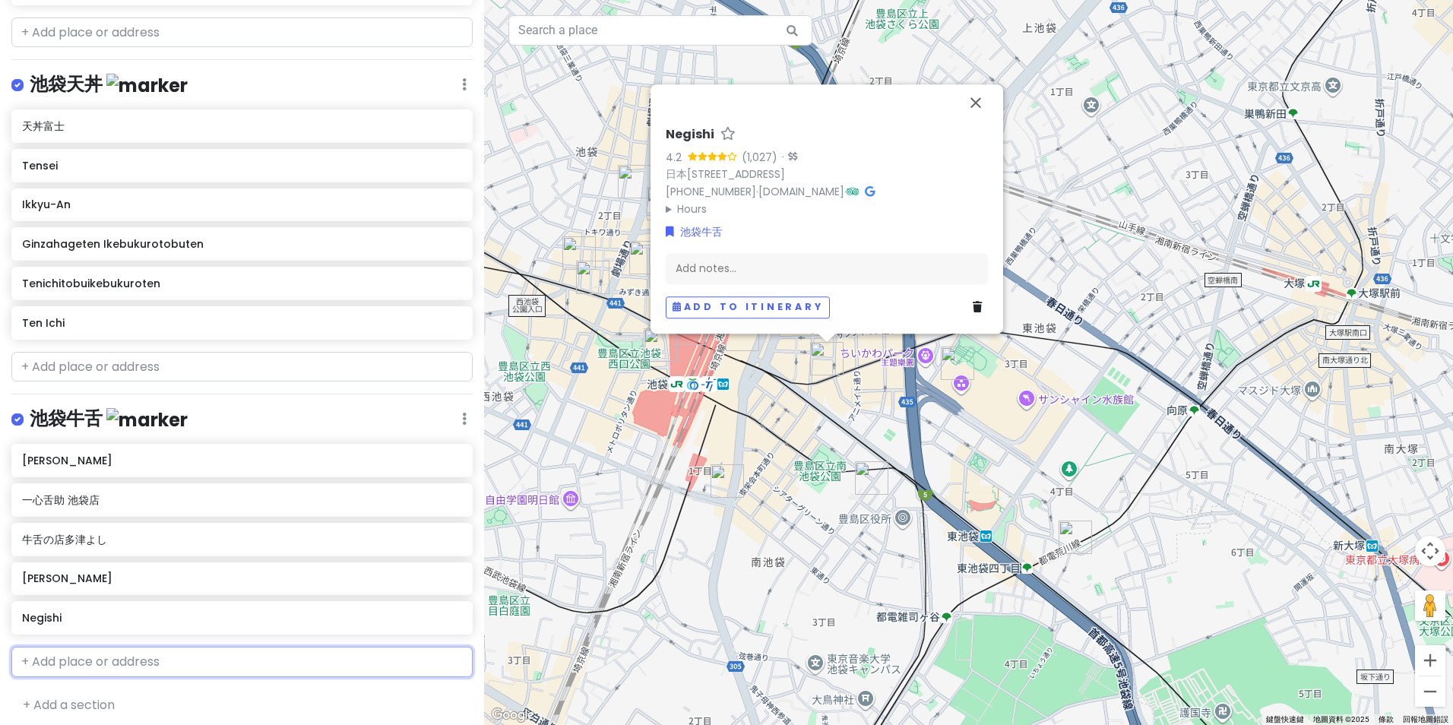
click at [138, 657] on input "text" at bounding box center [241, 662] width 461 height 30
paste input "Negishi 牛舌專門店"
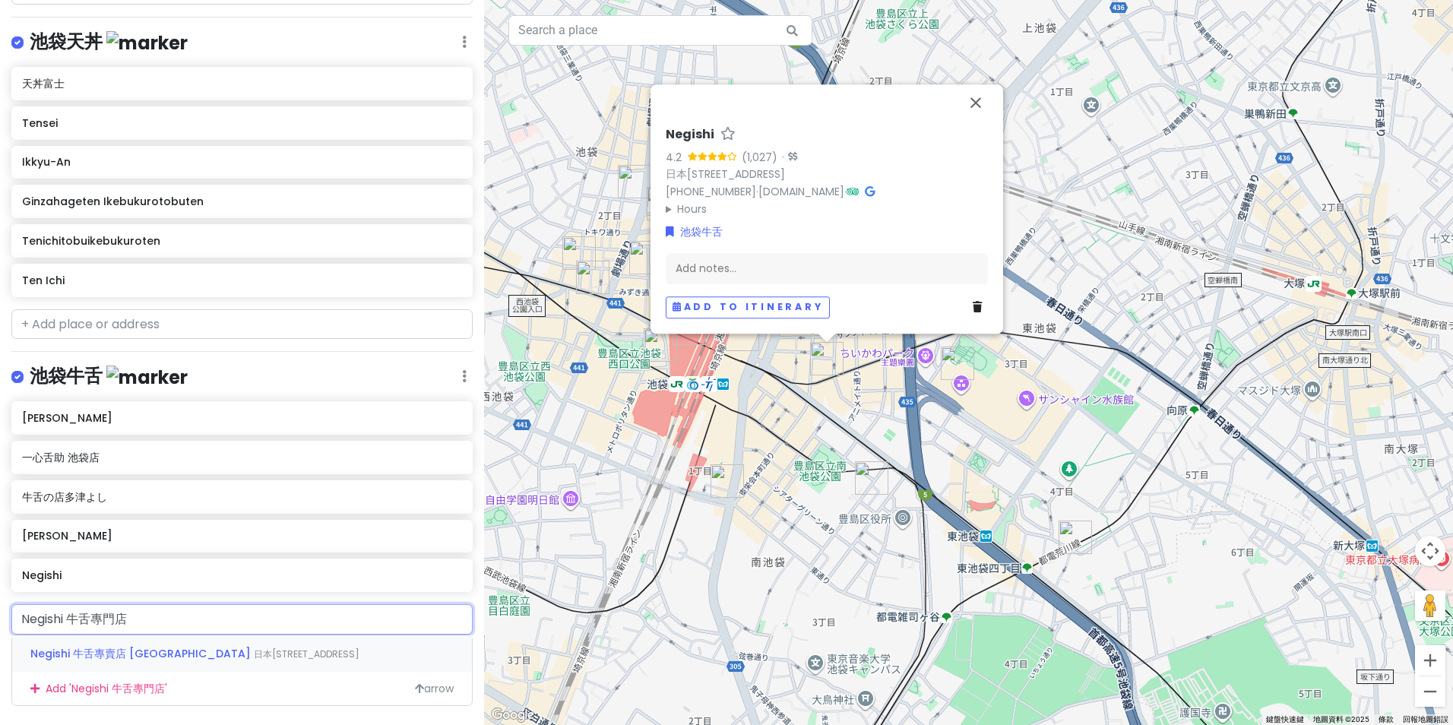
scroll to position [1322, 0]
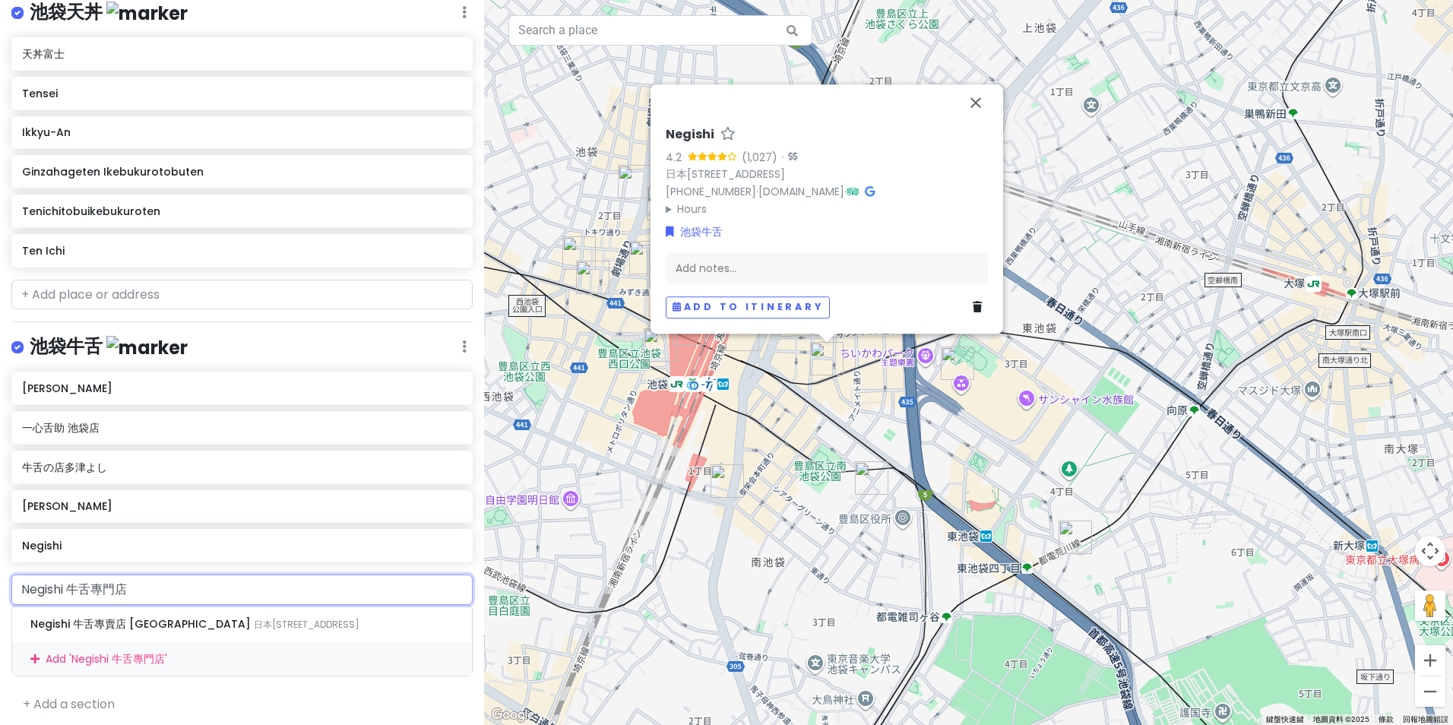
drag, startPoint x: 73, startPoint y: 581, endPoint x: 571, endPoint y: 521, distance: 502.1
click at [538, 530] on div "[GEOGRAPHIC_DATA] with sis Private Change Dates Make a Copy Delete Trip Go Pro …" at bounding box center [726, 362] width 1453 height 725
type input "Negishi"
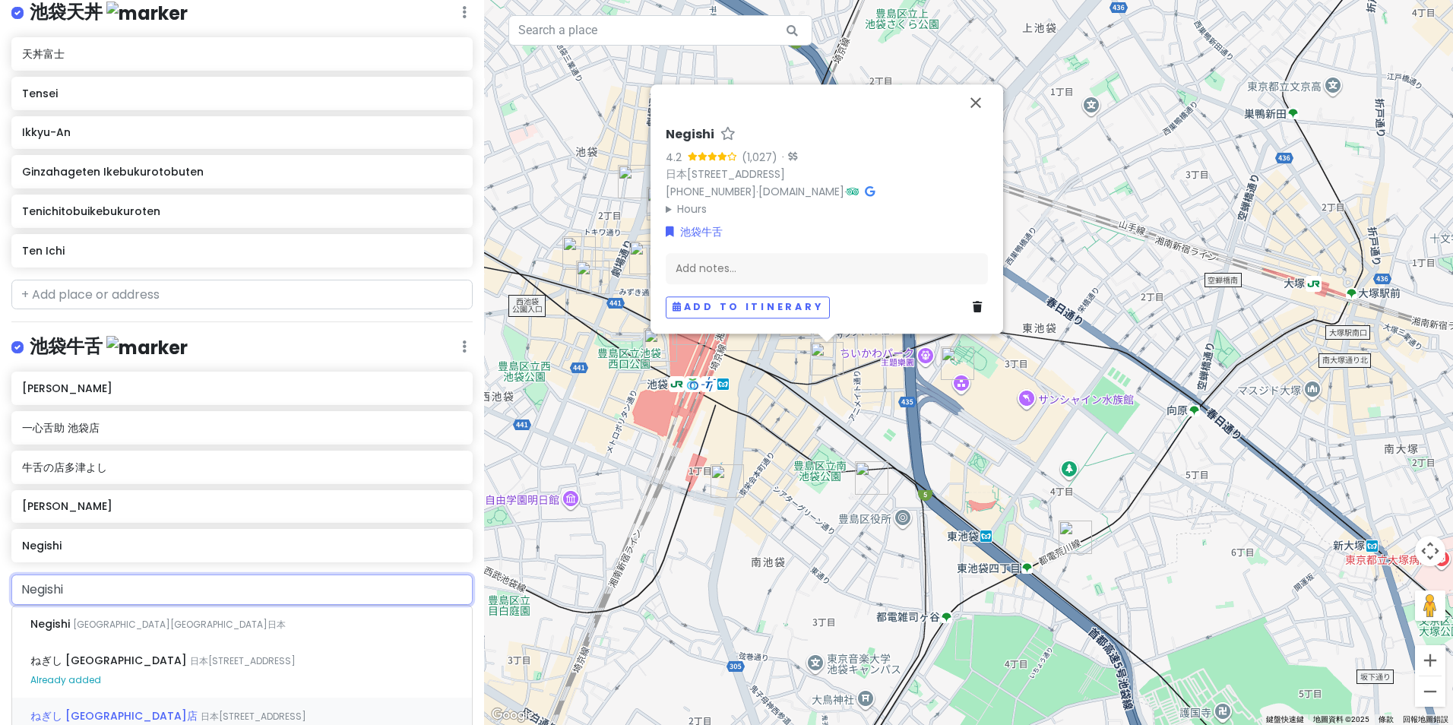
click at [375, 701] on div "ねぎし [GEOGRAPHIC_DATA]店 日本[STREET_ADDRESS]" at bounding box center [242, 716] width 460 height 36
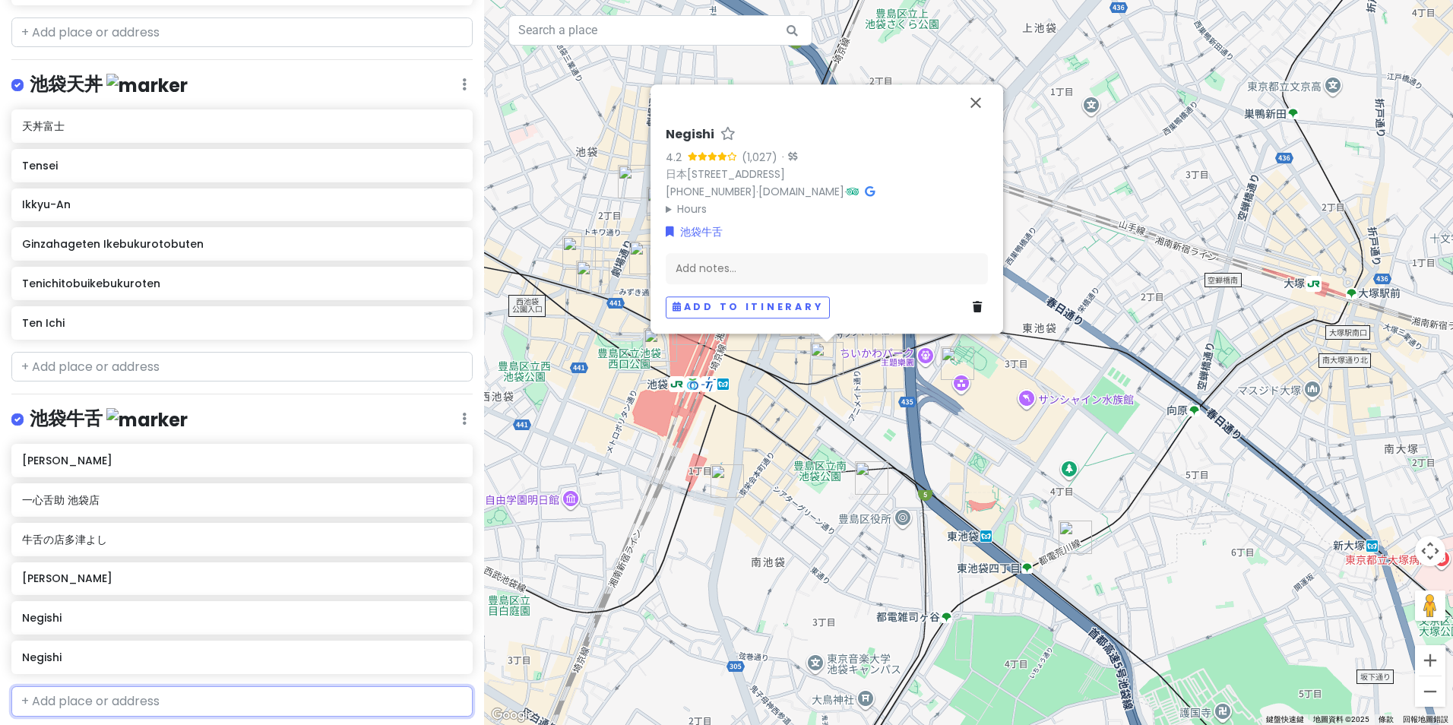
scroll to position [1289, 0]
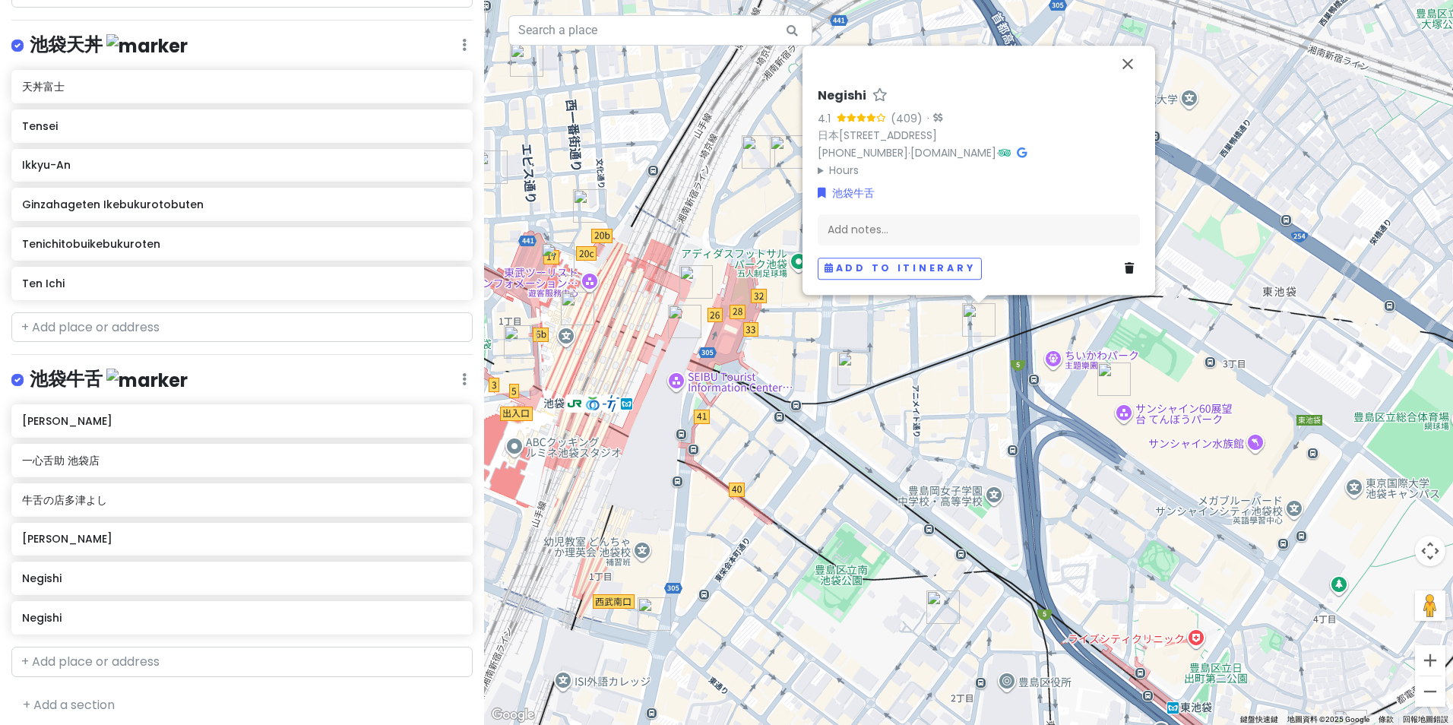
click at [833, 88] on h6 "Negishi" at bounding box center [842, 96] width 49 height 16
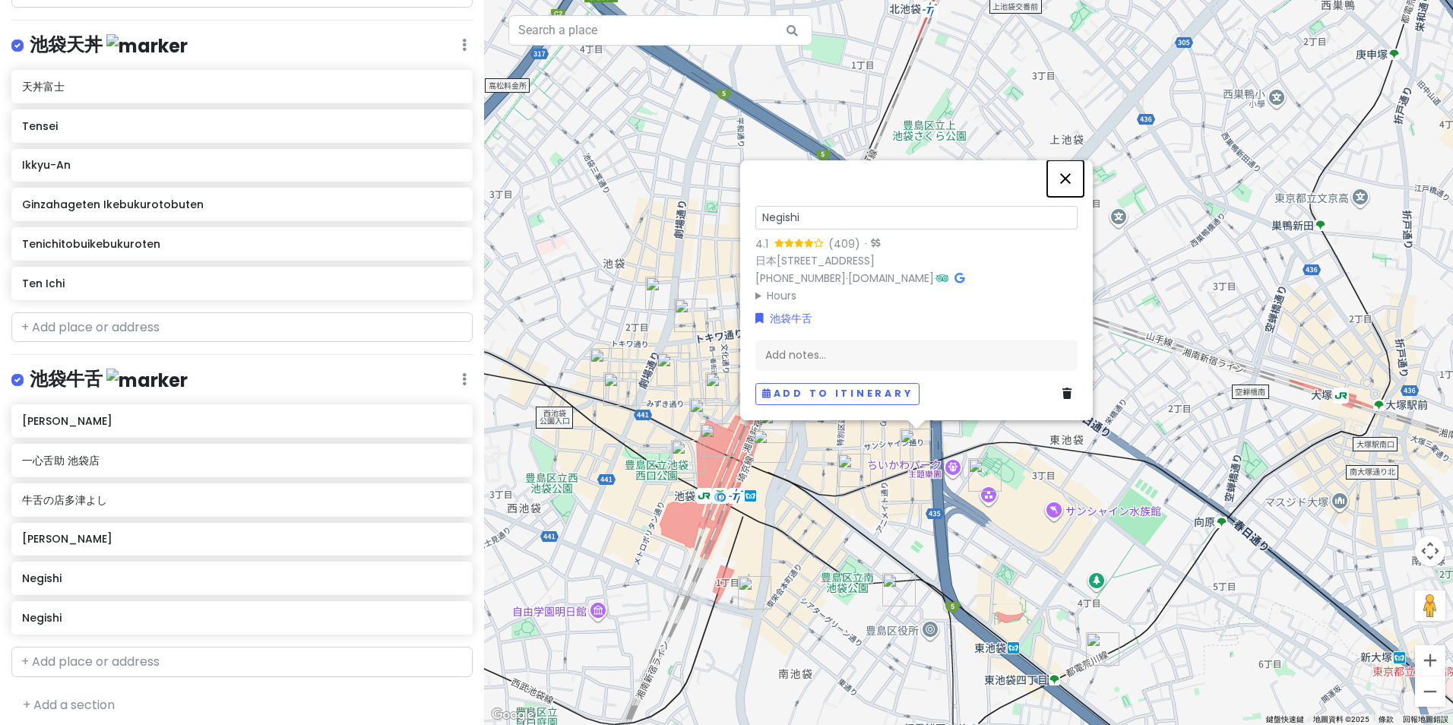
click at [1058, 166] on button "關閉" at bounding box center [1065, 178] width 36 height 36
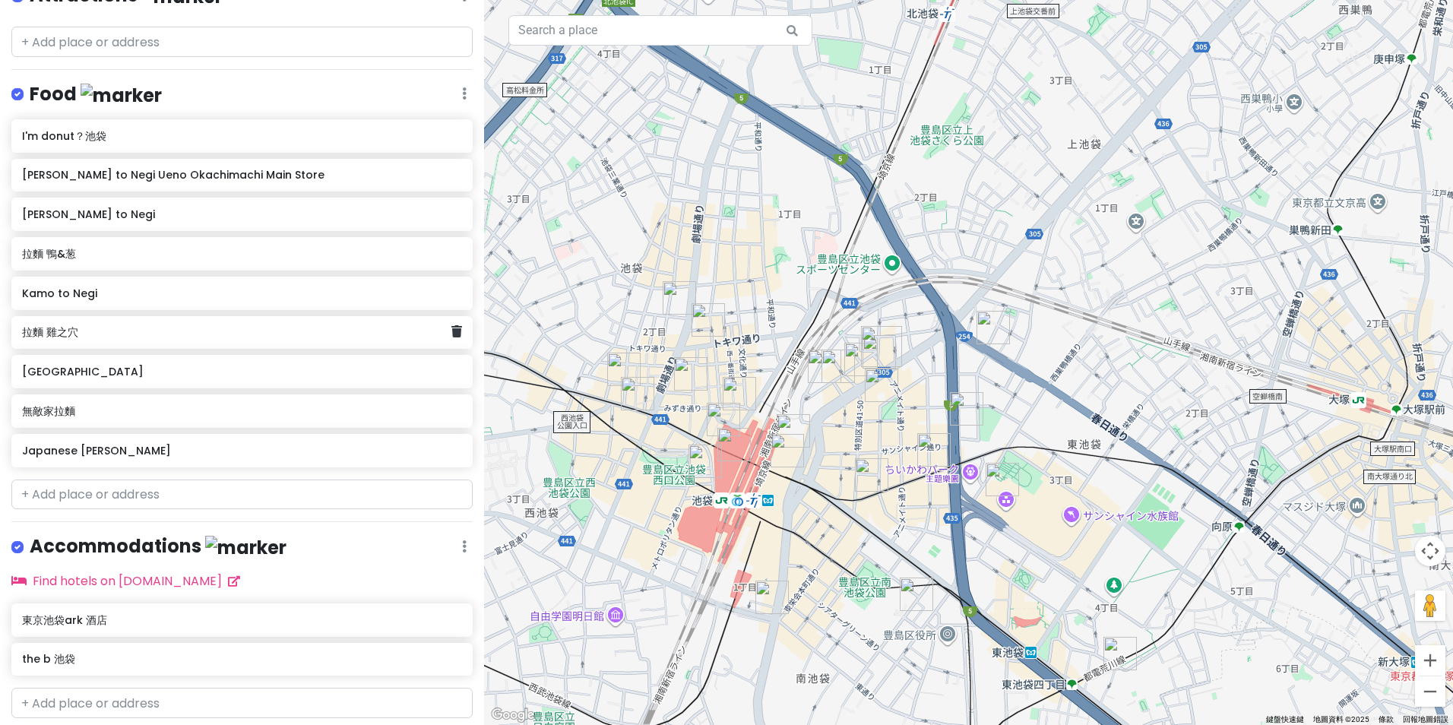
scroll to position [228, 0]
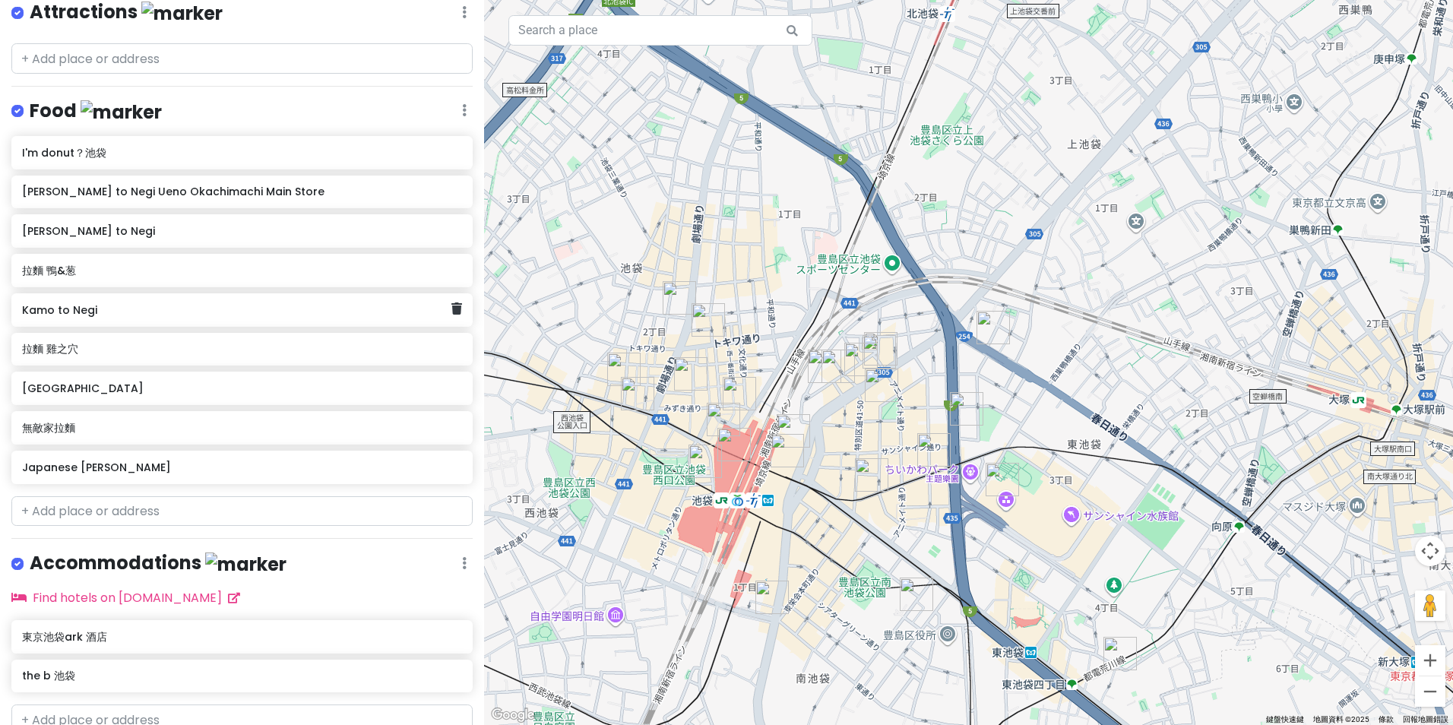
click at [86, 318] on div "Kamo to Negi" at bounding box center [241, 309] width 461 height 33
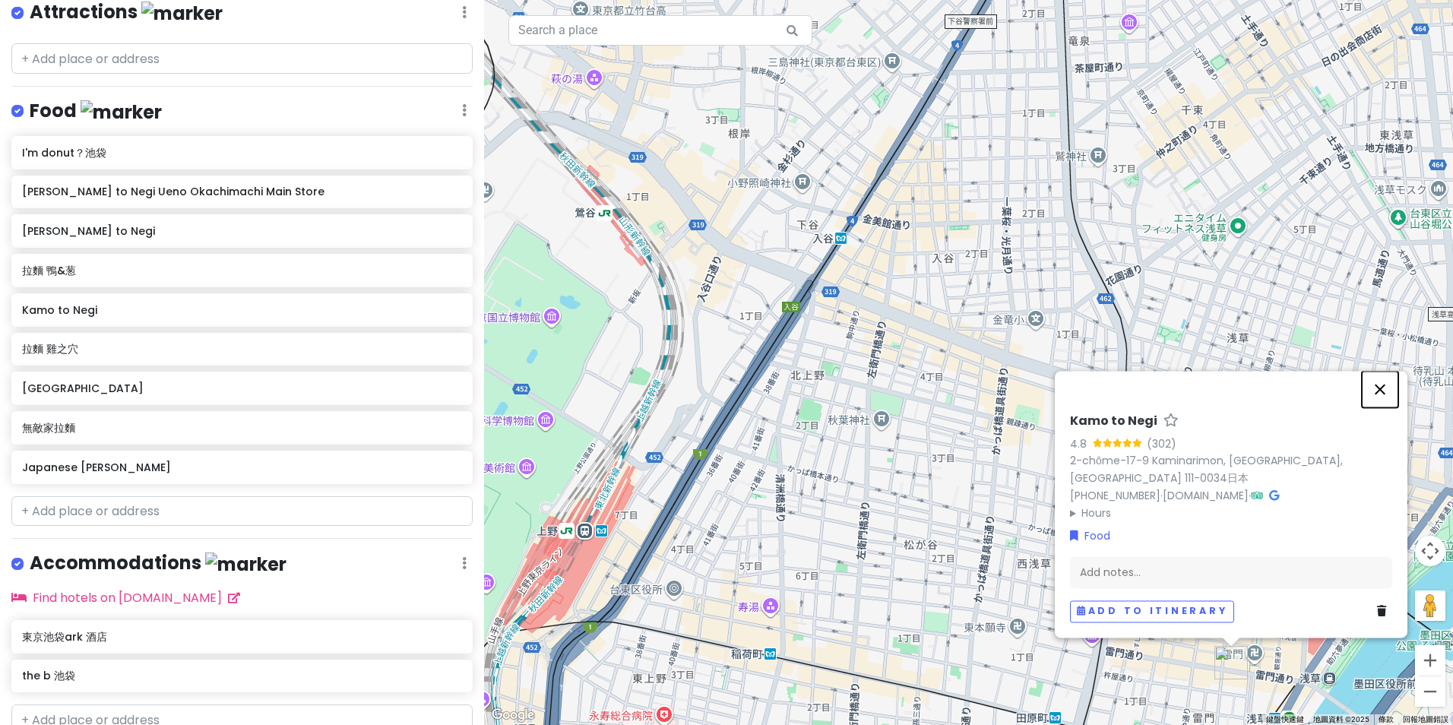
click at [1374, 407] on button "關閉" at bounding box center [1380, 389] width 36 height 36
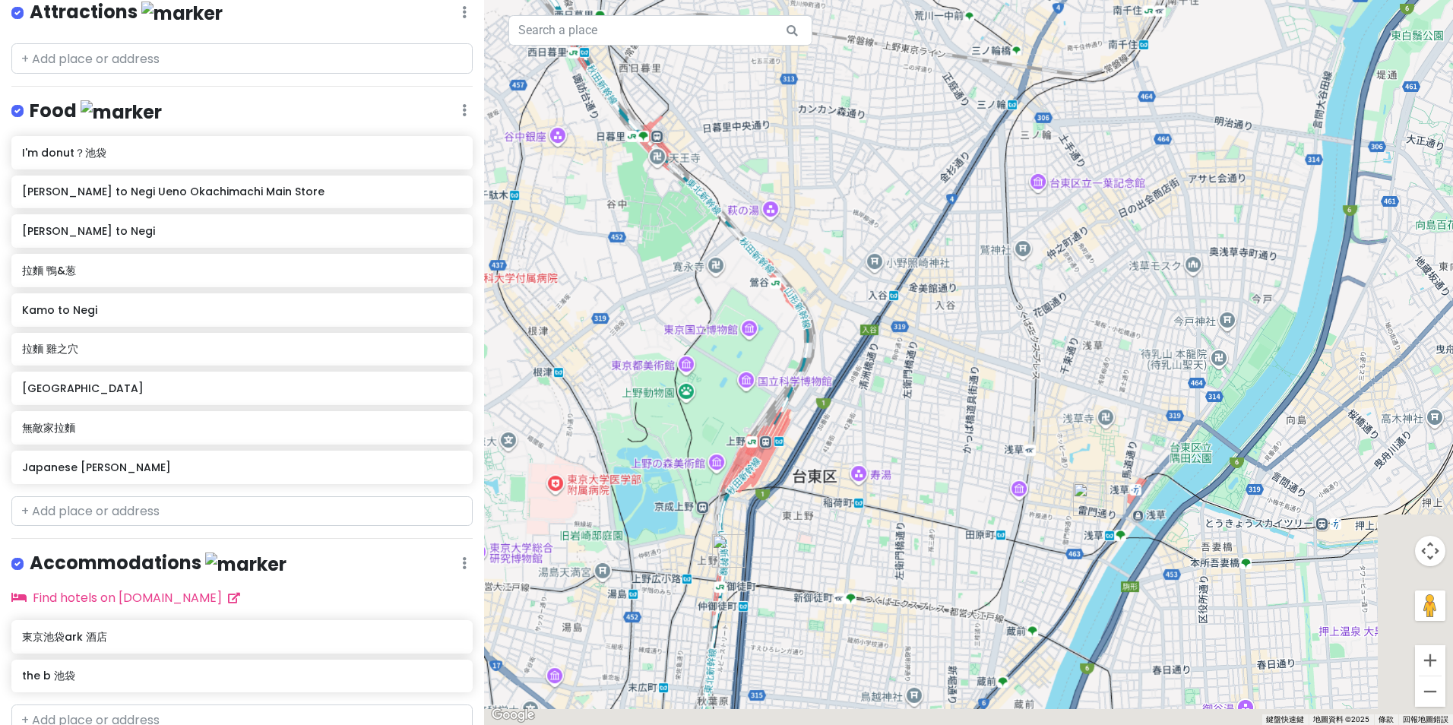
drag, startPoint x: 1181, startPoint y: 577, endPoint x: 1036, endPoint y: 467, distance: 181.6
click at [1036, 467] on div at bounding box center [968, 362] width 969 height 725
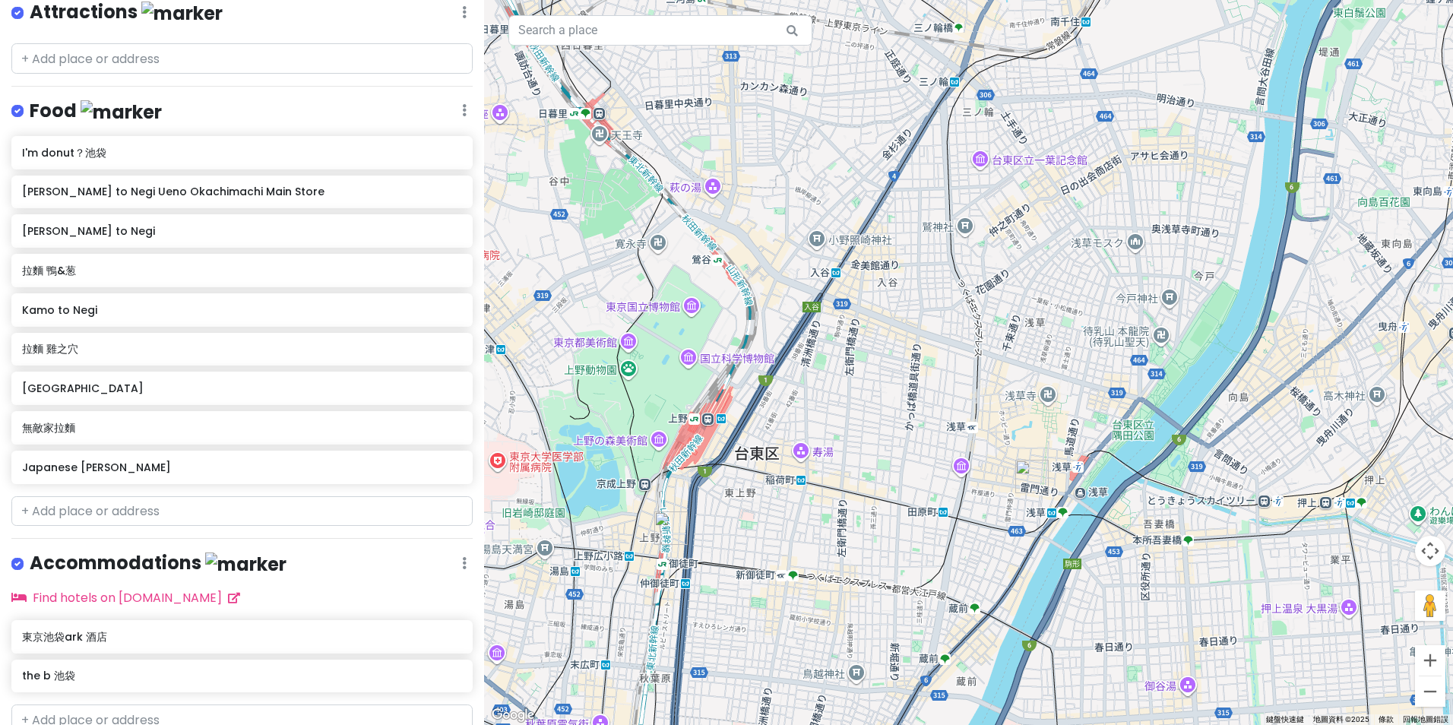
click at [1030, 477] on img "Kamo to Negi" at bounding box center [1031, 476] width 33 height 33
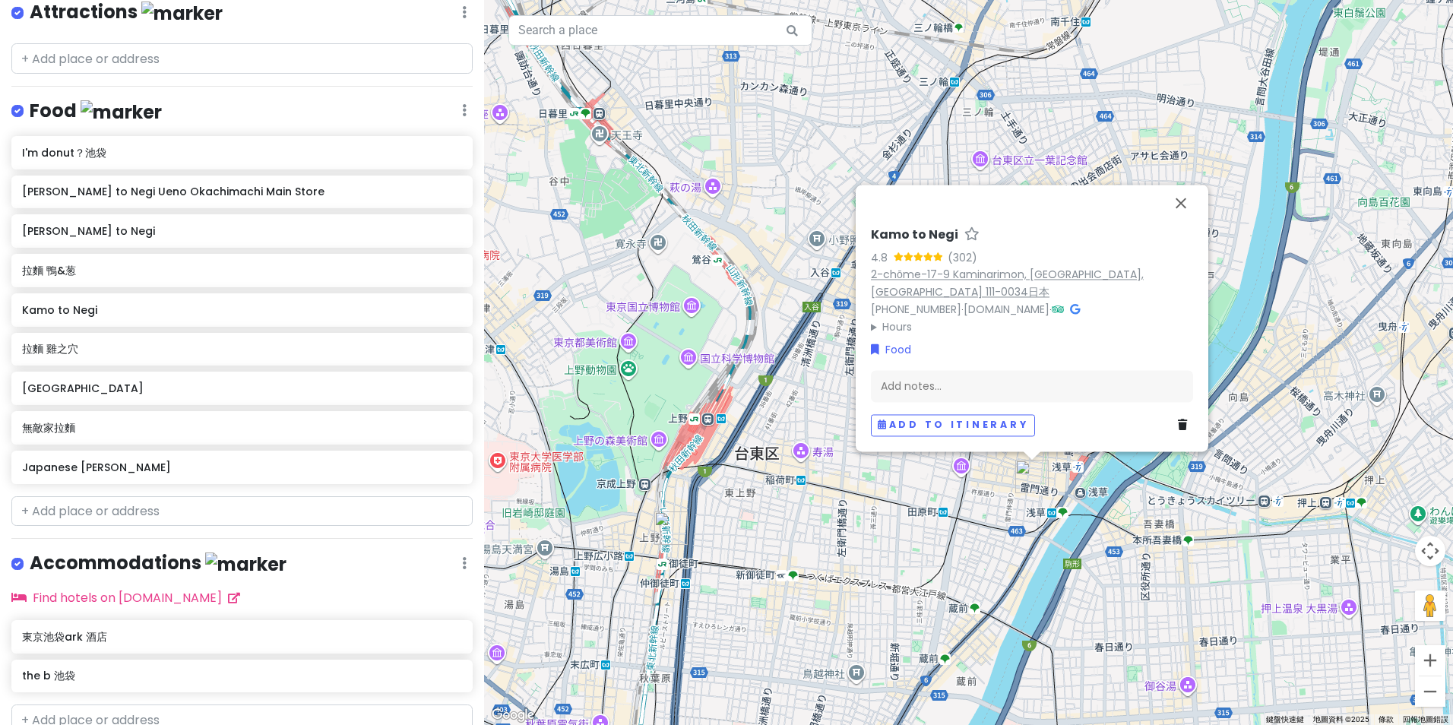
click at [929, 298] on link "2-chōme-17-9 Kaminarimon, [GEOGRAPHIC_DATA], [GEOGRAPHIC_DATA] 111-0034日本" at bounding box center [1007, 283] width 273 height 33
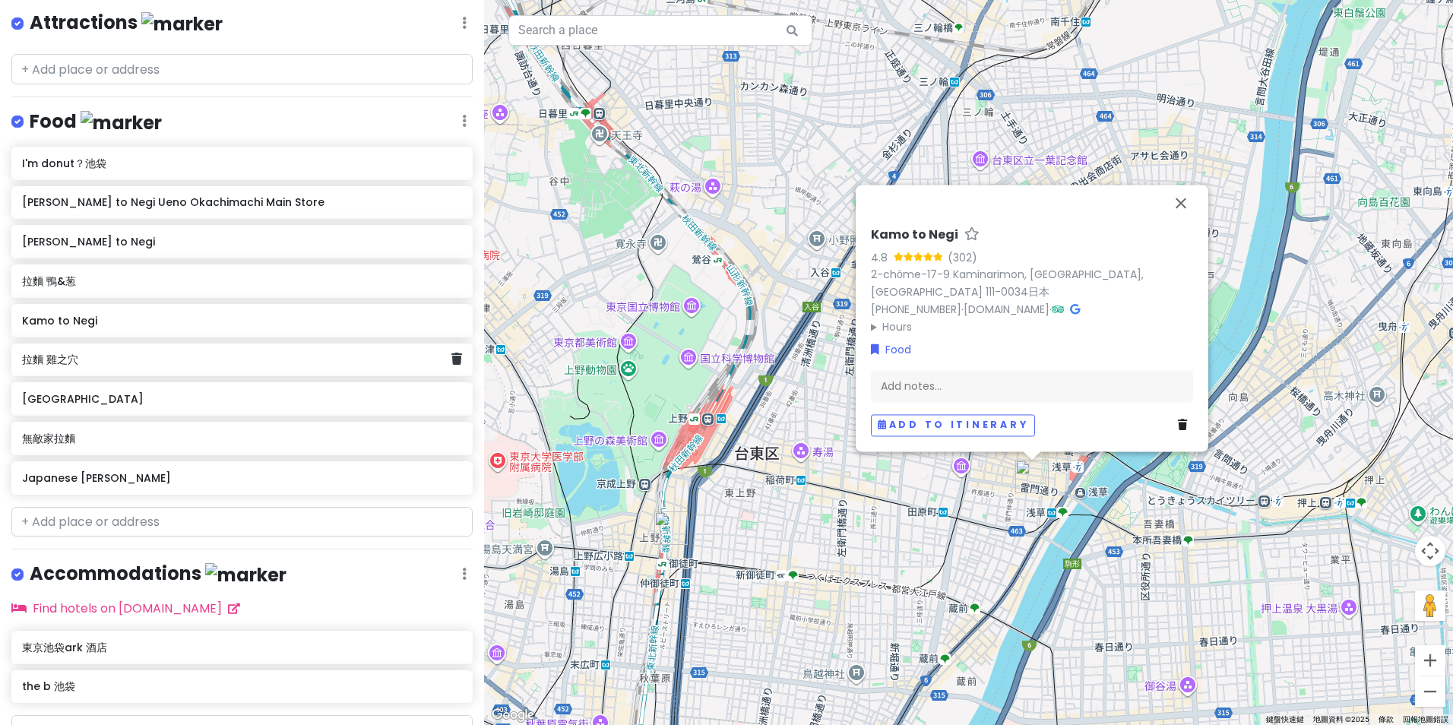
scroll to position [0, 0]
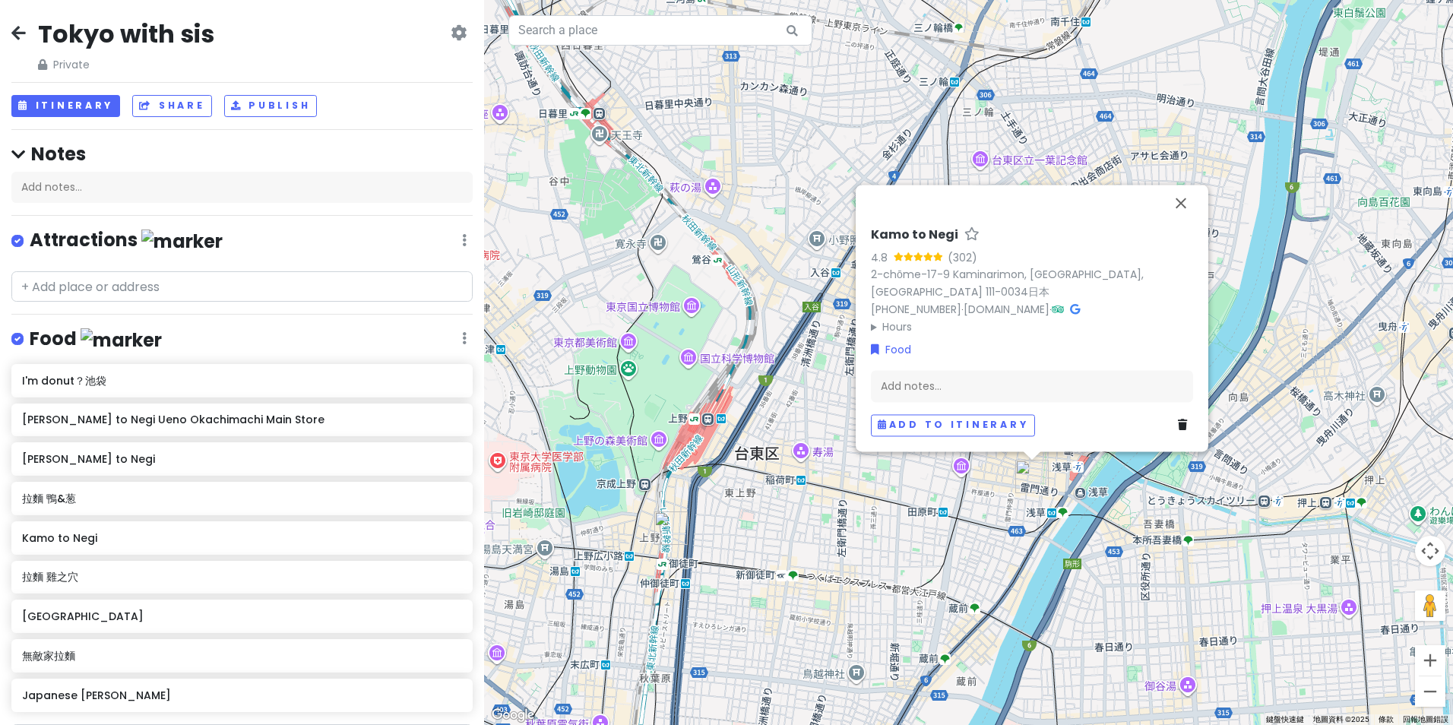
click at [65, 334] on h4 "Food" at bounding box center [96, 339] width 132 height 25
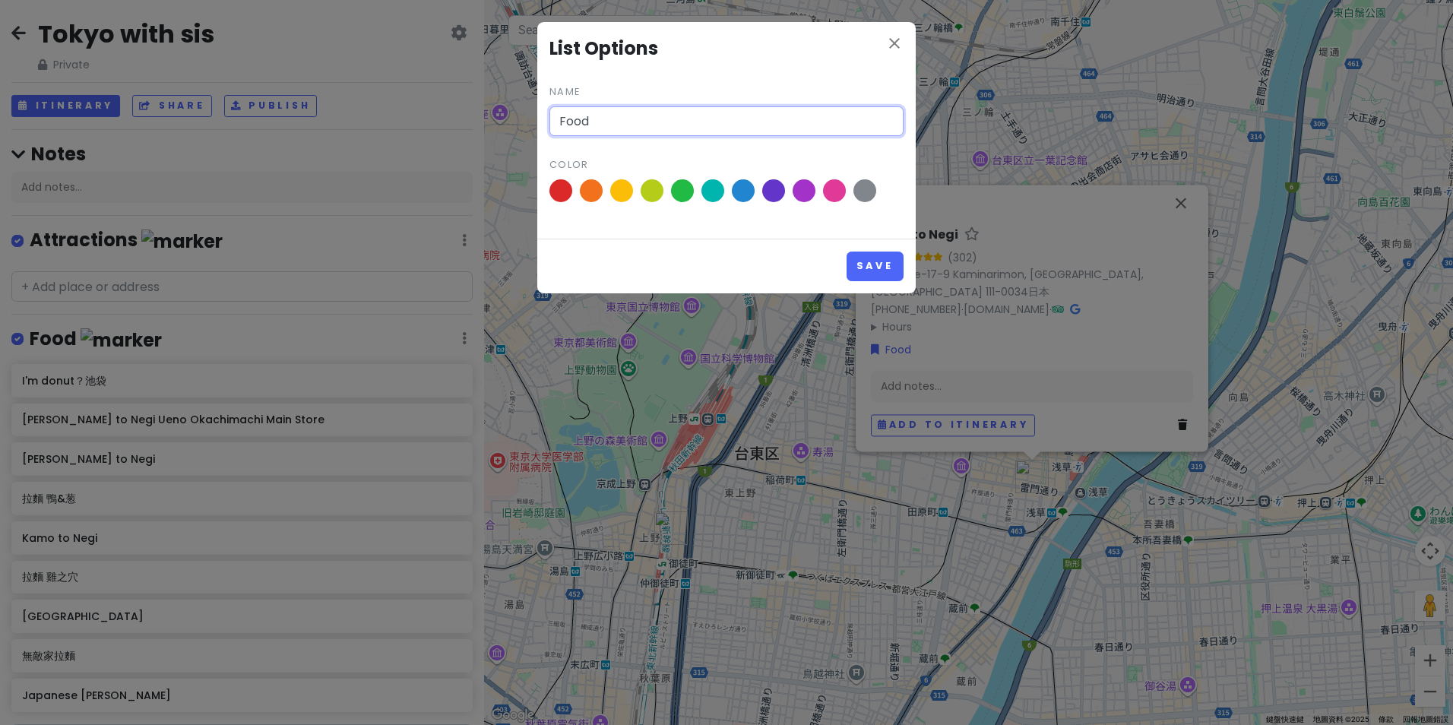
drag, startPoint x: 673, startPoint y: 121, endPoint x: 213, endPoint y: 115, distance: 460.5
click at [271, 117] on div "close List Options Name Food Color Save" at bounding box center [726, 362] width 1453 height 725
click at [258, 340] on div "close List Options Name Food Color Save" at bounding box center [726, 362] width 1453 height 725
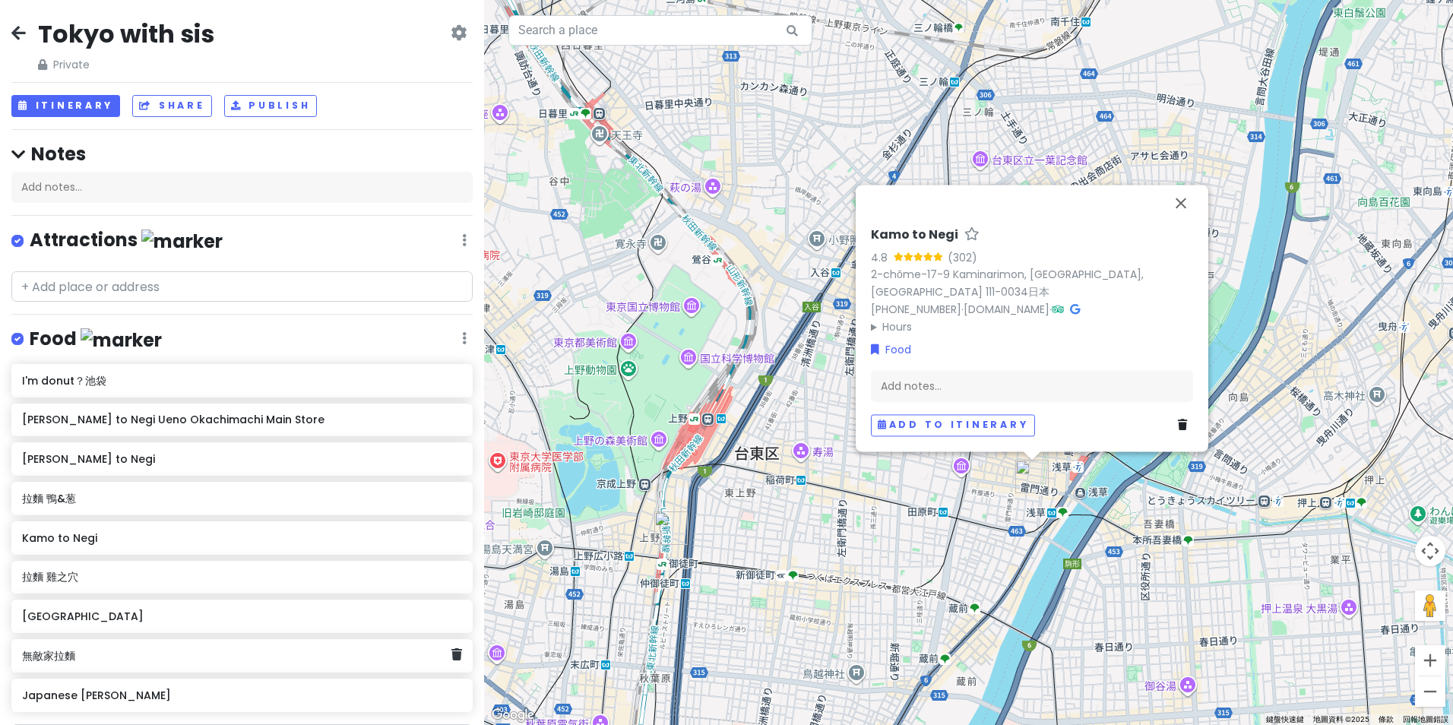
click at [90, 663] on div "無敵家拉麵" at bounding box center [236, 655] width 429 height 21
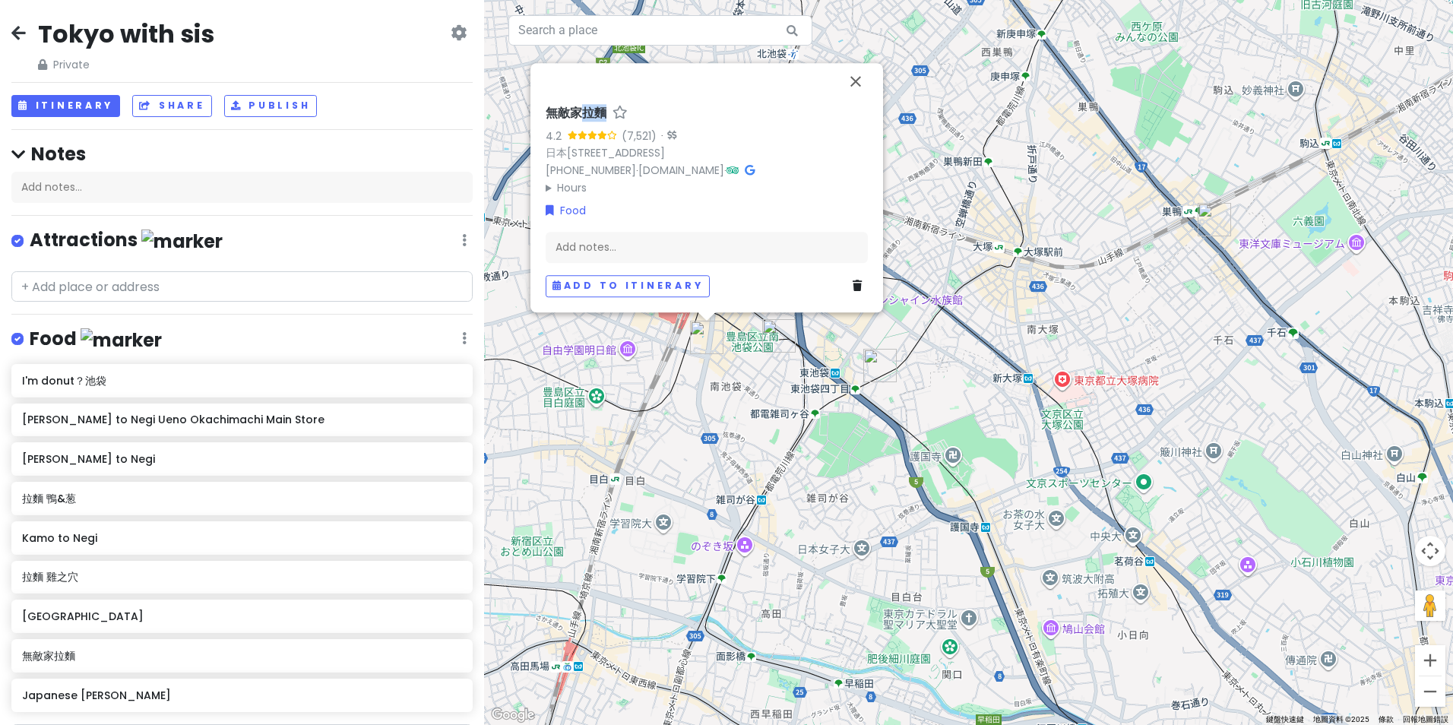
drag, startPoint x: 609, startPoint y: 91, endPoint x: 586, endPoint y: 95, distance: 23.1
click at [586, 106] on div "無敵家拉麵" at bounding box center [707, 117] width 322 height 22
copy h6 "拉麵"
click at [59, 337] on h4 "Food" at bounding box center [96, 339] width 132 height 25
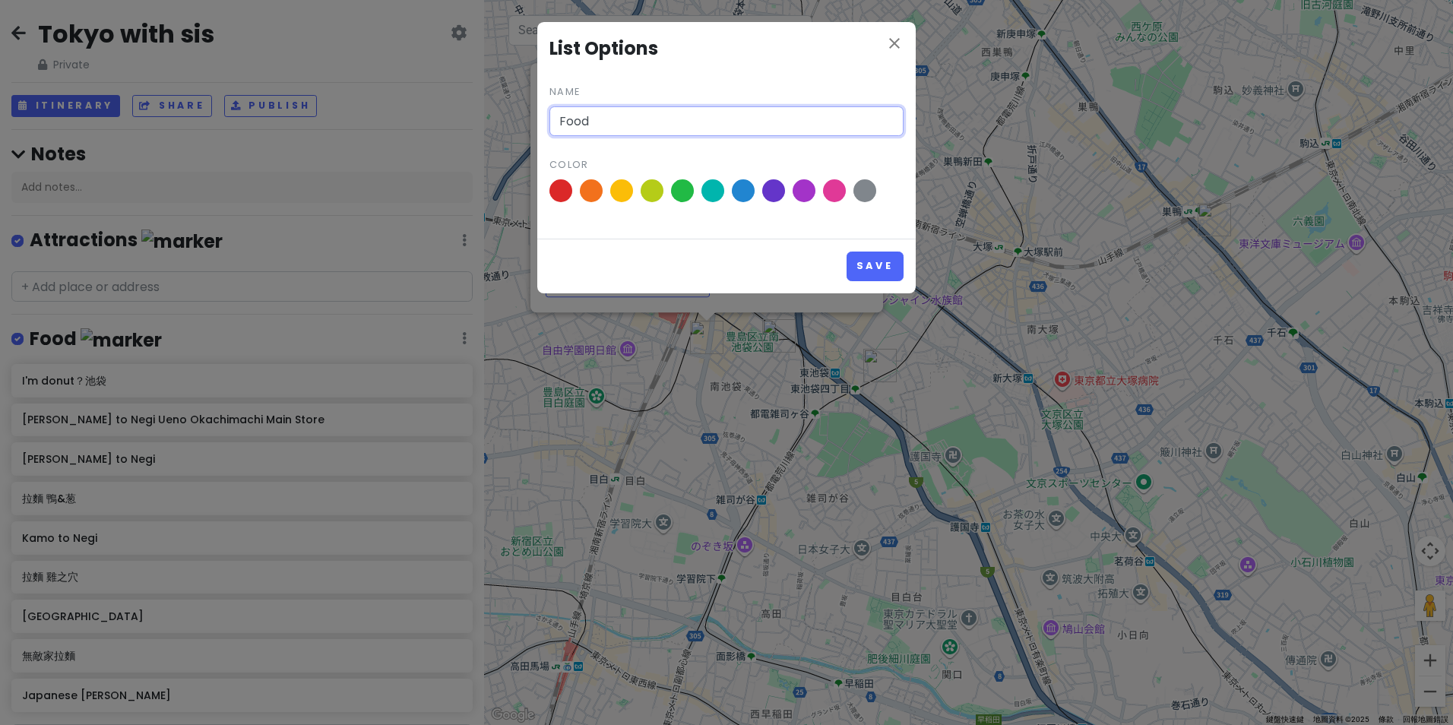
drag, startPoint x: 751, startPoint y: 117, endPoint x: 288, endPoint y: 131, distance: 463.0
click at [300, 131] on div "close List Options Name Food Color Save" at bounding box center [726, 362] width 1453 height 725
paste input "拉麵"
type input "拉麵"
click at [878, 276] on button "Save" at bounding box center [874, 267] width 57 height 30
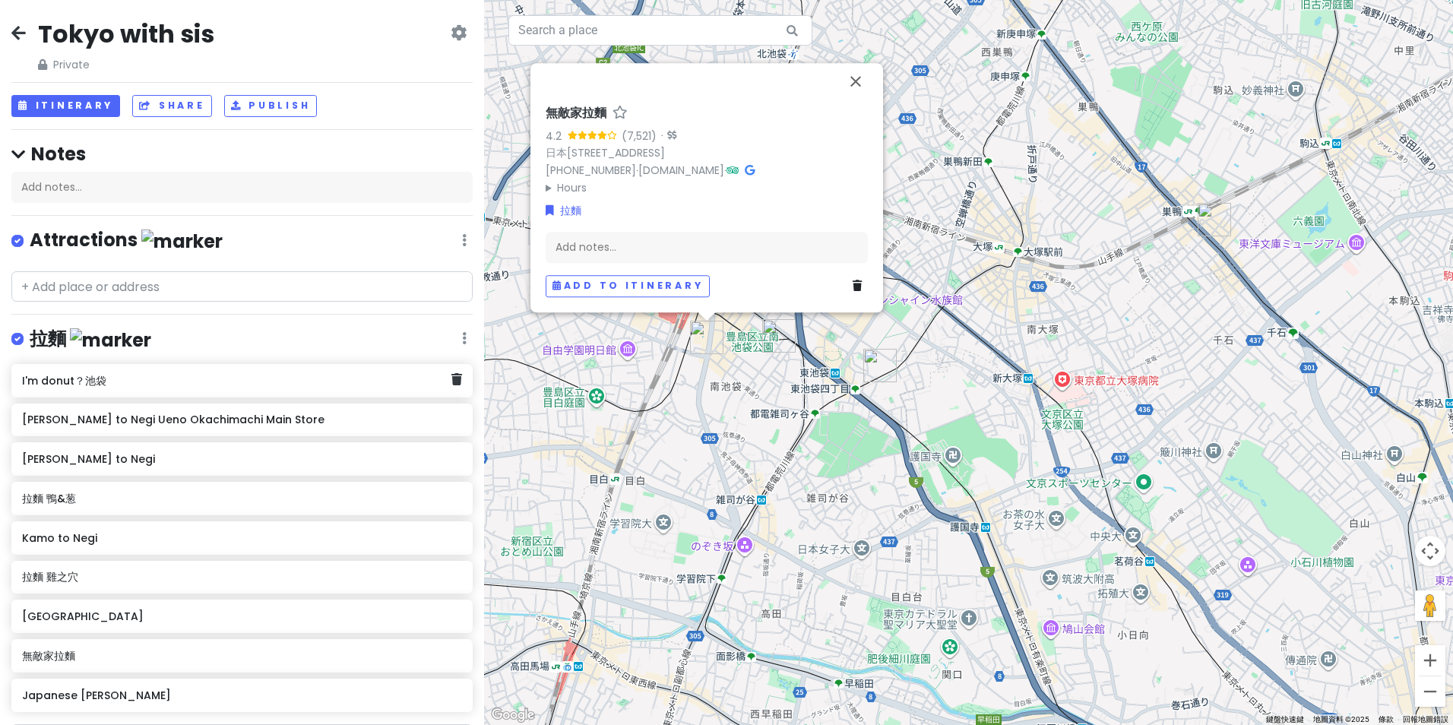
click at [151, 382] on h6 "I'm donut？池袋" at bounding box center [236, 381] width 429 height 14
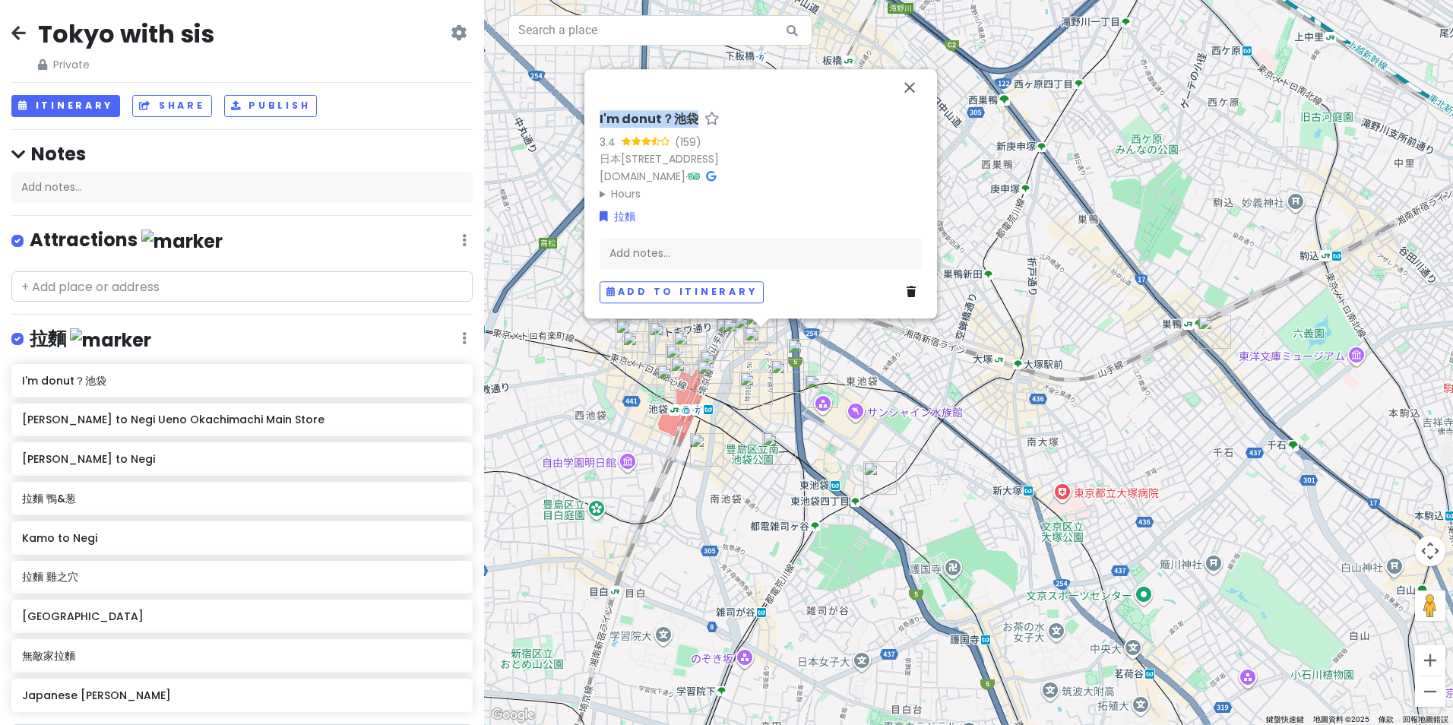
drag, startPoint x: 594, startPoint y: 97, endPoint x: 695, endPoint y: 99, distance: 101.1
click at [695, 106] on div "I'm donut？池袋 3.4 (159) 日本〒170-0013 [GEOGRAPHIC_DATA], [GEOGRAPHIC_DATA], 1-chōm…" at bounding box center [760, 208] width 334 height 204
copy h6 "I'm donut？池袋"
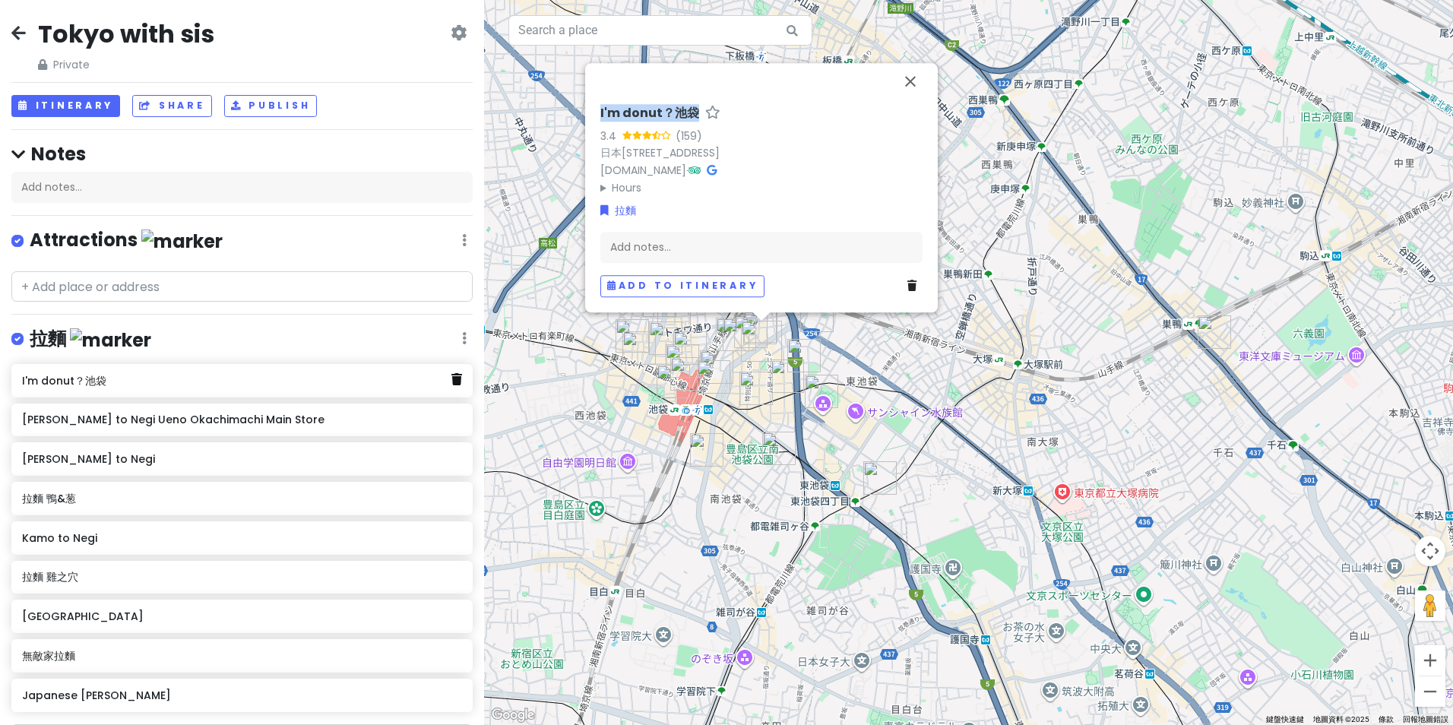
click at [451, 381] on icon at bounding box center [456, 379] width 11 height 12
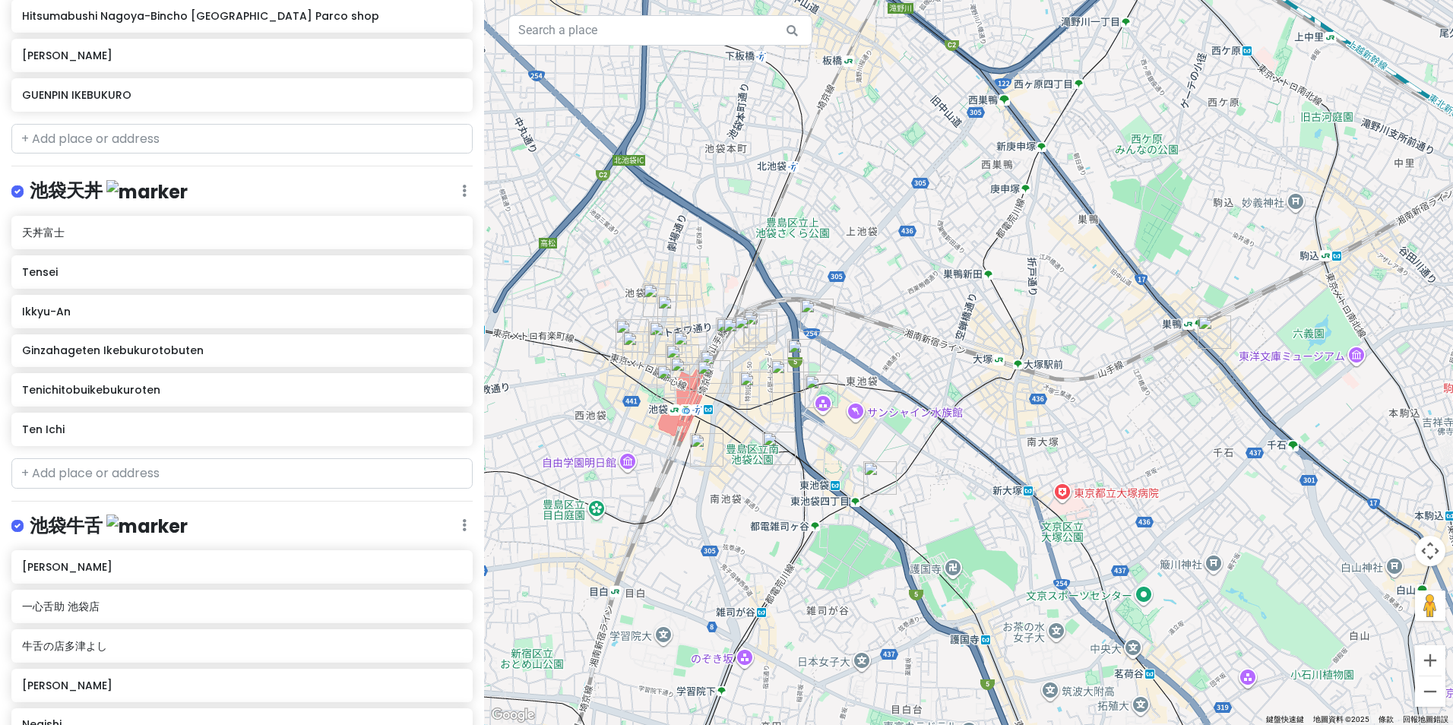
scroll to position [1250, 0]
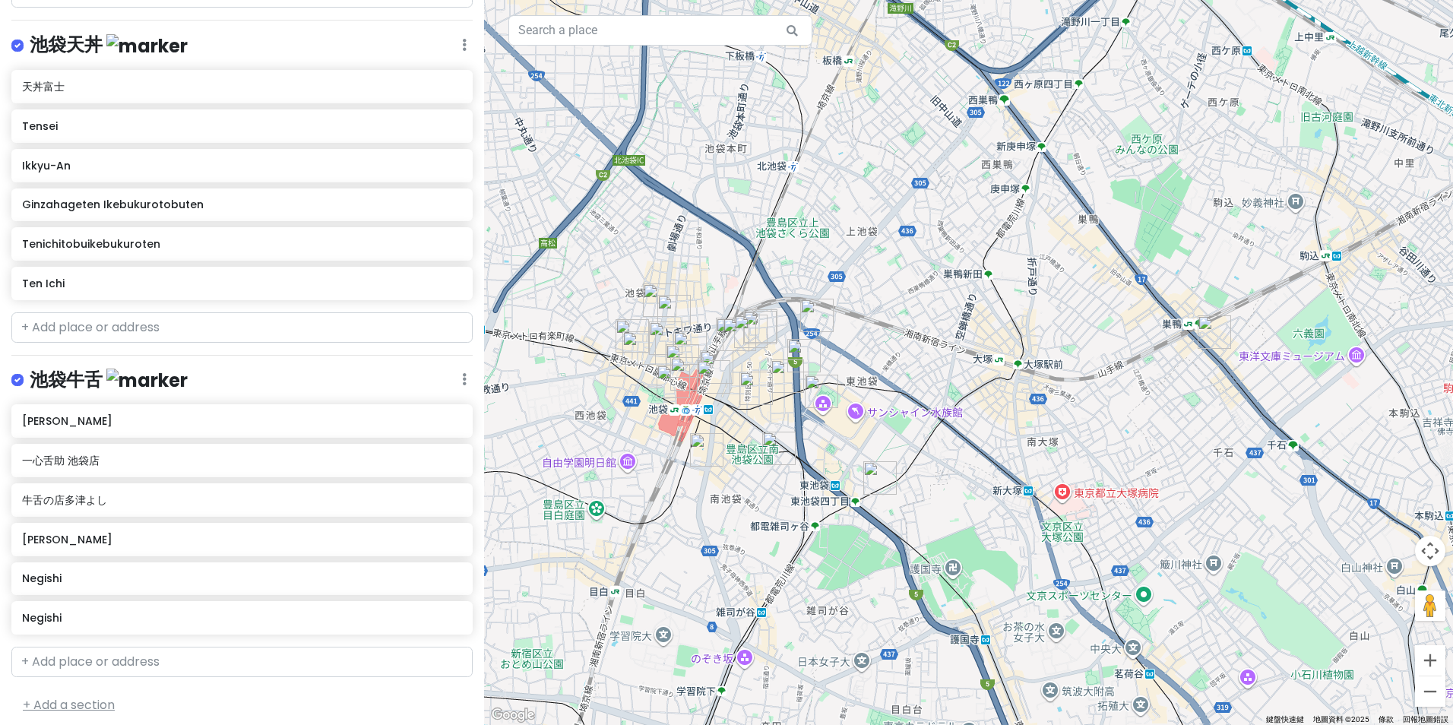
click at [79, 696] on link "+ Add a section" at bounding box center [69, 704] width 92 height 17
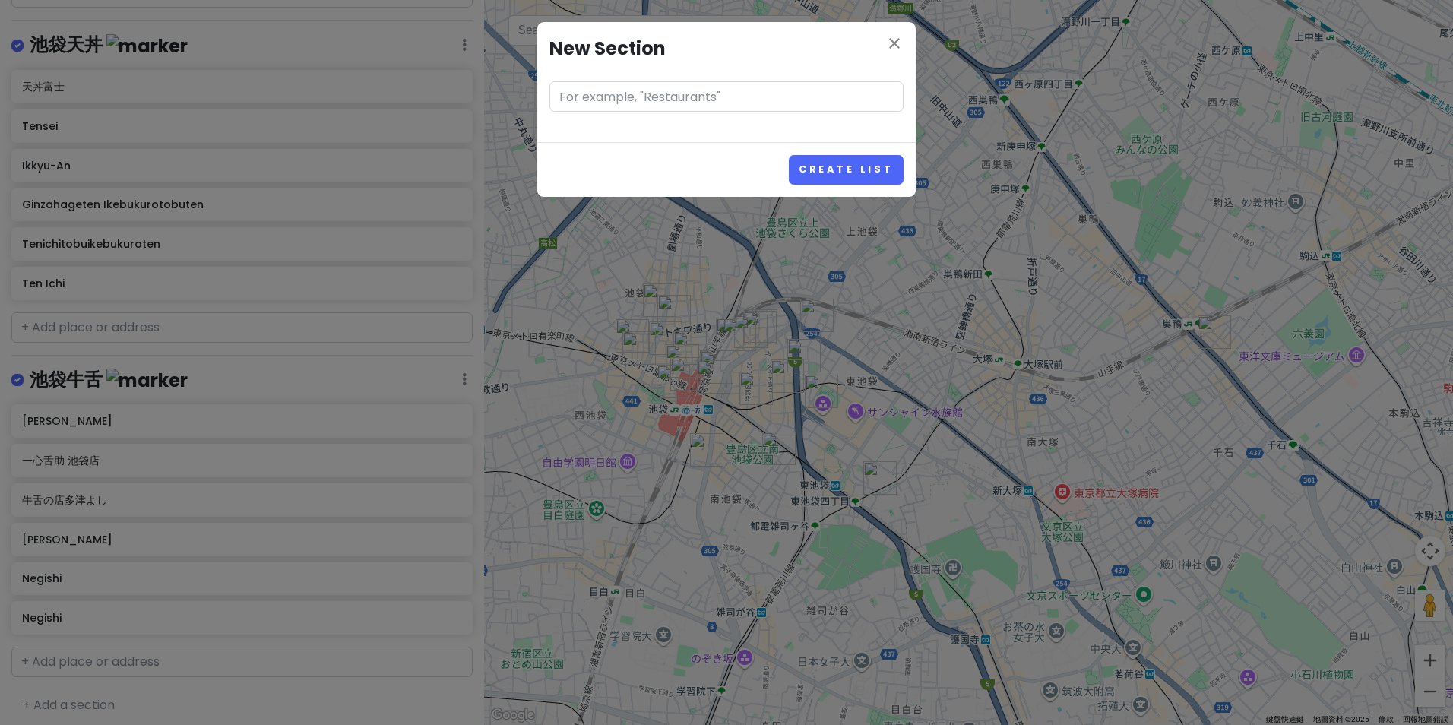
click at [710, 102] on input "text" at bounding box center [726, 96] width 354 height 30
type input "F"
type input "FOOD"
click at [789, 155] on button "Create List" at bounding box center [846, 170] width 115 height 30
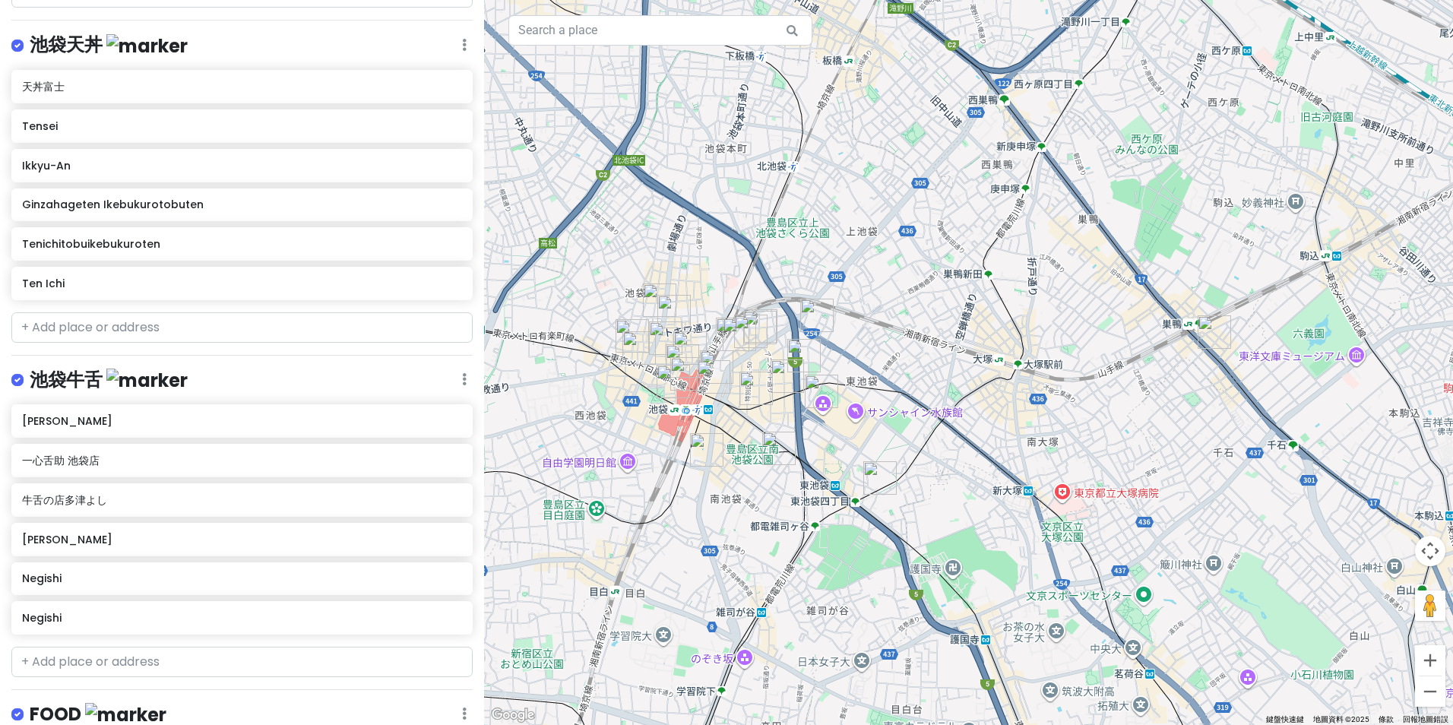
scroll to position [1347, 0]
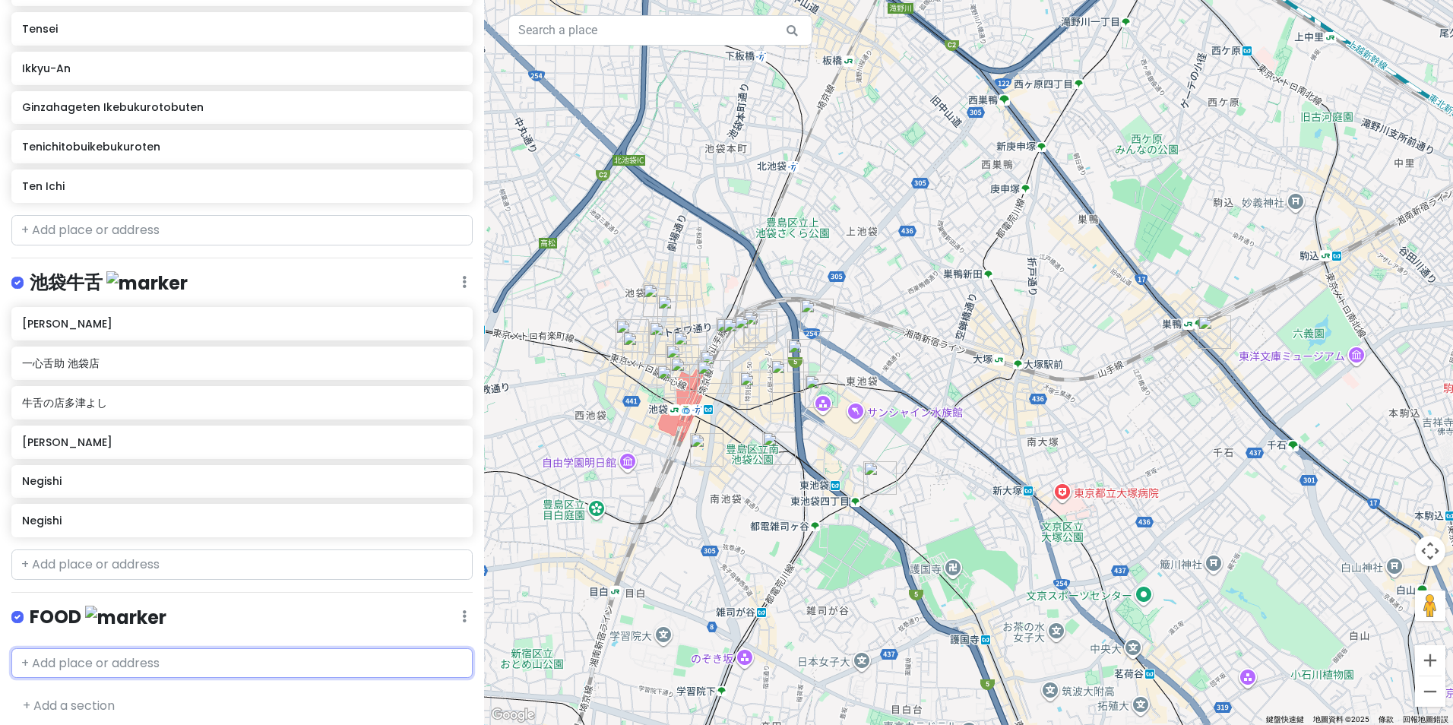
click at [316, 654] on input "text" at bounding box center [241, 663] width 461 height 30
paste input "I'm donut？池袋"
type input "I'm donut？池袋"
click at [322, 681] on div "I'm donut ? [GEOGRAPHIC_DATA][STREET_ADDRESS]" at bounding box center [242, 697] width 460 height 36
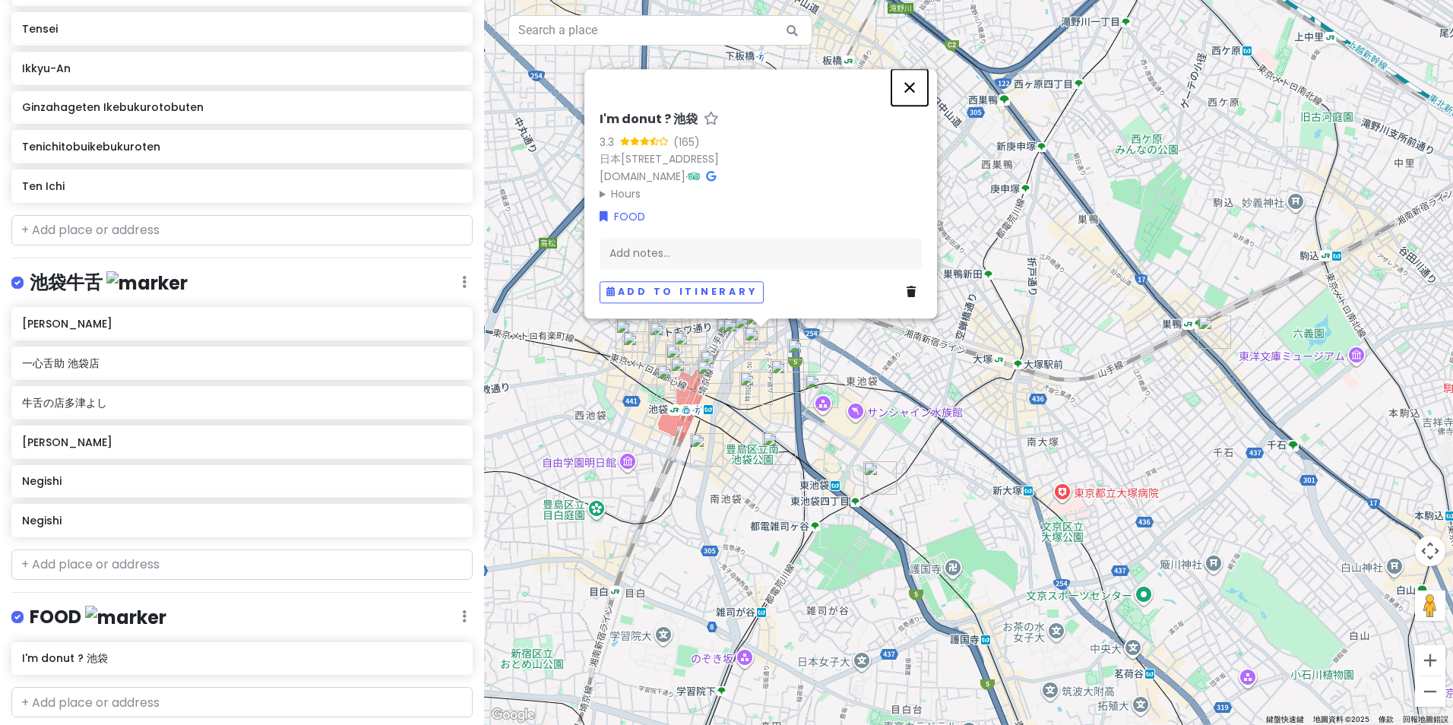
click at [914, 73] on button "關閉" at bounding box center [909, 87] width 36 height 36
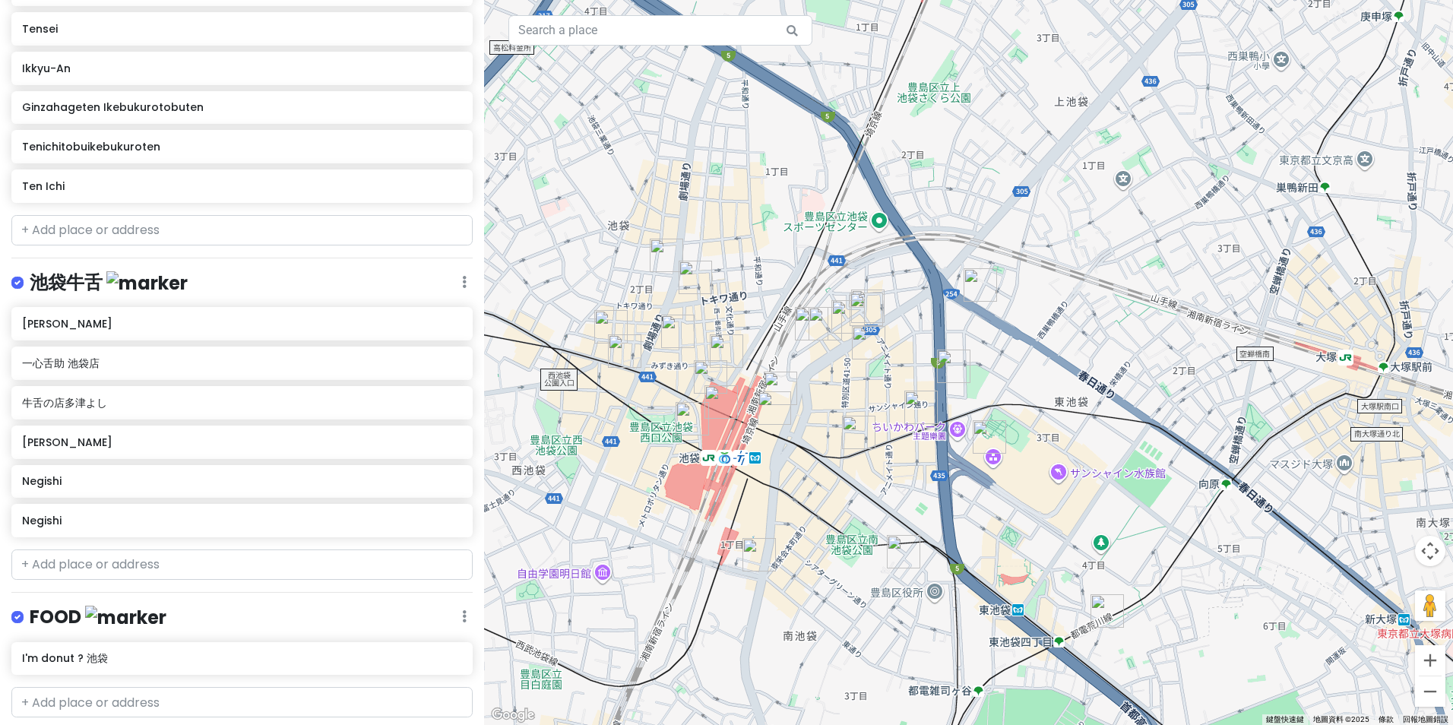
drag, startPoint x: 767, startPoint y: 422, endPoint x: 860, endPoint y: 359, distance: 112.7
click at [860, 359] on div at bounding box center [968, 362] width 969 height 725
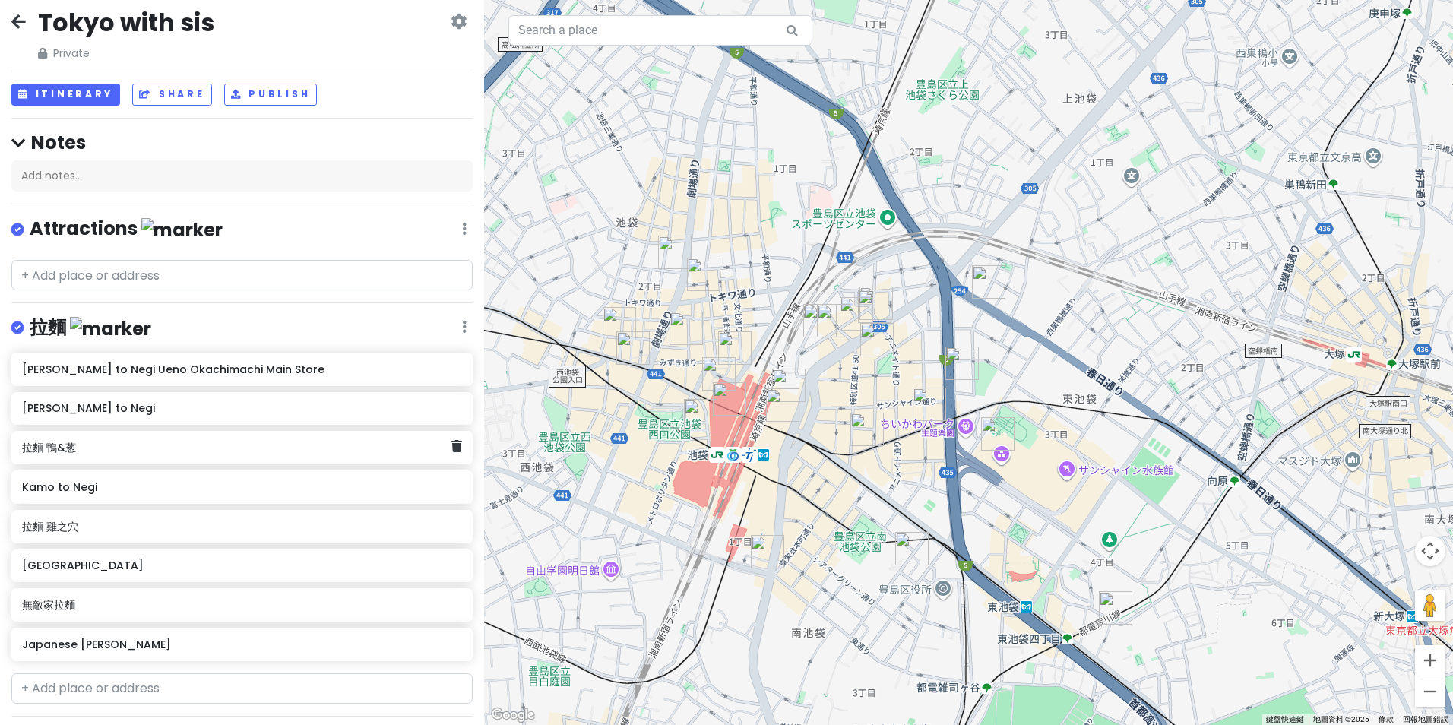
scroll to position [0, 0]
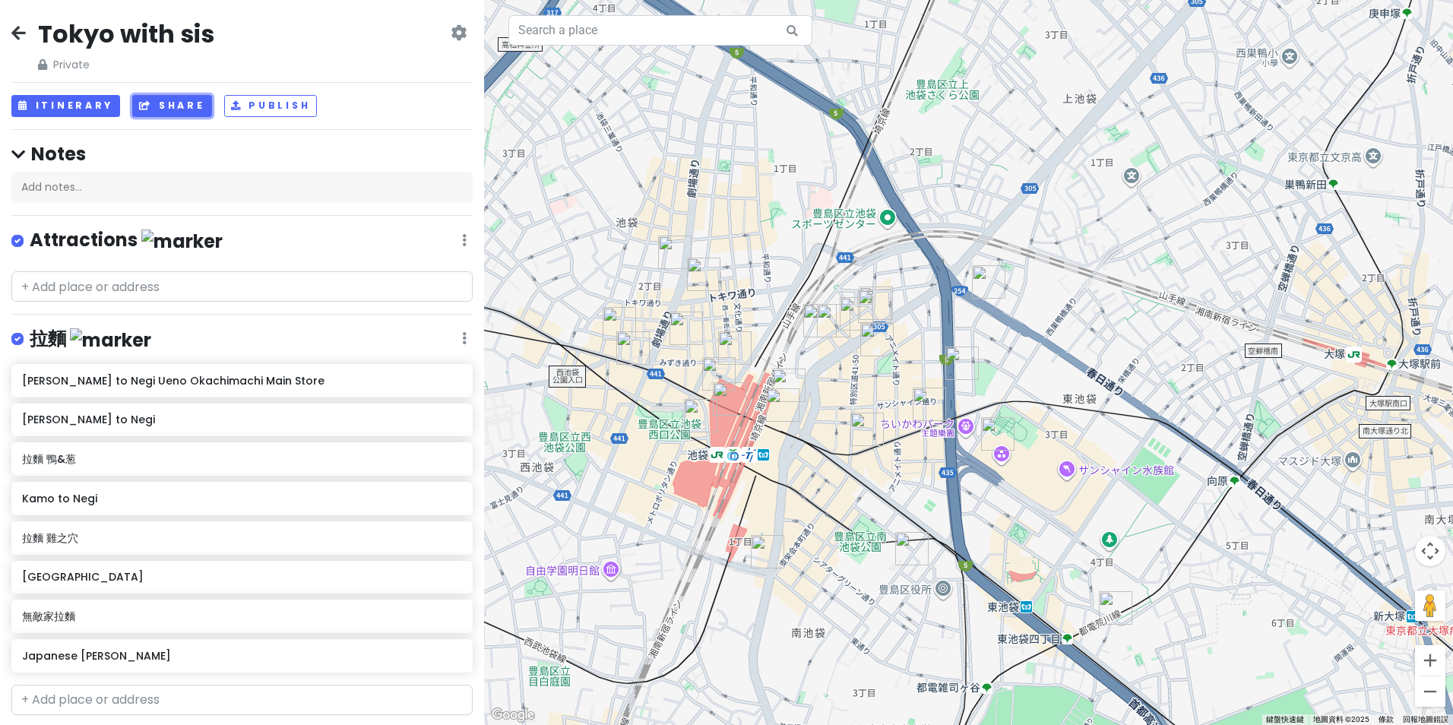
click at [172, 103] on button "Share" at bounding box center [171, 106] width 79 height 22
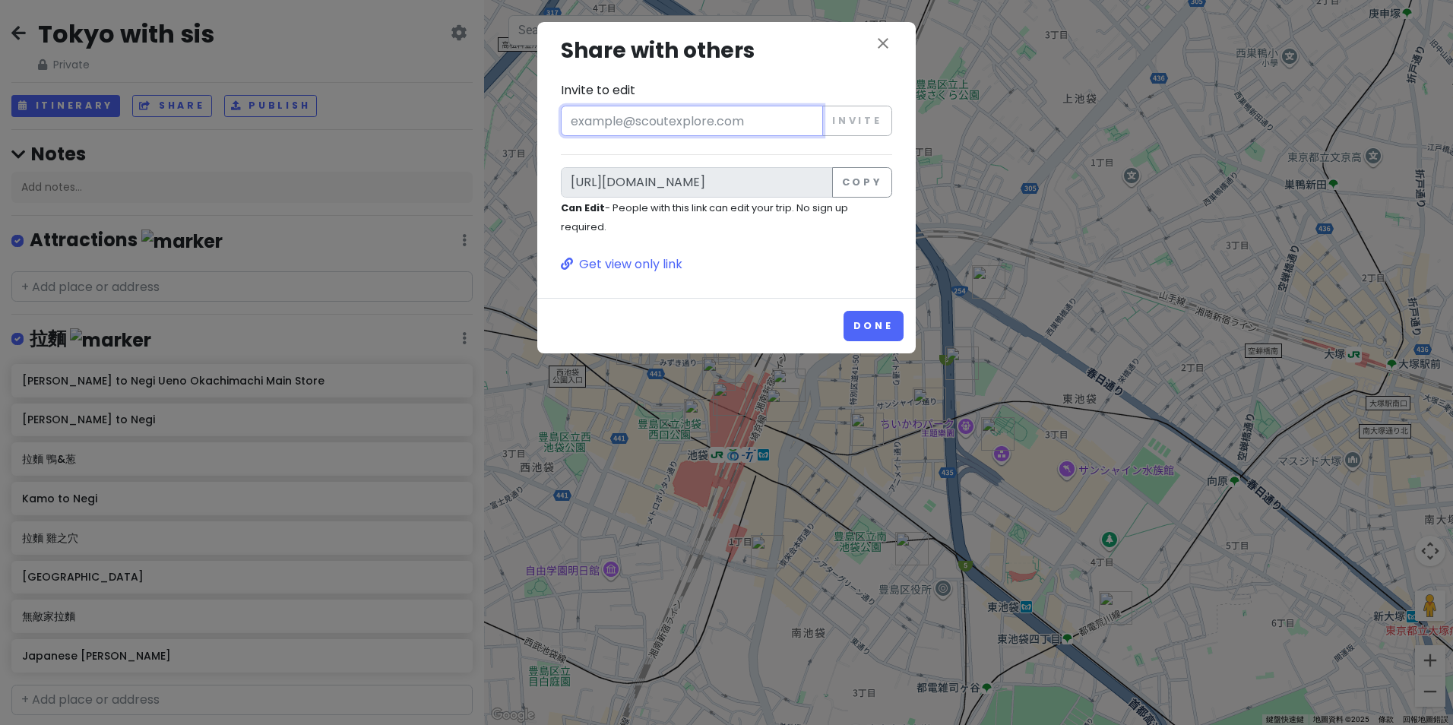
click at [633, 115] on input "Invite to edit" at bounding box center [692, 121] width 262 height 30
click at [784, 74] on div "close Share with others Invite to edit Invite [URL][DOMAIN_NAME] Copy Can Edit …" at bounding box center [726, 153] width 354 height 239
click at [862, 179] on button "Copy" at bounding box center [862, 182] width 60 height 30
click at [886, 43] on icon "close" at bounding box center [883, 43] width 18 height 18
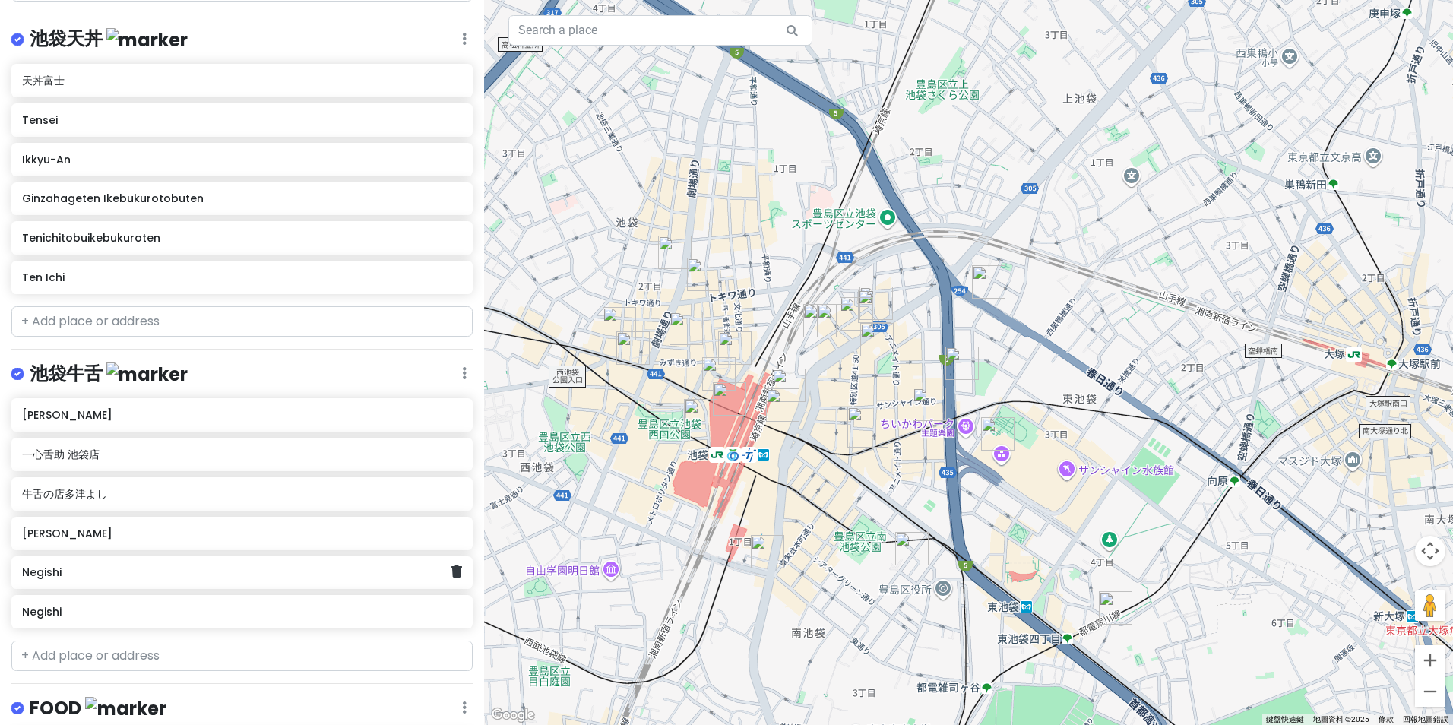
scroll to position [1387, 0]
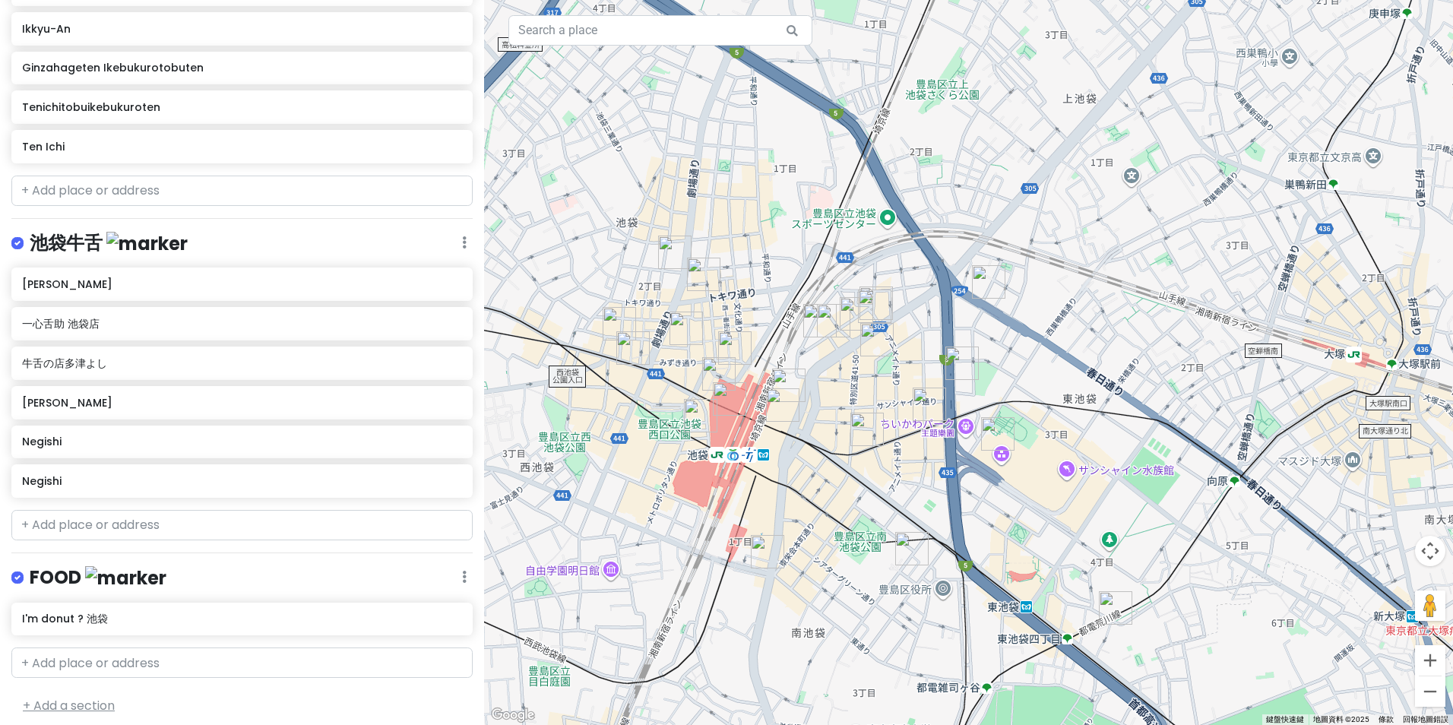
click at [73, 697] on link "+ Add a section" at bounding box center [69, 705] width 92 height 17
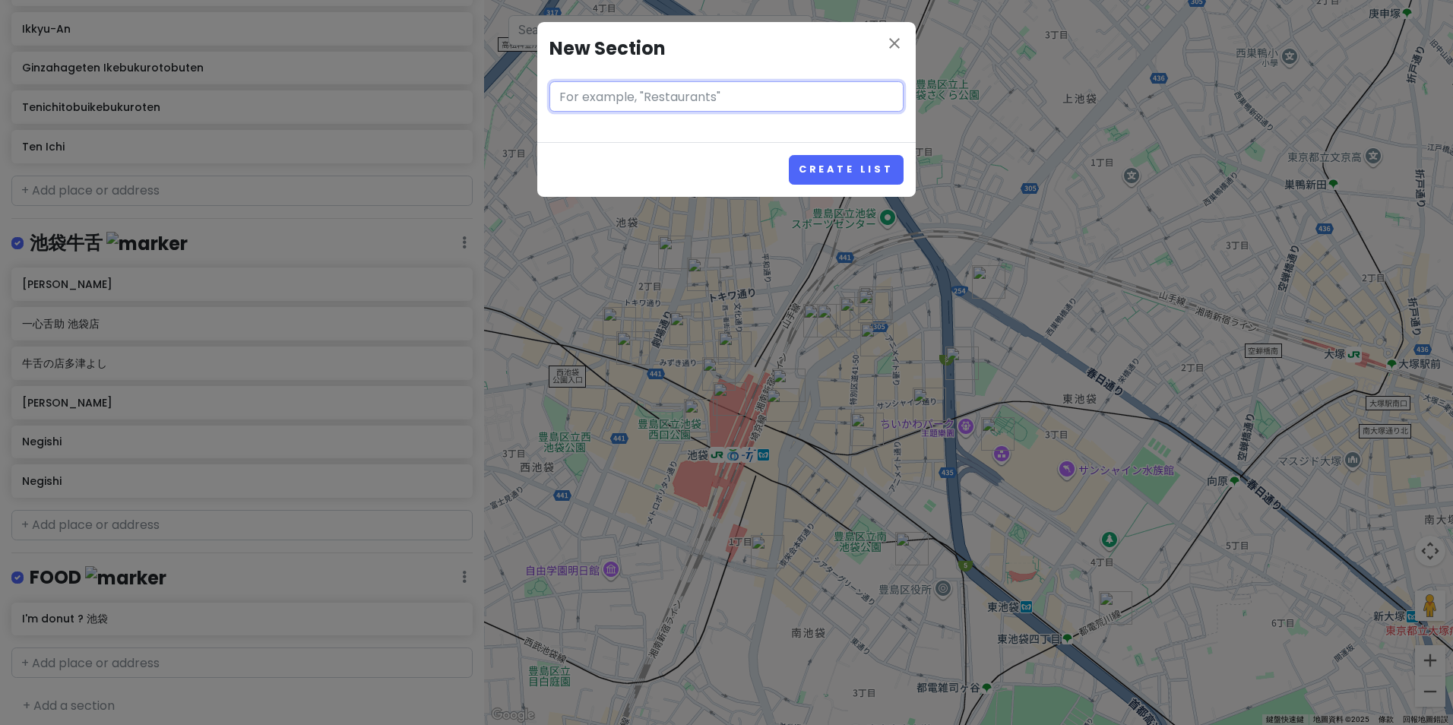
click at [703, 98] on input "text" at bounding box center [726, 96] width 354 height 30
paste input "燒肉"
type input "燒肉"
click at [857, 174] on button "Create List" at bounding box center [846, 170] width 115 height 30
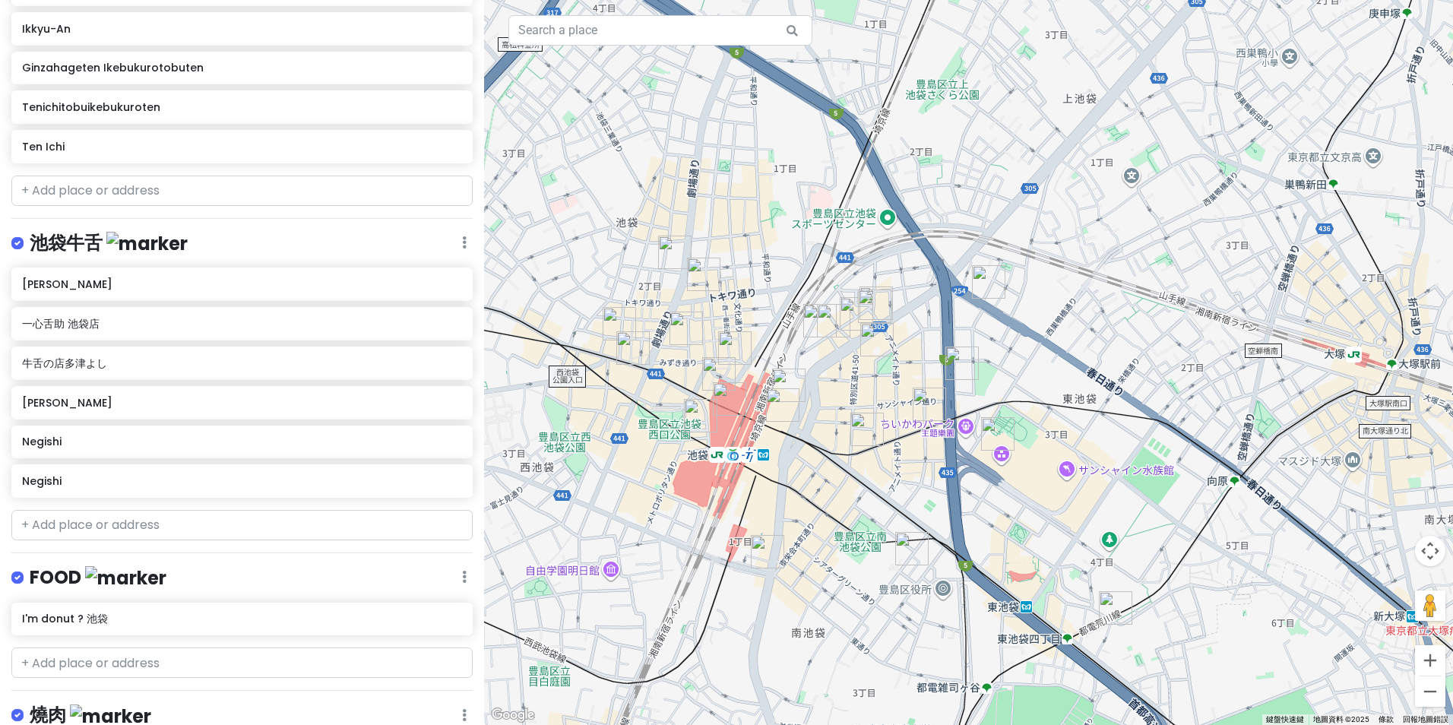
scroll to position [1483, 0]
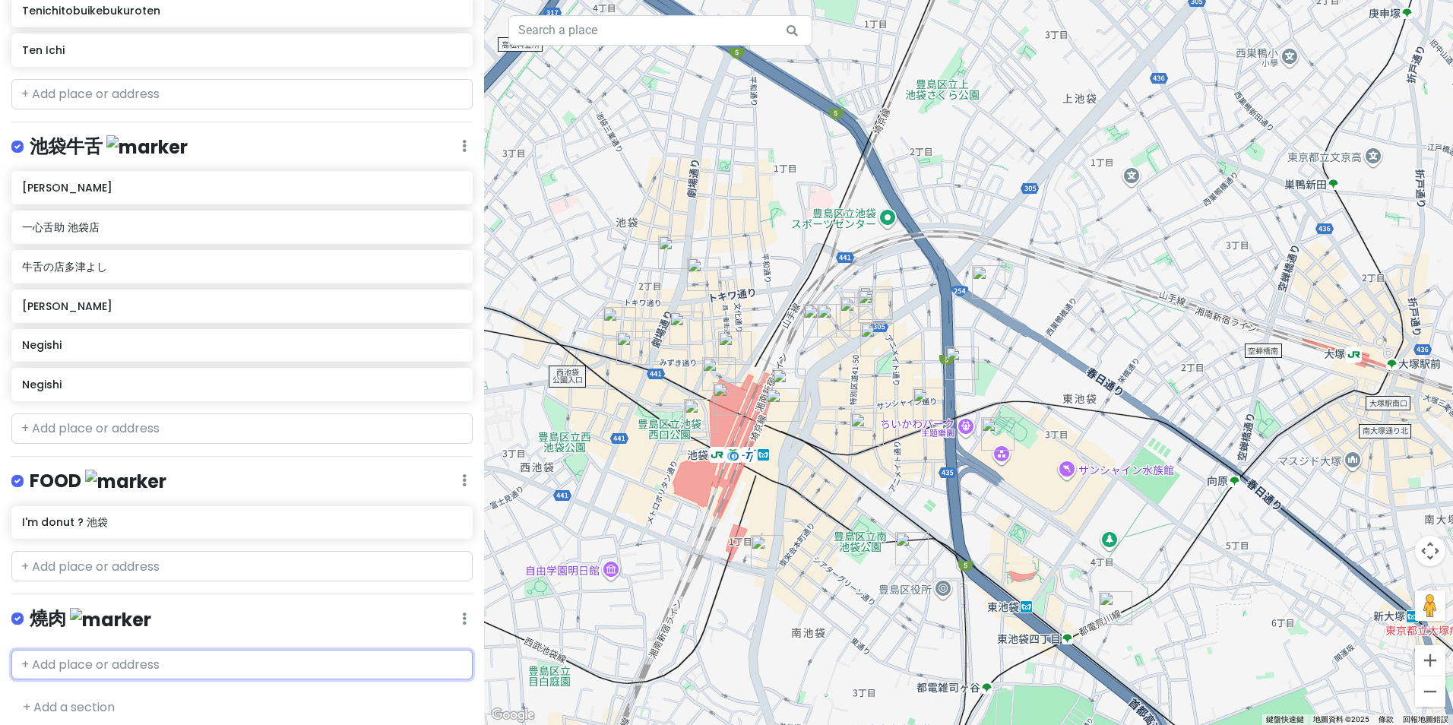
click at [322, 657] on input "text" at bounding box center [241, 665] width 461 height 30
paste input "Blackhole"
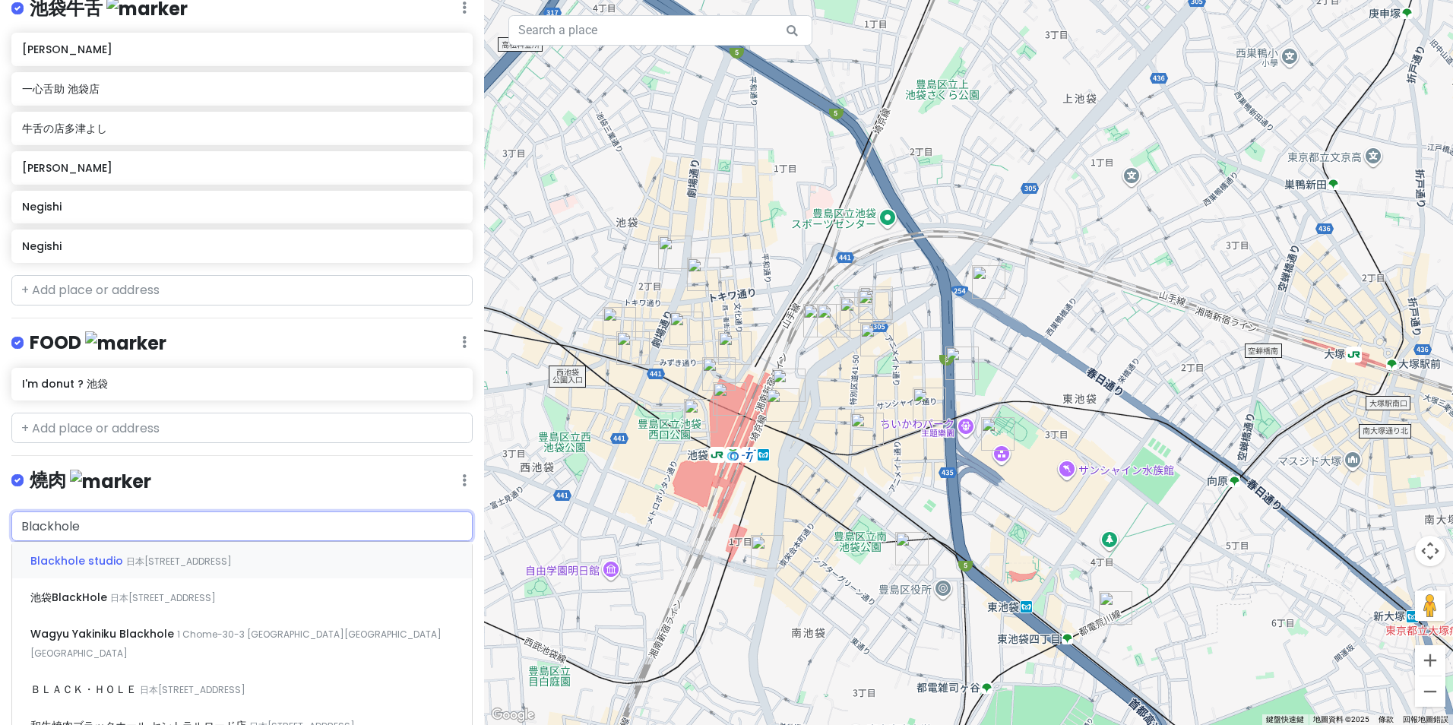
scroll to position [1635, 0]
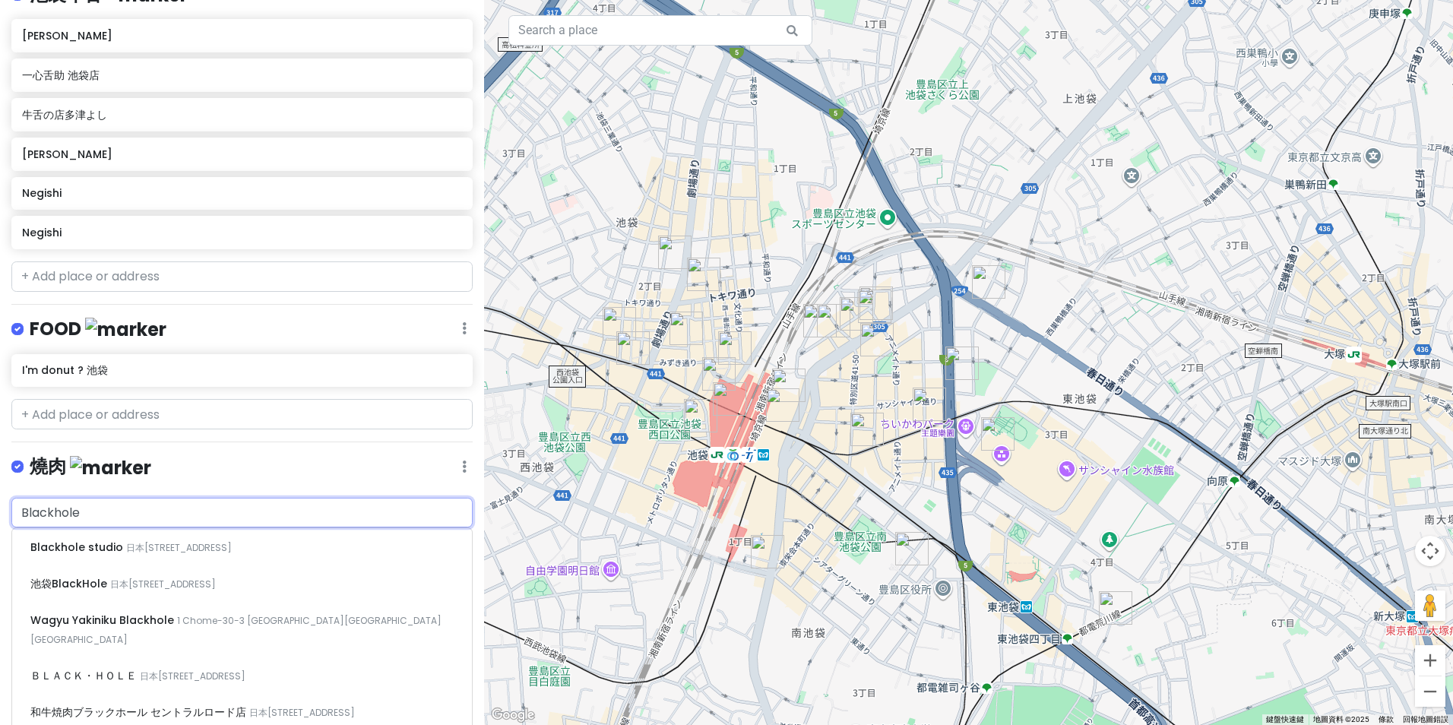
type input "Blackhole"
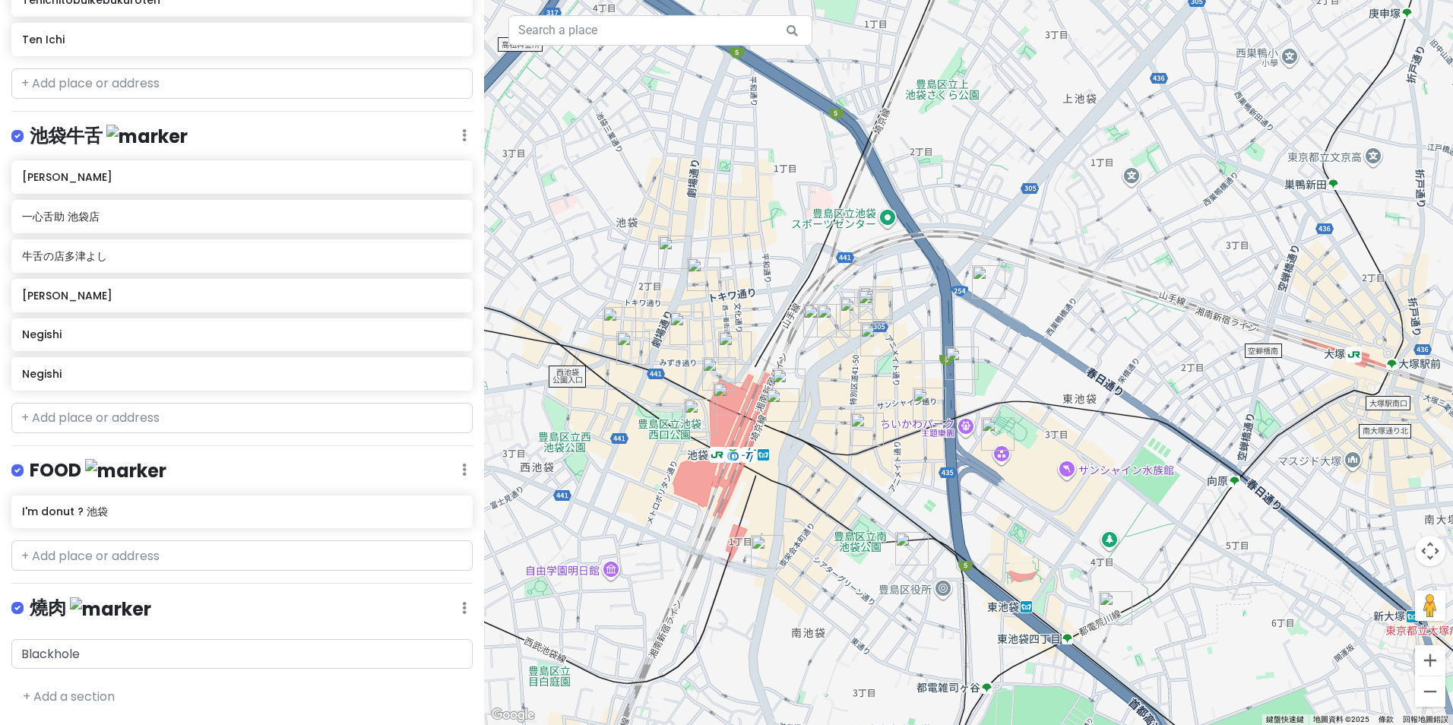
scroll to position [1483, 0]
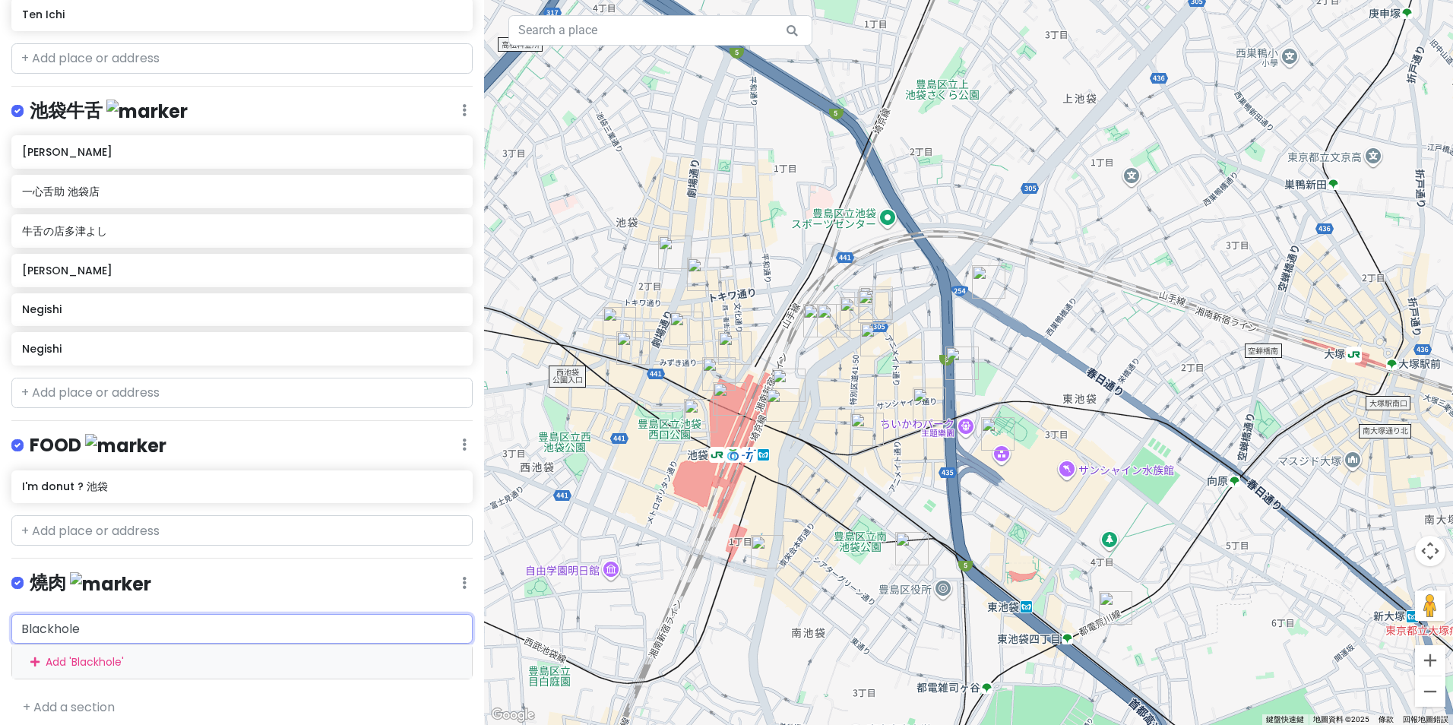
click at [72, 651] on div "Add ' Blackhole '" at bounding box center [242, 661] width 460 height 34
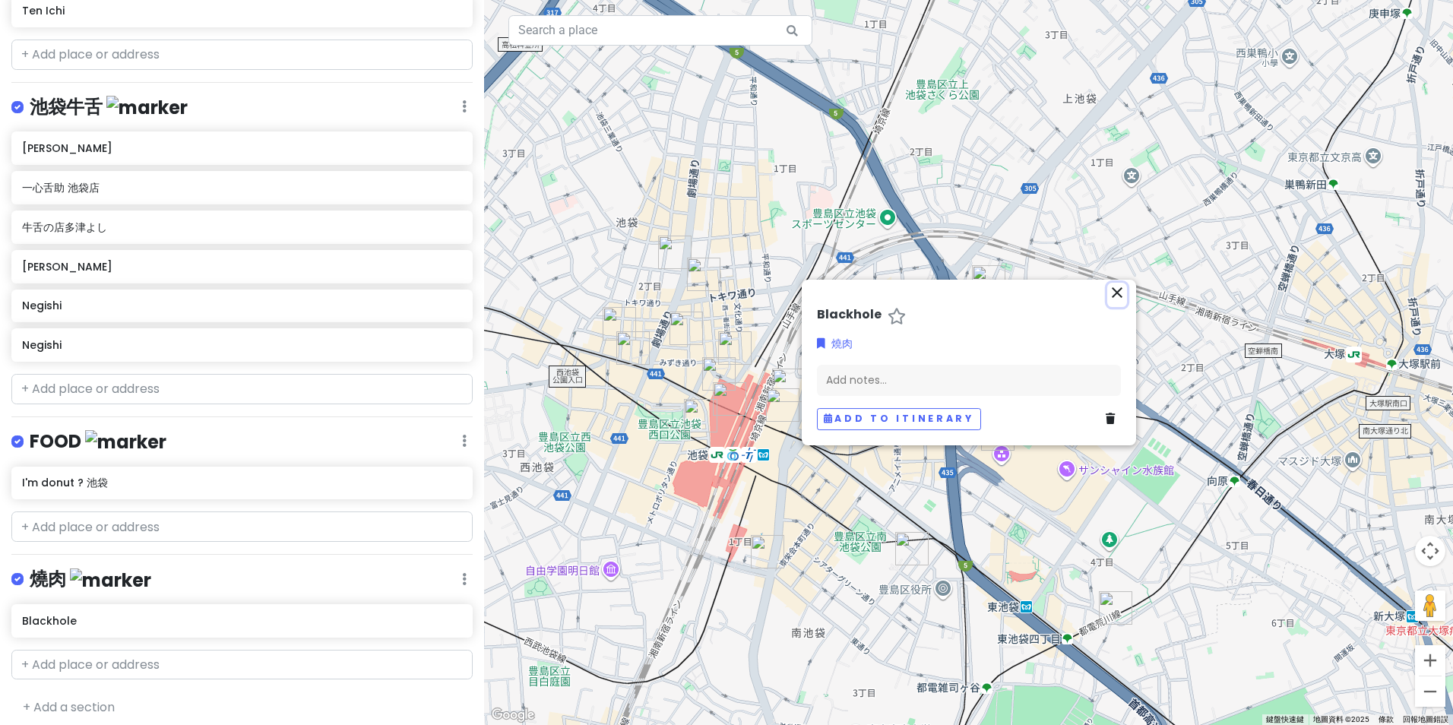
click at [1123, 289] on icon "close" at bounding box center [1117, 292] width 18 height 18
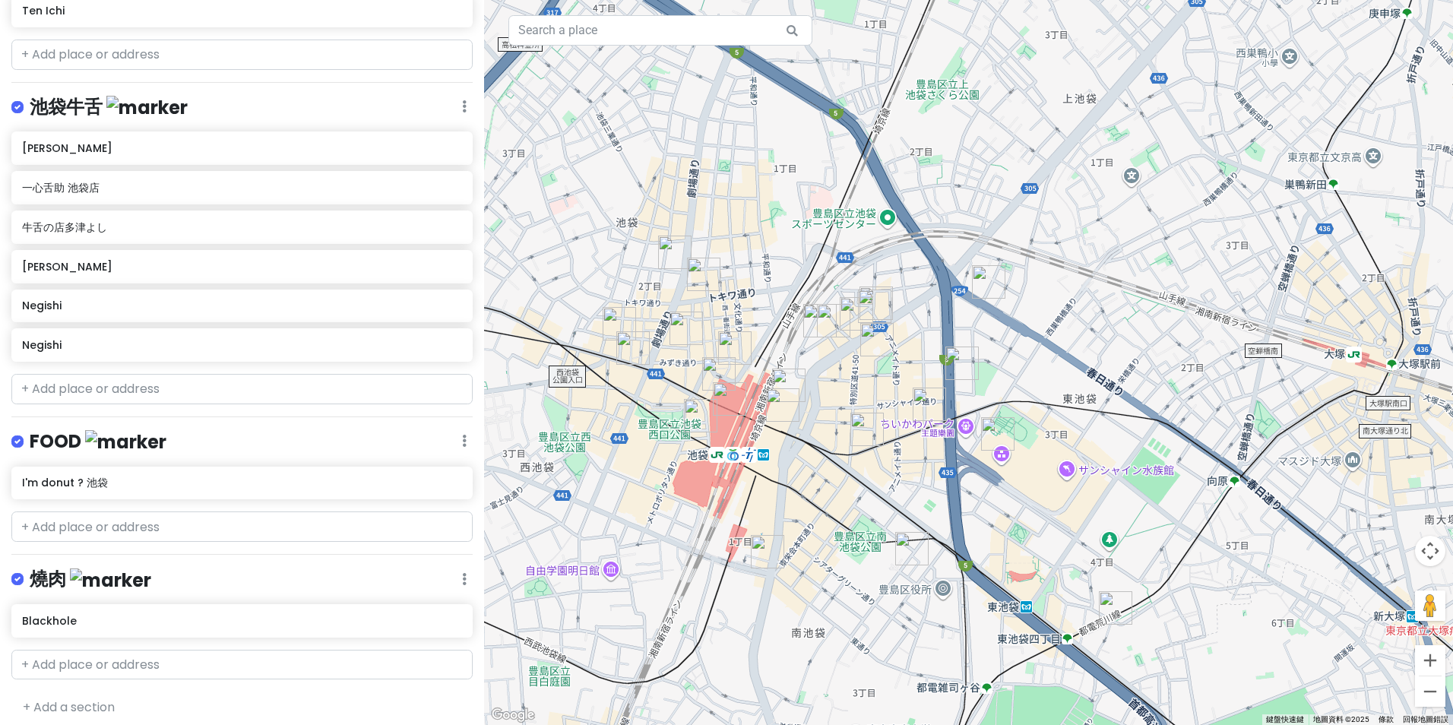
click at [197, 614] on h6 "Blackhole" at bounding box center [242, 621] width 440 height 14
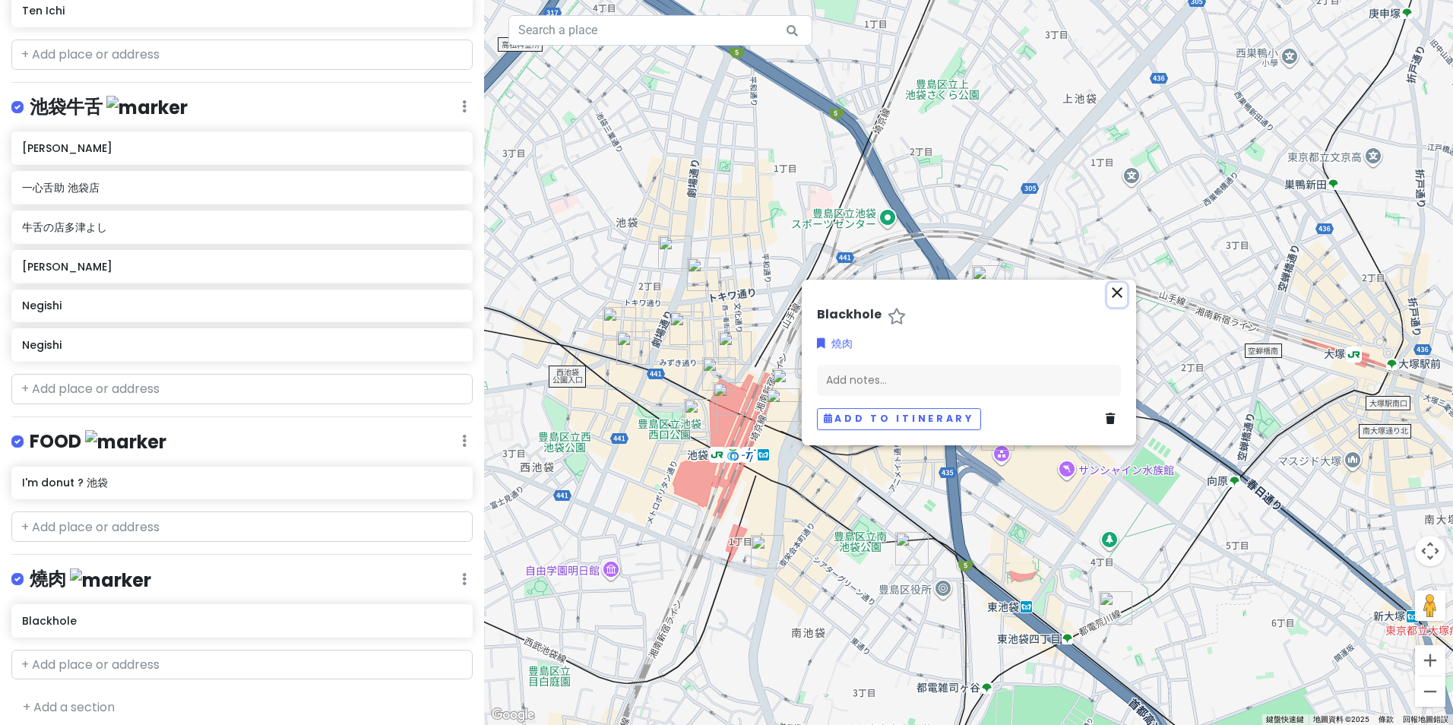
click at [1122, 296] on icon "close" at bounding box center [1117, 292] width 18 height 18
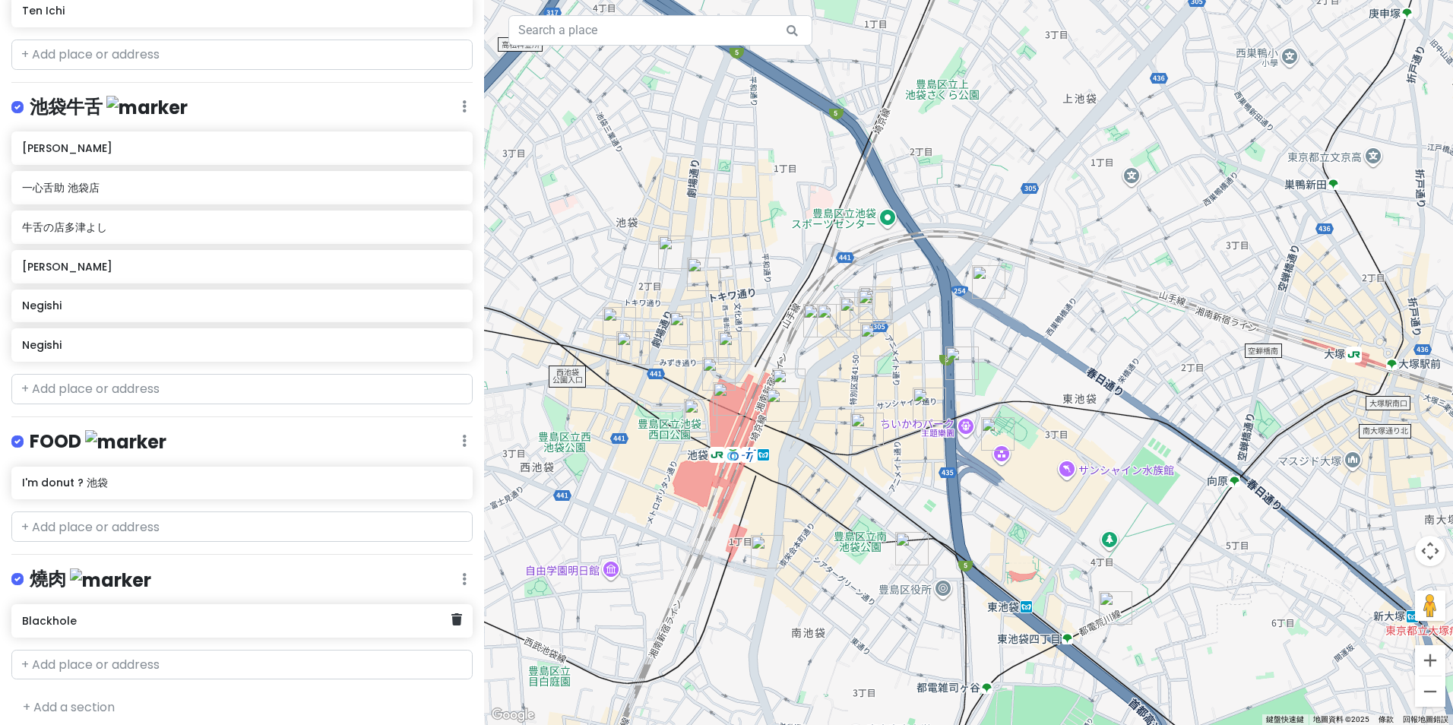
click at [434, 614] on h6 "Blackhole" at bounding box center [236, 621] width 429 height 14
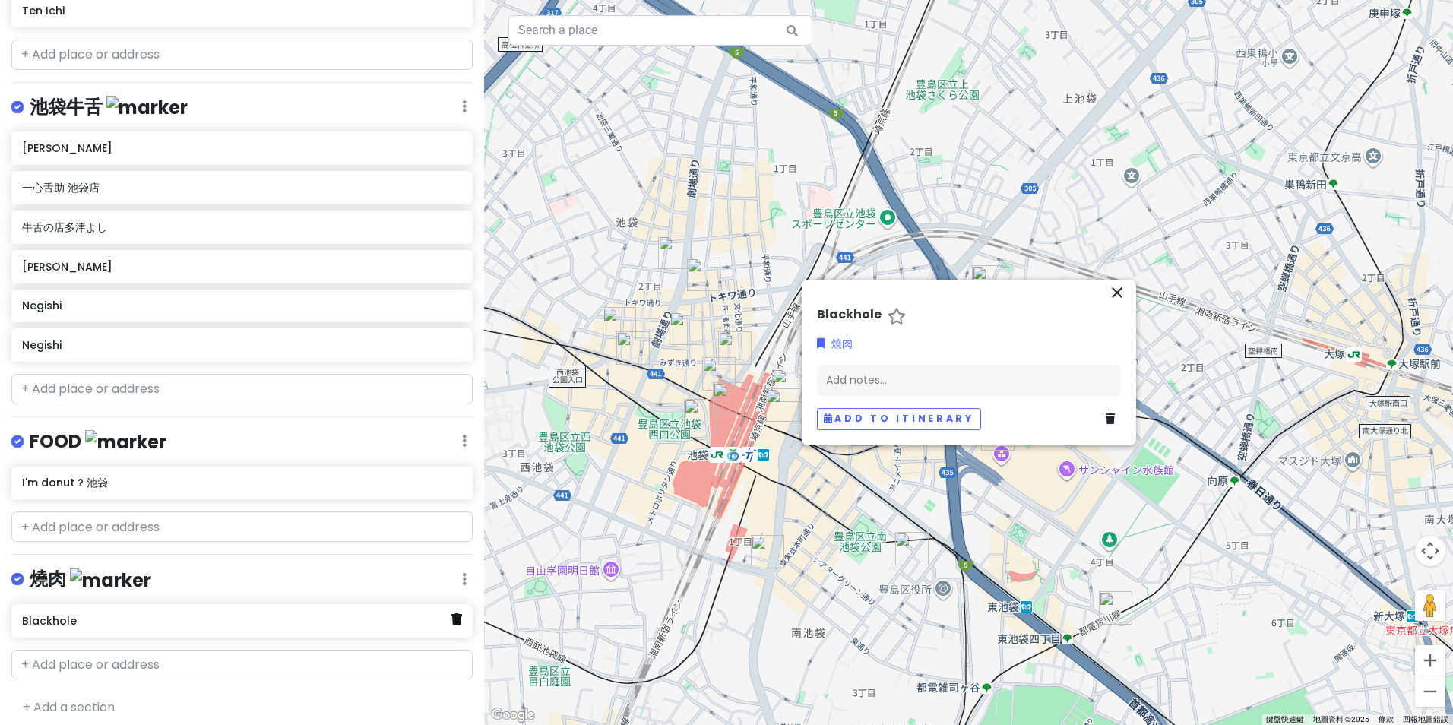
click at [451, 613] on icon at bounding box center [456, 619] width 11 height 12
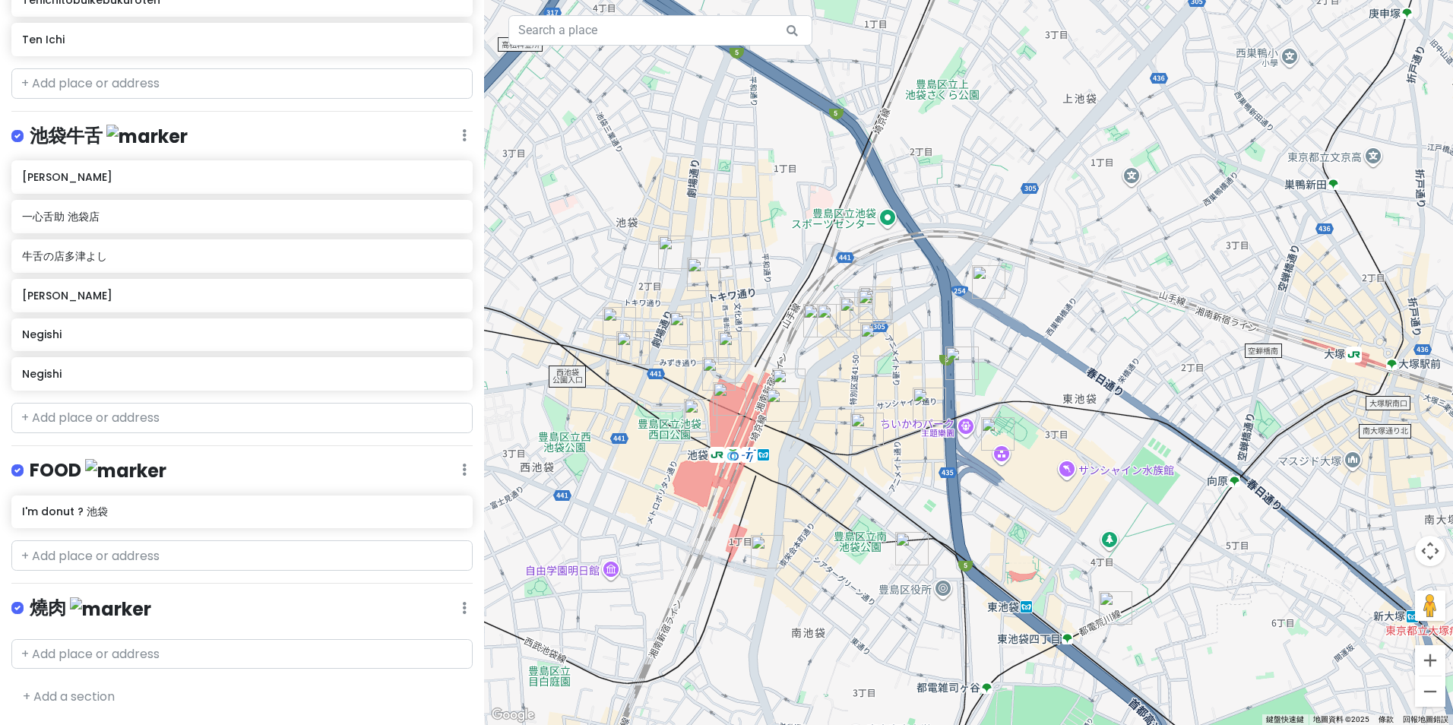
scroll to position [1483, 0]
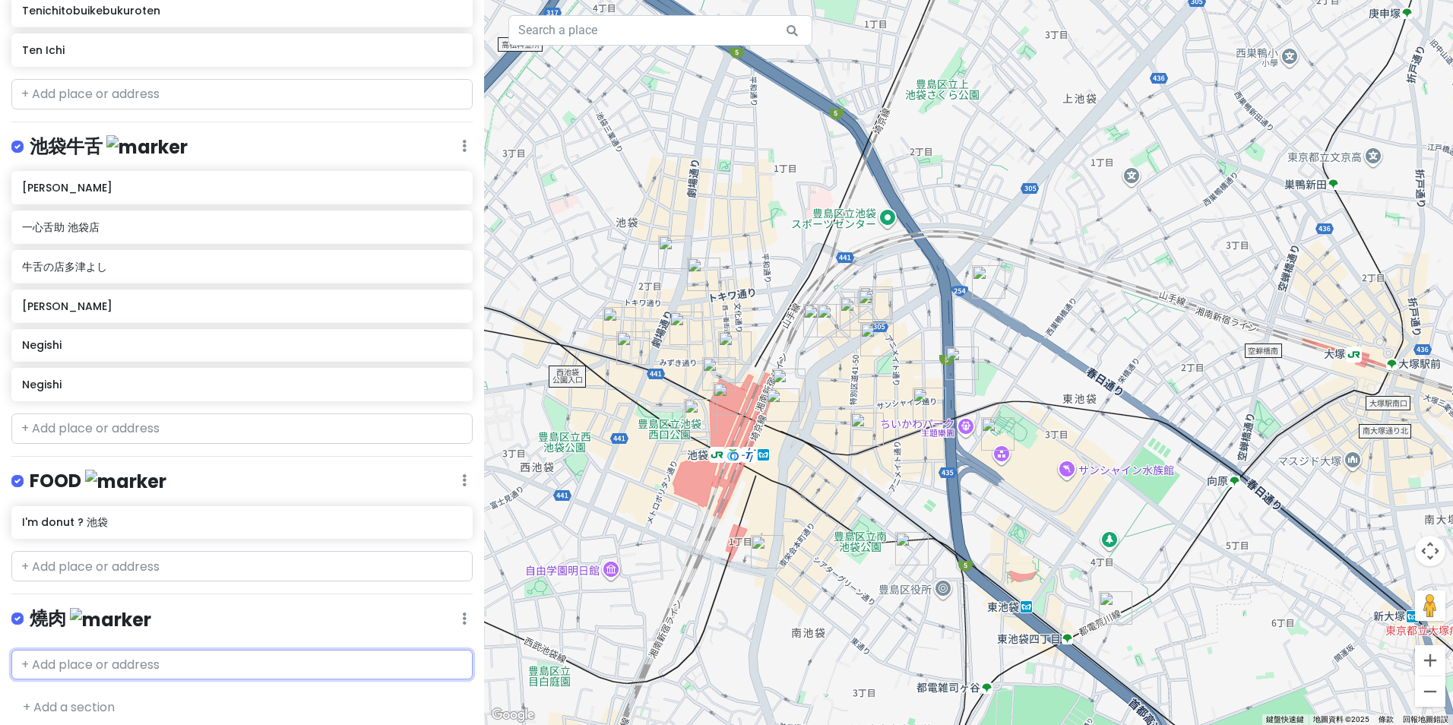
click at [372, 651] on input "text" at bounding box center [241, 665] width 461 height 30
paste input "ブラックホール"
type input "ブラックホール"
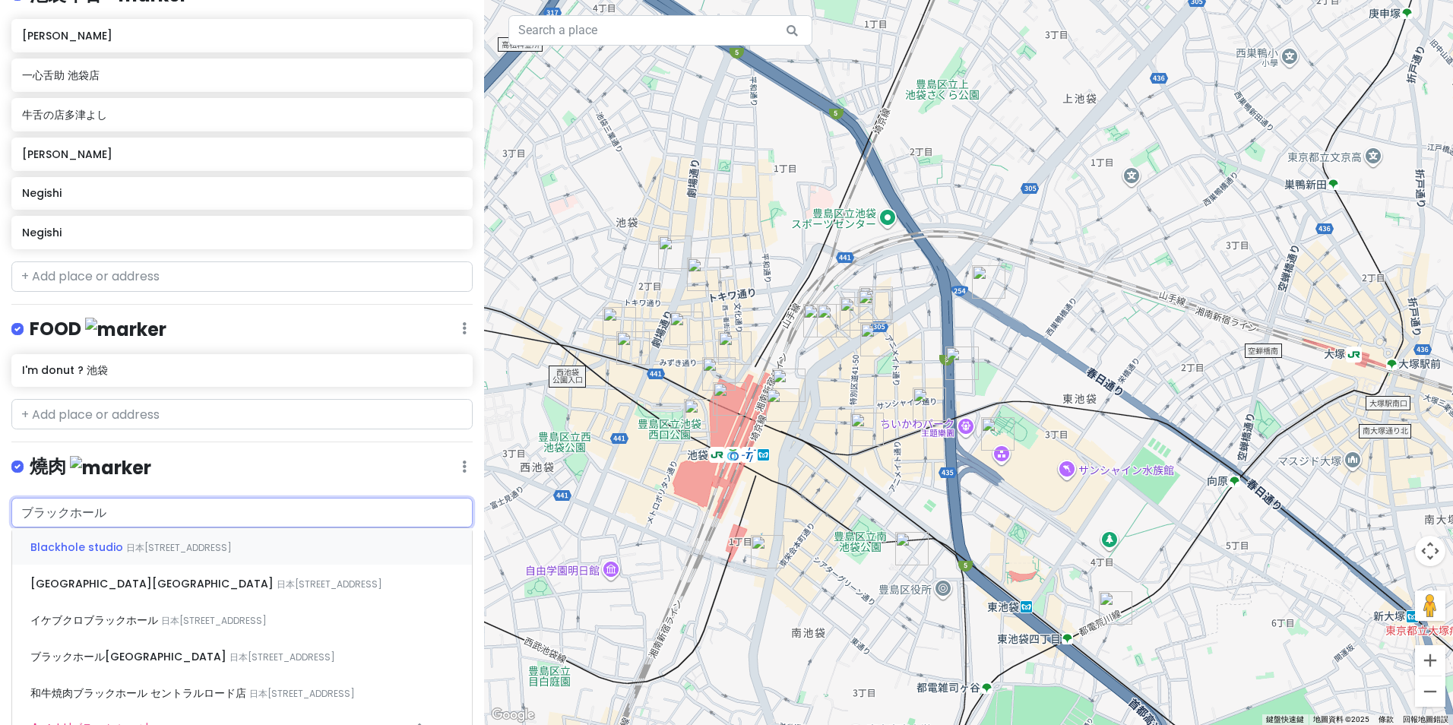
click at [169, 541] on span "日本[STREET_ADDRESS]" at bounding box center [179, 547] width 106 height 13
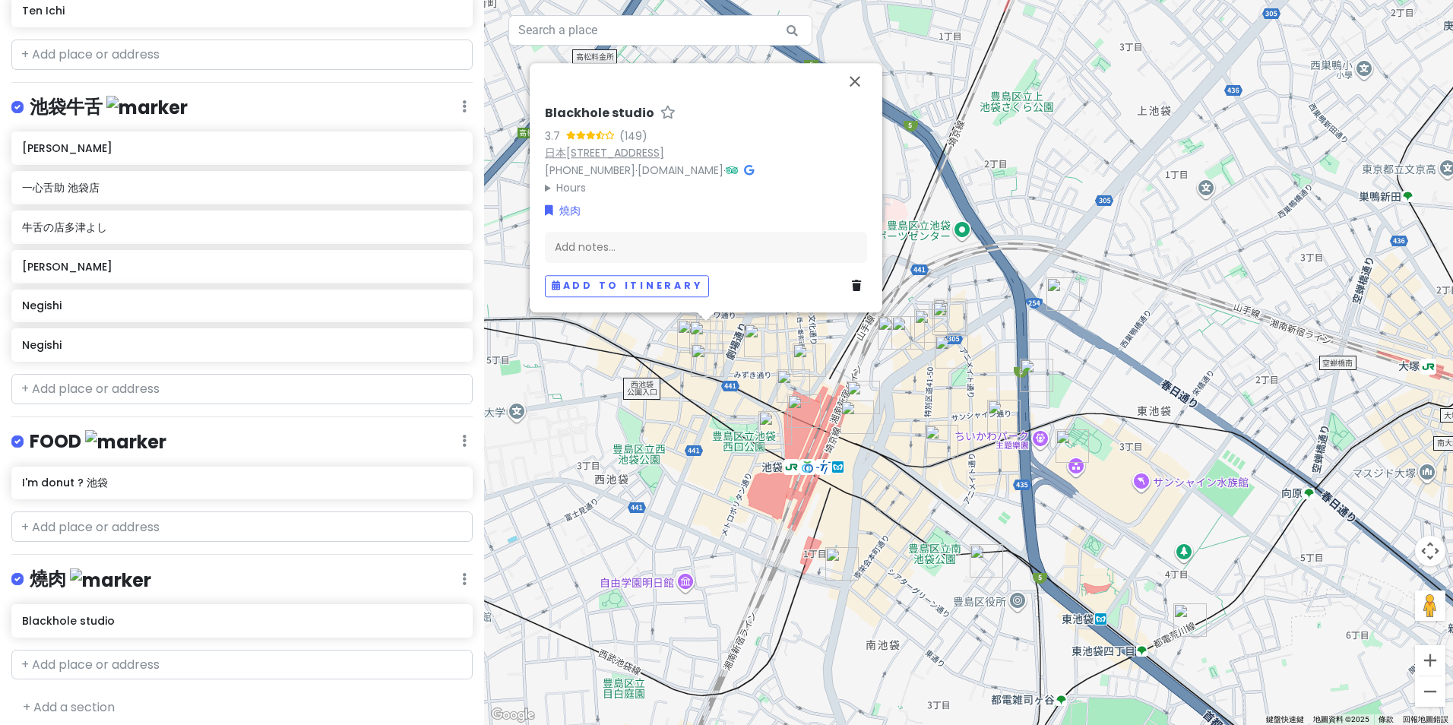
click at [664, 145] on link "日本[STREET_ADDRESS]" at bounding box center [604, 152] width 119 height 15
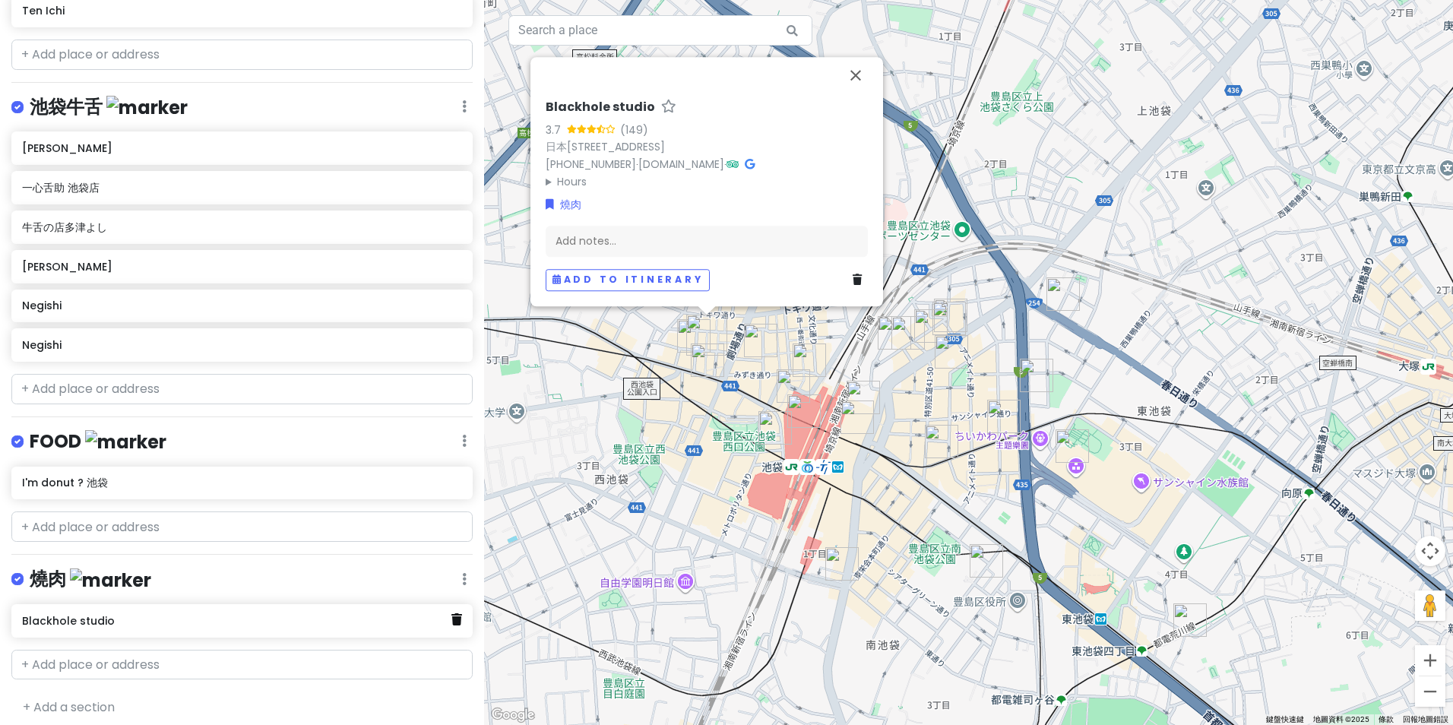
click at [451, 613] on icon at bounding box center [456, 619] width 11 height 12
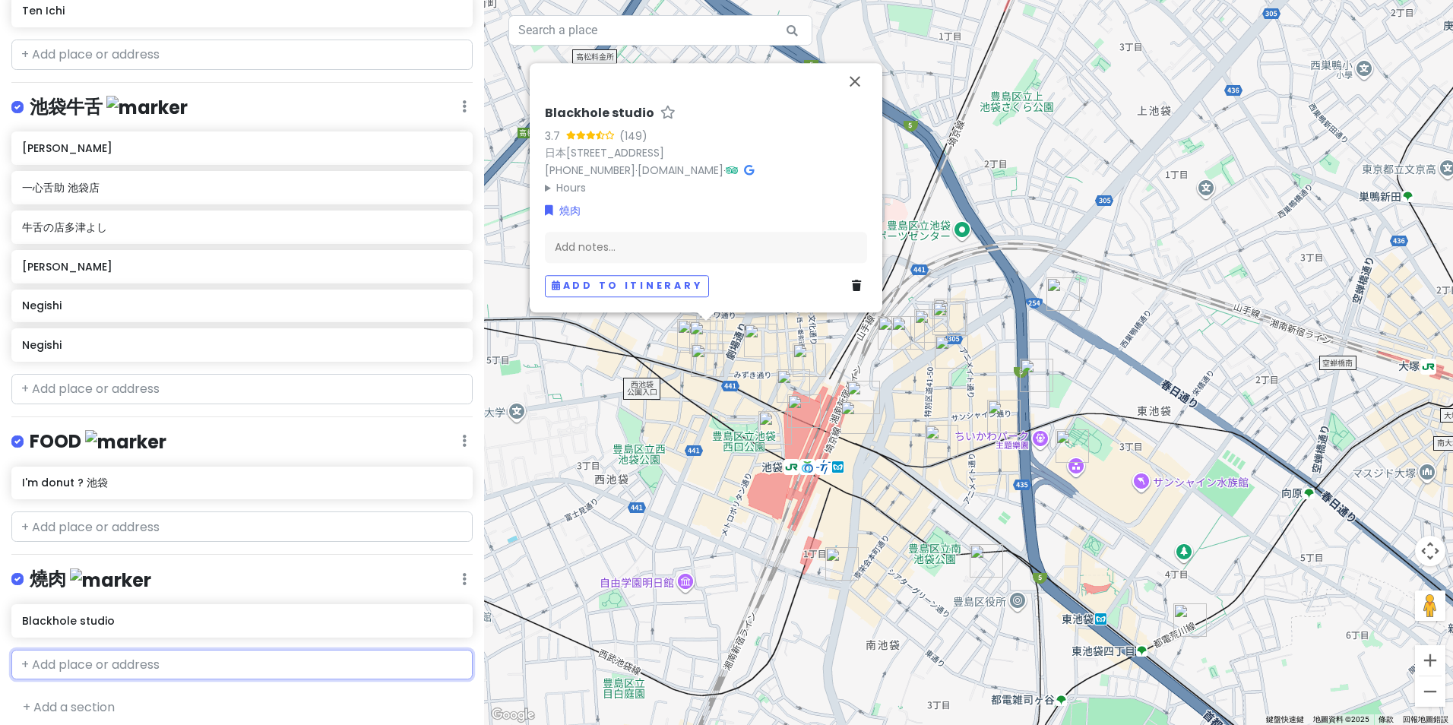
scroll to position [1483, 0]
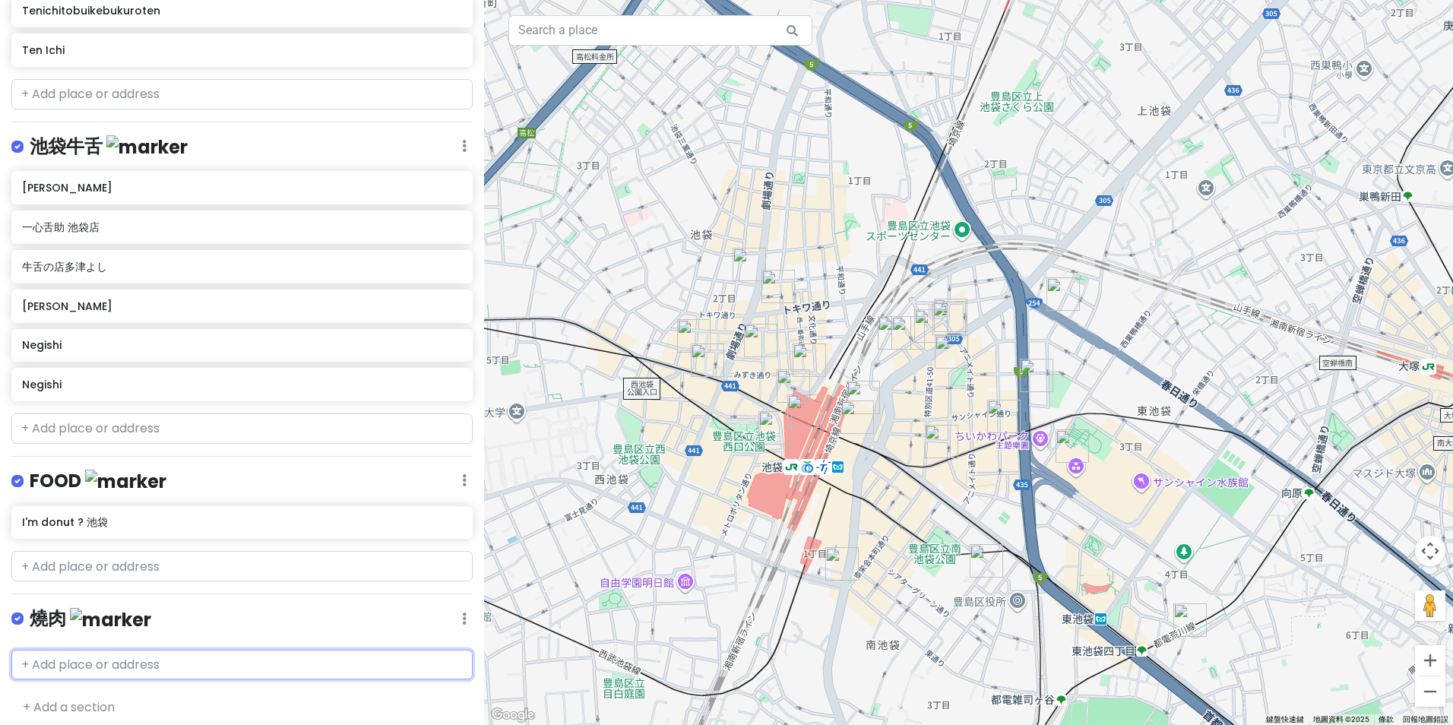
paste input "ブラックホール"
type input "ブラックホール"
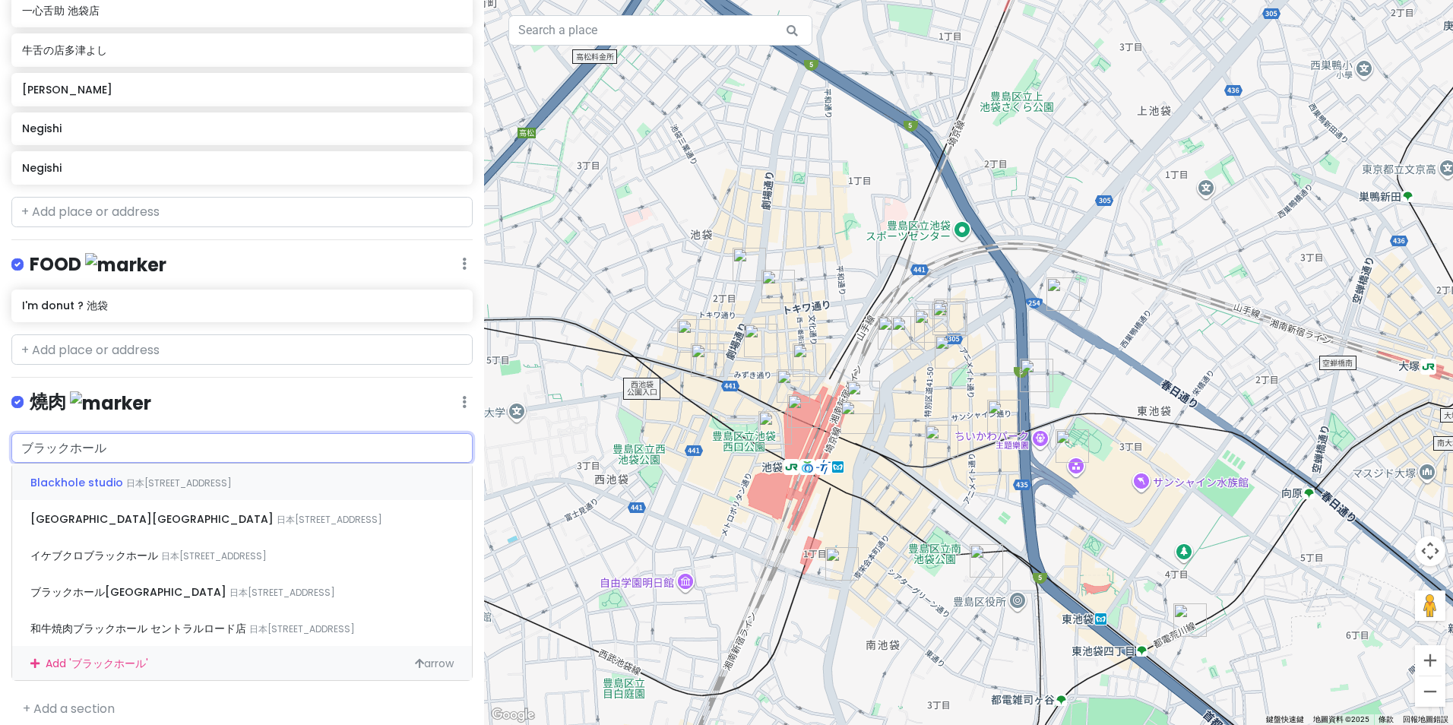
scroll to position [1701, 0]
click at [280, 511] on span "日本[STREET_ADDRESS]" at bounding box center [330, 517] width 106 height 13
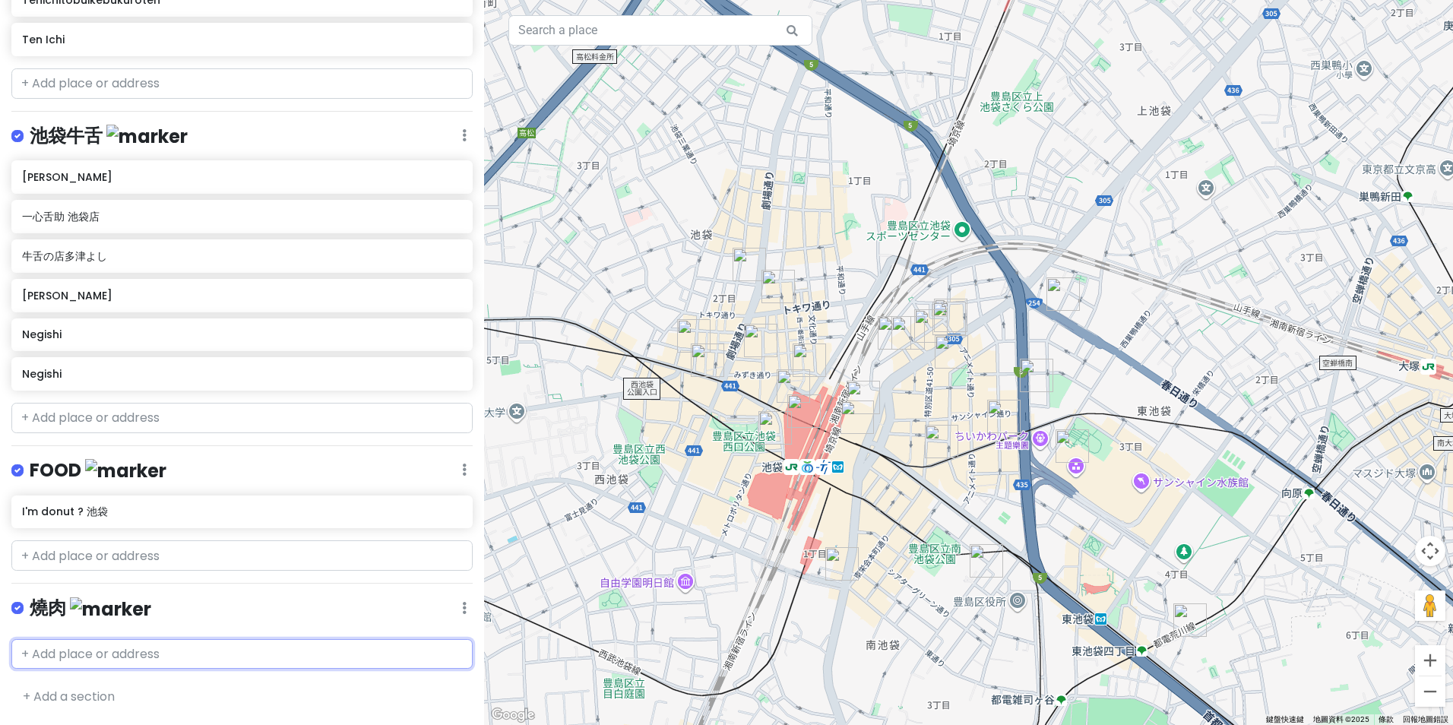
scroll to position [1523, 0]
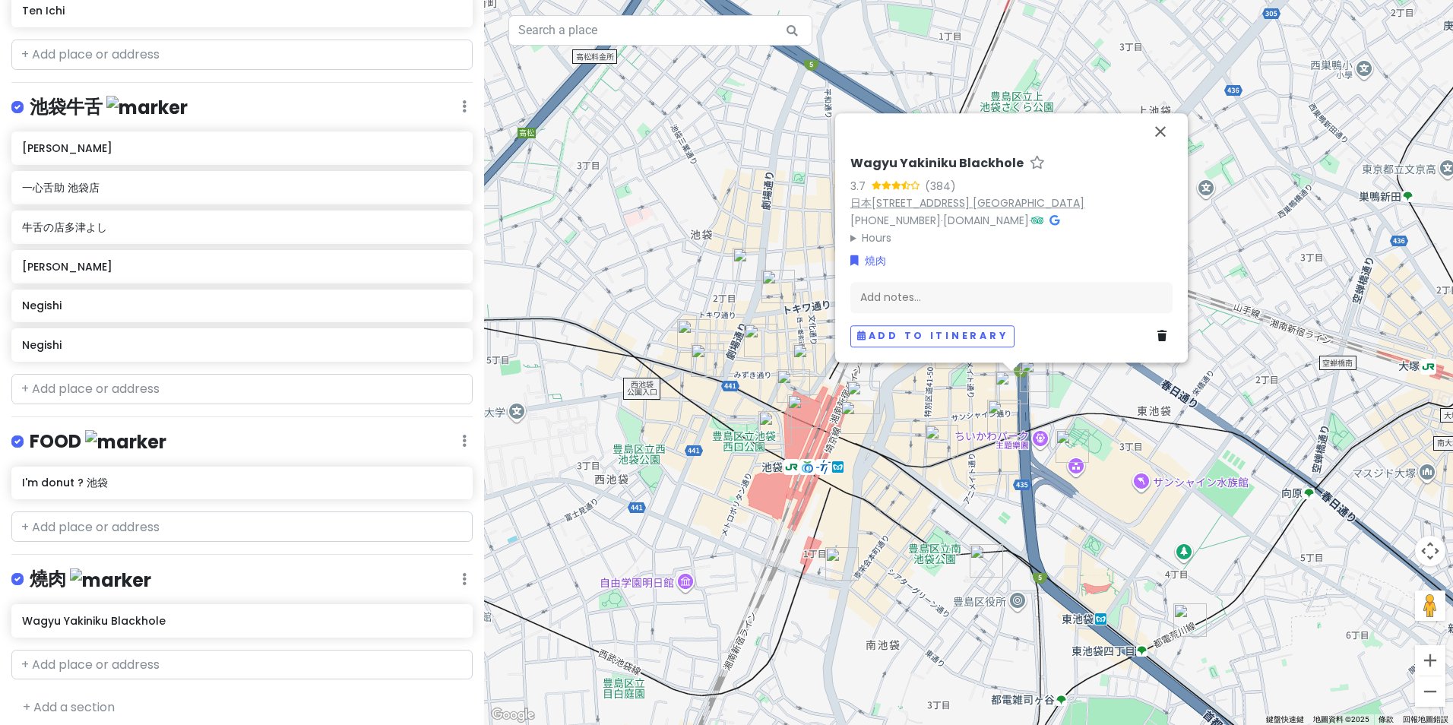
click at [993, 195] on link "日本[STREET_ADDRESS] [GEOGRAPHIC_DATA]" at bounding box center [967, 202] width 234 height 15
